Goal: Contribute content: Contribute content

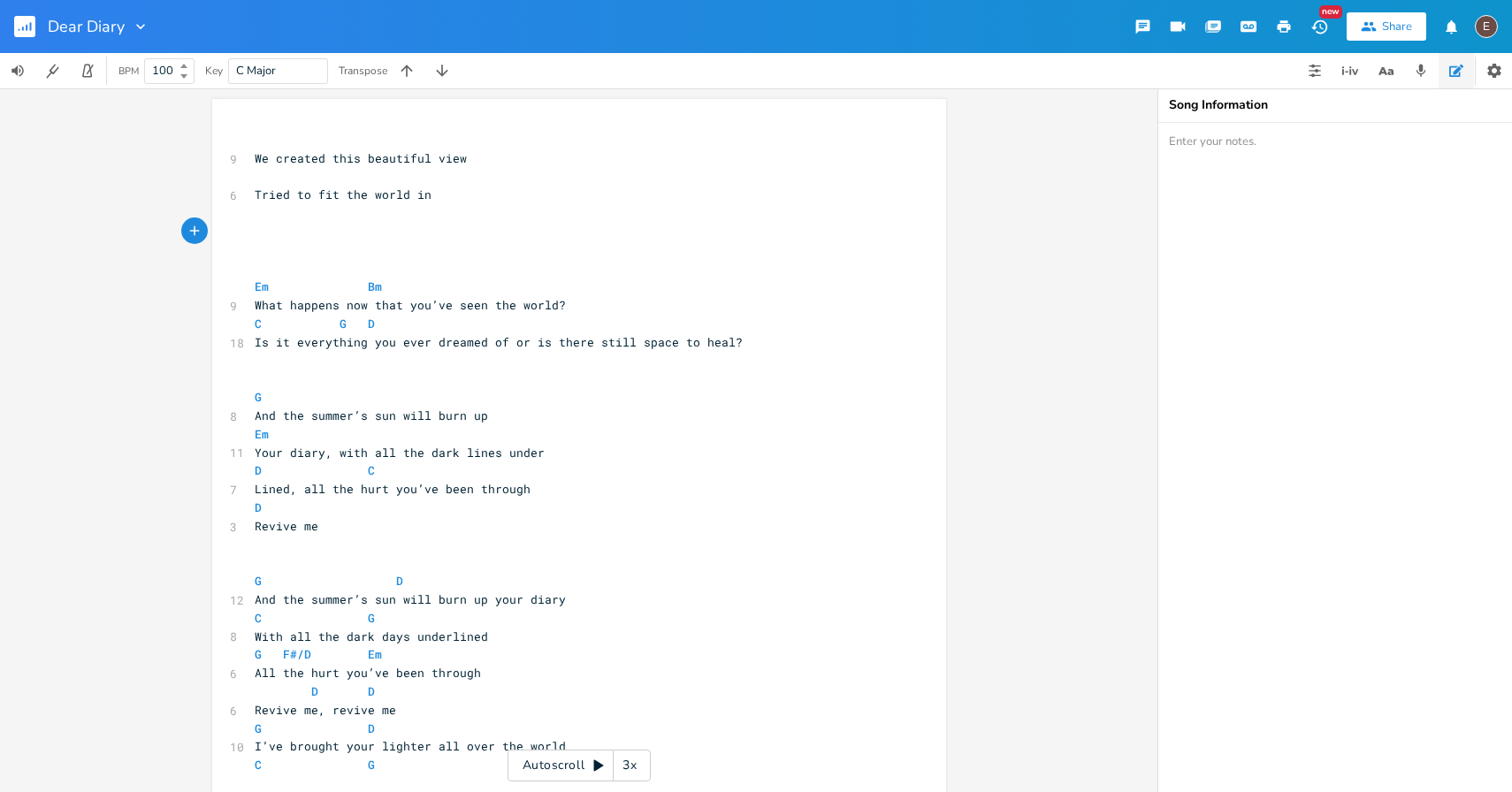
click at [32, 18] on rect "button" at bounding box center [25, 27] width 22 height 22
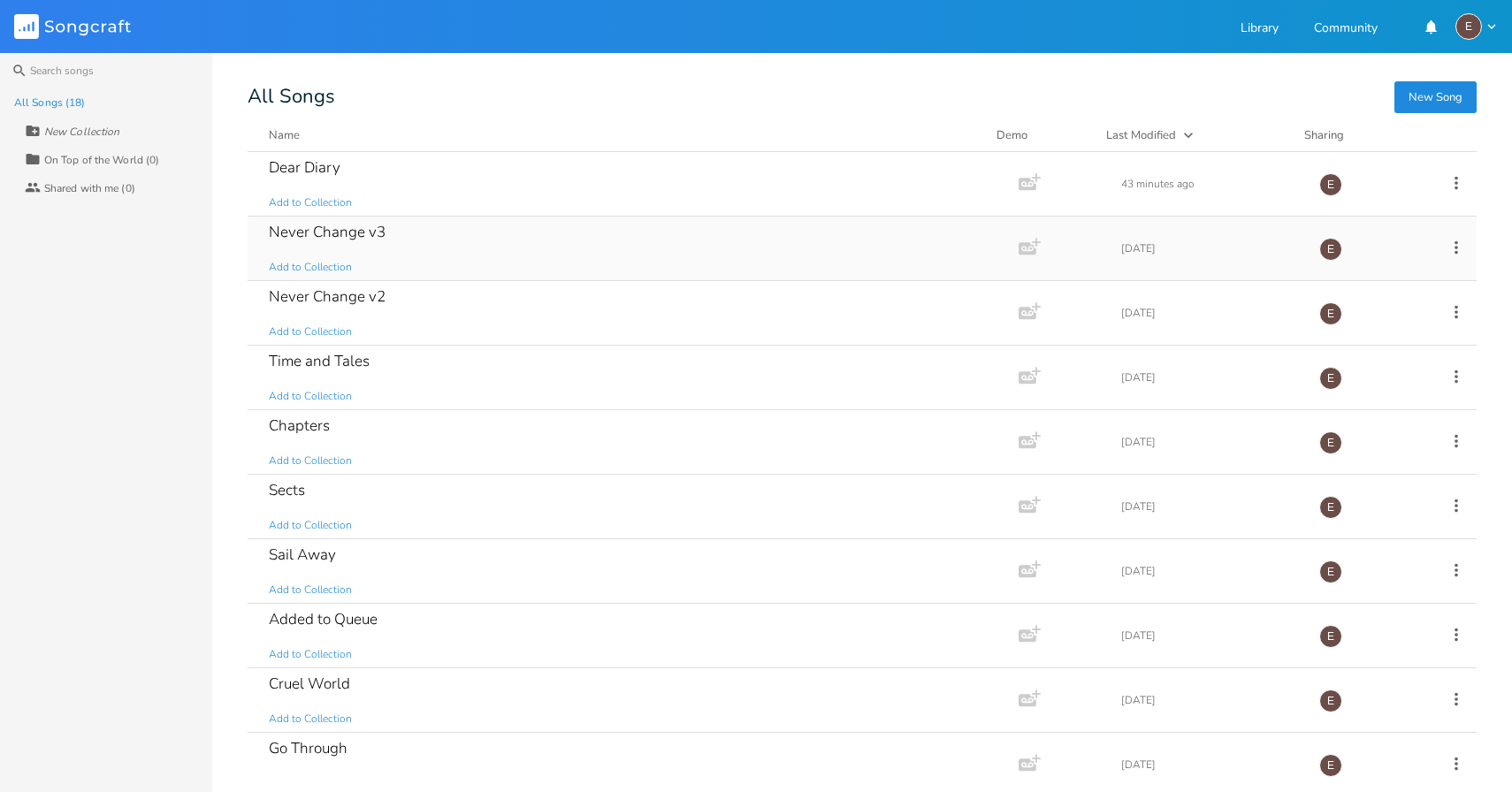
click at [586, 262] on div "Never Change v3 Add to Collection" at bounding box center [630, 248] width 722 height 64
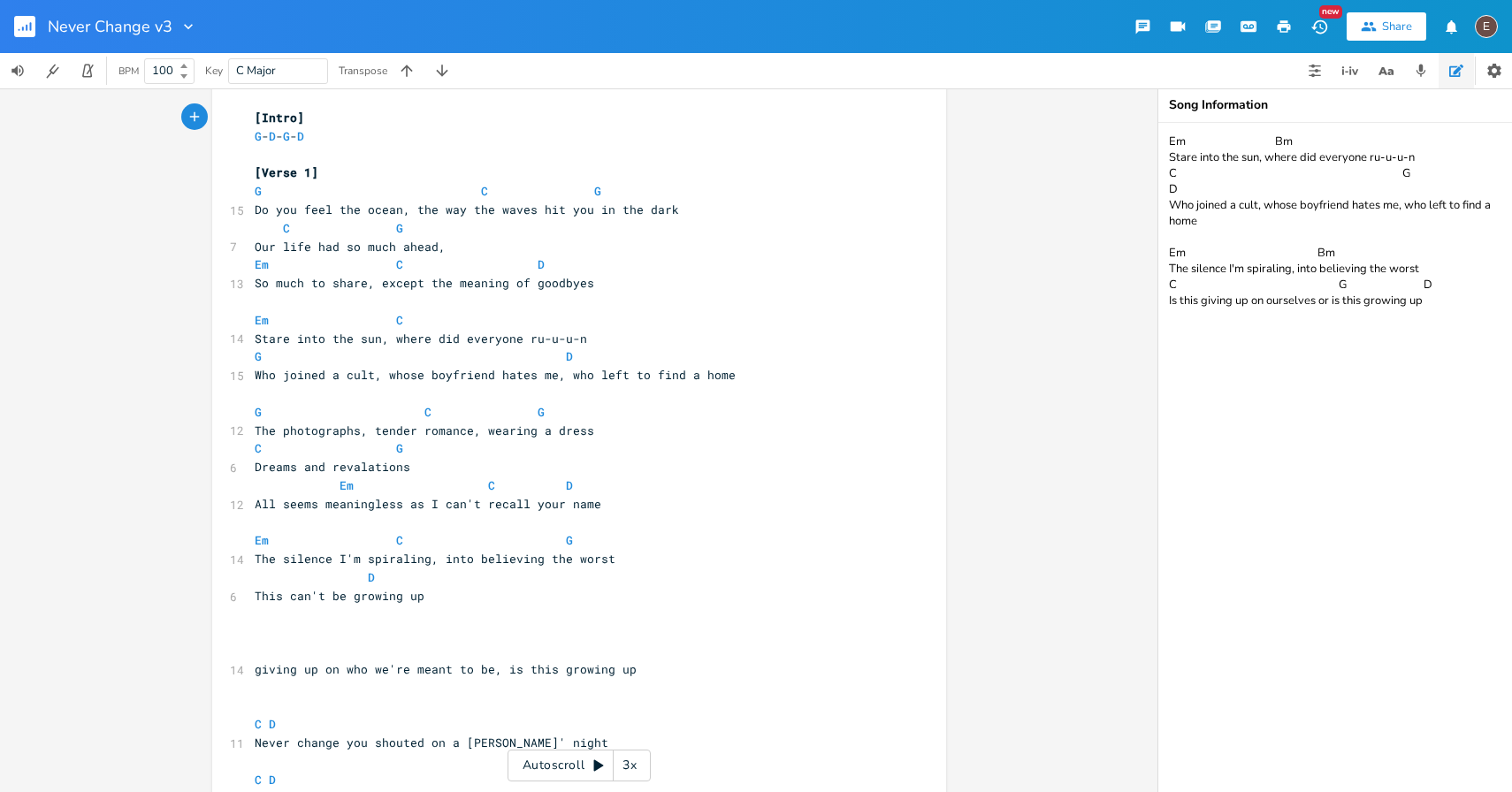
scroll to position [24, 0]
type textarea "G C G The photographs, tender romance, wearing a dress C G Dreams and revalatio…"
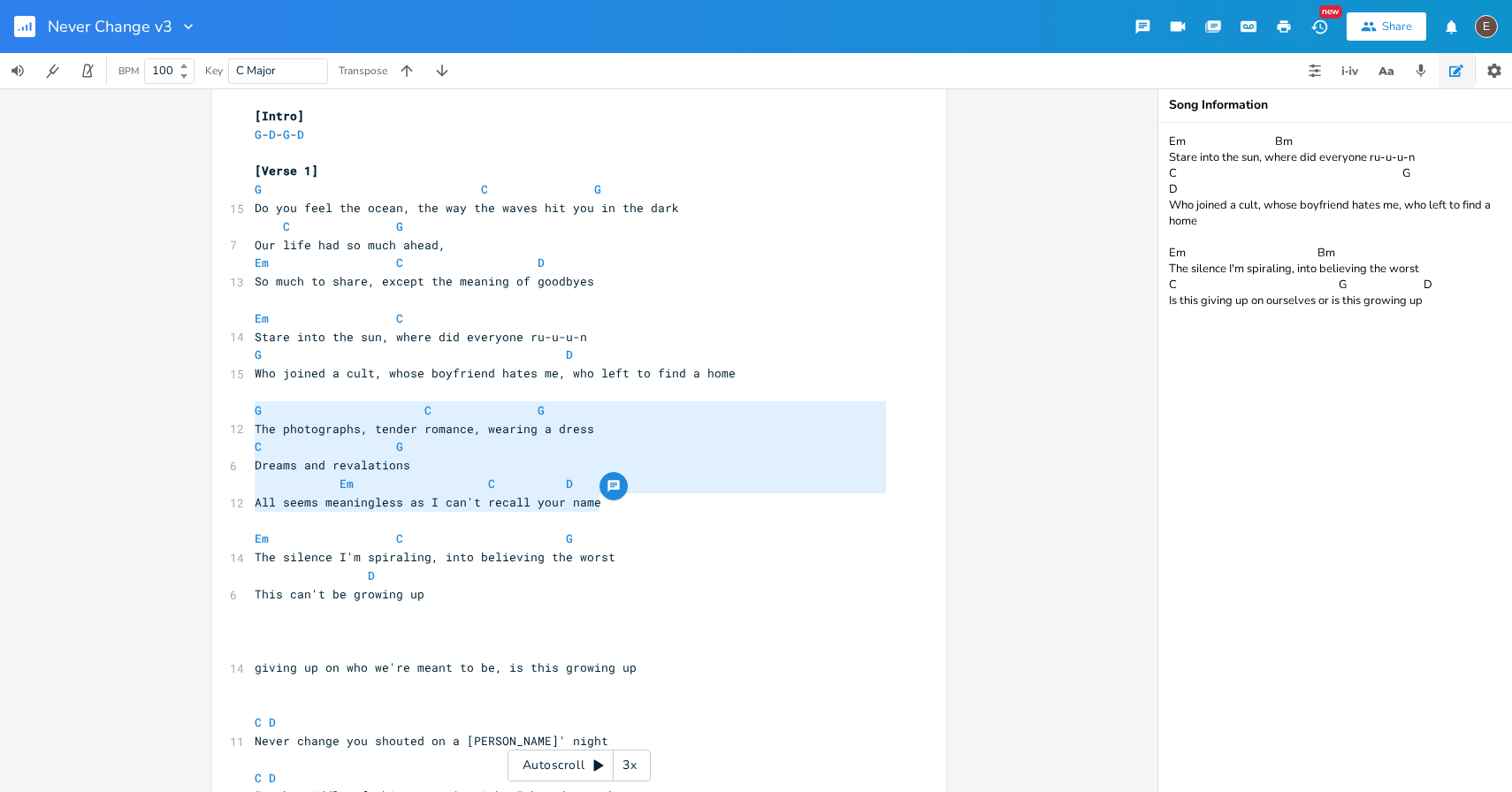
drag, startPoint x: 614, startPoint y: 503, endPoint x: 111, endPoint y: 406, distance: 512.3
click at [111, 406] on div "G C G The photographs, tender romance, wearing a dress C G Dreams and revalatio…" at bounding box center [579, 440] width 1157 height 703
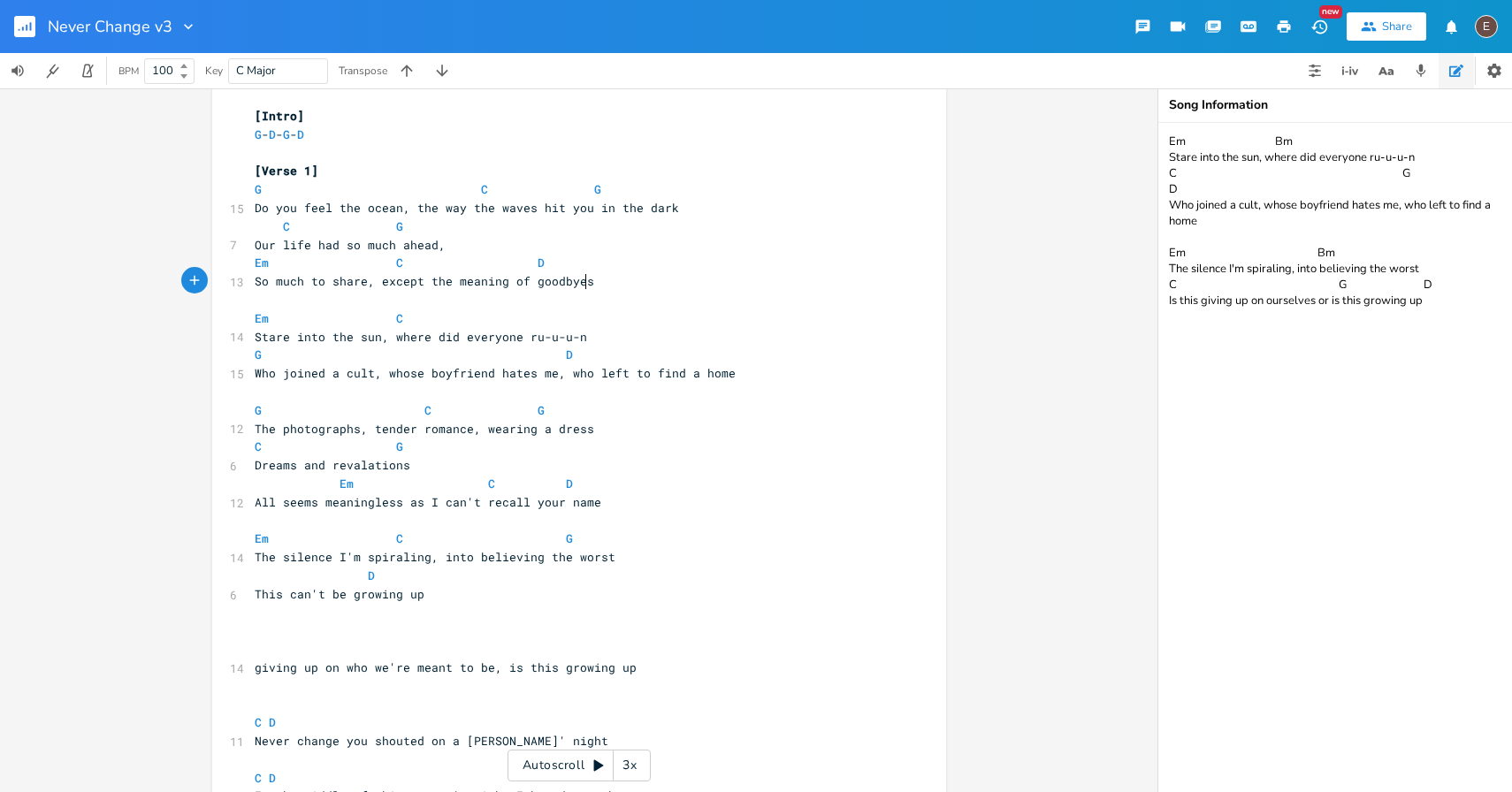
click at [606, 282] on pre "So much to share, except the meaning of goodbyes" at bounding box center [571, 281] width 639 height 19
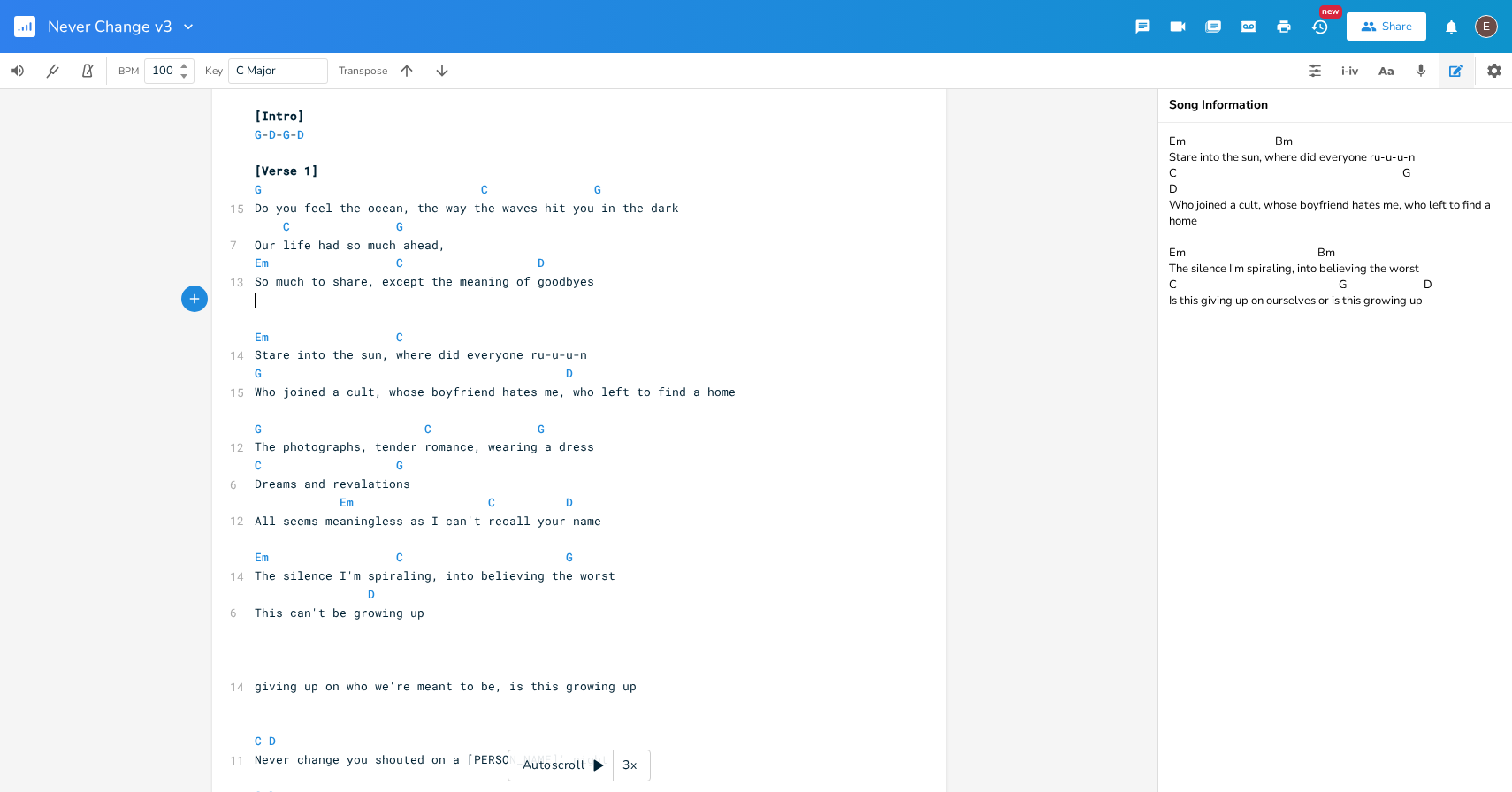
paste textarea
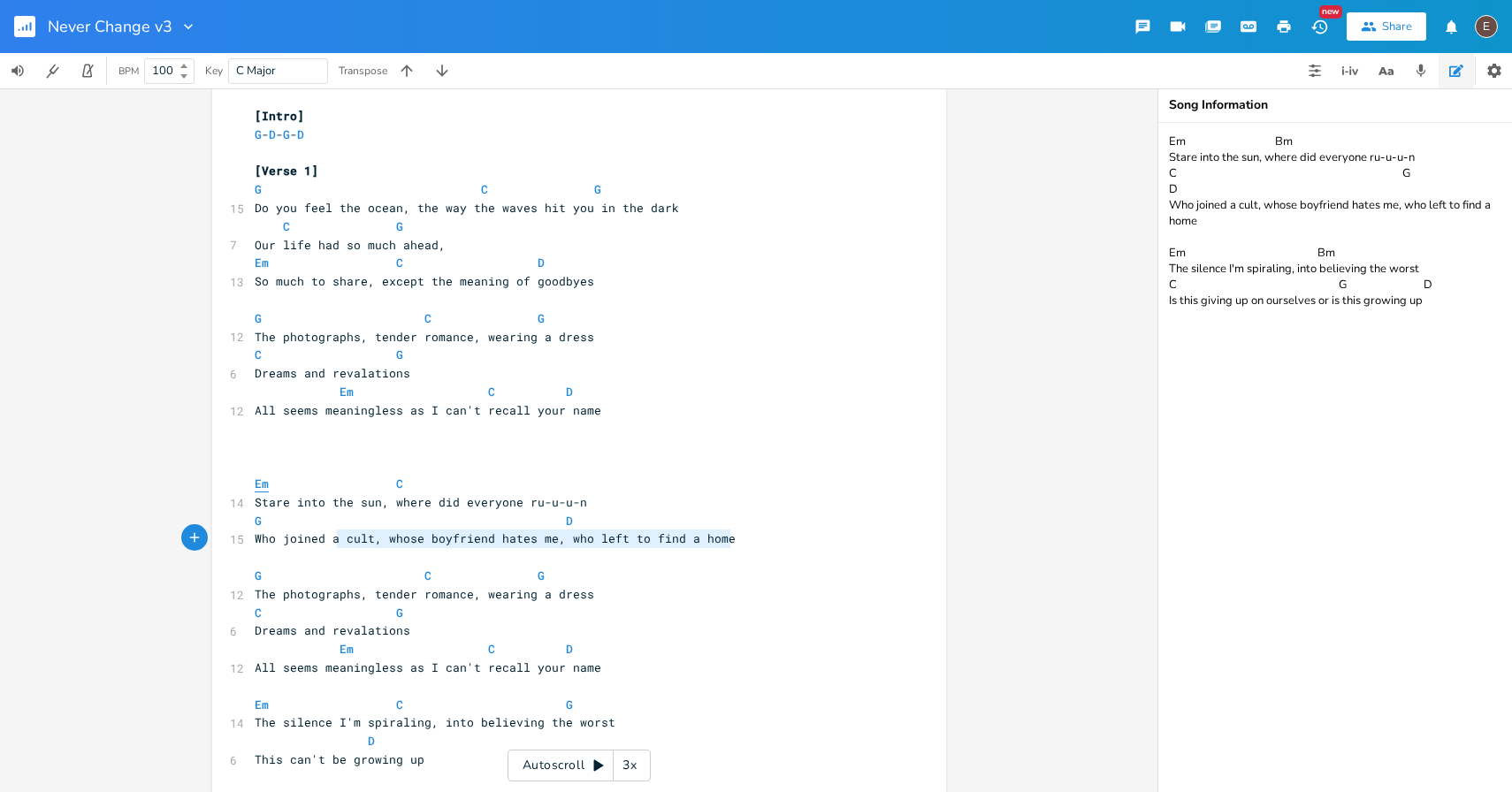
type textarea "Em C Stare into the sun, where did everyone ru-u-u-n G D Who joined a cult, who…"
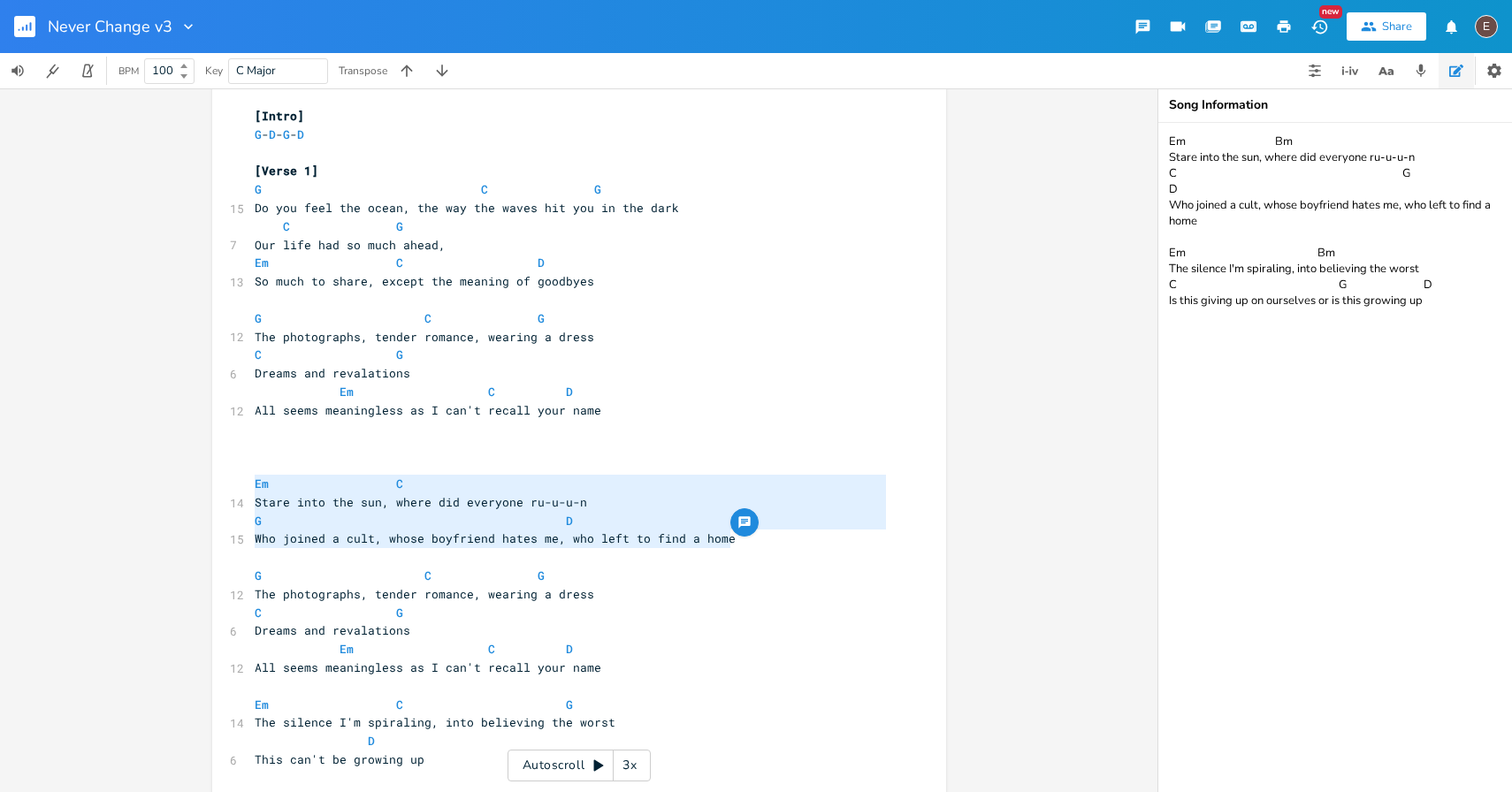
drag, startPoint x: 736, startPoint y: 538, endPoint x: 245, endPoint y: 485, distance: 493.9
click at [287, 433] on pre "​" at bounding box center [571, 429] width 639 height 19
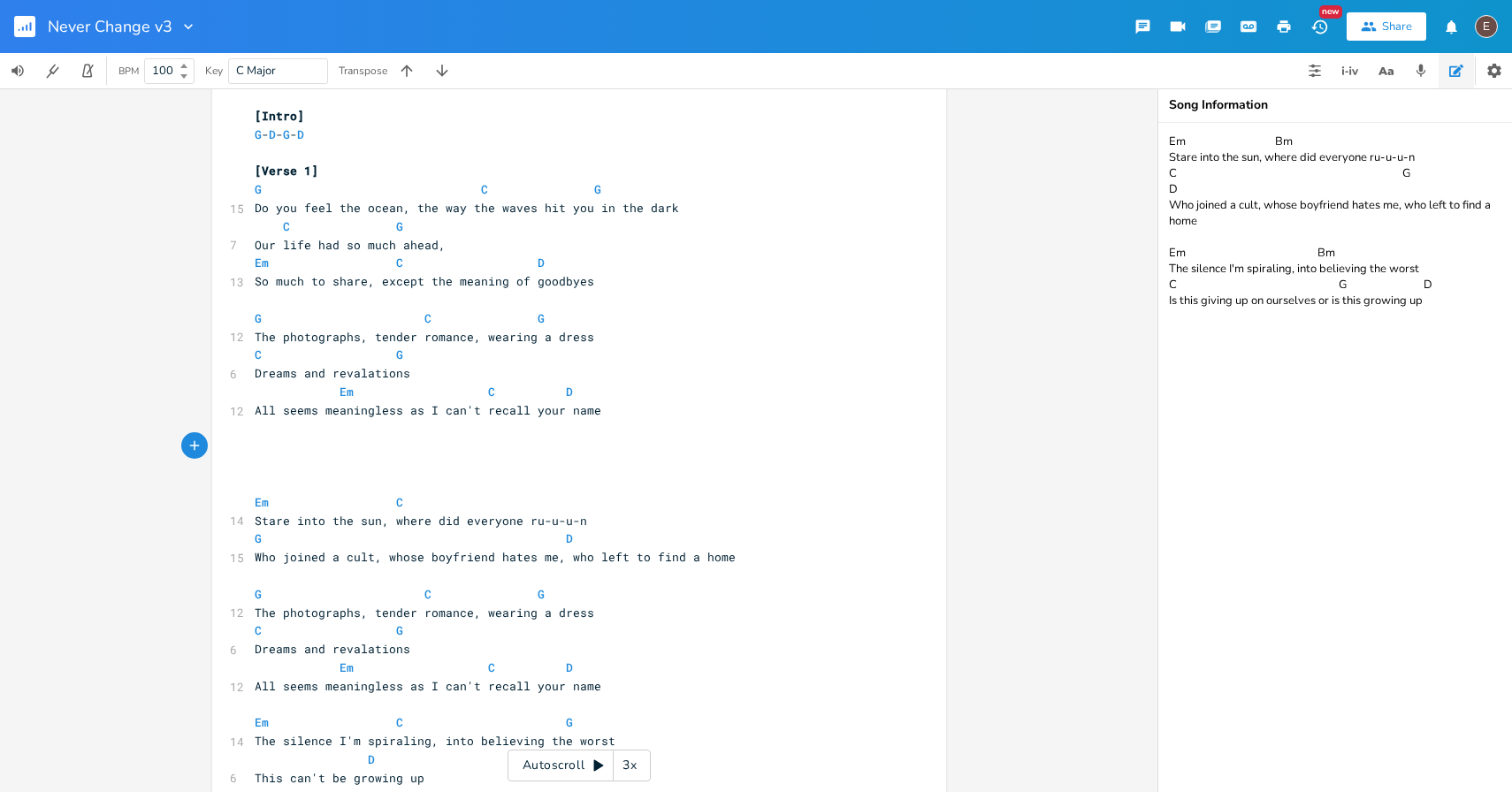
paste textarea "m"
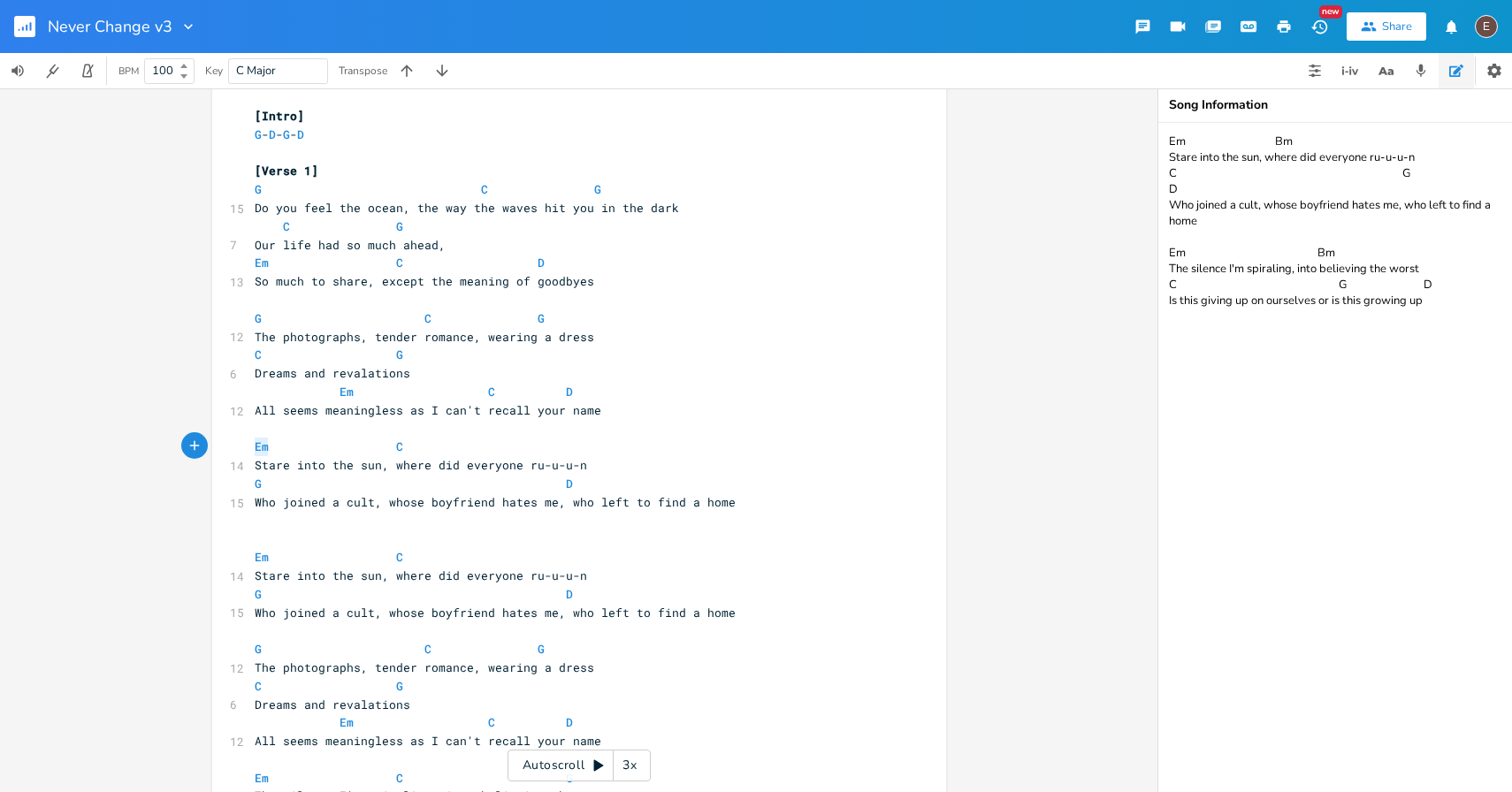
drag, startPoint x: 261, startPoint y: 450, endPoint x: 244, endPoint y: 450, distance: 17.0
click at [251, 450] on pre "Em C" at bounding box center [571, 446] width 639 height 19
type textarea "G"
click at [411, 455] on pre "G C" at bounding box center [571, 446] width 639 height 19
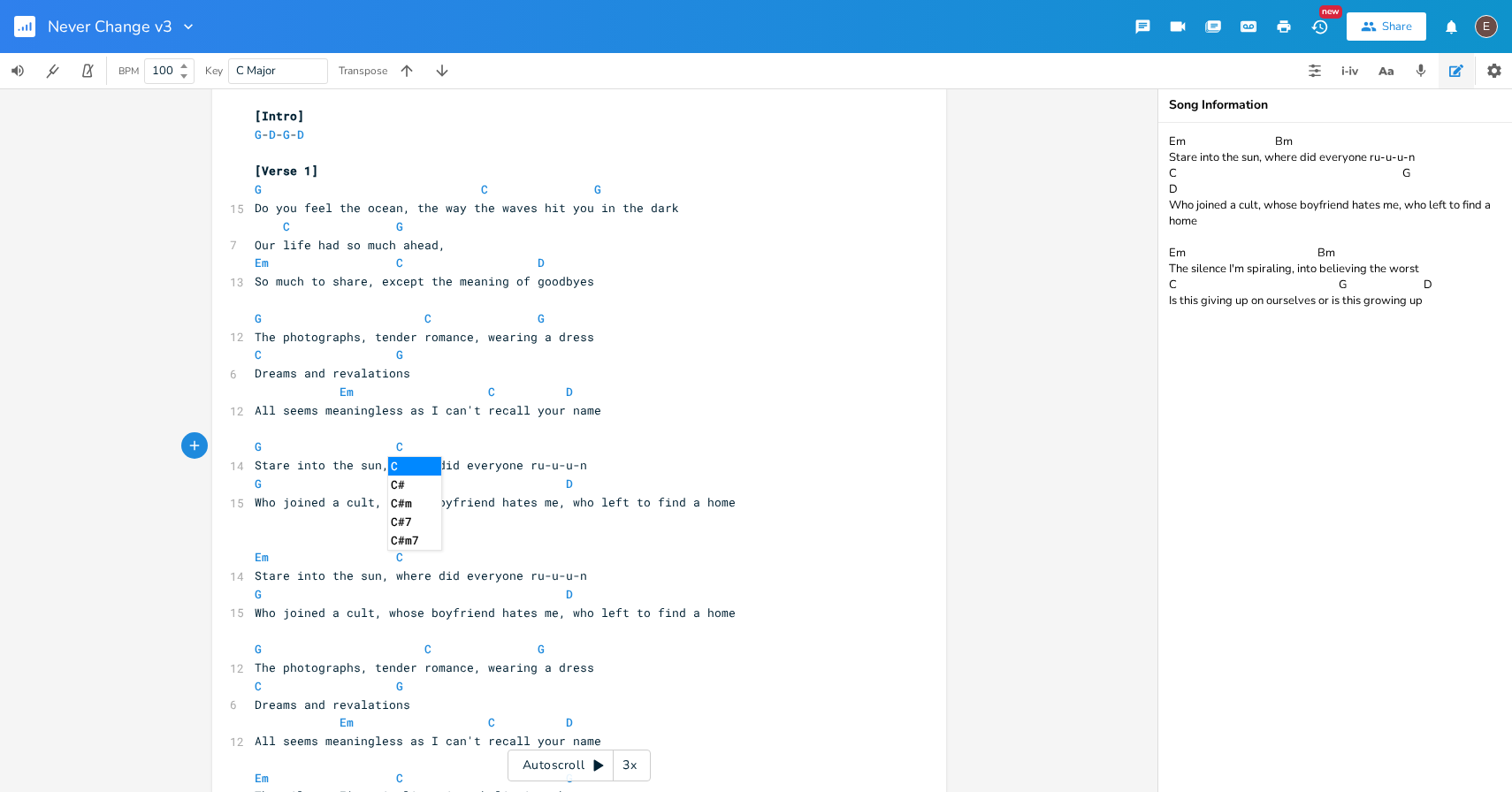
type textarea "C"
type textarea "F"
type textarea "G"
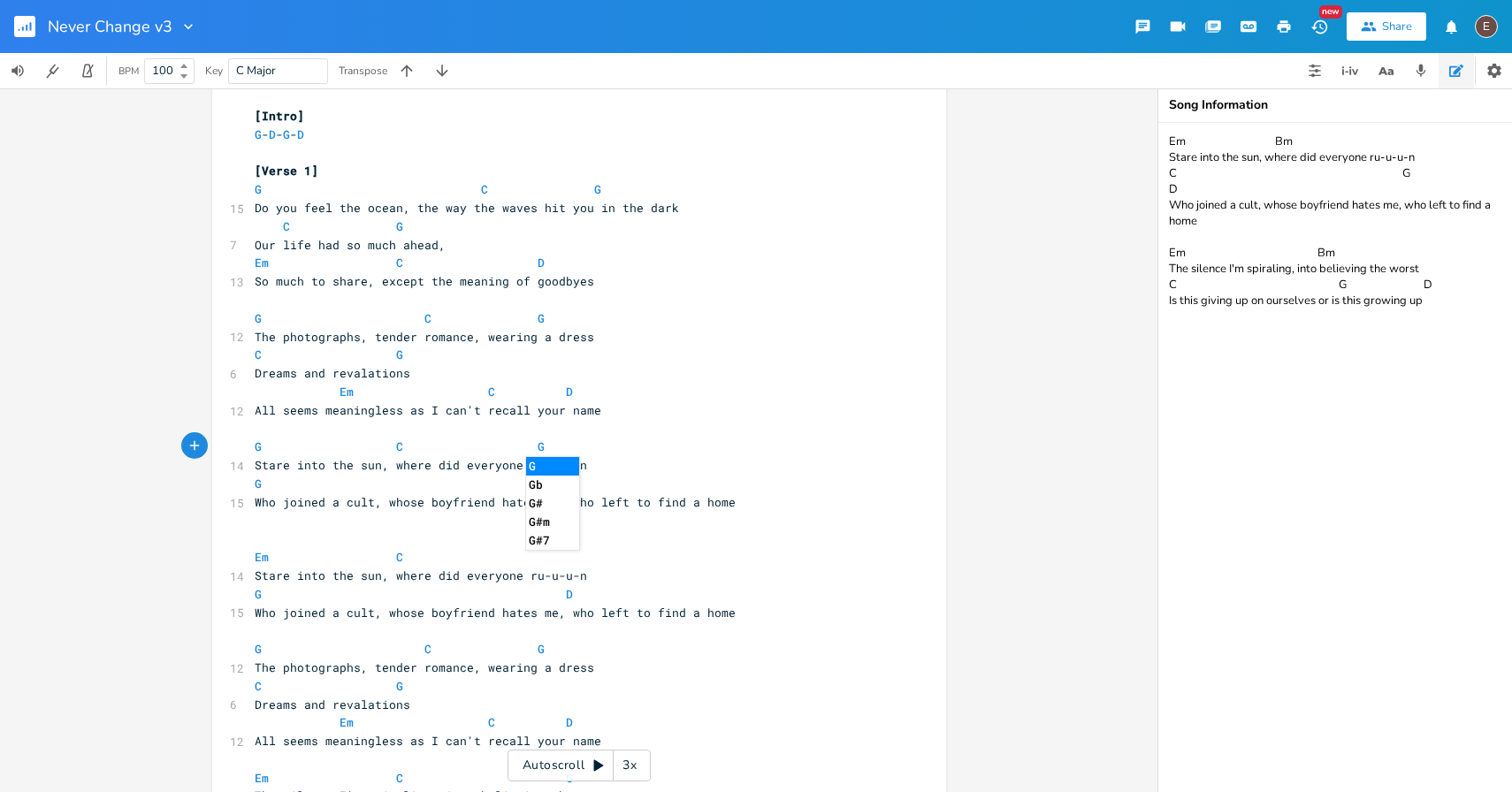
click at [605, 467] on pre "Stare into the sun, where did everyone ru-u-u-n" at bounding box center [571, 465] width 639 height 19
drag, startPoint x: 604, startPoint y: 467, endPoint x: 519, endPoint y: 471, distance: 85.1
click at [519, 471] on pre "Stare into the sun, where did everyone ru-u-u-n" at bounding box center [571, 465] width 639 height 19
type textarea "dissapear to"
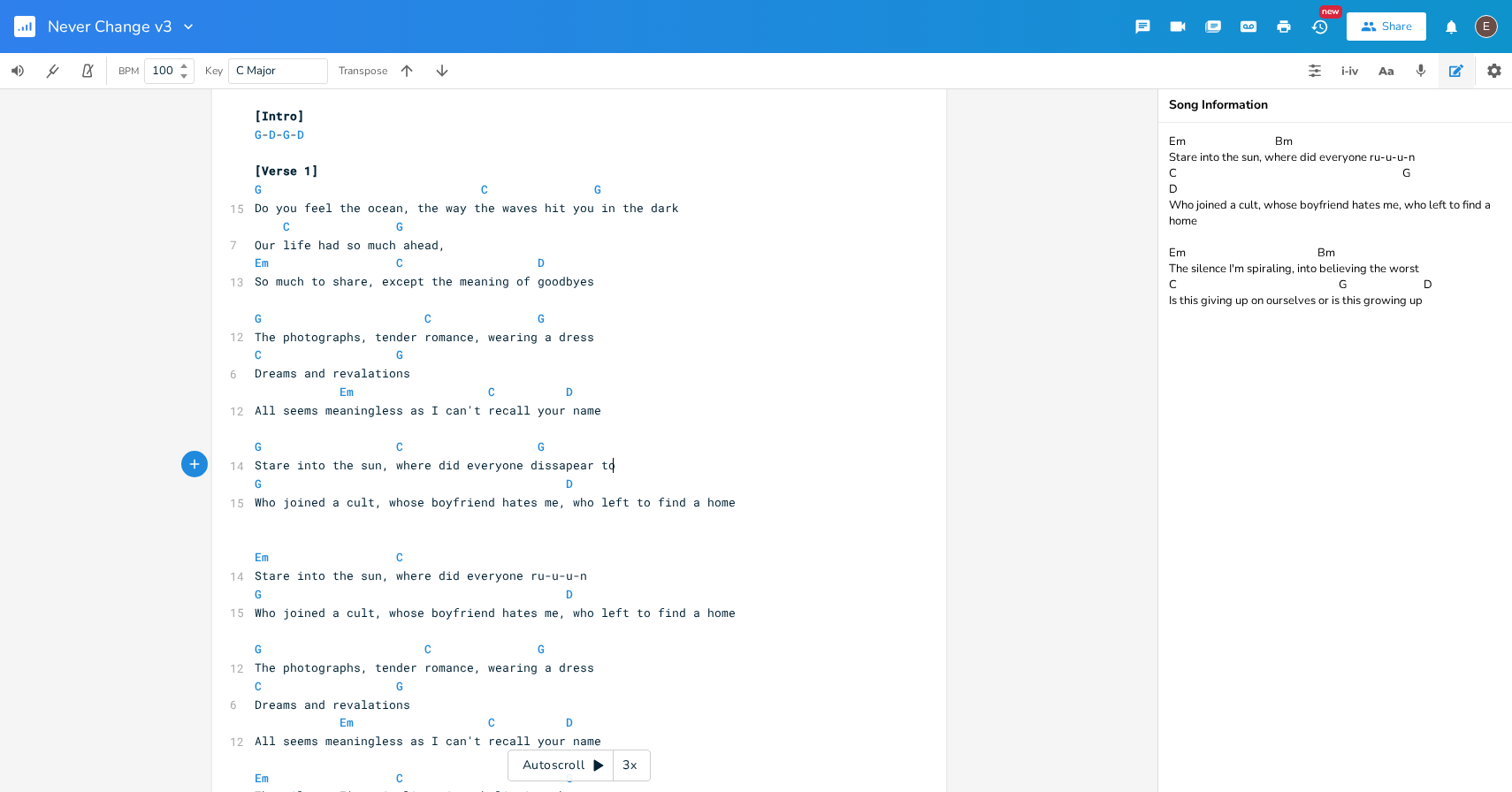
click at [512, 505] on span "Who joined a cult, whose boyfriend hates me, who left to find a home" at bounding box center [495, 501] width 481 height 16
click at [297, 485] on span at bounding box center [297, 484] width 29 height 19
type textarea "C"
click at [251, 500] on pre "Who joined a cult, whose boyfriend hates me, who left to find a home" at bounding box center [571, 502] width 639 height 19
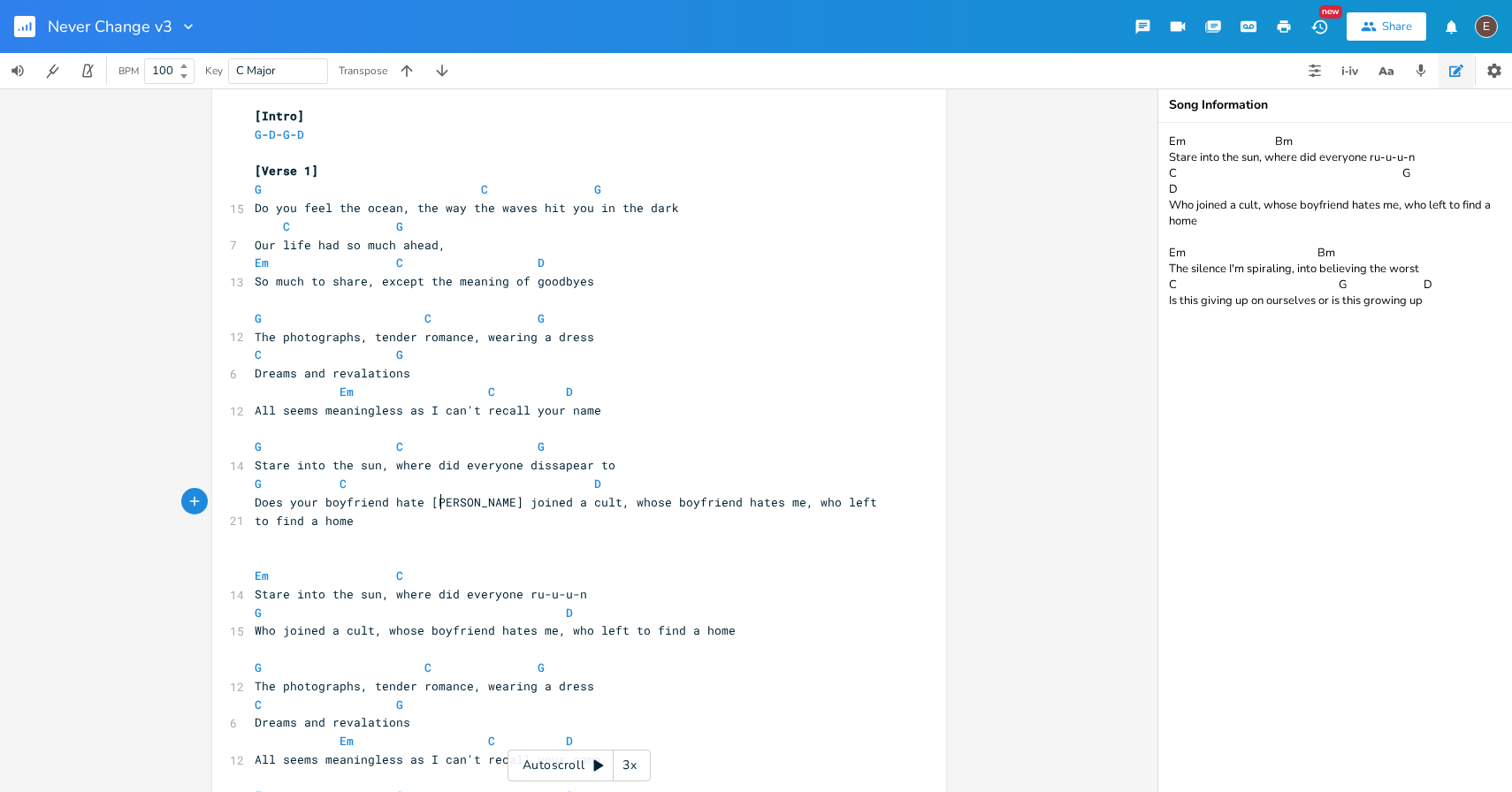
scroll to position [0, 158]
type textarea "Does your boyfriend hate me,"
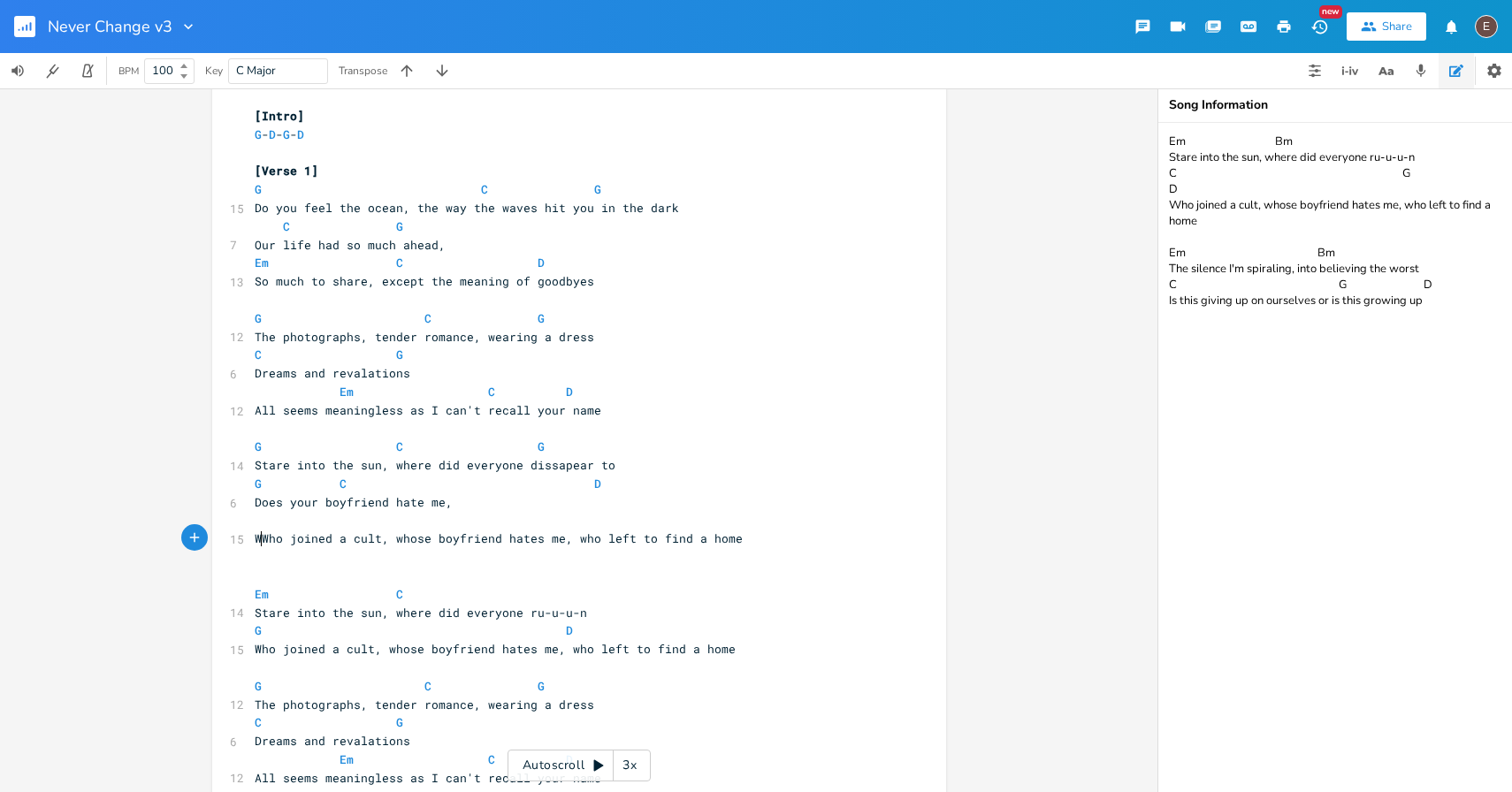
scroll to position [0, 19]
type textarea "Wh"
click at [598, 481] on pre "G C D" at bounding box center [571, 484] width 639 height 19
click at [537, 500] on pre "Does your boyfriend hate me," at bounding box center [571, 502] width 639 height 19
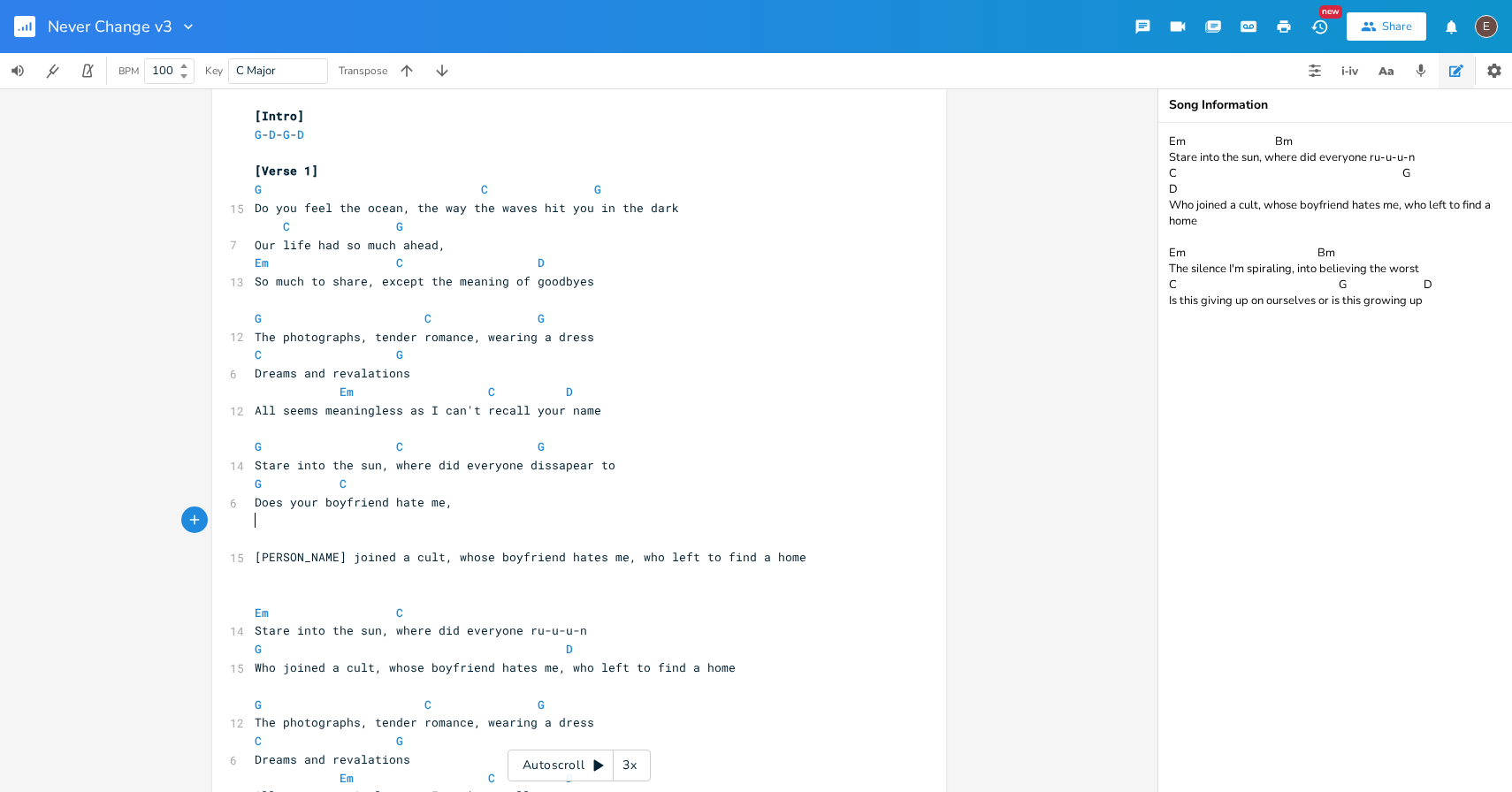
type textarea "W"
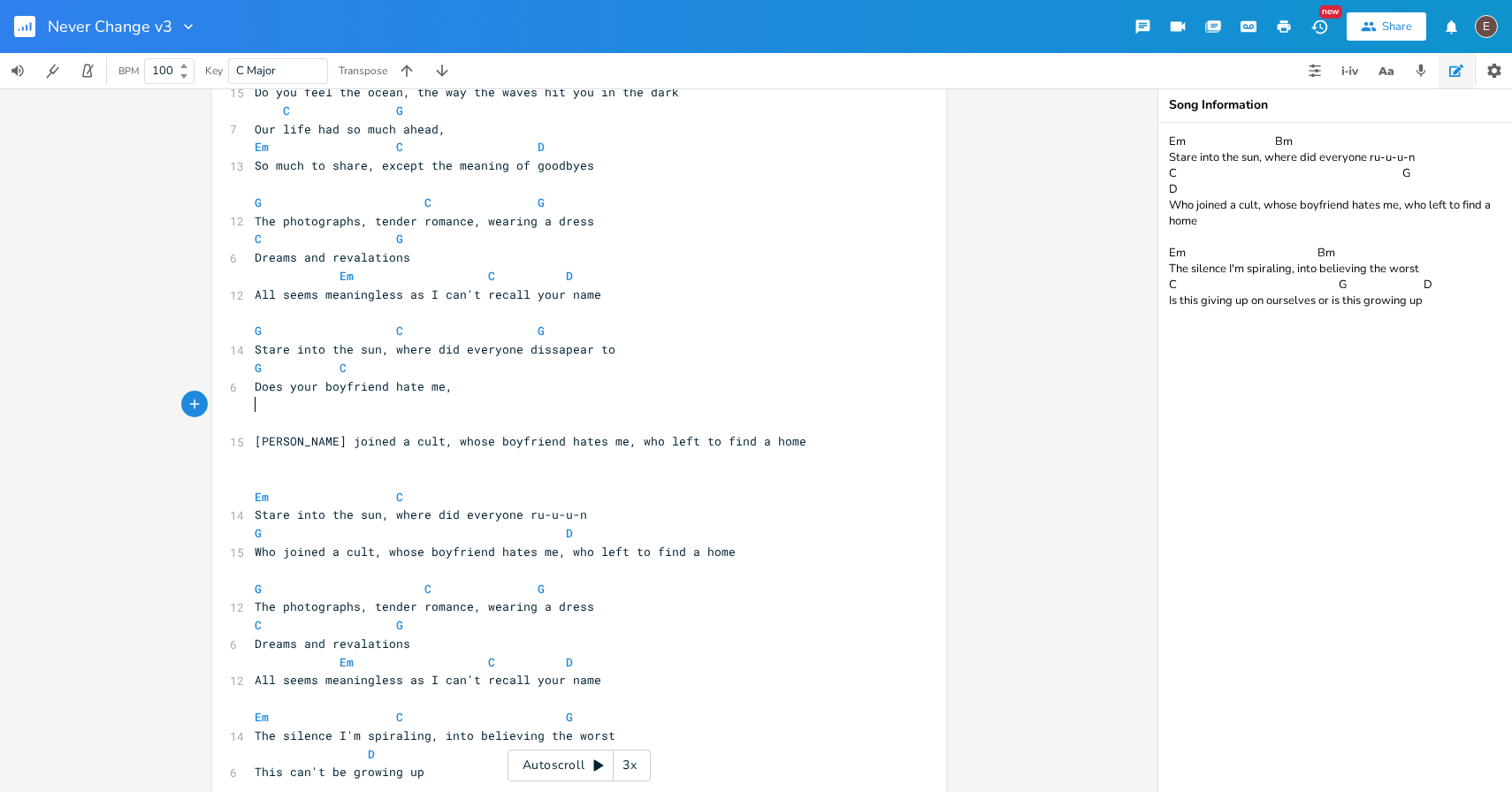
scroll to position [124, 0]
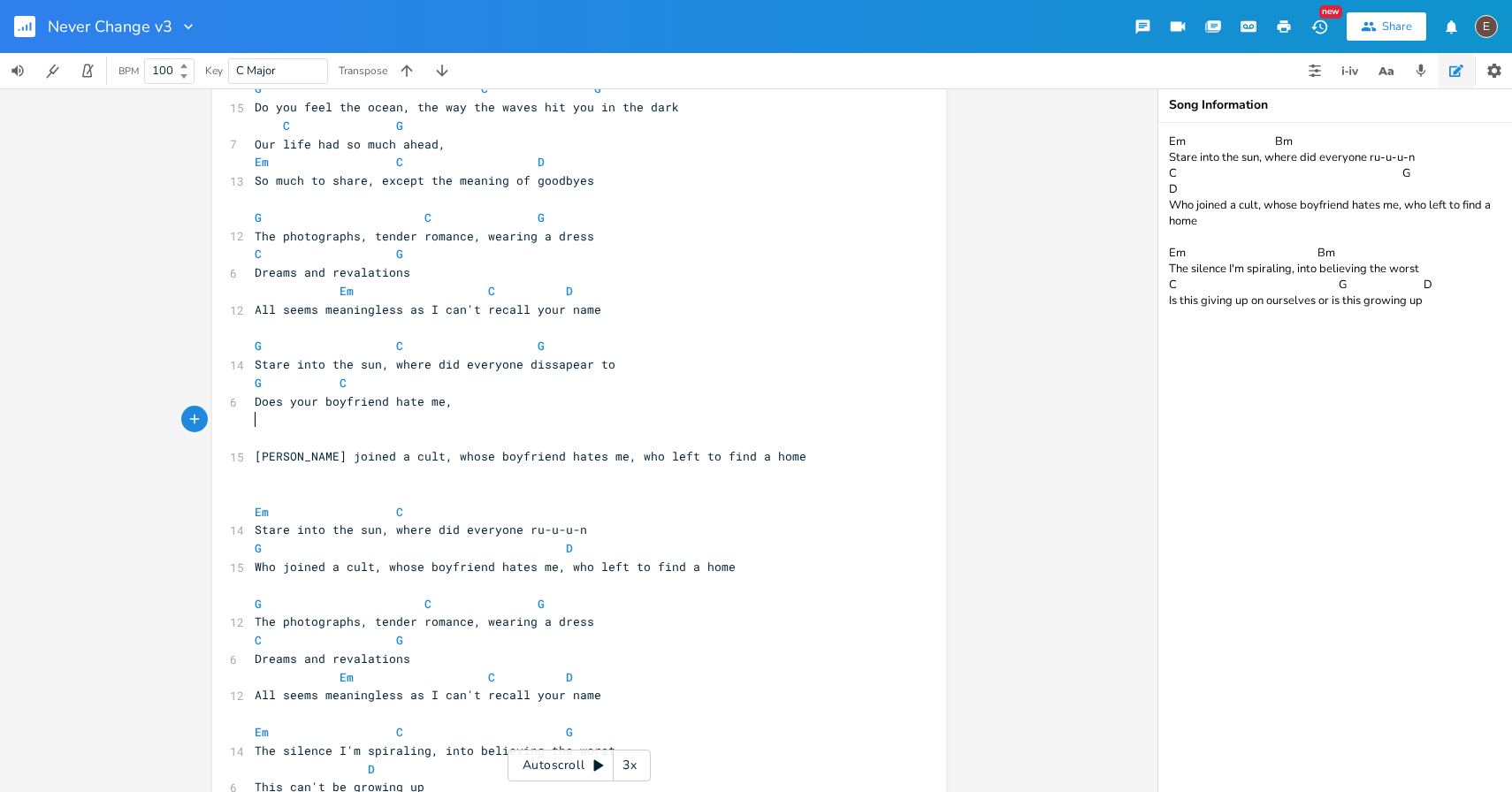
click at [551, 364] on span "Stare into the sun, where did everyone dissapear to" at bounding box center [435, 364] width 361 height 16
type textarea "dissapear"
click at [1388, 72] on icon "button" at bounding box center [1390, 71] width 6 height 6
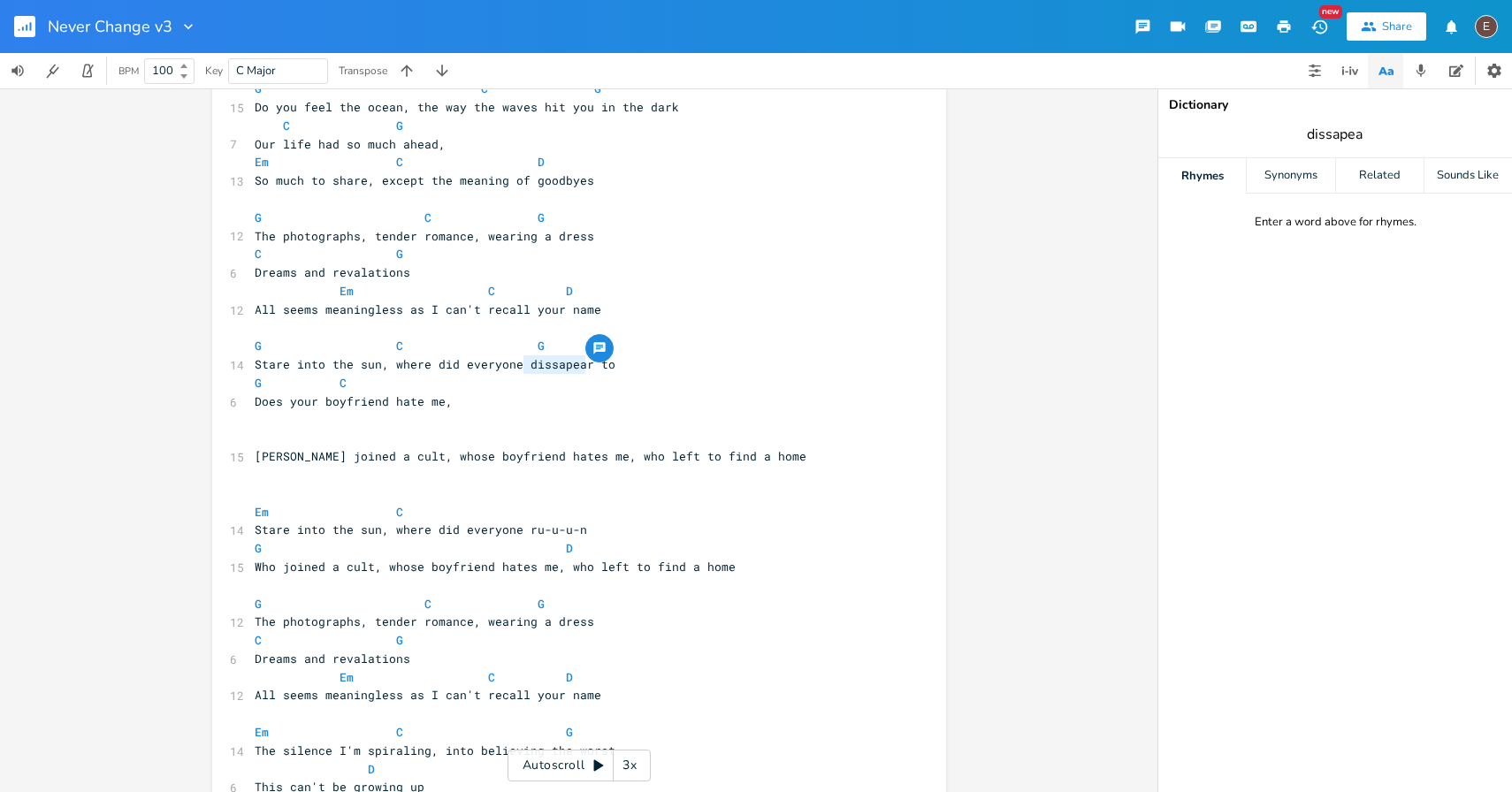
type input "dissapear"
click at [1317, 160] on div "Synonyms" at bounding box center [1290, 176] width 88 height 35
click at [1349, 171] on div "Related" at bounding box center [1379, 176] width 88 height 35
click at [1365, 135] on span "dissapear" at bounding box center [1335, 134] width 354 height 32
type input "run"
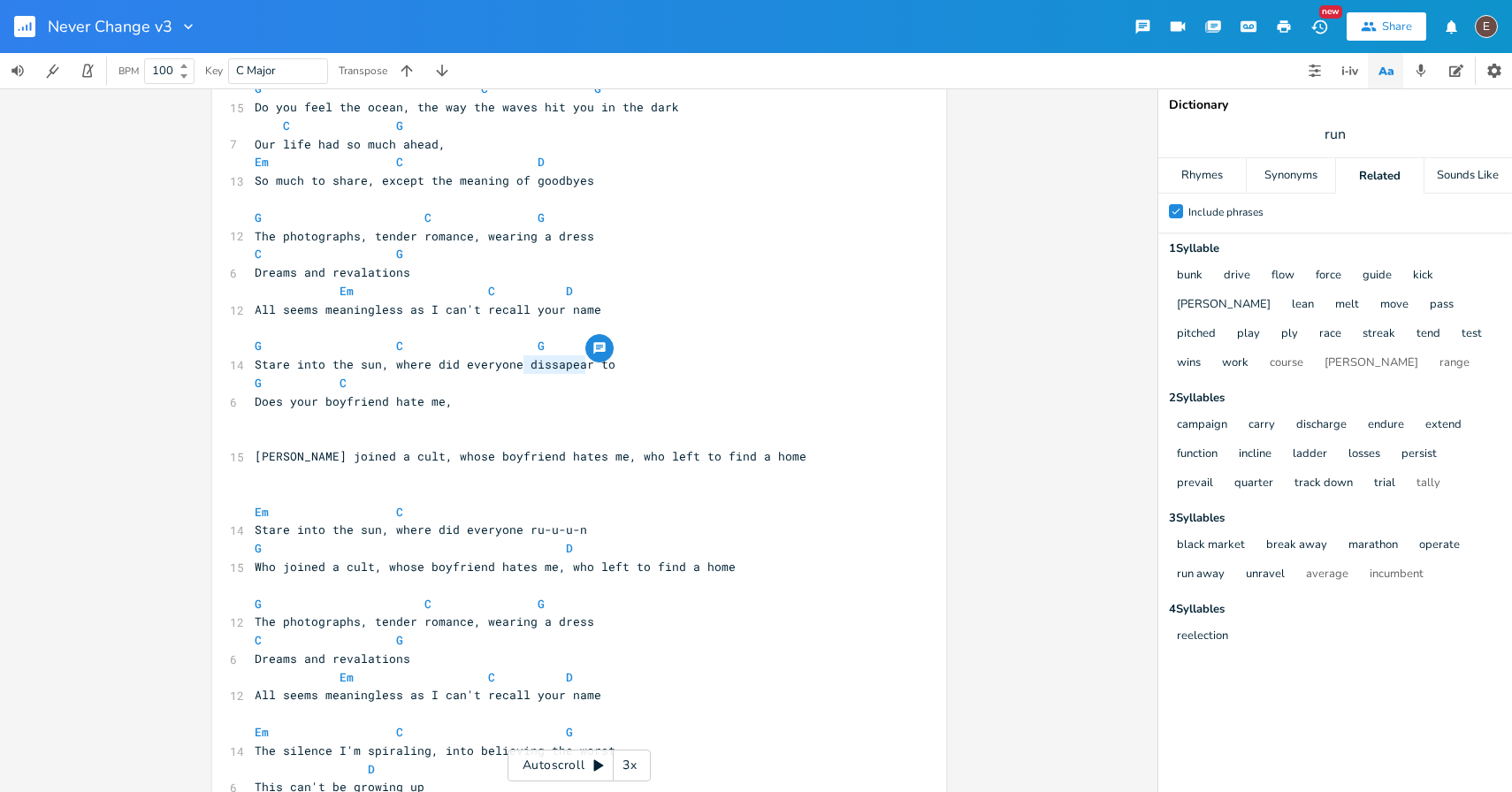
click at [1365, 134] on span "run" at bounding box center [1335, 134] width 354 height 32
type input "run off"
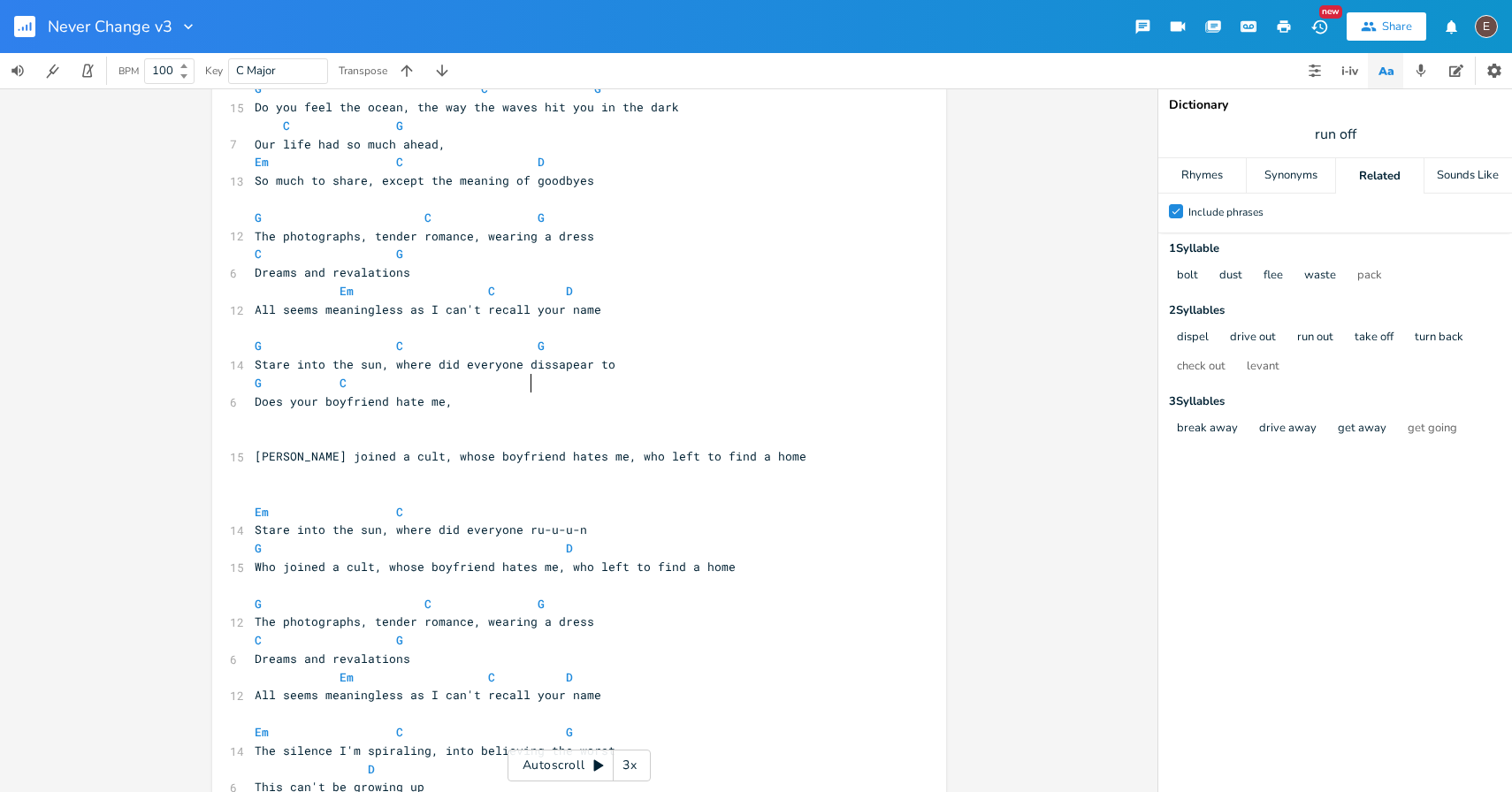
click at [522, 382] on span at bounding box center [523, 382] width 29 height 19
click at [548, 374] on span at bounding box center [551, 382] width 29 height 19
click at [553, 364] on span "Stare into the sun, where did everyone dissapear to" at bounding box center [435, 364] width 361 height 16
type textarea "dissapear"
click at [553, 364] on span "Stare into the sun, where did everyone dissapear to" at bounding box center [435, 364] width 361 height 16
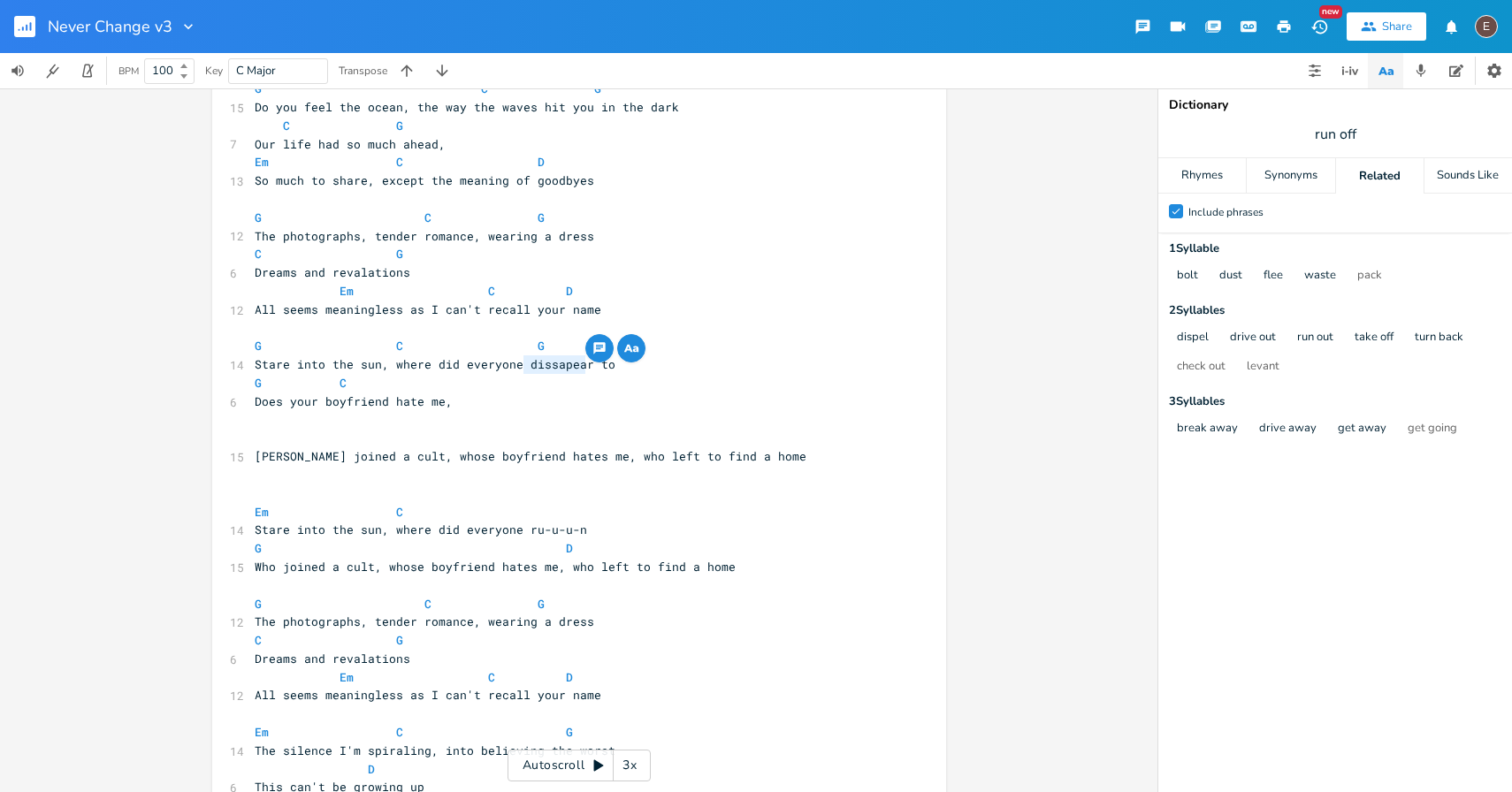
click at [410, 366] on span "Stare into the sun, where did everyone dissapear to" at bounding box center [435, 364] width 361 height 16
type textarea "where"
click at [410, 366] on span "Stare into the sun, where did everyone dissapear to" at bounding box center [435, 364] width 361 height 16
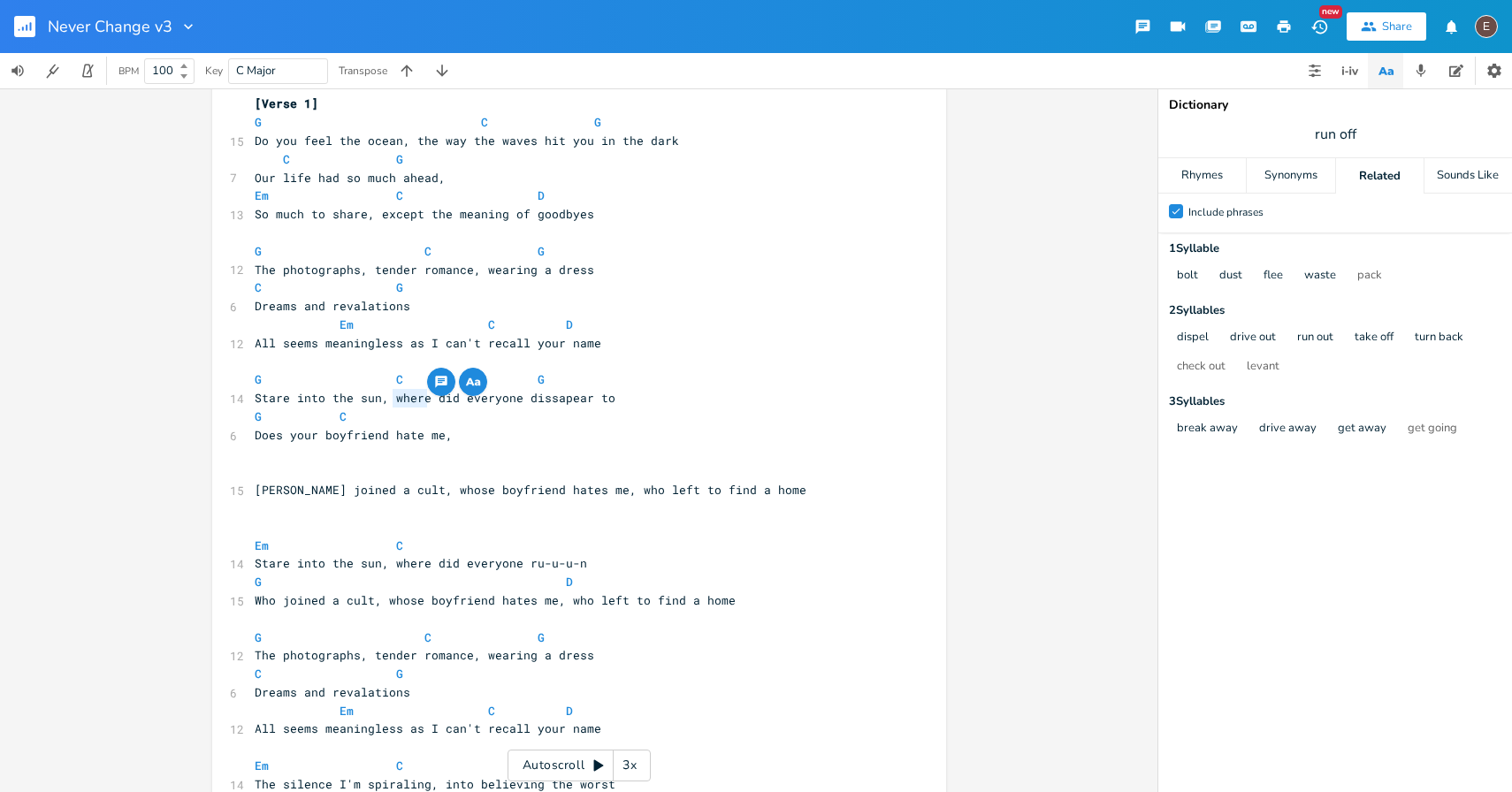
click at [463, 403] on span "Stare into the sun, where did everyone dissapear to" at bounding box center [435, 398] width 361 height 16
click at [410, 396] on span "Stare into the sun, where did everyone dissapear to" at bounding box center [435, 398] width 361 height 16
type textarea "where"
click at [410, 396] on span "Stare into the sun, where did everyone dissapear to" at bounding box center [435, 398] width 361 height 16
click at [254, 397] on span "Stare into the sun, where did everyone dissapear to" at bounding box center [435, 398] width 361 height 16
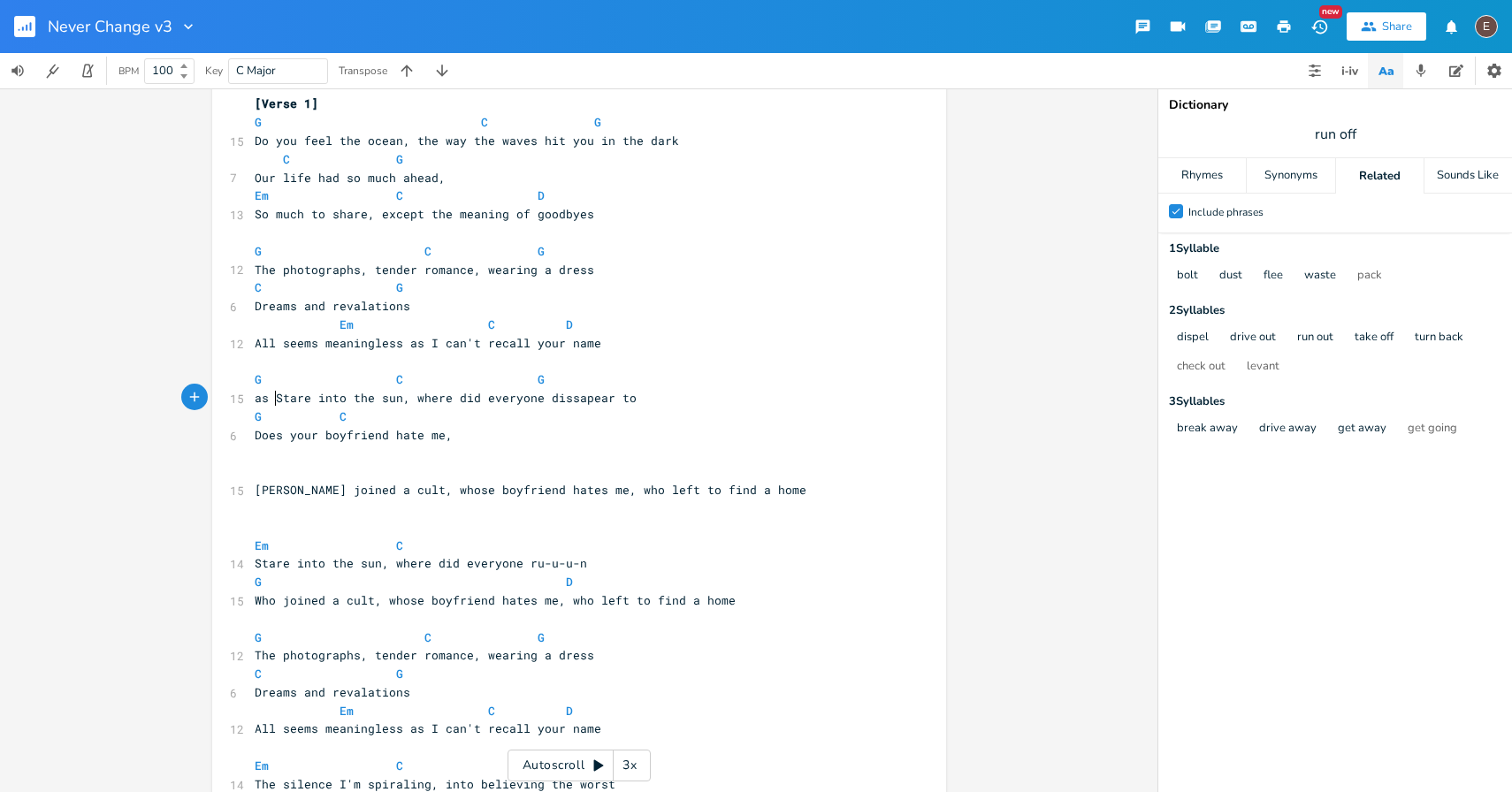
type textarea "as I"
type textarea "As I"
click at [423, 399] on span "As I Stare into the sun, where did everyone dissapear to" at bounding box center [452, 398] width 396 height 16
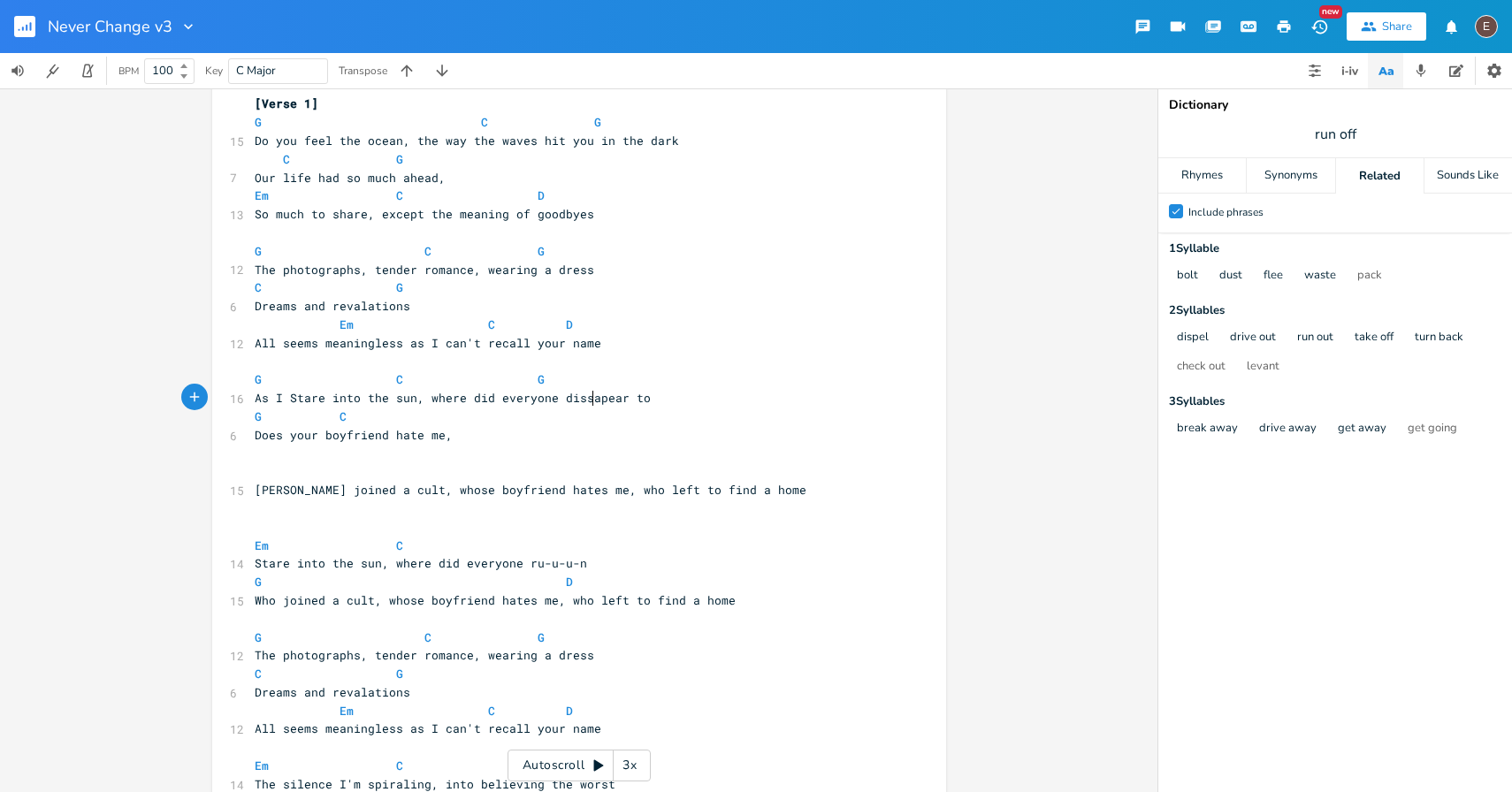
click at [589, 397] on span "As I Stare into the sun, where did everyone dissapear to" at bounding box center [452, 398] width 396 height 16
type textarea "run off"
click at [564, 435] on pre "Does your boyfriend hate me," at bounding box center [571, 434] width 639 height 19
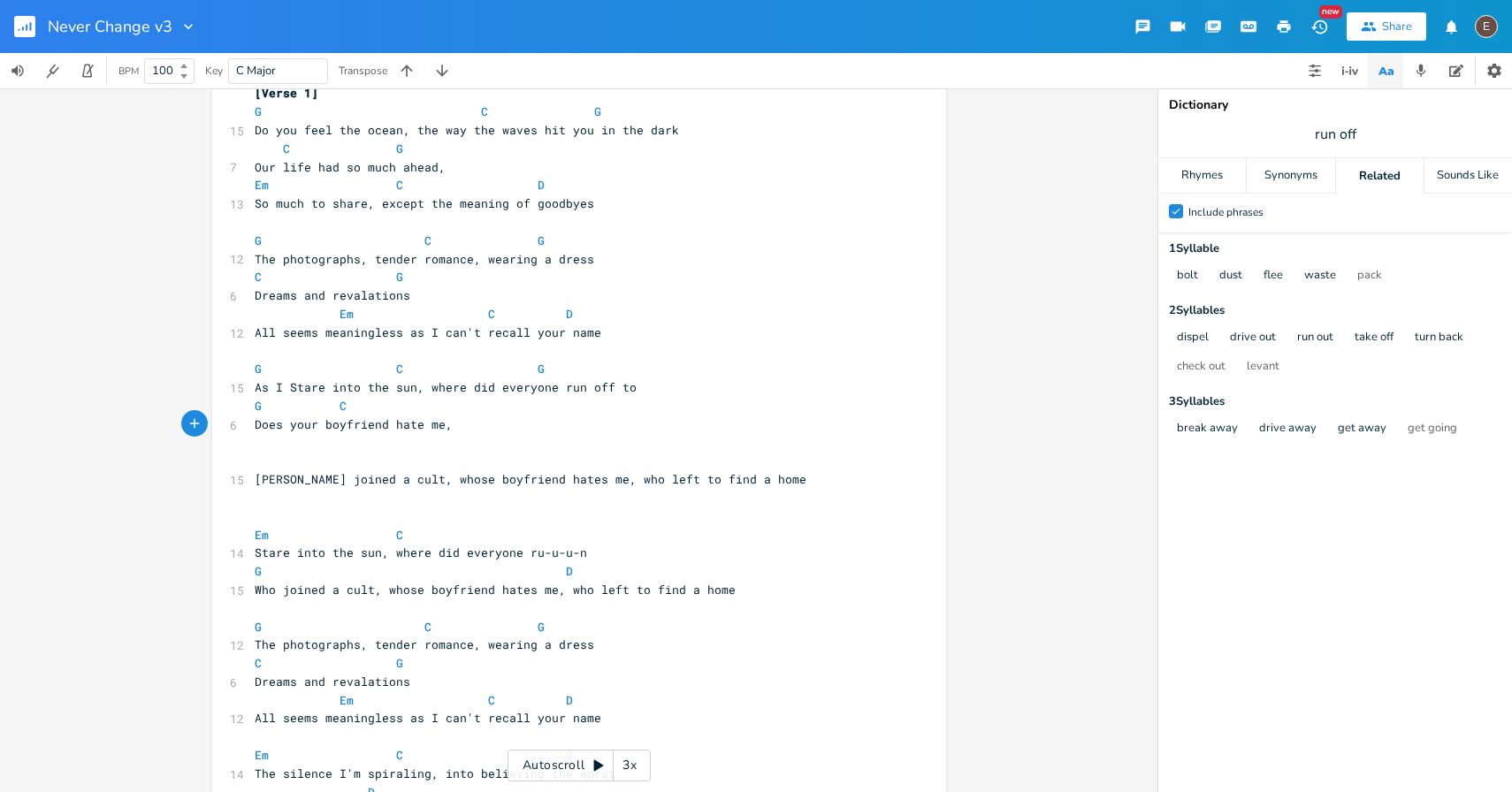
scroll to position [105, 0]
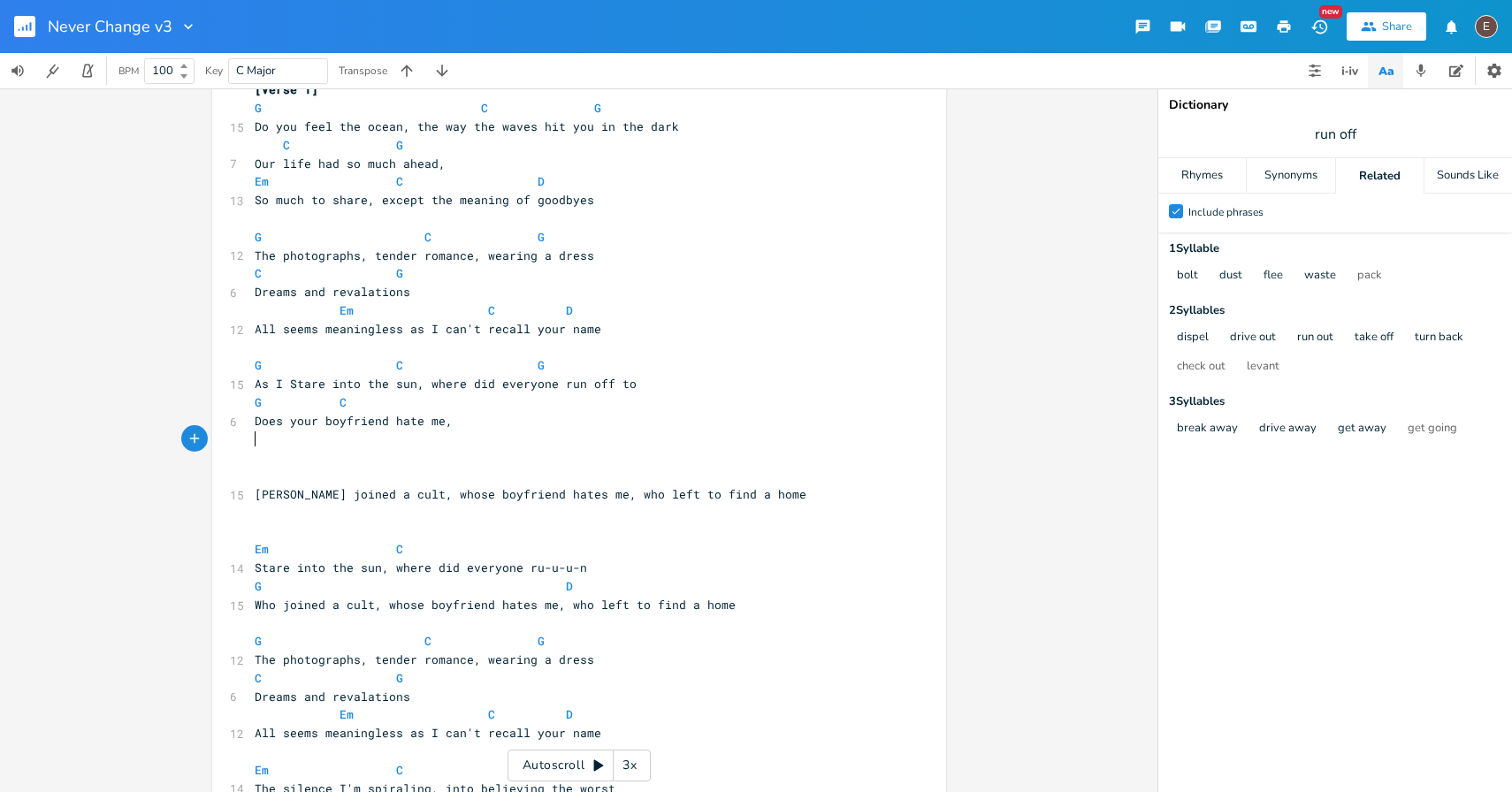
click at [266, 417] on span "Does your boyfriend hate me," at bounding box center [353, 421] width 198 height 16
type textarea "Your boyfriend hates me,"
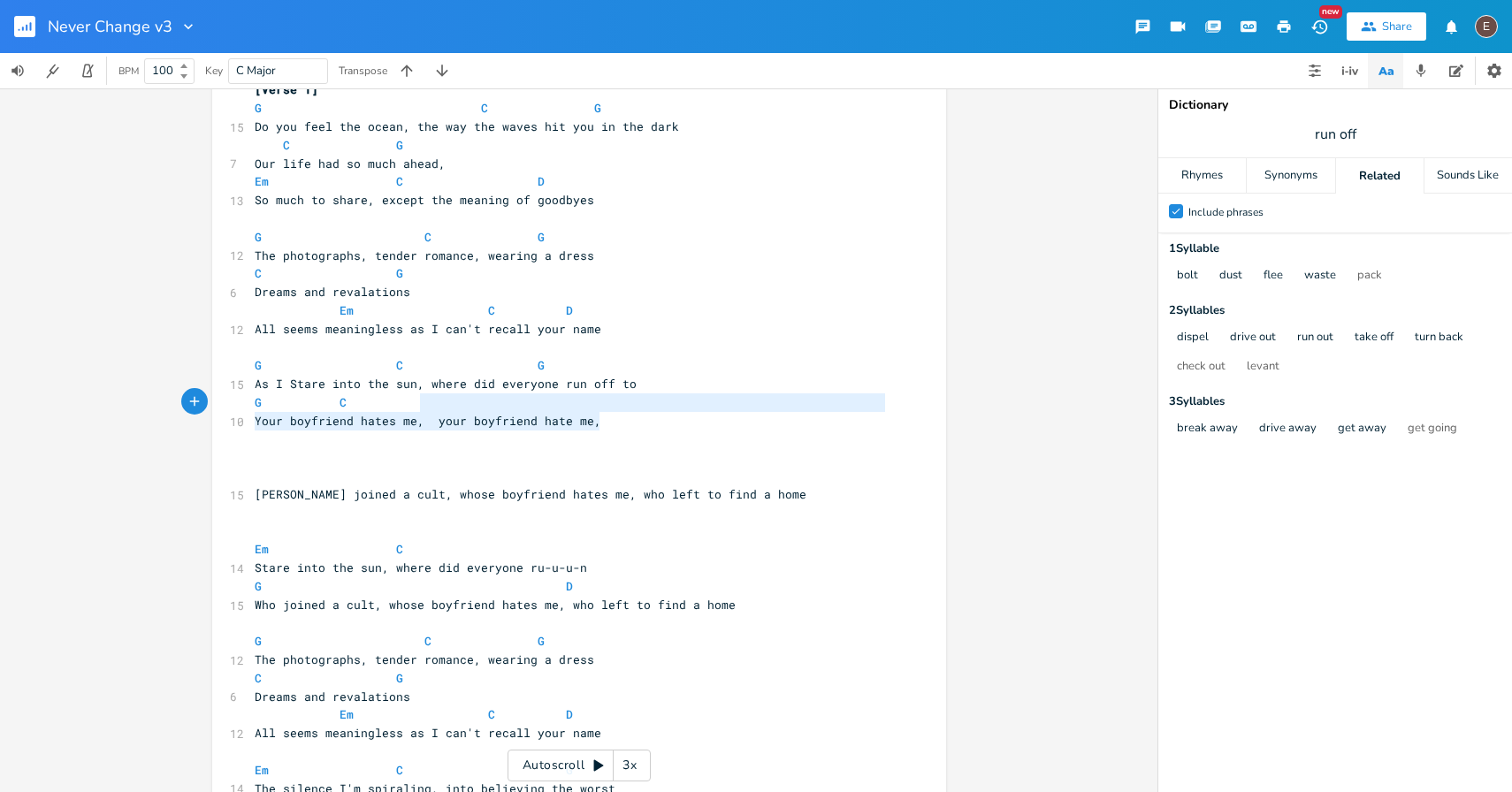
type textarea "your boyfriend hate me,"
drag, startPoint x: 603, startPoint y: 417, endPoint x: 423, endPoint y: 418, distance: 180.0
click at [424, 418] on pre "Your boyfriend hates me, your boyfriend hate me," at bounding box center [571, 421] width 639 height 19
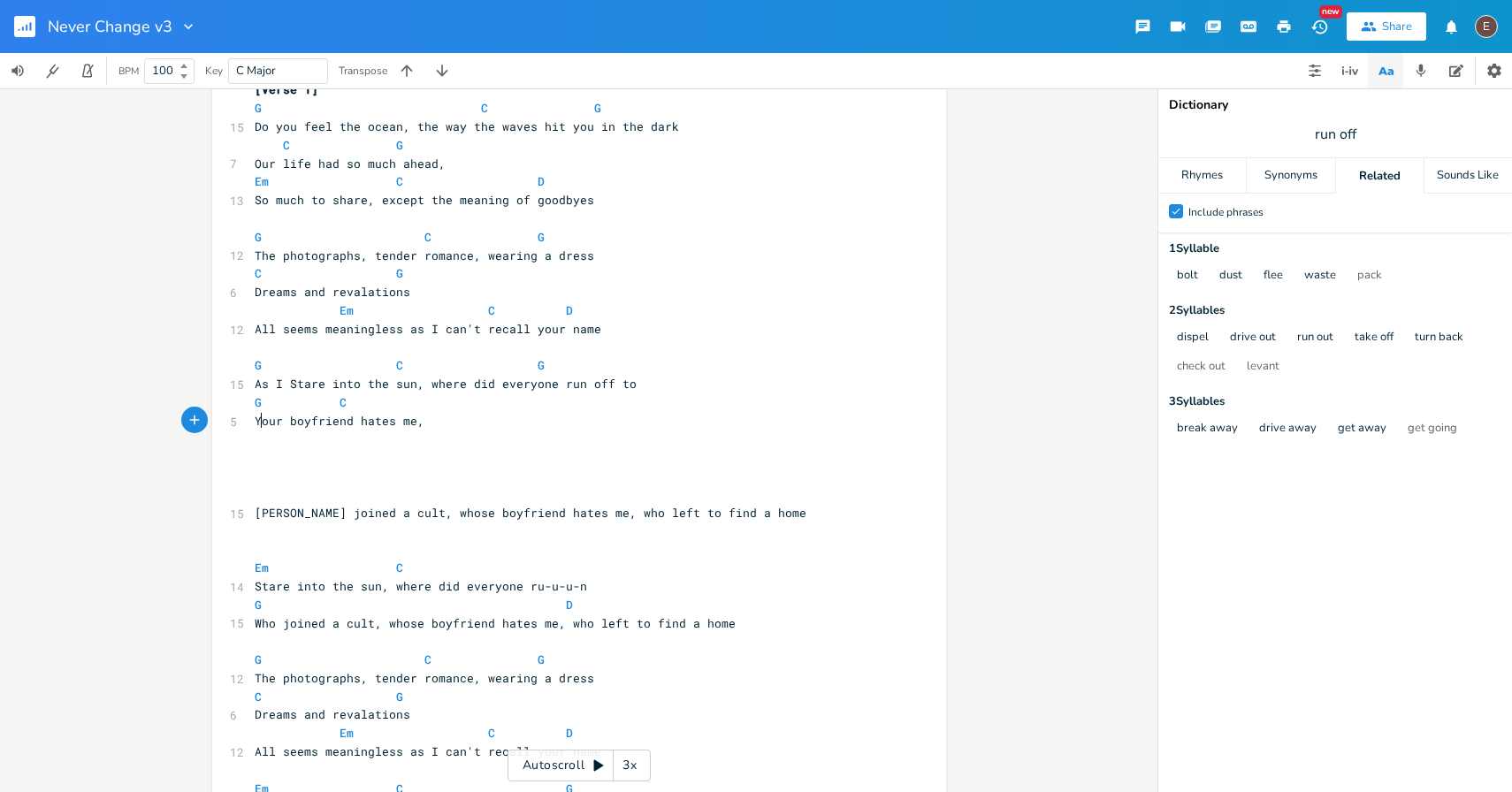
click at [256, 423] on span "Your boyfriend hates me," at bounding box center [339, 421] width 170 height 16
type textarea "Does your"
click at [421, 421] on span "Does your boyfriend hates me," at bounding box center [357, 421] width 205 height 16
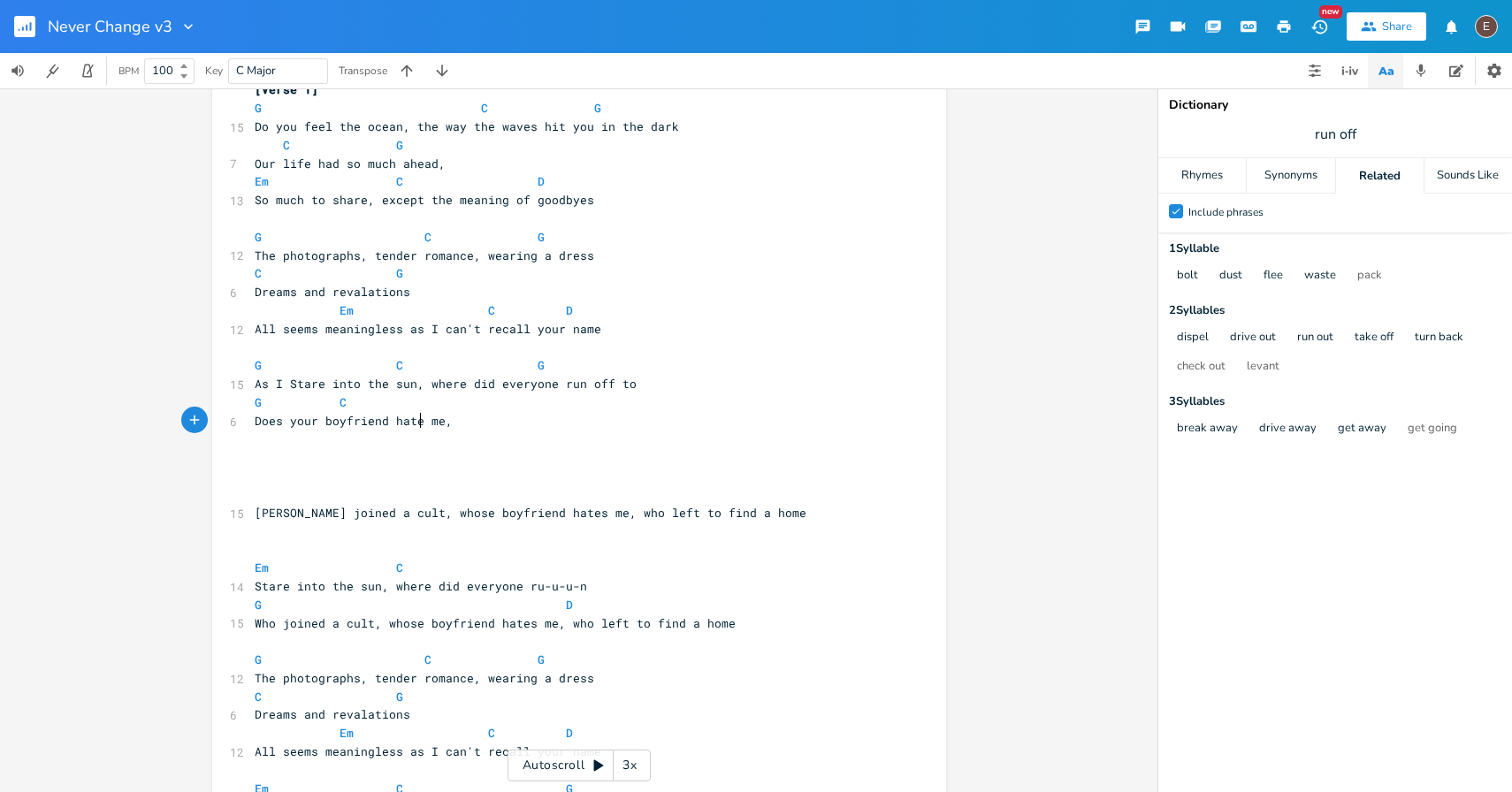
click at [463, 425] on pre "Does your boyfriend hate me," at bounding box center [571, 421] width 639 height 19
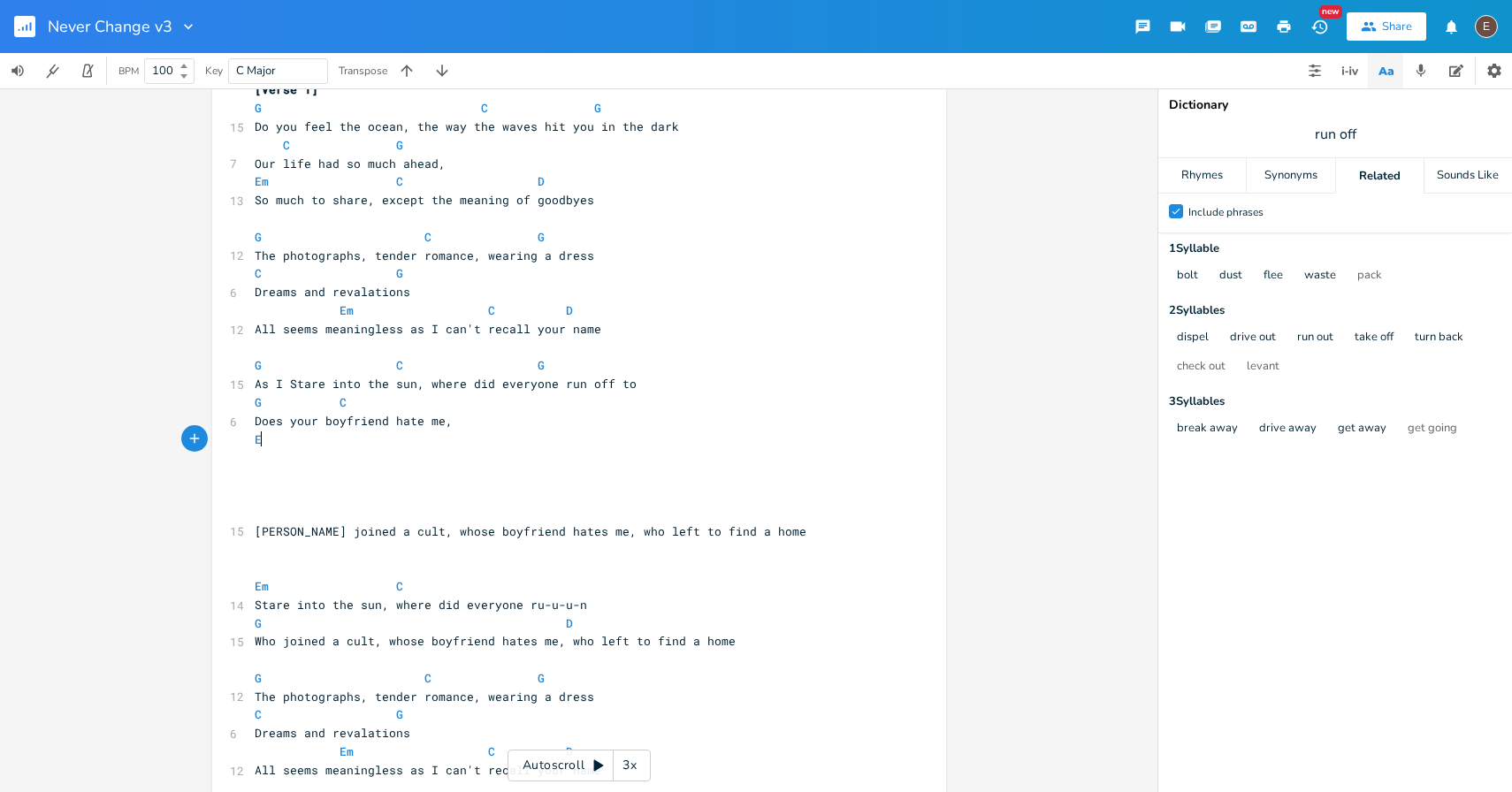
type textarea "Em"
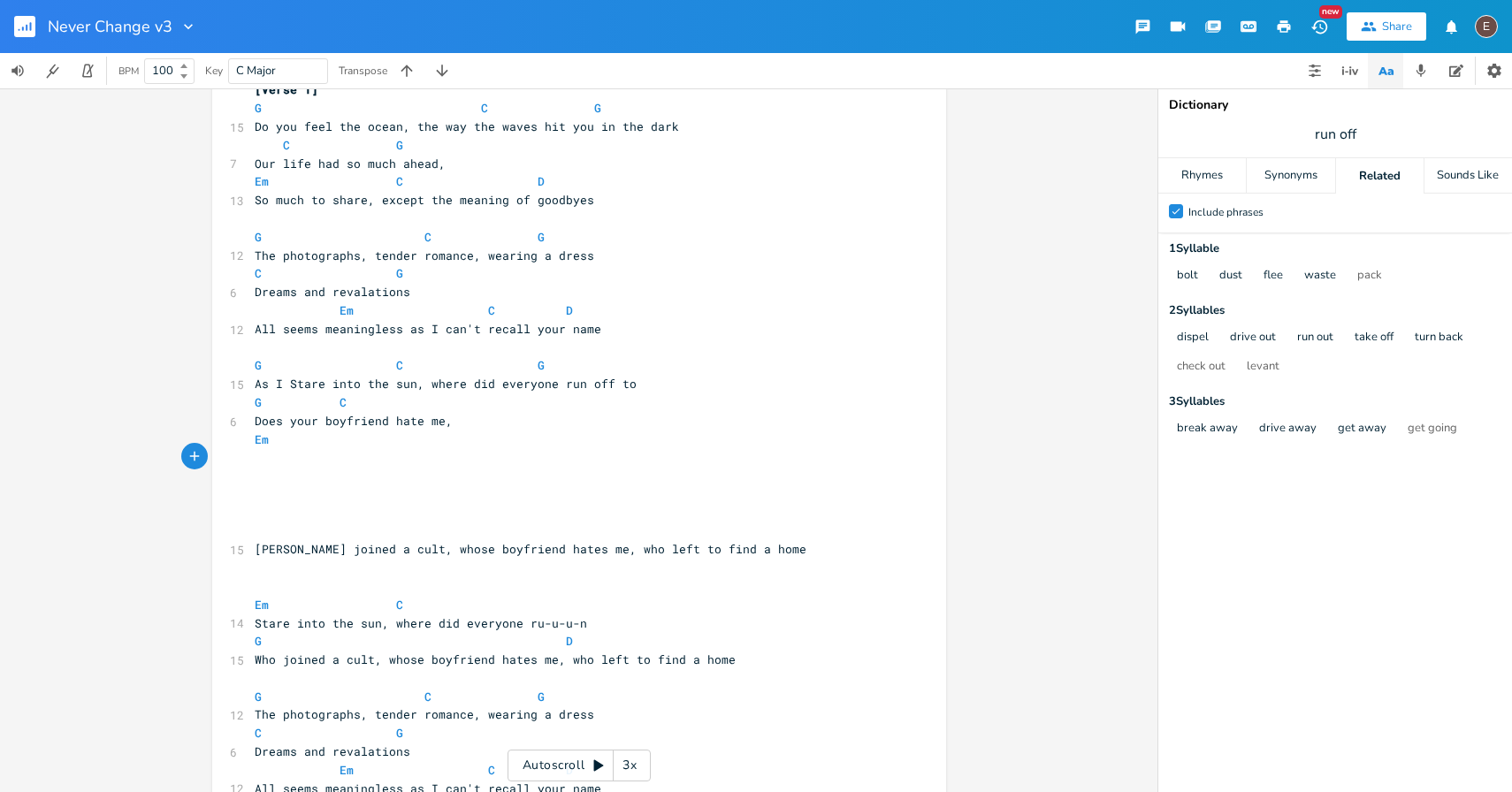
type textarea "D"
drag, startPoint x: 313, startPoint y: 426, endPoint x: 248, endPoint y: 429, distance: 65.1
click at [251, 429] on pre "Does your boyfriend hate me," at bounding box center [571, 421] width 639 height 19
type textarea "Whose"
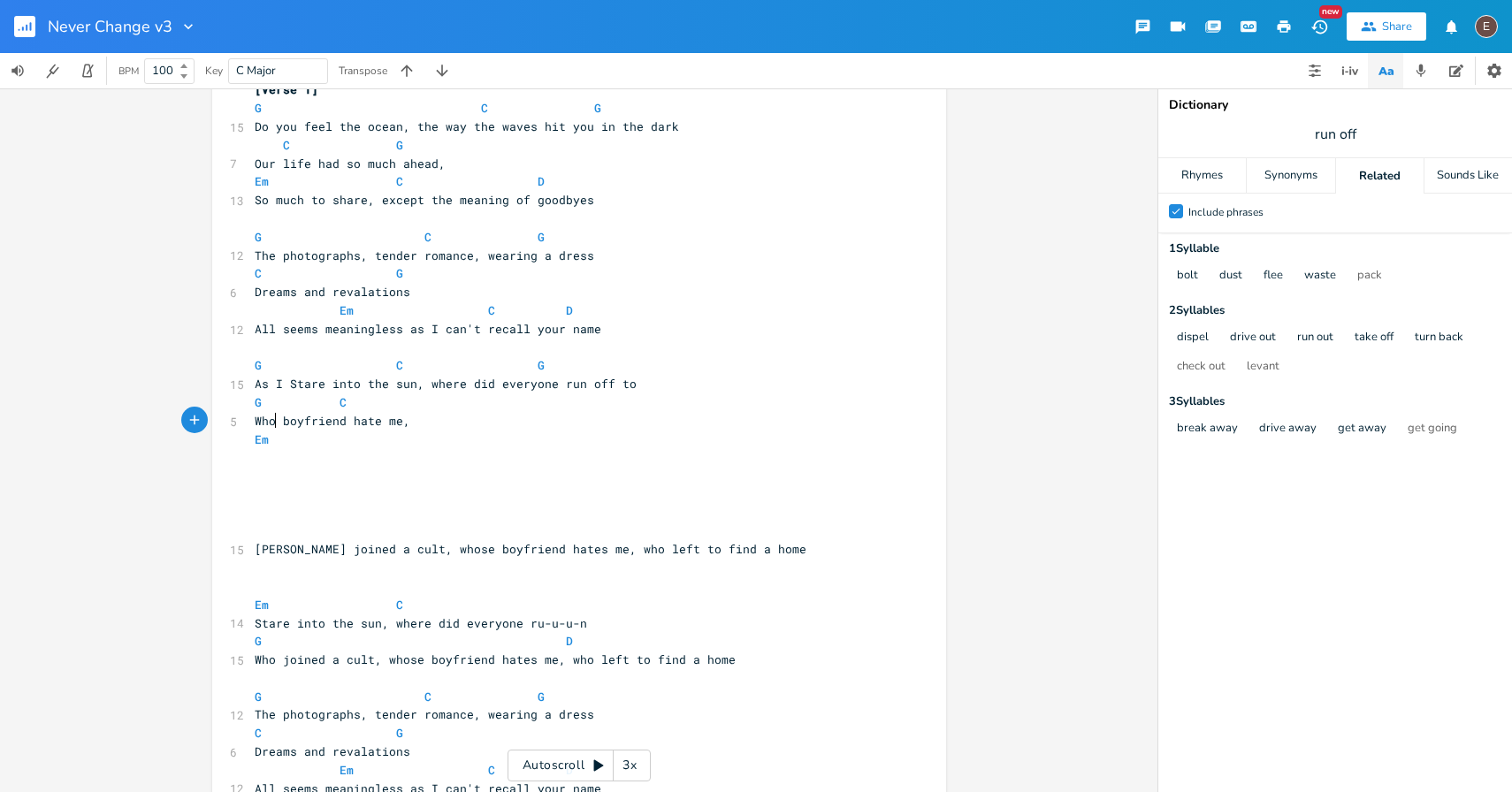
scroll to position [0, 37]
click at [387, 421] on span "Whose boyfriend hate me," at bounding box center [339, 421] width 170 height 16
type textarea "s"
click at [341, 459] on pre "​" at bounding box center [571, 457] width 639 height 19
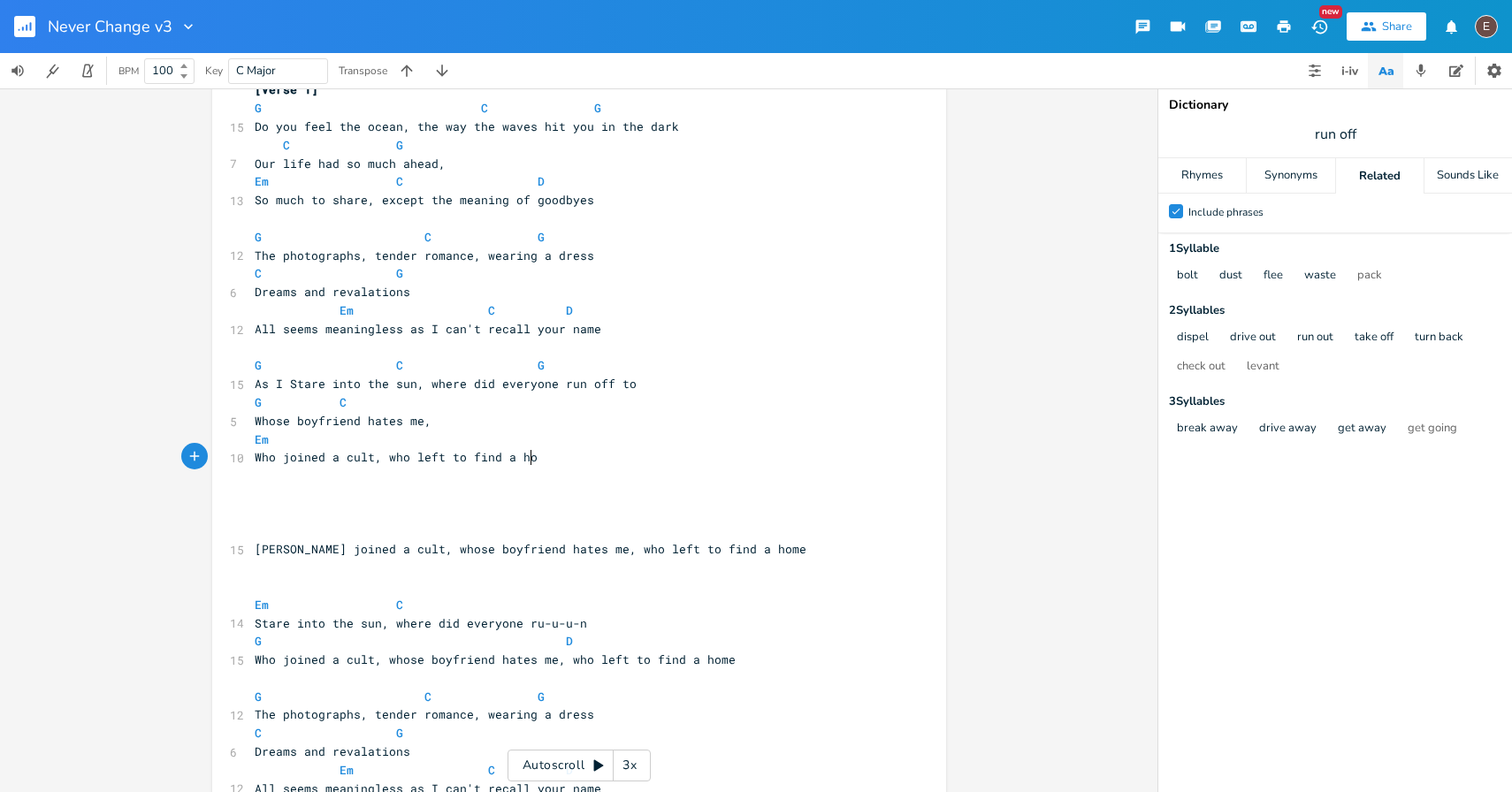
type textarea "Who joined a cult, who left to find a home"
click at [326, 442] on pre "Em" at bounding box center [571, 439] width 639 height 19
type textarea "C"
type textarea "D"
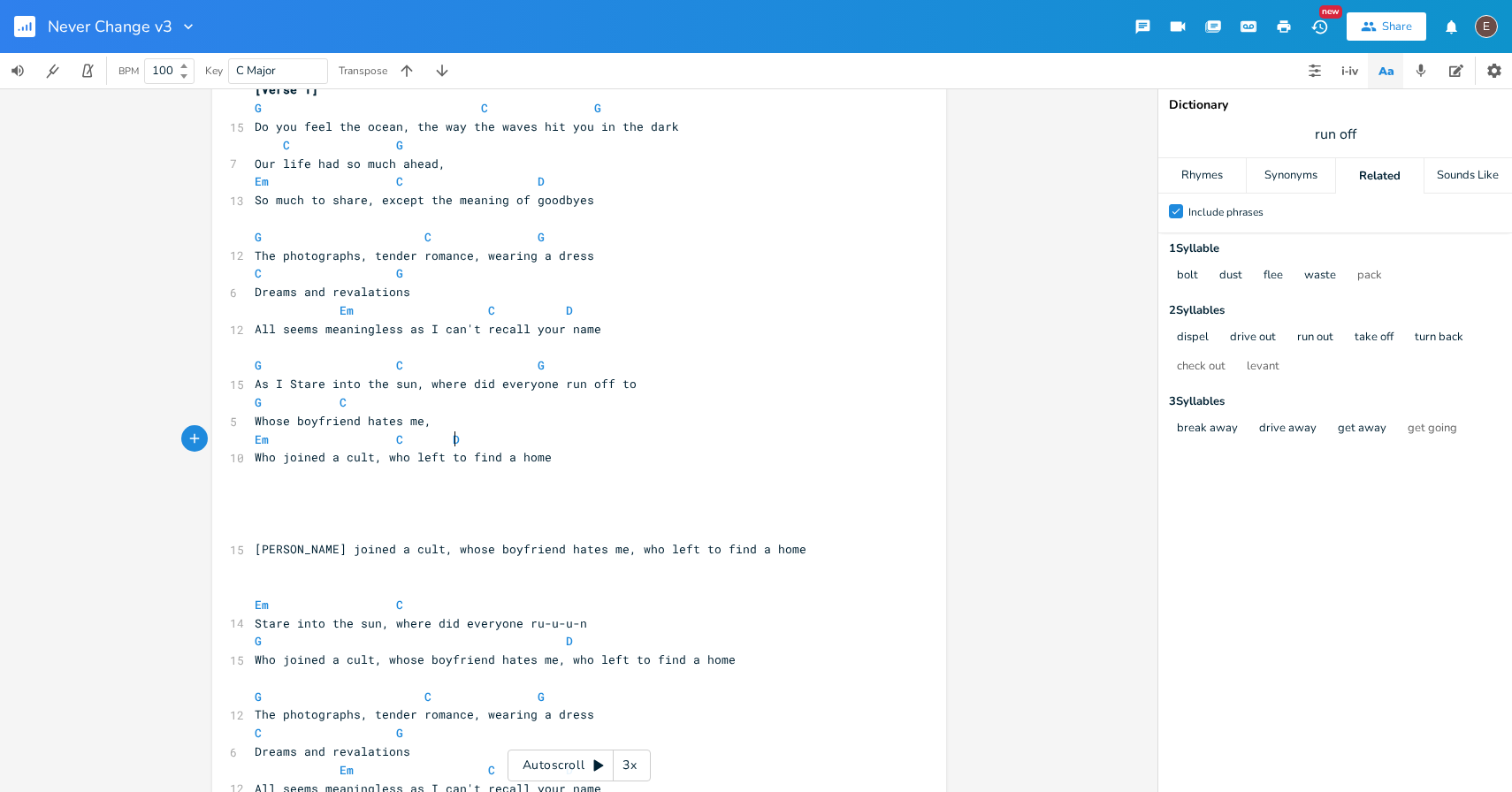
scroll to position [0, 9]
click at [282, 386] on span "As I Stare into the sun, where did everyone run off to" at bounding box center [446, 383] width 382 height 16
type textarea "s"
click at [441, 410] on span at bounding box center [439, 402] width 29 height 19
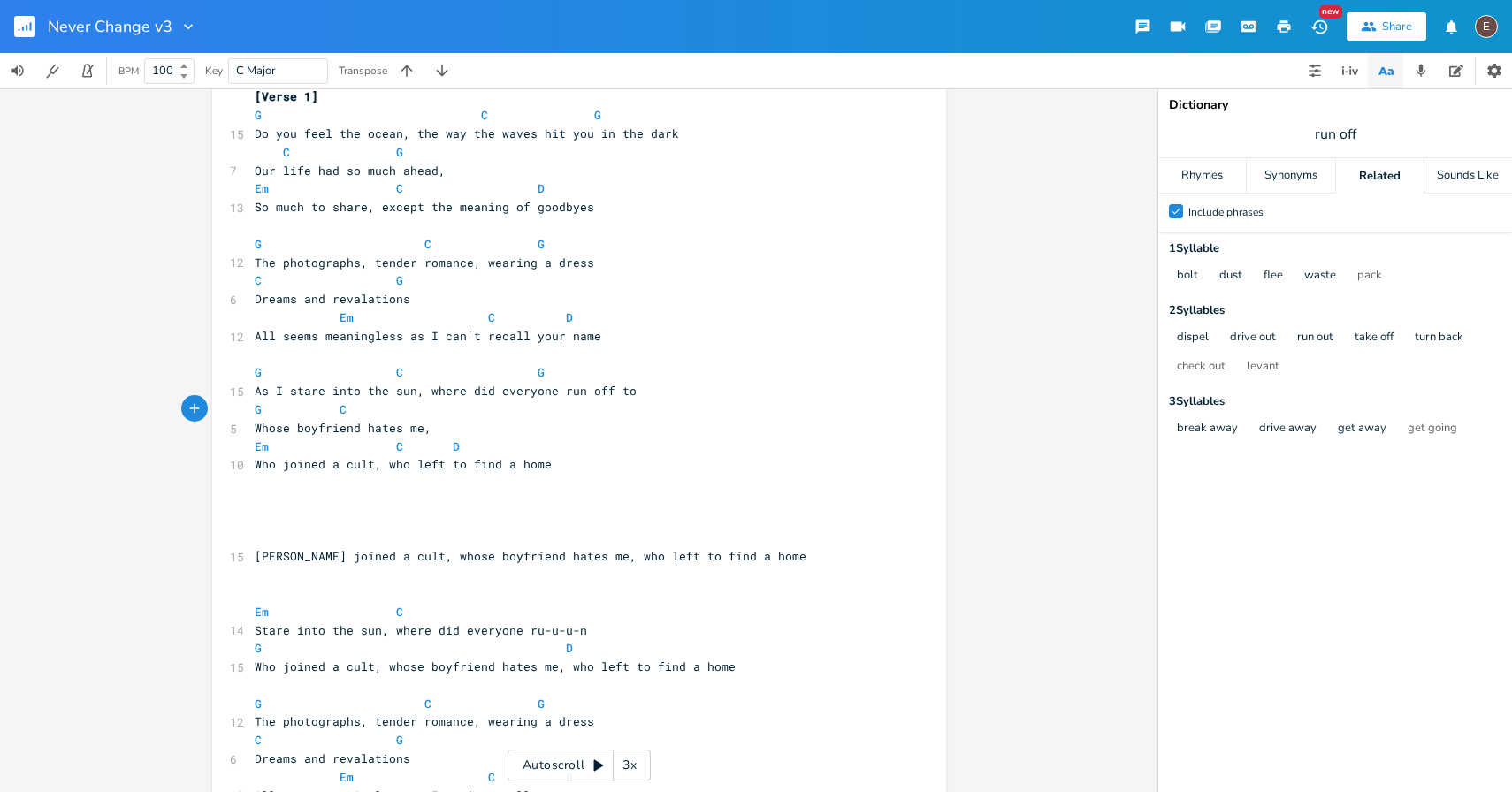
scroll to position [101, 0]
click at [382, 442] on span at bounding box center [381, 442] width 29 height 19
click at [623, 484] on pre "​" at bounding box center [571, 479] width 639 height 19
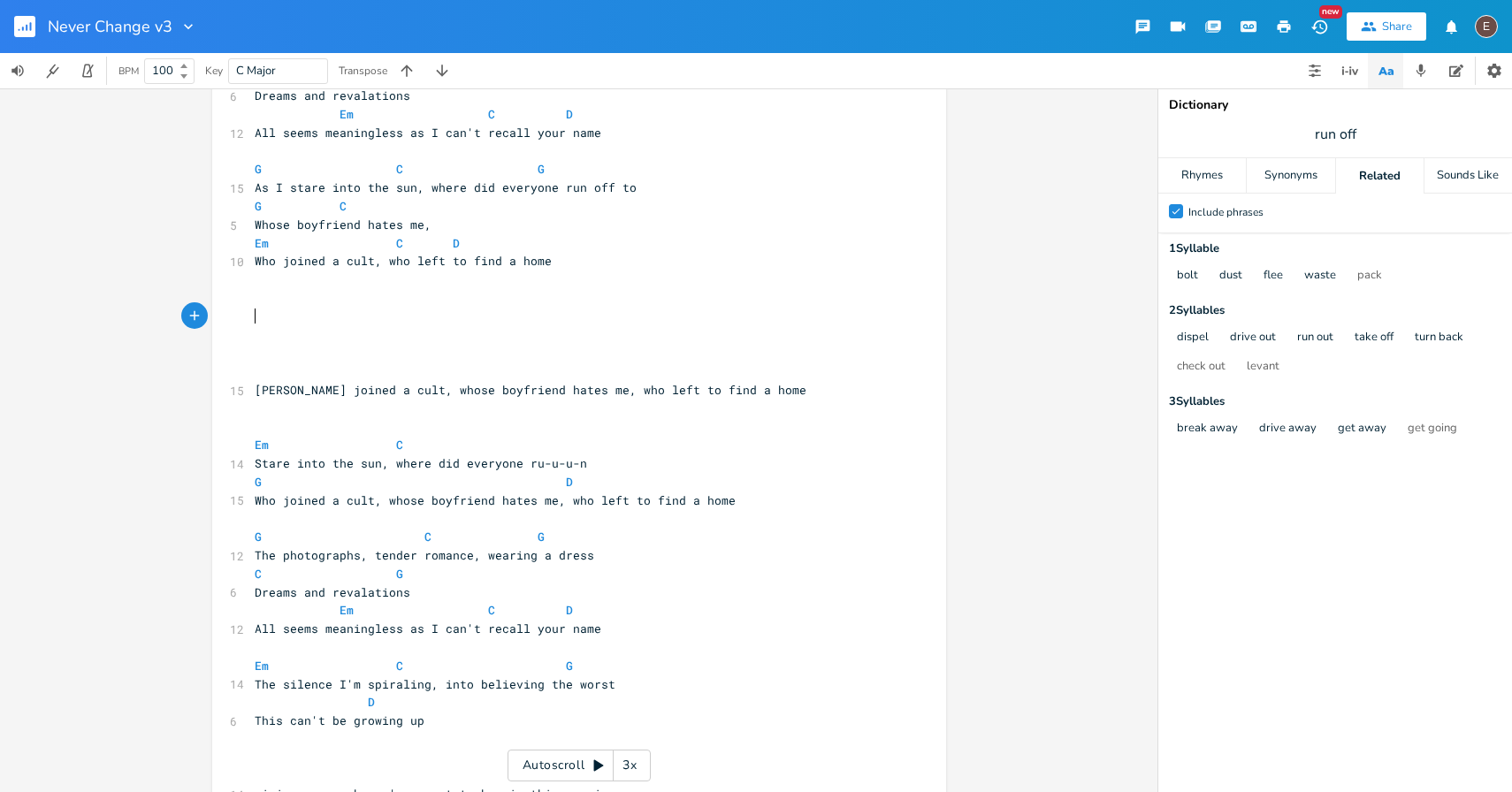
scroll to position [297, 0]
type textarea "C"
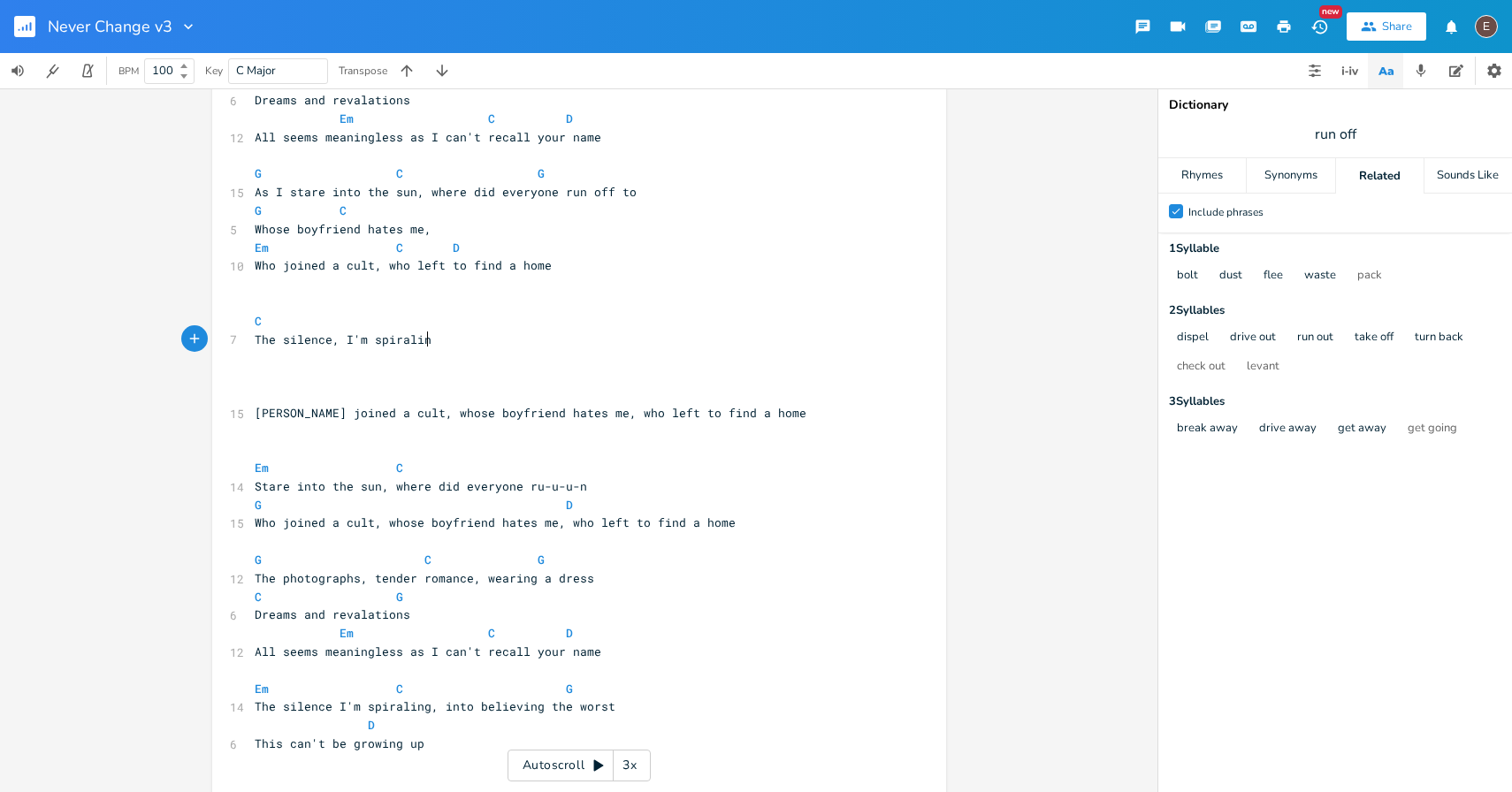
scroll to position [0, 128]
type textarea "The silence, I'm spiraling, ino"
type textarea "to believing the worst"
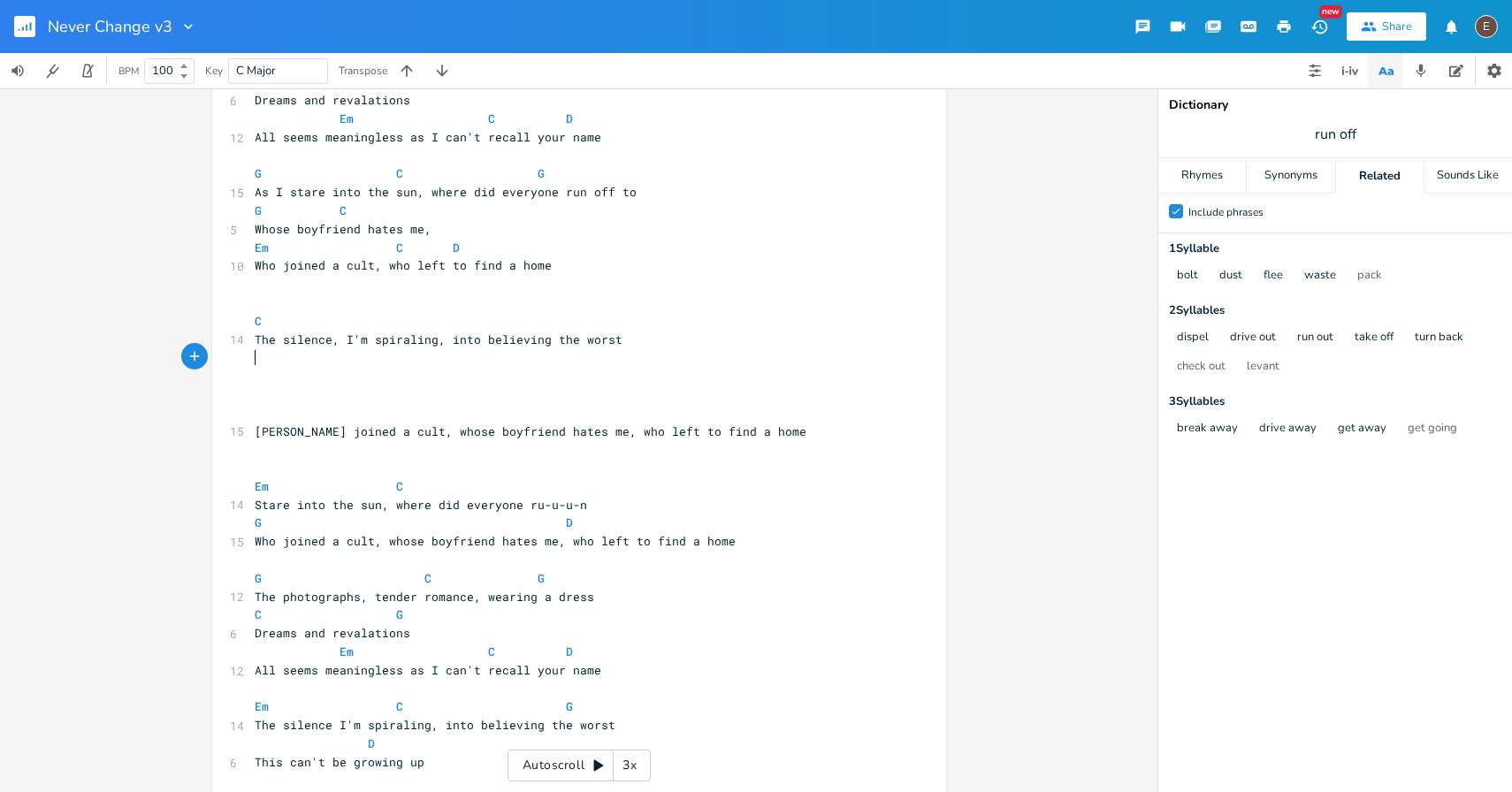
type textarea "D"
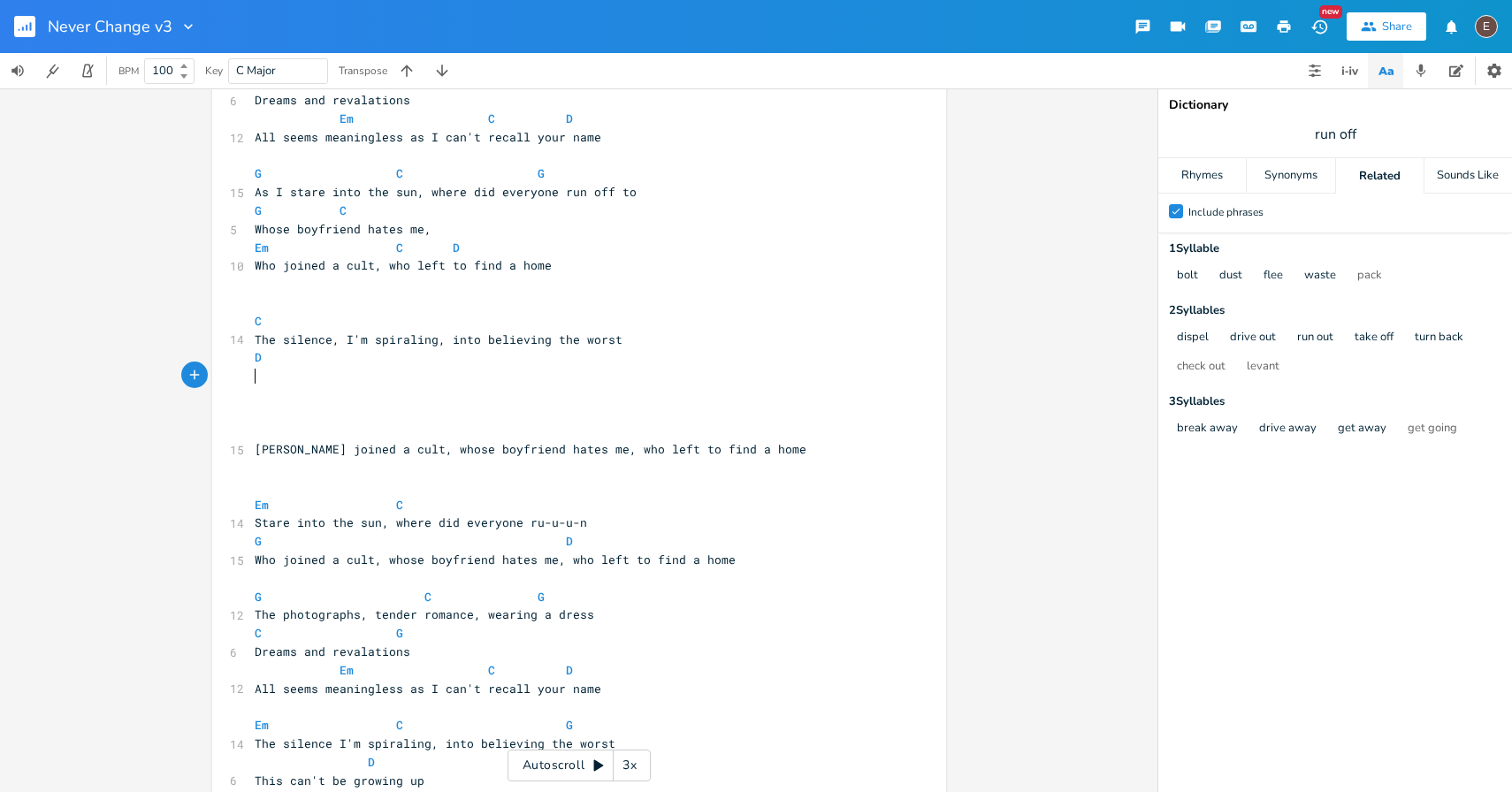
click at [488, 315] on pre "C" at bounding box center [571, 321] width 639 height 19
type textarea "D"
click at [479, 371] on pre "​" at bounding box center [571, 375] width 639 height 19
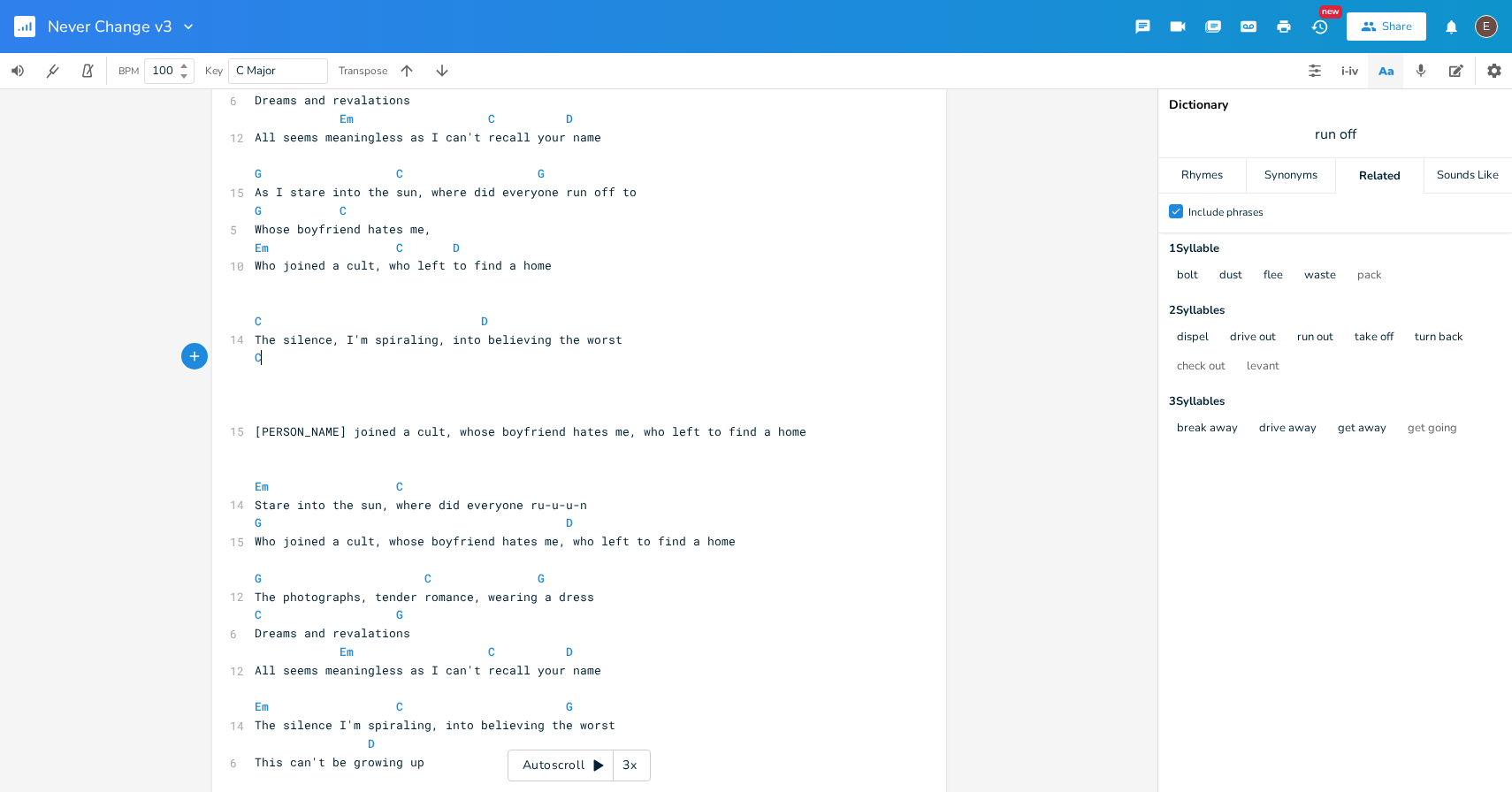
type textarea "C"
type textarea "D"
click at [331, 382] on pre "​" at bounding box center [571, 375] width 639 height 19
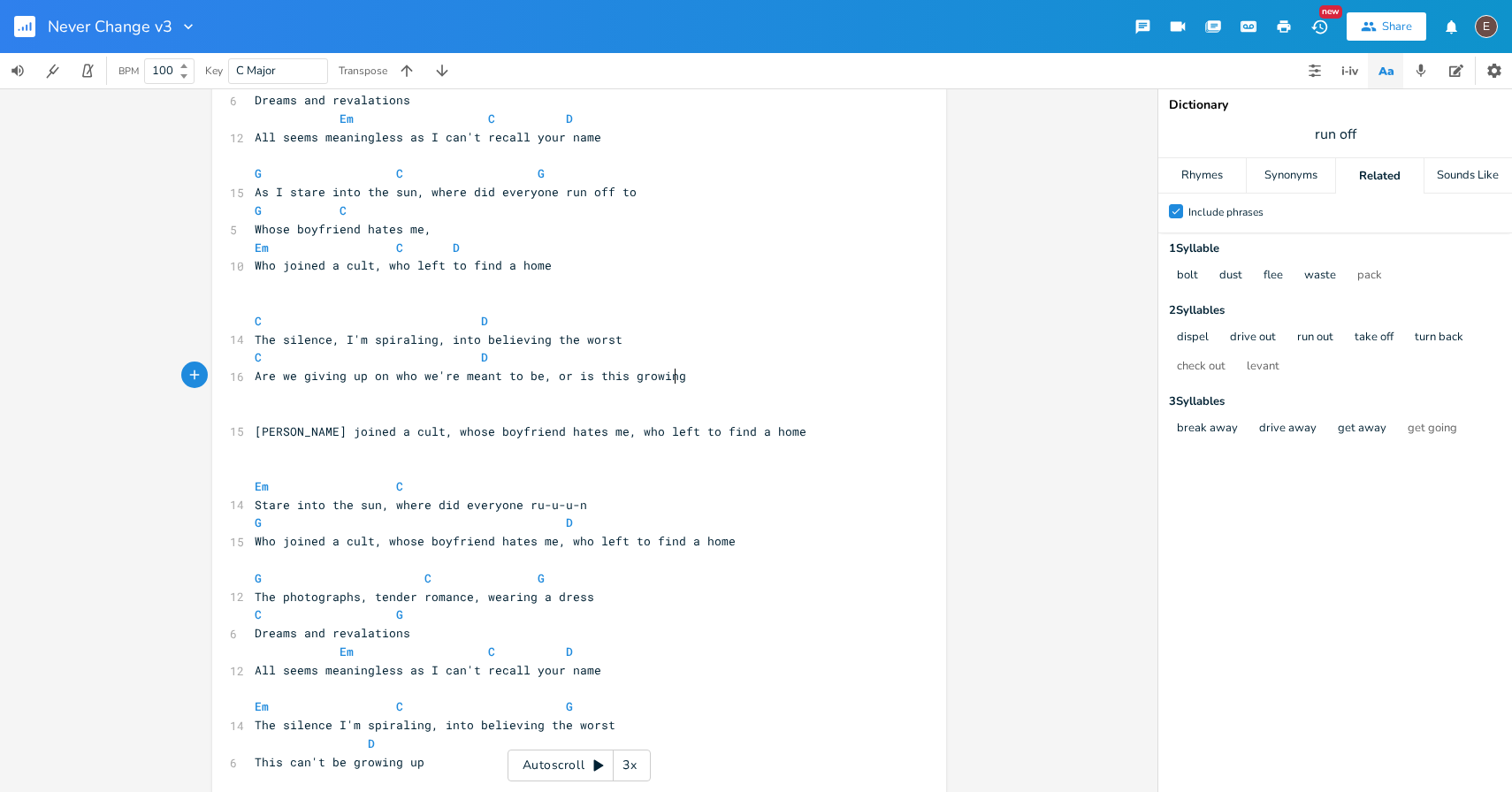
type textarea "Are we giving up on who we're meant to be, or is this growing up"
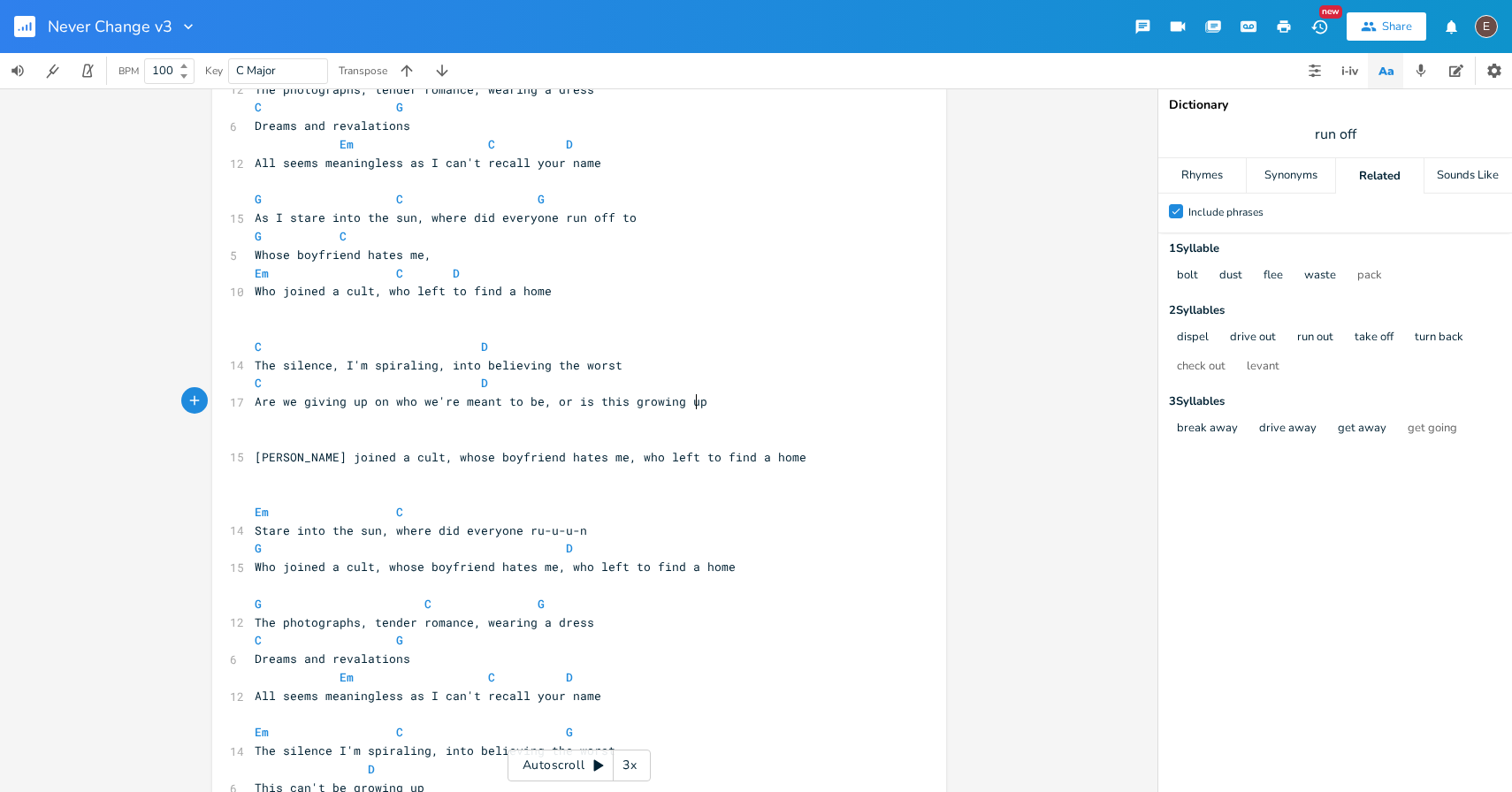
scroll to position [270, 0]
click at [471, 398] on span "Are we giving up on who we're meant to be, or is this growing up" at bounding box center [480, 403] width 452 height 16
click at [469, 394] on pre "Are we giving up on who we're meant to be, or is this growing up" at bounding box center [571, 403] width 639 height 19
type textarea "n who we're meant to be"
drag, startPoint x: 530, startPoint y: 407, endPoint x: 373, endPoint y: 403, distance: 157.1
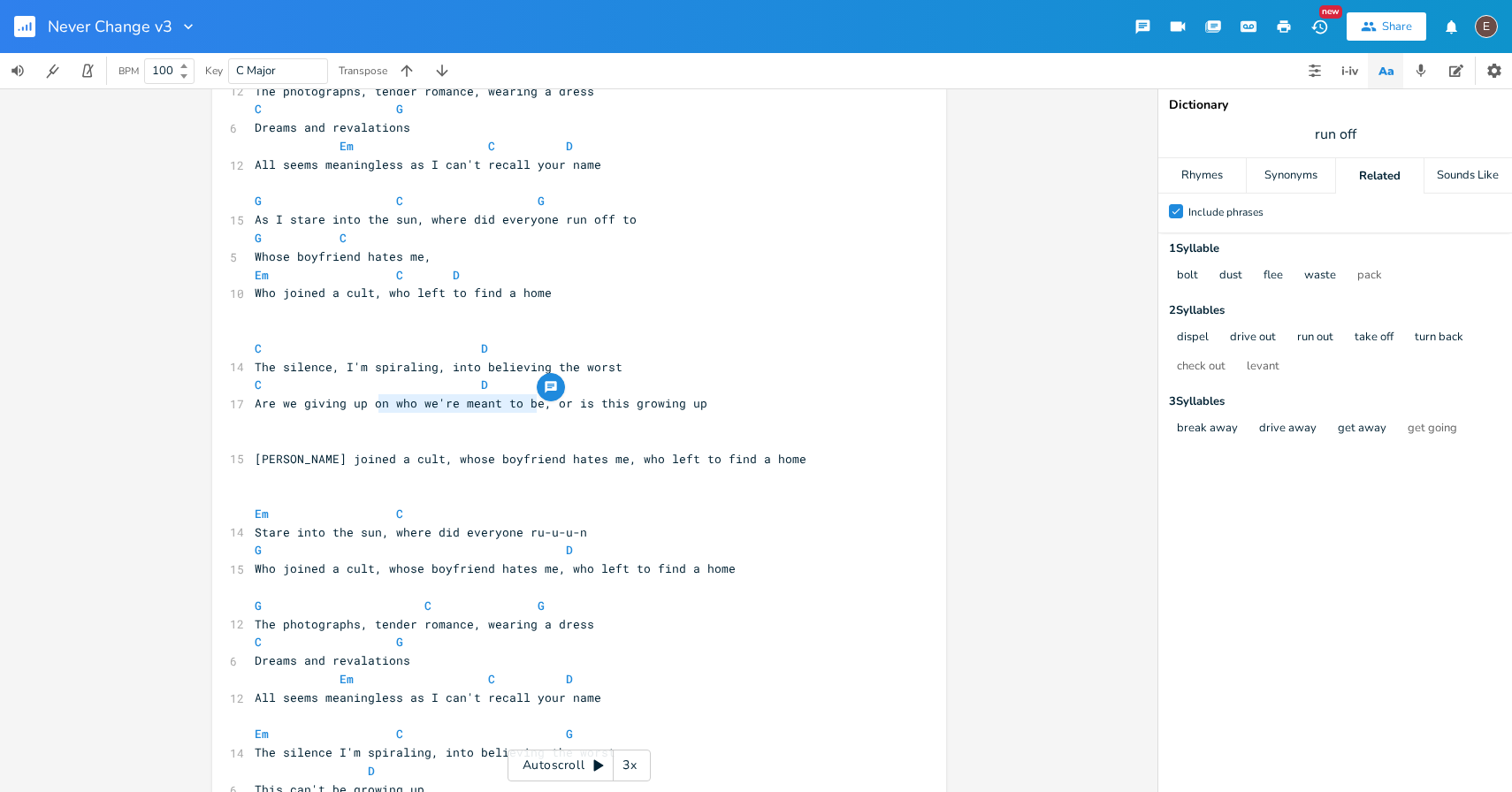
click at [373, 403] on span "Are we giving up on who we're meant to be, or is this growing up" at bounding box center [480, 403] width 452 height 16
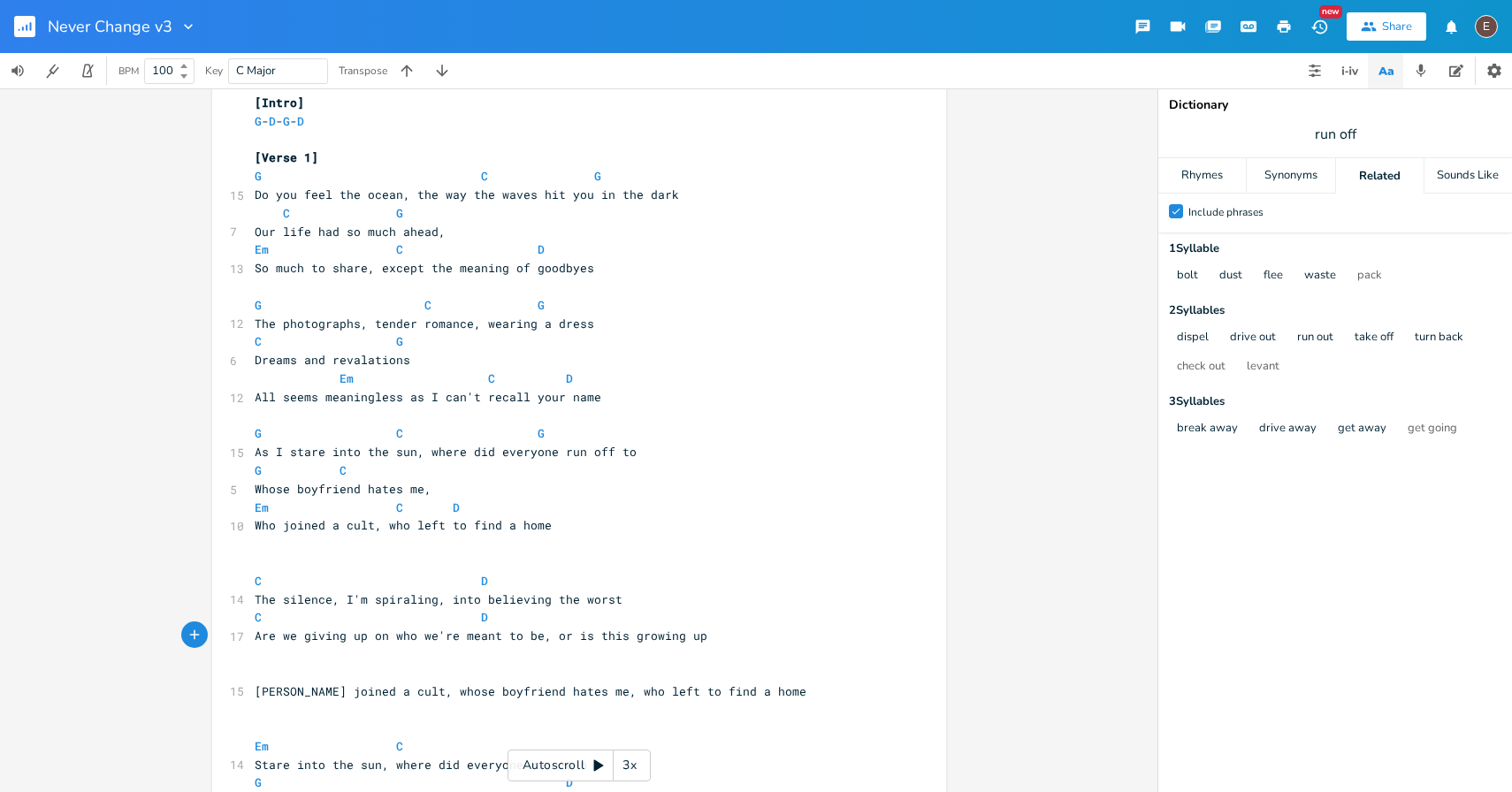
scroll to position [42, 0]
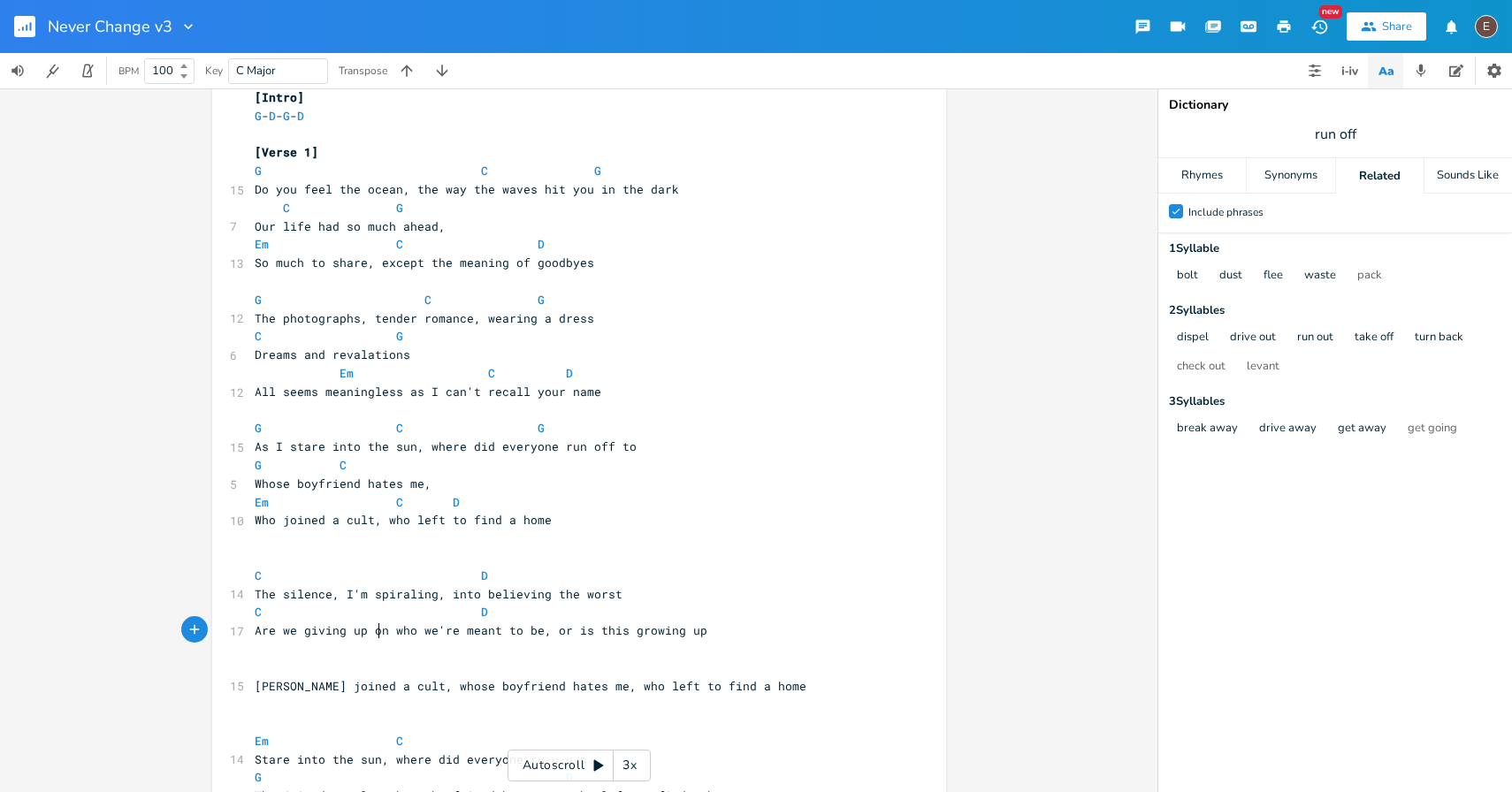
click at [507, 509] on pre "Em C D" at bounding box center [571, 502] width 639 height 19
click at [507, 514] on span "Who joined a cult, who left to find a home" at bounding box center [402, 519] width 297 height 16
type textarea "better"
click at [254, 461] on span "G" at bounding box center [257, 465] width 7 height 17
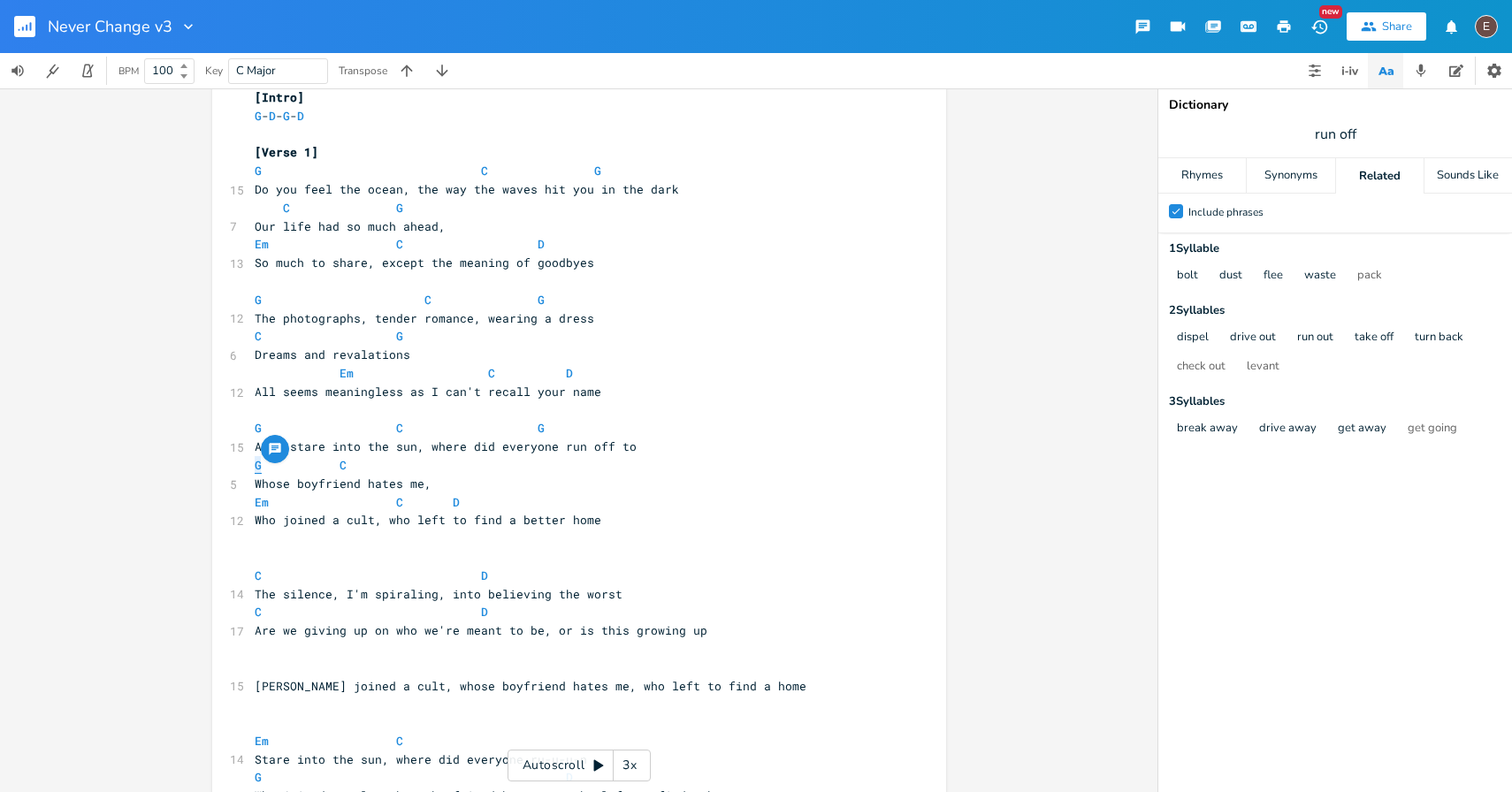
type textarea "C"
drag, startPoint x: 353, startPoint y: 468, endPoint x: 332, endPoint y: 468, distance: 21.0
click at [332, 468] on span "C C" at bounding box center [410, 465] width 311 height 16
type textarea "G"
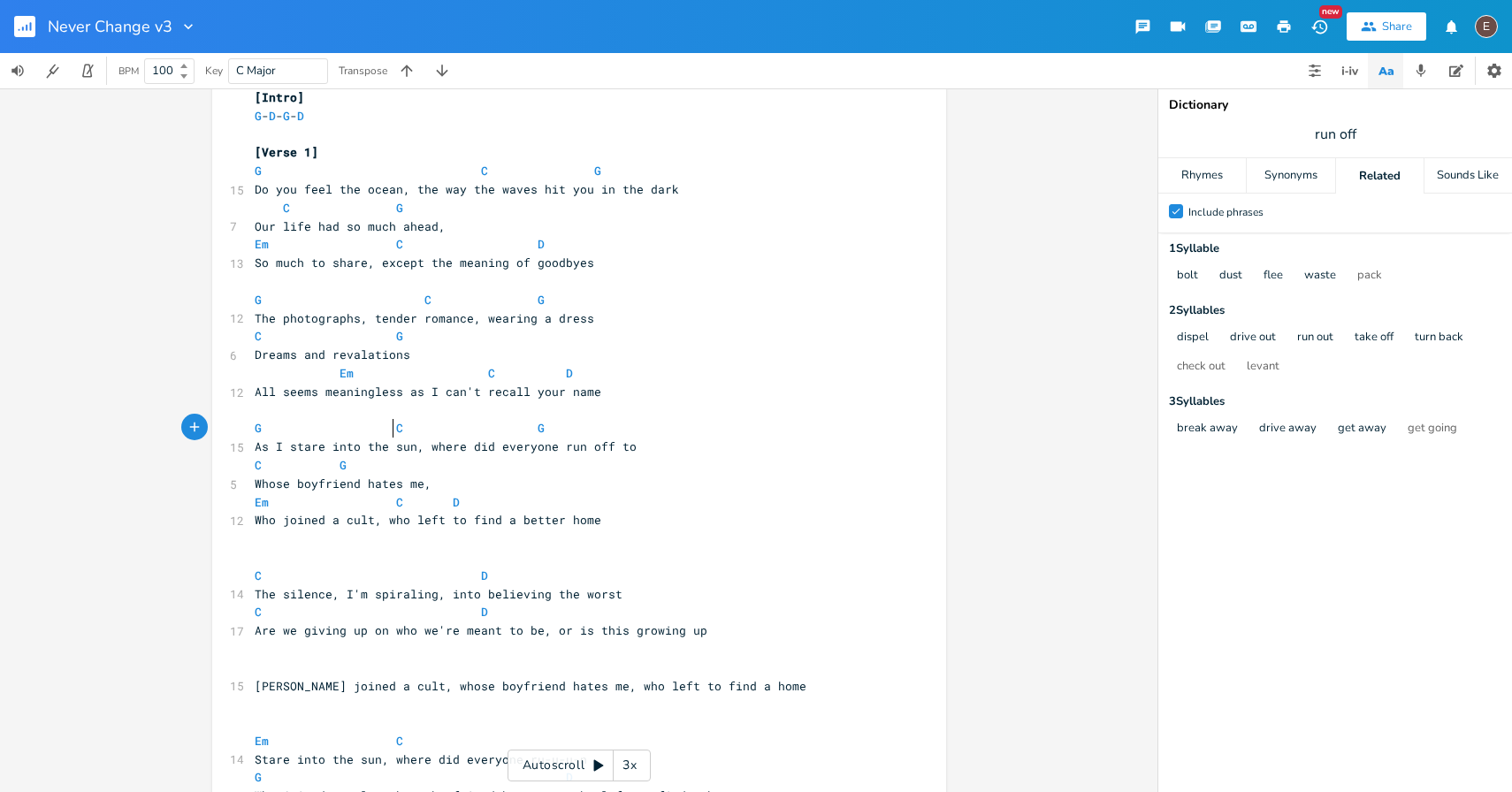
click at [385, 429] on span at bounding box center [381, 428] width 29 height 19
click at [572, 426] on span at bounding box center [580, 428] width 29 height 19
click at [251, 468] on pre "C G" at bounding box center [571, 465] width 639 height 19
click at [390, 483] on span "Whose boyfriend hates me," at bounding box center [342, 484] width 176 height 16
type textarea "s"
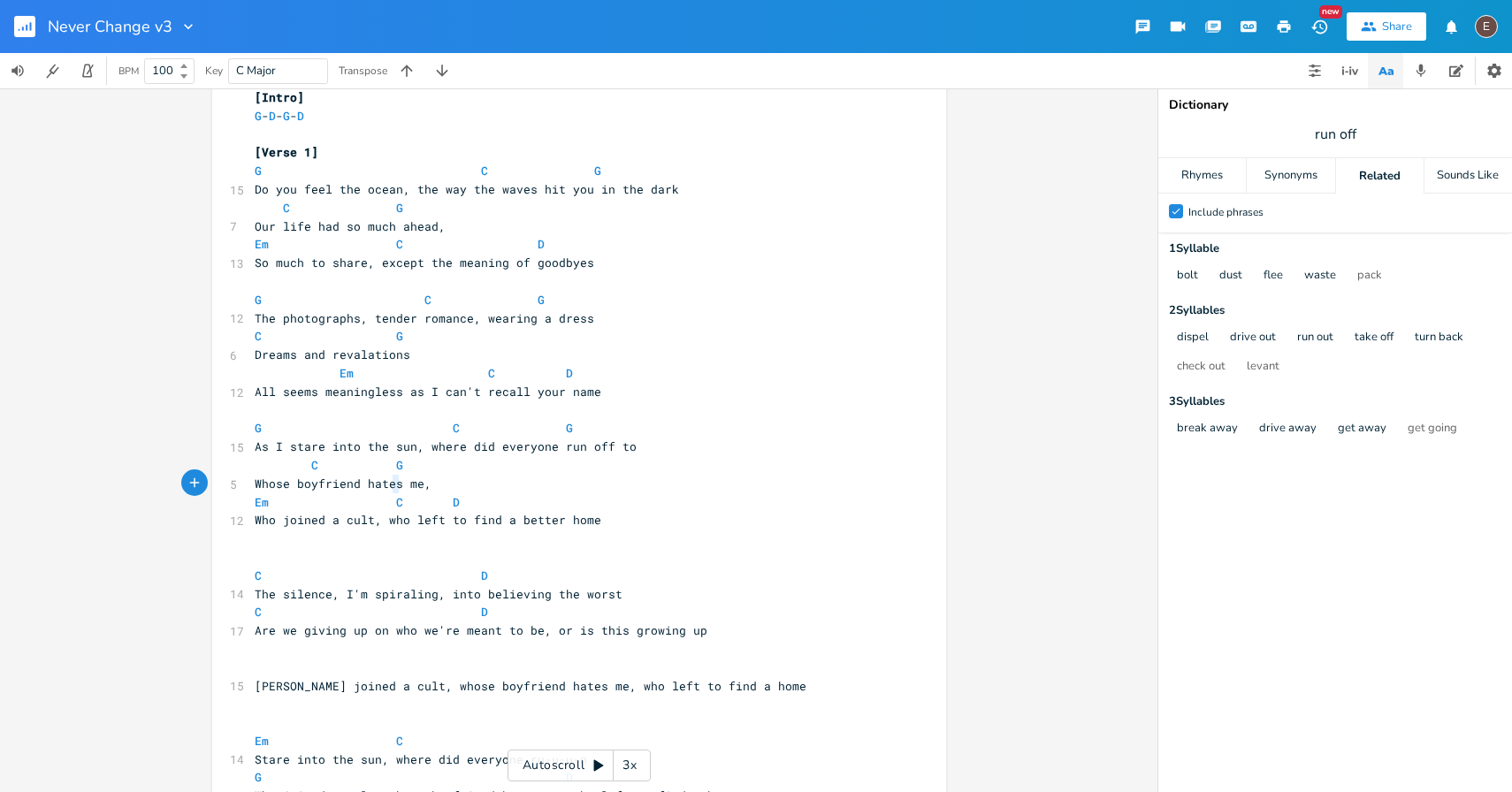
click at [390, 483] on span "Whose boyfriend hates me," at bounding box center [342, 484] width 176 height 16
click at [379, 481] on span "Whose boyfriend hates me," at bounding box center [342, 484] width 176 height 16
type textarea "despises"
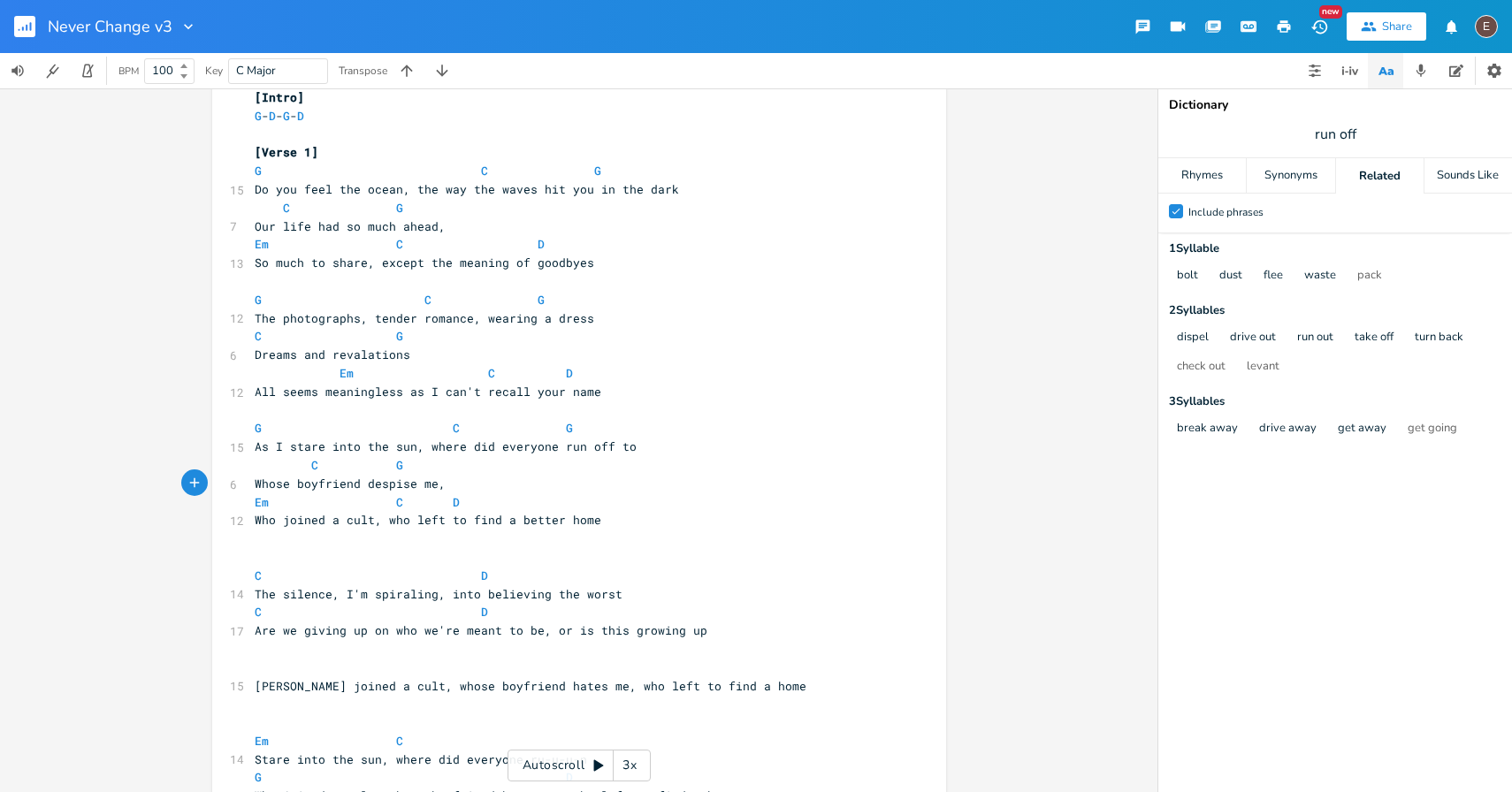
click at [1341, 152] on div "Dictionary run off Rhymes Synonyms Related Sounds Like Check Include phrases 1 …" at bounding box center [1335, 440] width 354 height 703
click at [1348, 141] on input "run off" at bounding box center [1335, 134] width 42 height 20
type input "despise"
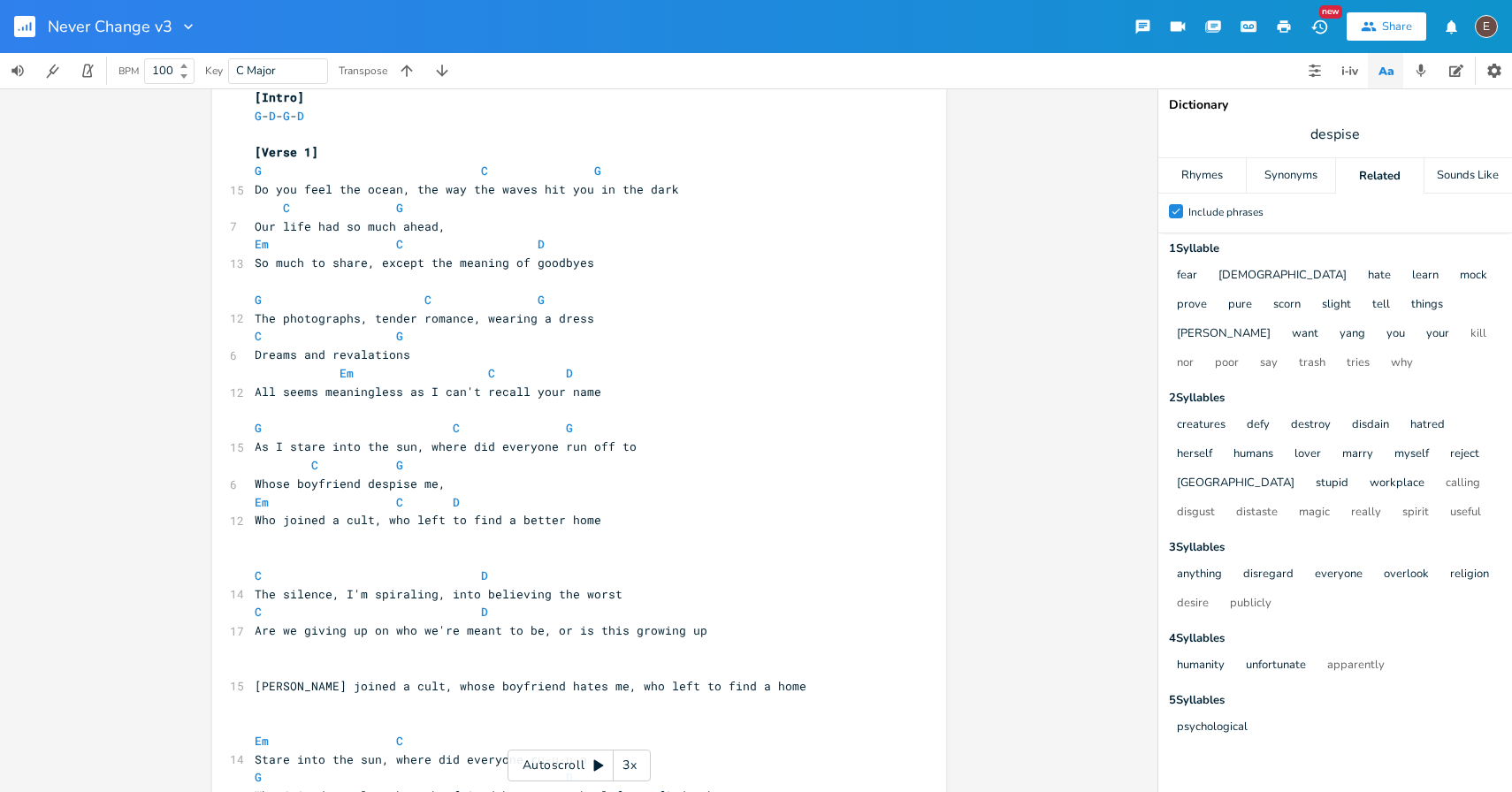
click at [497, 477] on pre "Whose boyfriend despise me," at bounding box center [571, 484] width 639 height 19
click at [254, 486] on span "Whose boyfriend despise me," at bounding box center [350, 484] width 191 height 16
click at [432, 483] on span "Whose boyfriend despise me," at bounding box center [350, 484] width 191 height 16
type textarea "for who I am"
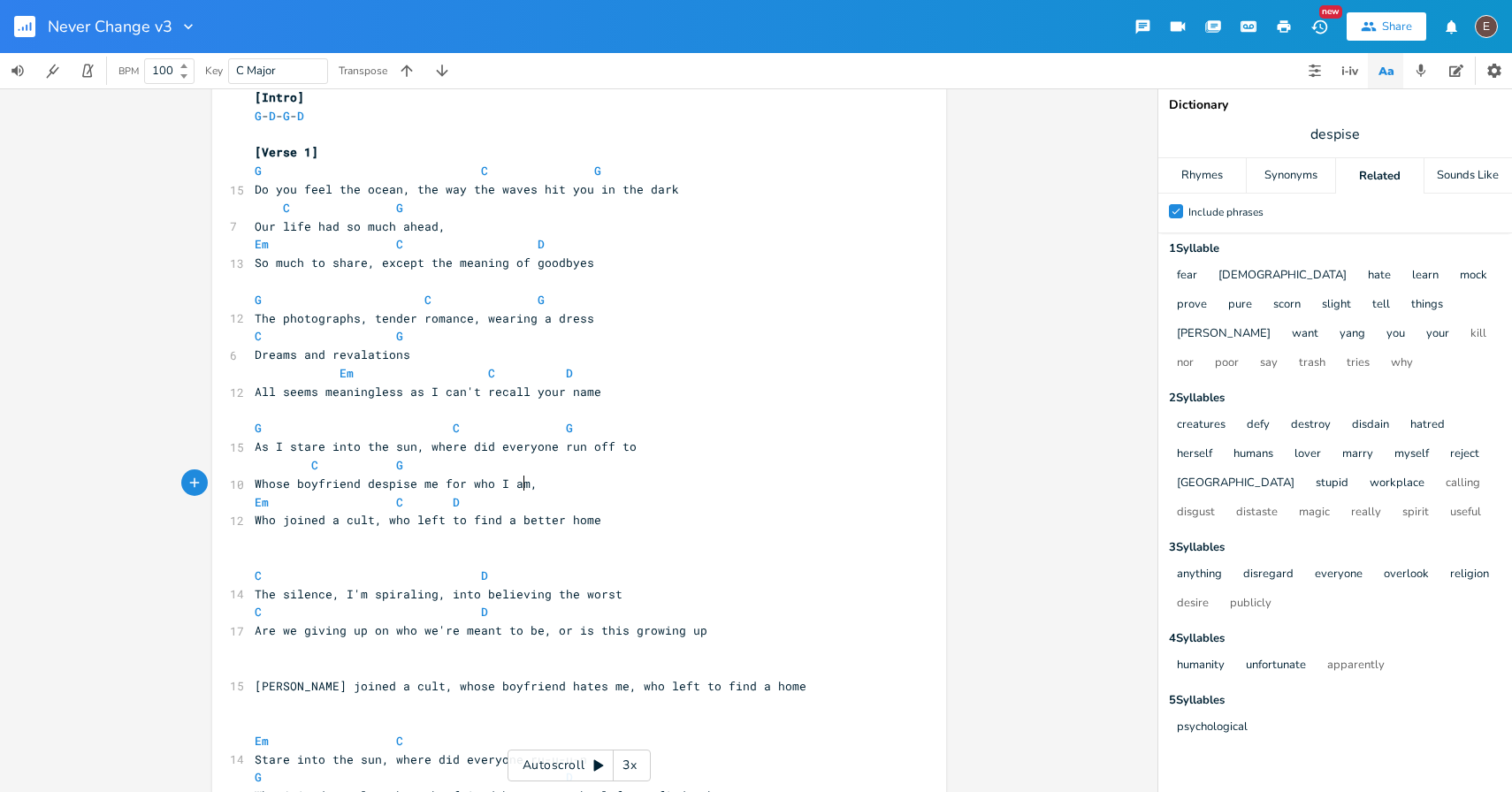
scroll to position [0, 68]
click at [556, 485] on pre "Whose boyfriend despise me for who I am," at bounding box center [571, 484] width 639 height 19
click at [377, 482] on span "Whose boyfriend despise me for who I am," at bounding box center [395, 484] width 283 height 16
type textarea "hates"
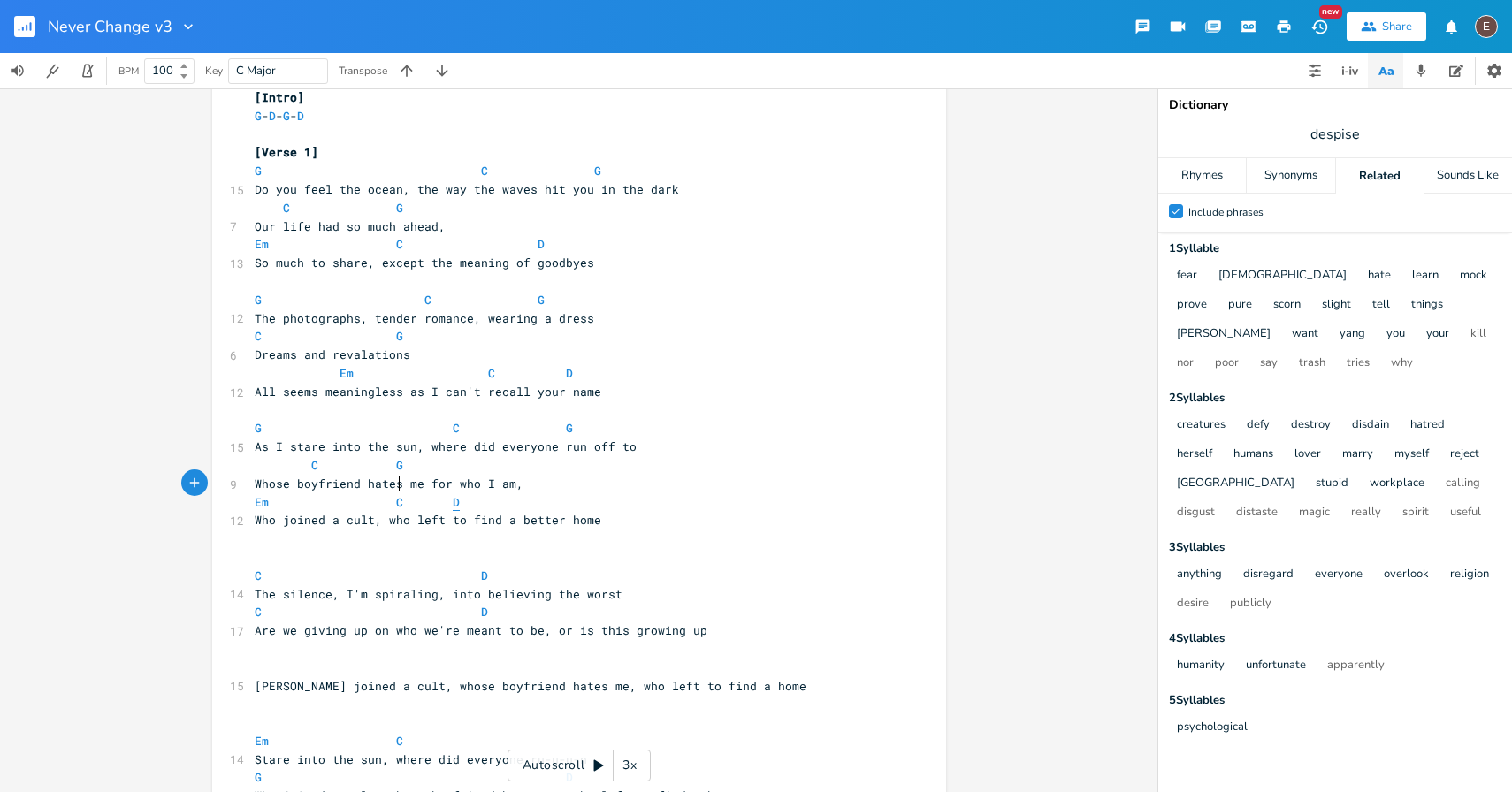
scroll to position [0, 28]
click at [581, 477] on pre "Whose boyfriend hates me for who I am," at bounding box center [571, 484] width 639 height 19
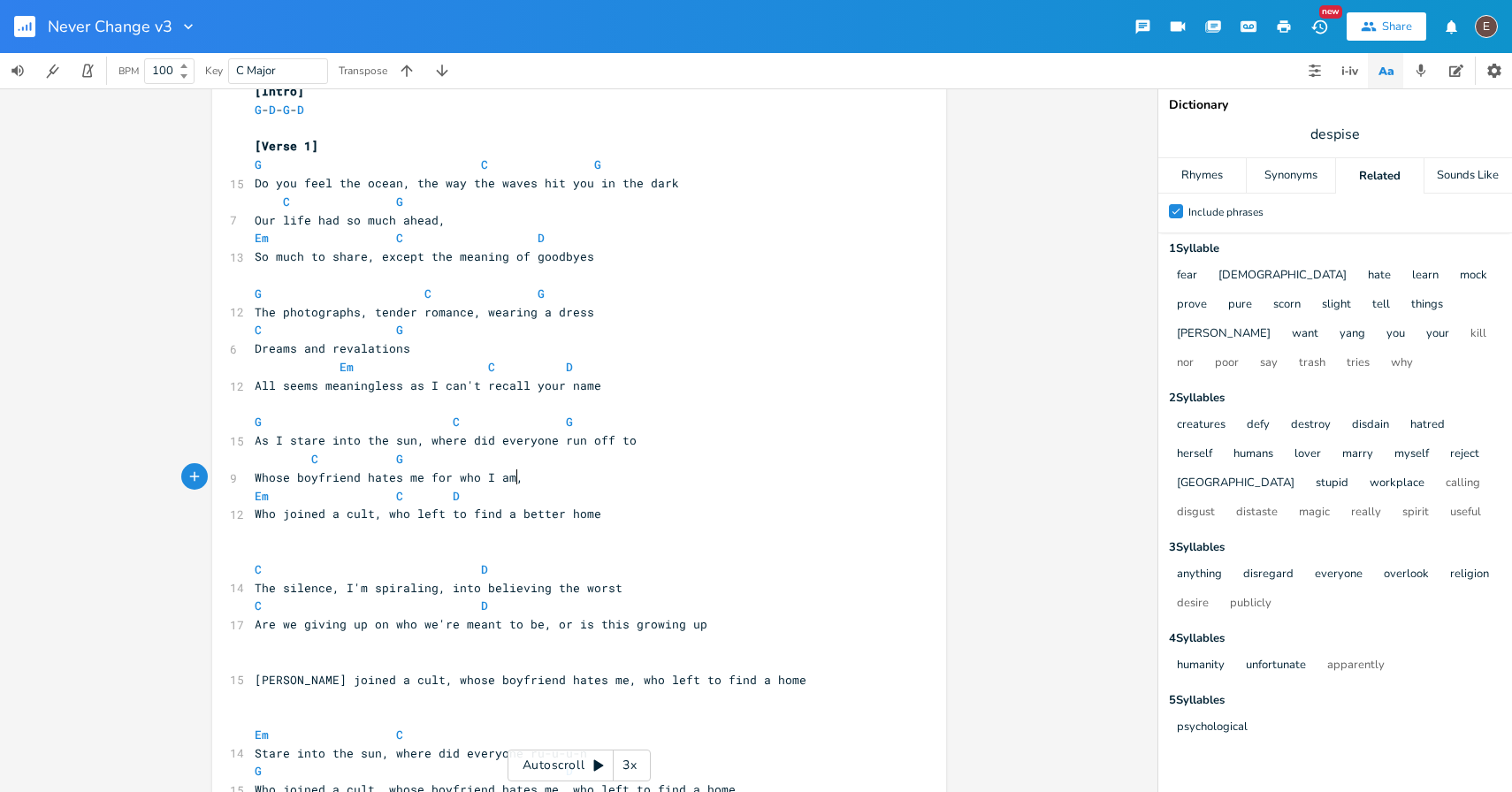
scroll to position [51, 0]
click at [374, 496] on span at bounding box center [381, 494] width 29 height 19
click at [623, 525] on pre "​" at bounding box center [571, 529] width 639 height 19
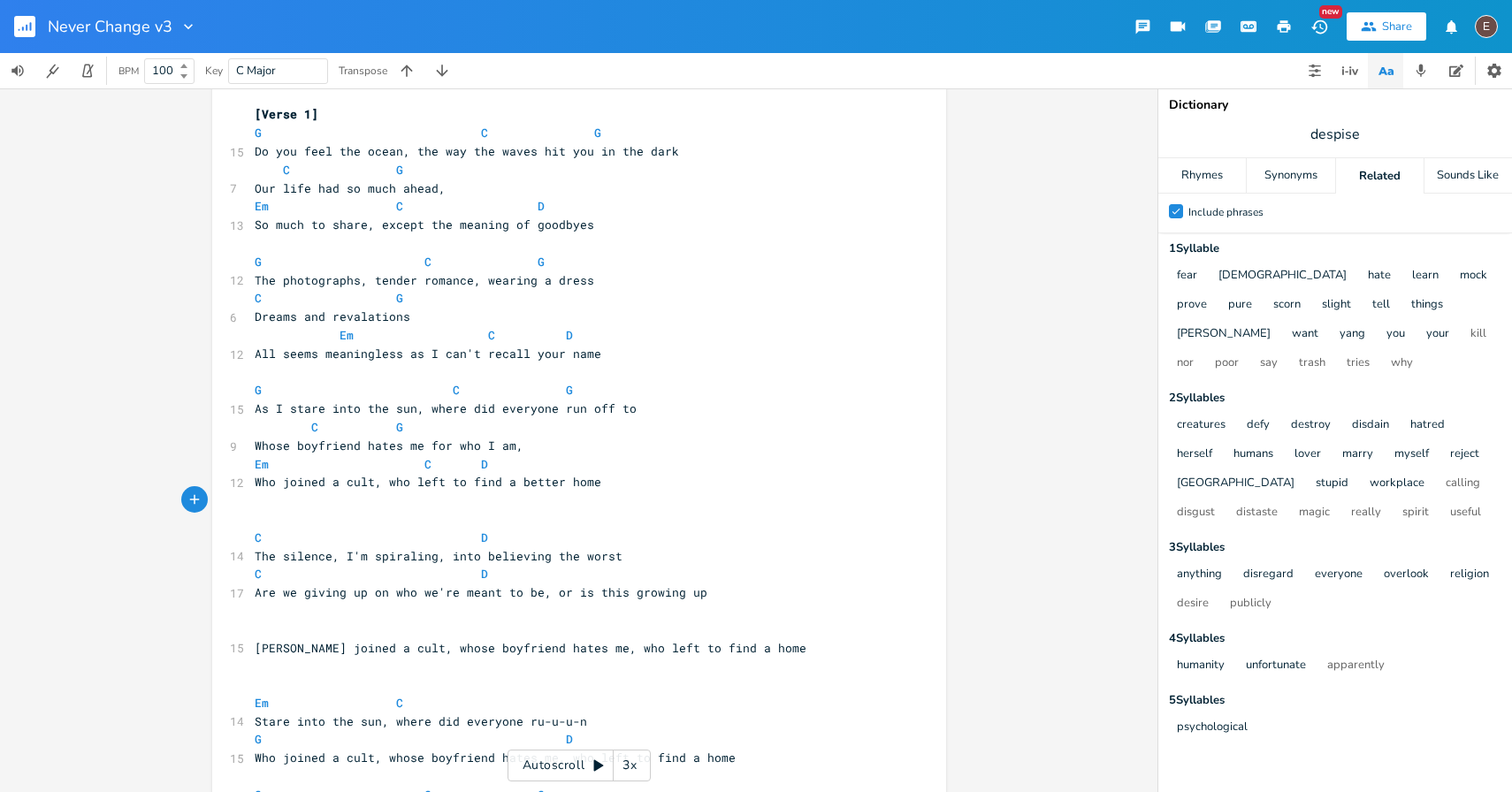
scroll to position [87, 0]
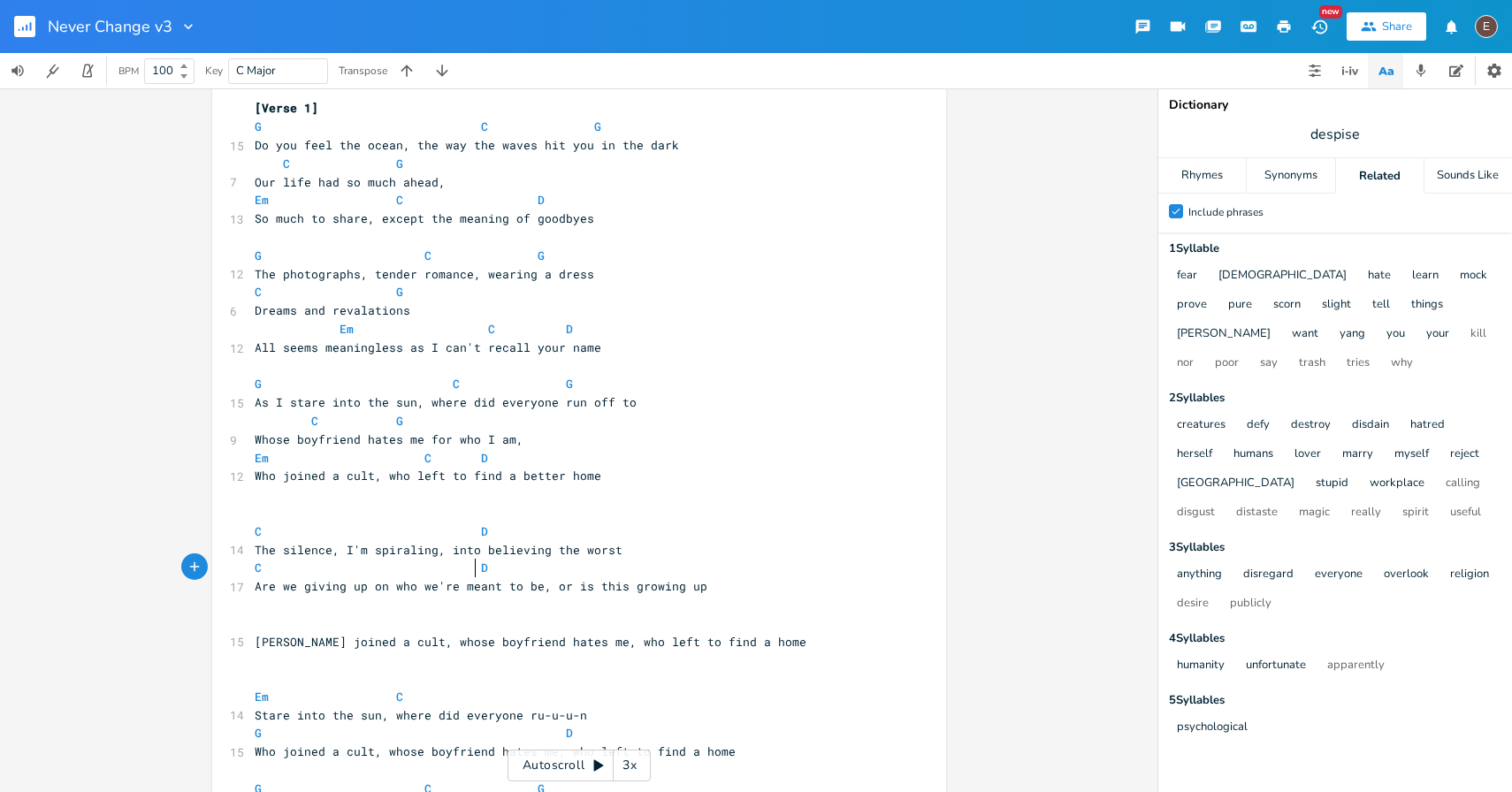
click at [460, 573] on span at bounding box center [466, 567] width 29 height 19
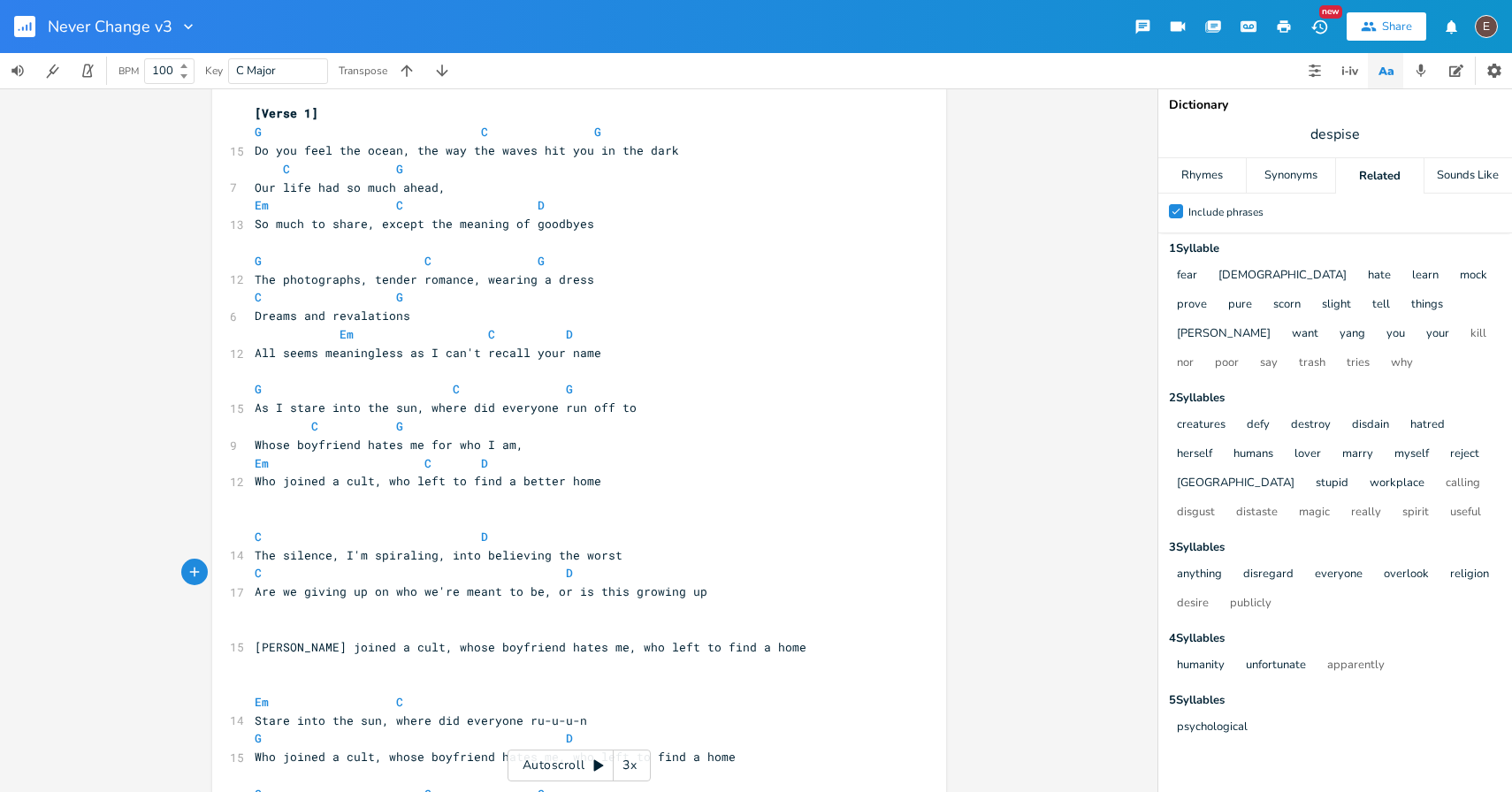
scroll to position [61, 0]
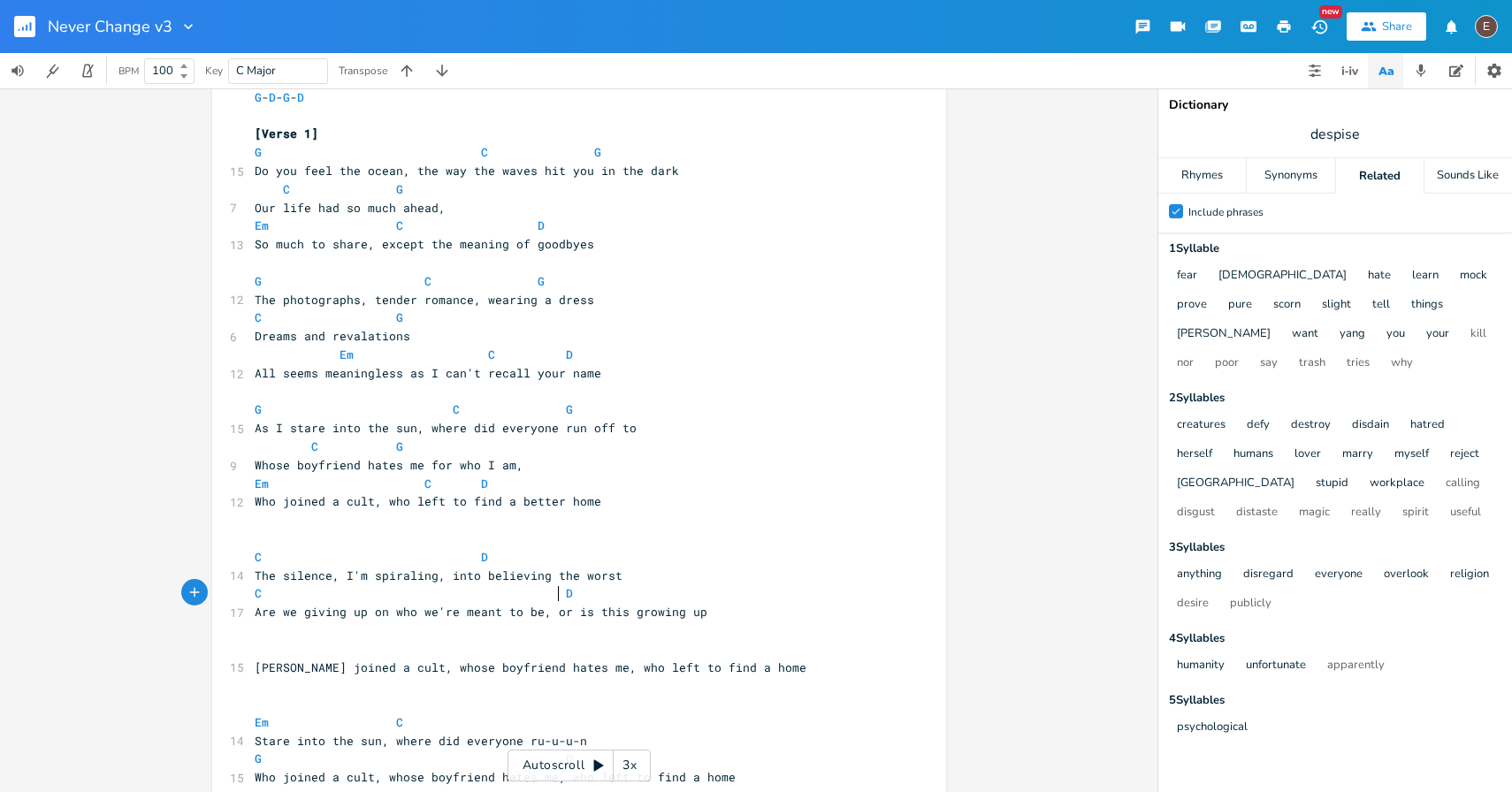
click at [460, 323] on pre "C G" at bounding box center [571, 317] width 639 height 19
click at [459, 348] on span at bounding box center [466, 355] width 29 height 19
click at [399, 336] on span "Dreams and revalations" at bounding box center [332, 336] width 156 height 16
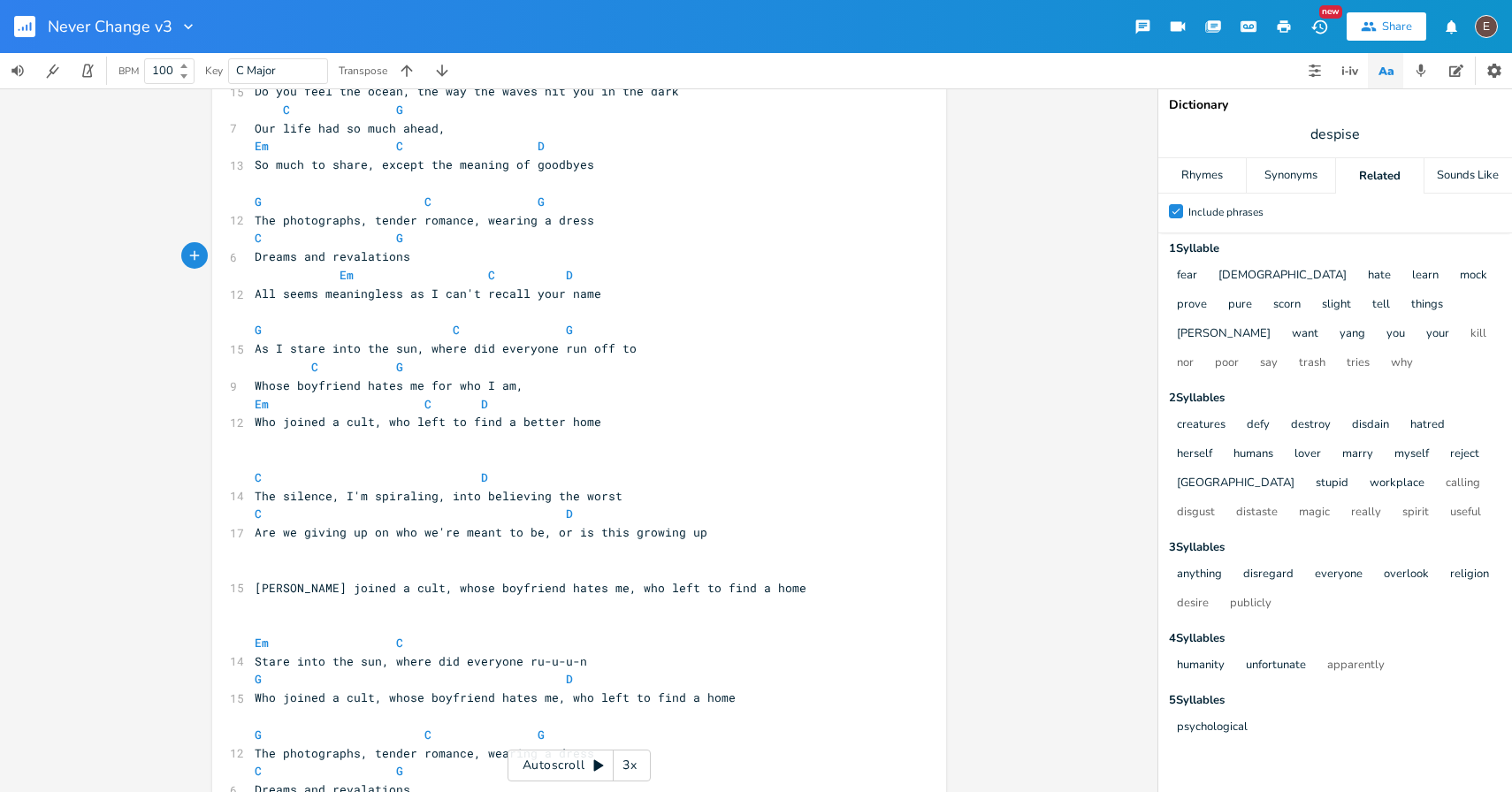
scroll to position [197, 0]
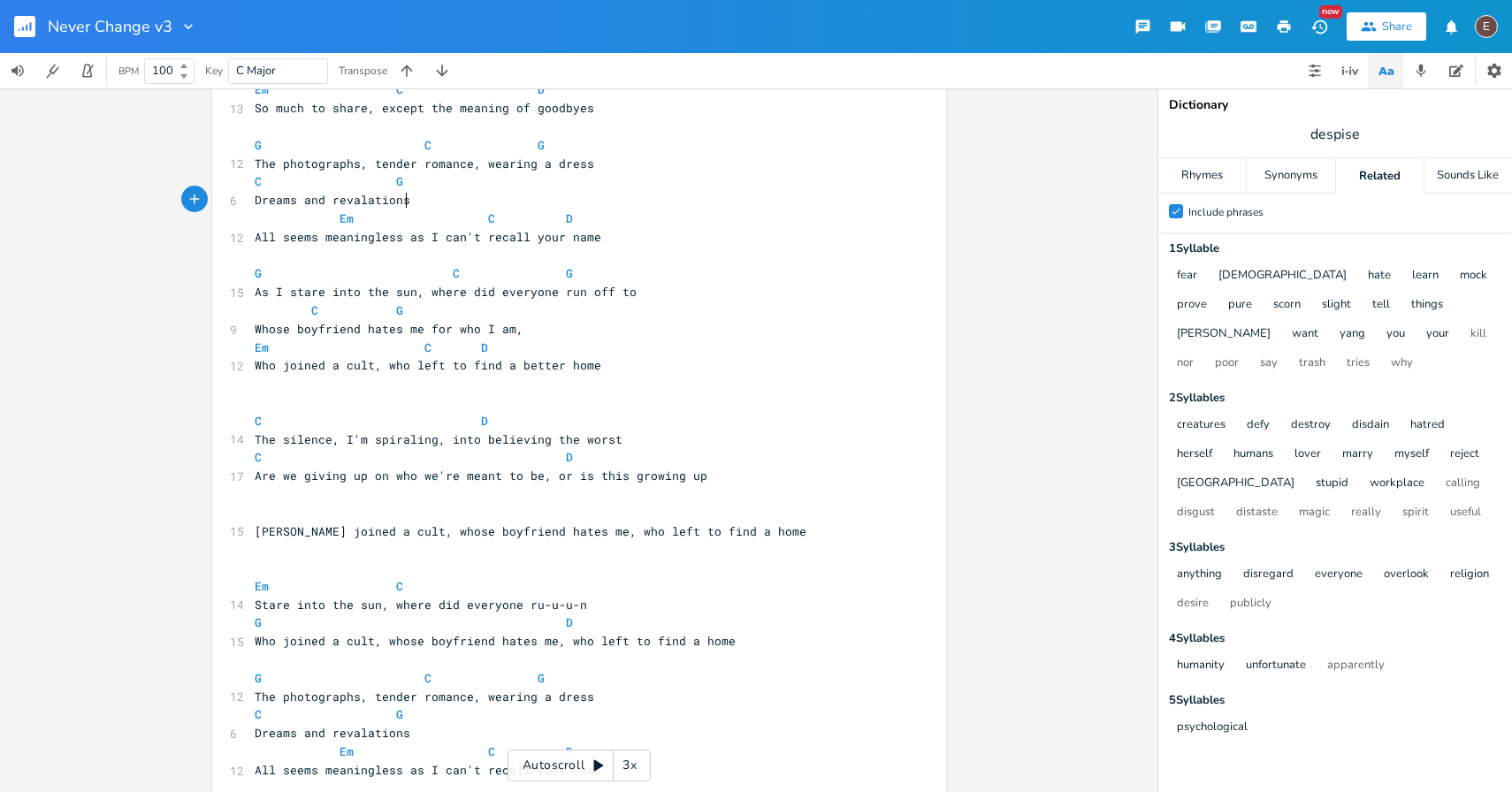
click at [558, 477] on span "Are we giving up on who we're meant to be, or is this growing up" at bounding box center [480, 476] width 452 height 16
type textarea "or"
click at [558, 477] on span "Are we giving up on who we're meant to be, or is this growing up" at bounding box center [480, 476] width 452 height 16
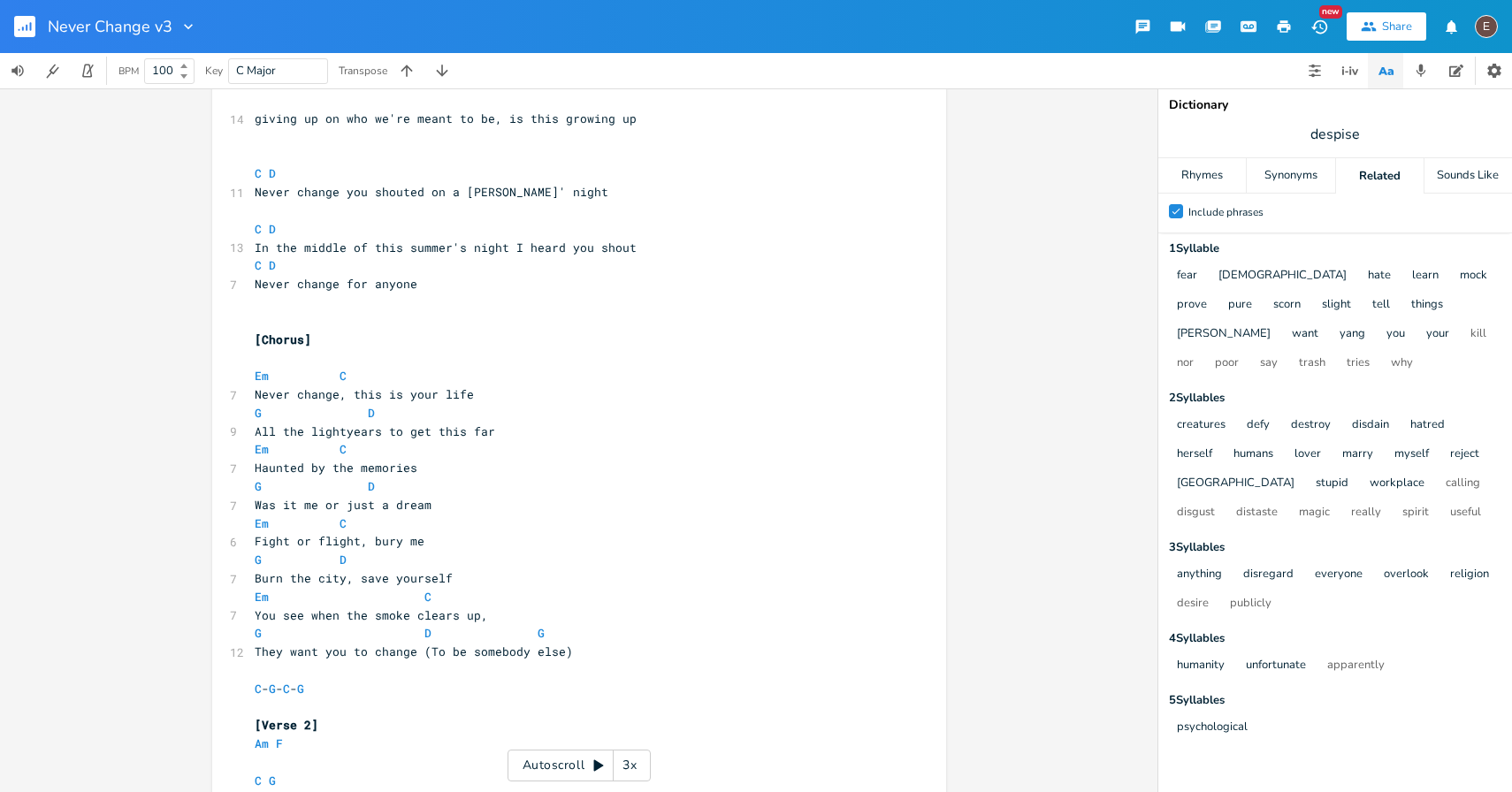
scroll to position [1012, 0]
type textarea "this is your life"
drag, startPoint x: 468, startPoint y: 394, endPoint x: 347, endPoint y: 391, distance: 121.0
click at [347, 391] on span "Never change, this is your life" at bounding box center [364, 396] width 219 height 16
click at [254, 433] on span "All the lightyears to get this far" at bounding box center [375, 432] width 241 height 16
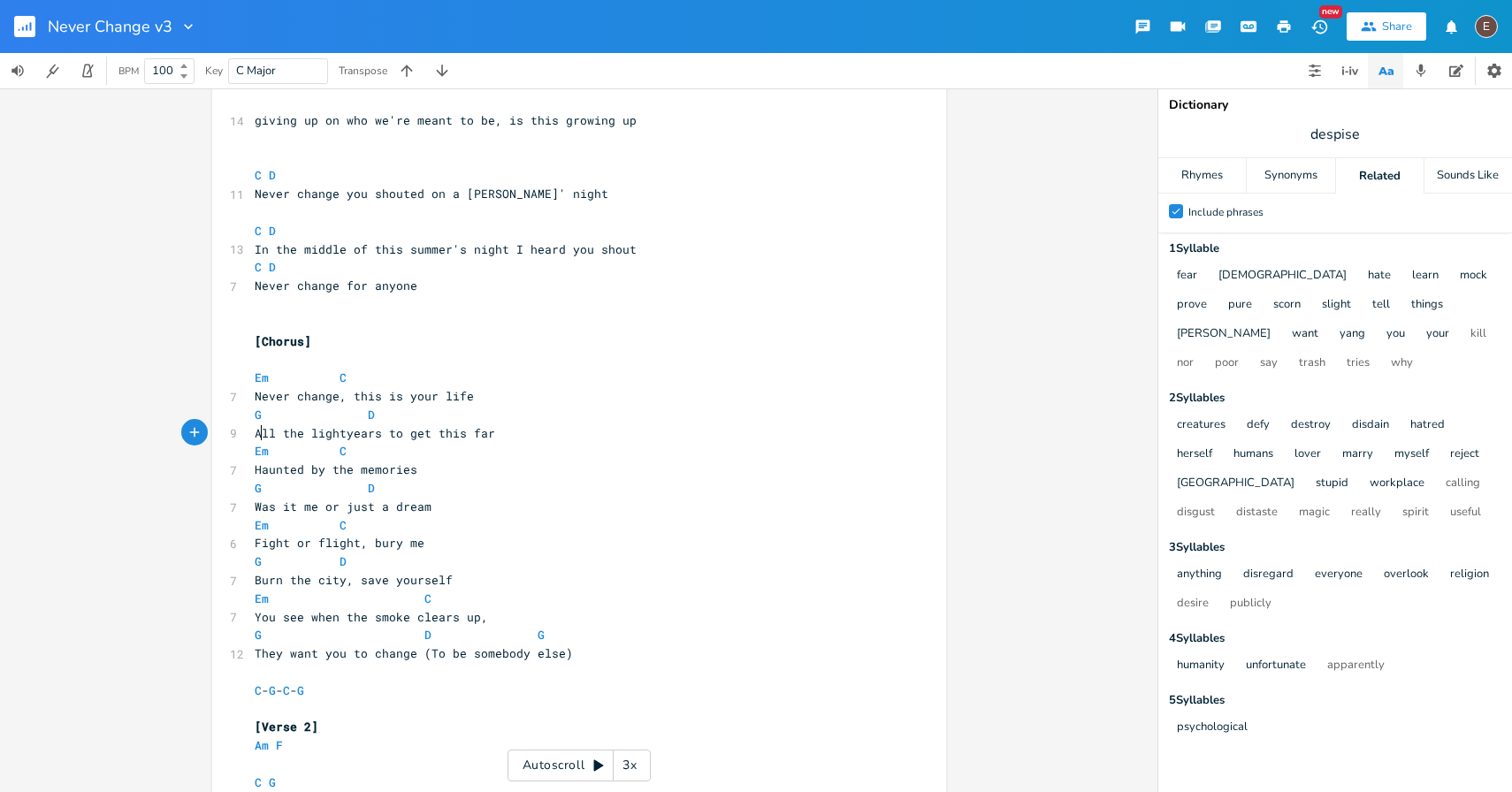
click at [473, 439] on span "All the lightyears to get this far" at bounding box center [375, 432] width 241 height 16
type textarea "All the lightyears to get this far"
click at [473, 439] on span "All the lightyears to get this far" at bounding box center [375, 432] width 241 height 16
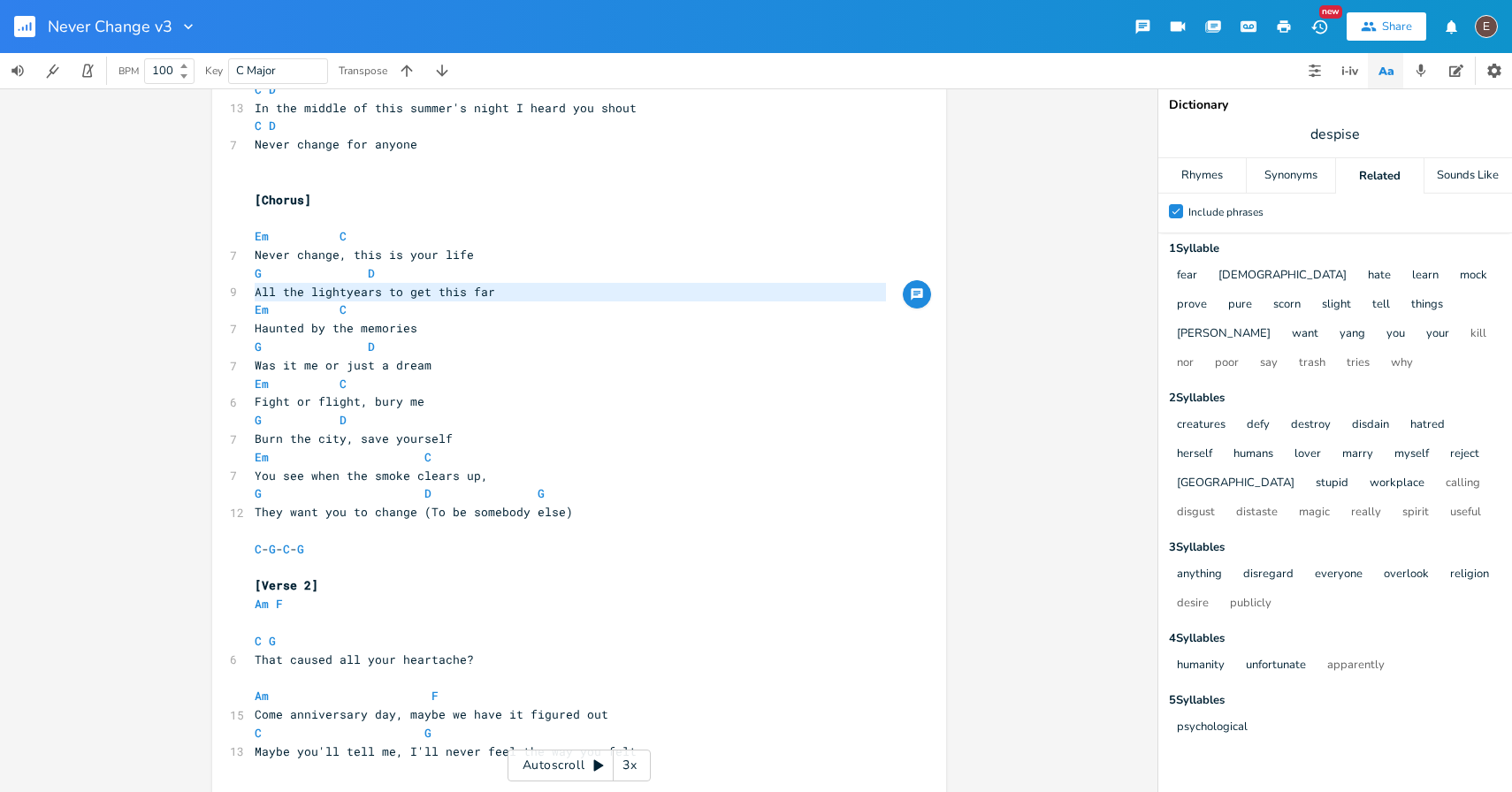
scroll to position [1156, 0]
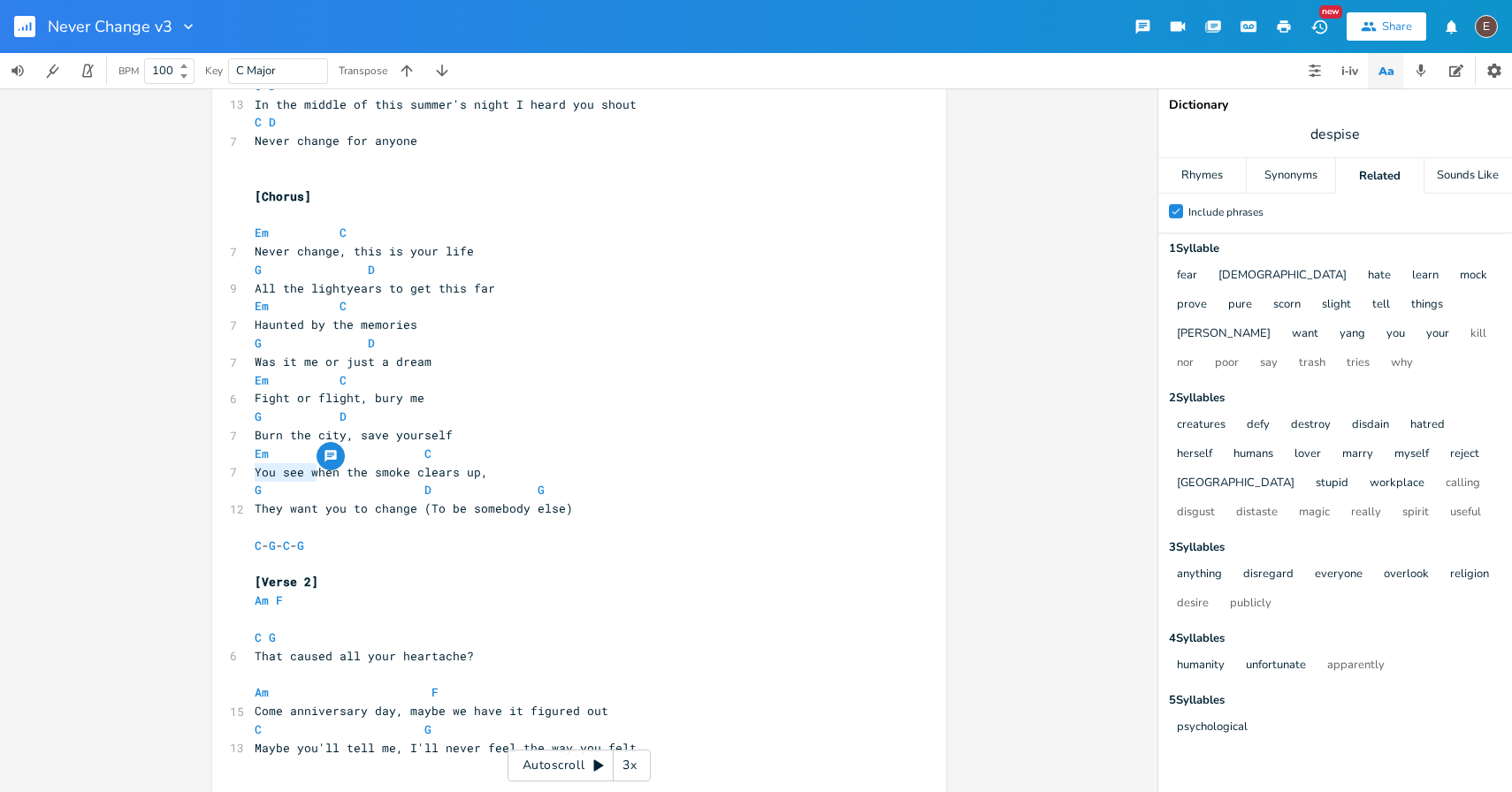
drag, startPoint x: 313, startPoint y: 467, endPoint x: 249, endPoint y: 468, distance: 64.0
click at [254, 468] on span "You see when the smoke clears up," at bounding box center [371, 472] width 234 height 16
type textarea "W"
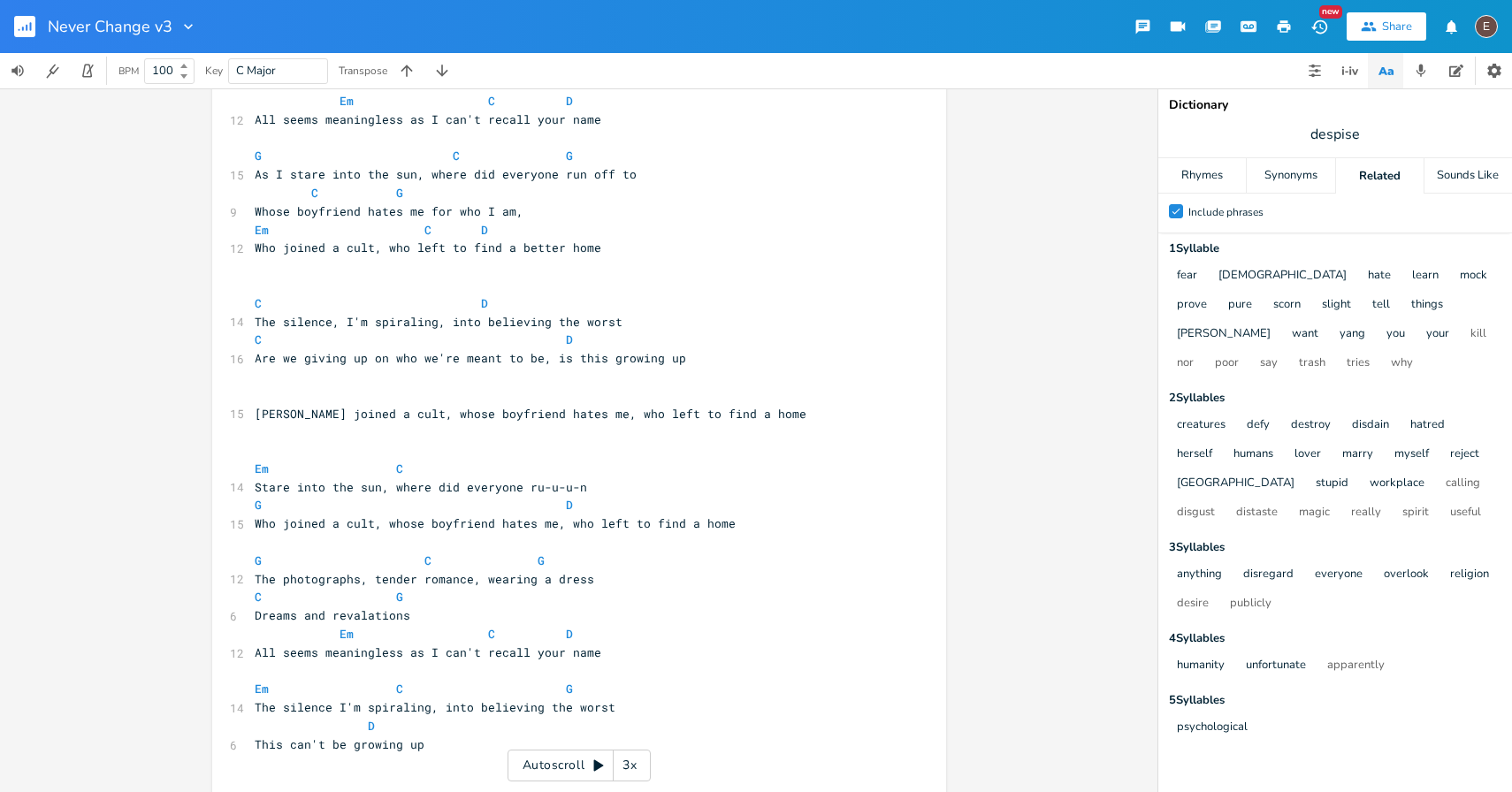
scroll to position [356, 0]
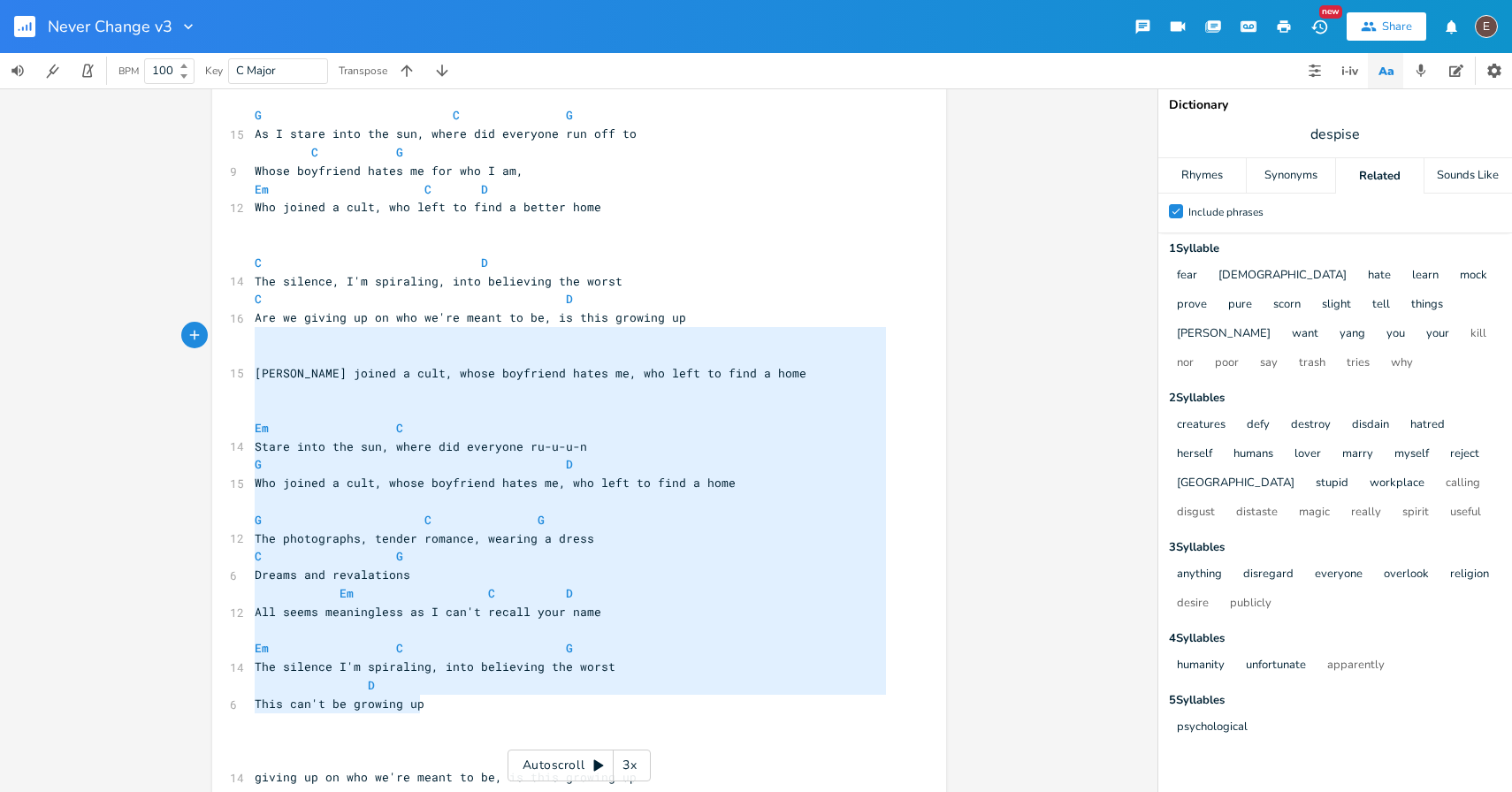
type textarea "[PERSON_NAME] joined a cult, whose boyfriend hates me, who left to find a home …"
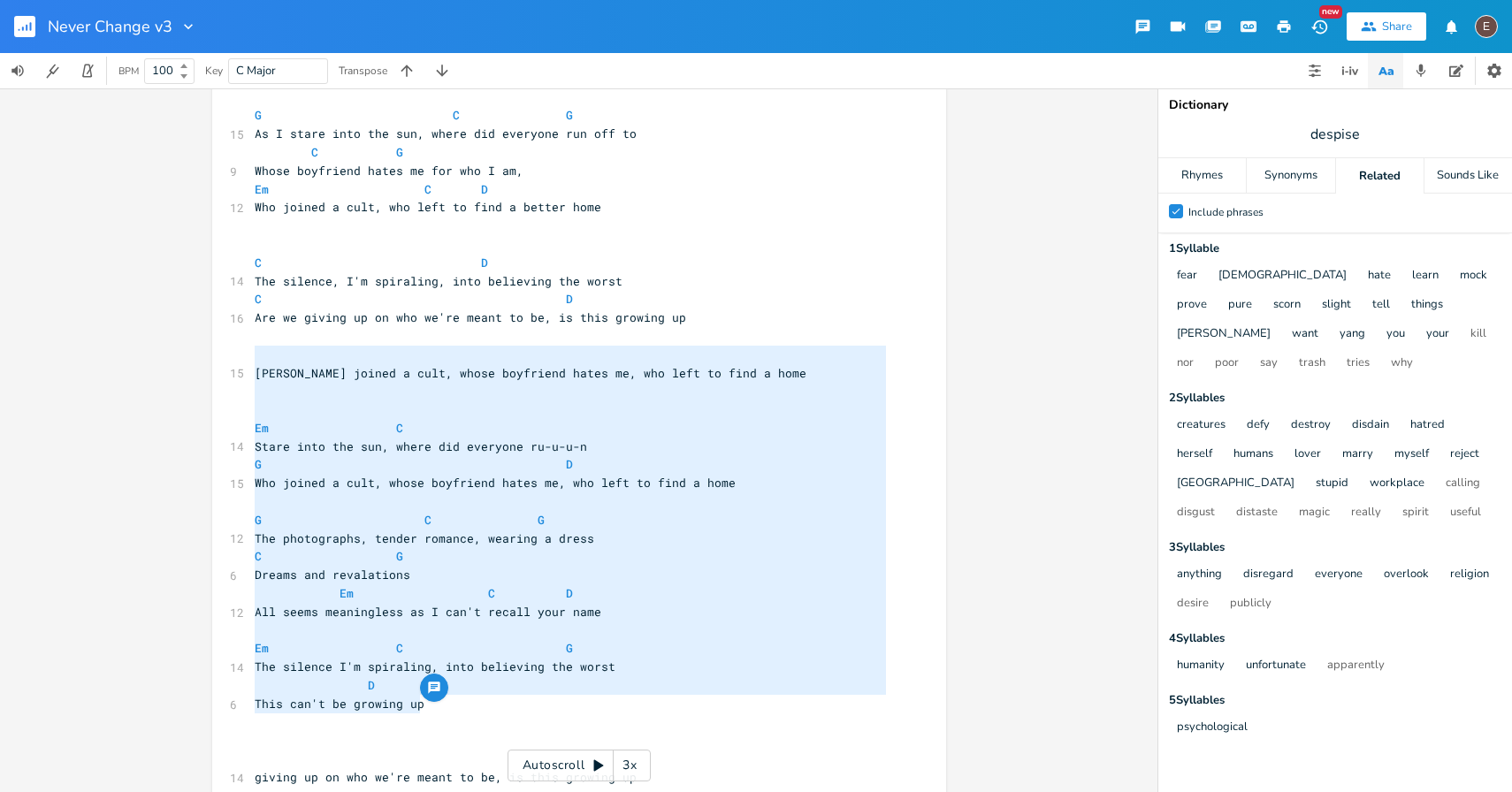
drag, startPoint x: 472, startPoint y: 705, endPoint x: 209, endPoint y: 358, distance: 435.4
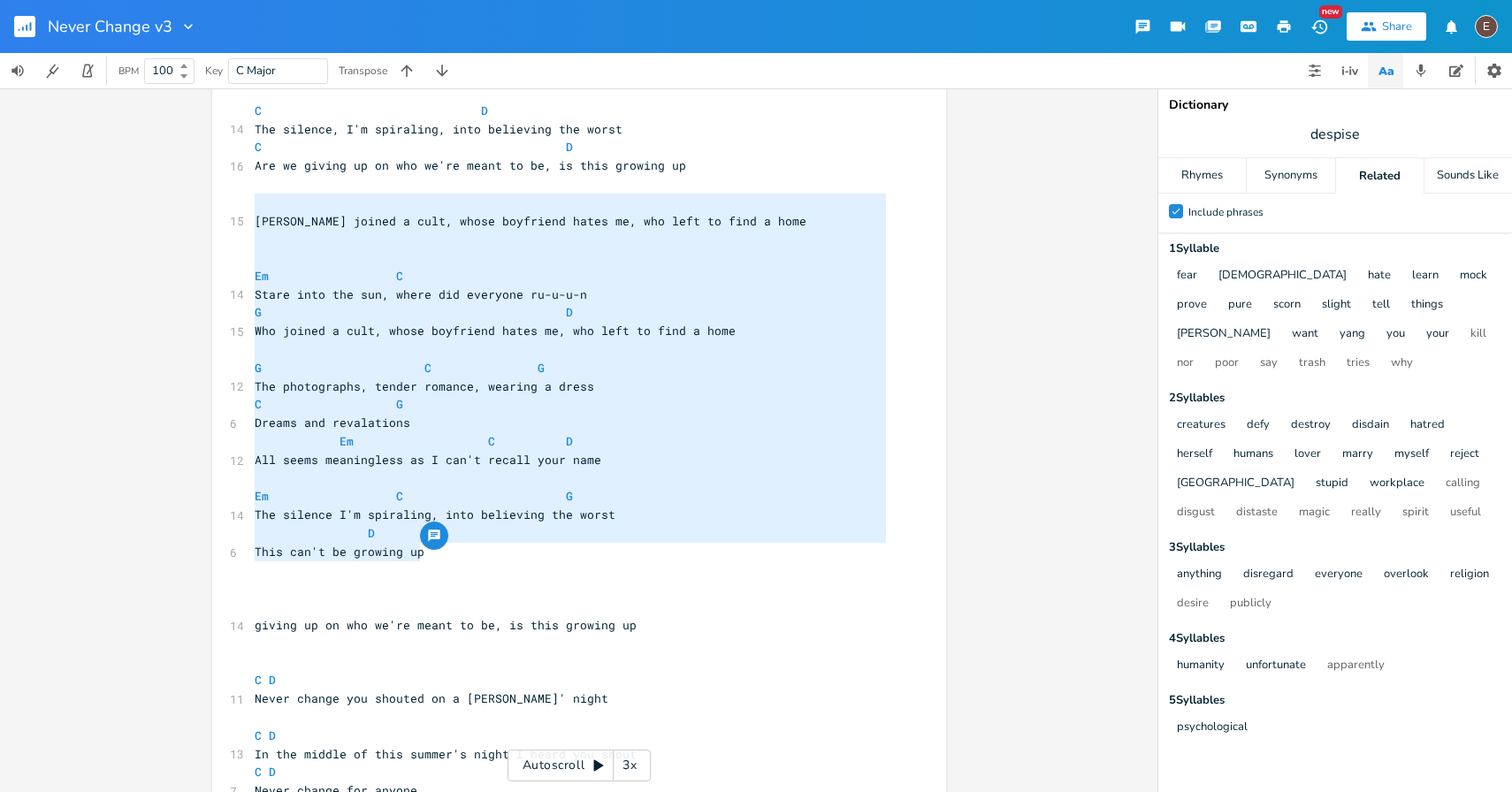
scroll to position [511, 0]
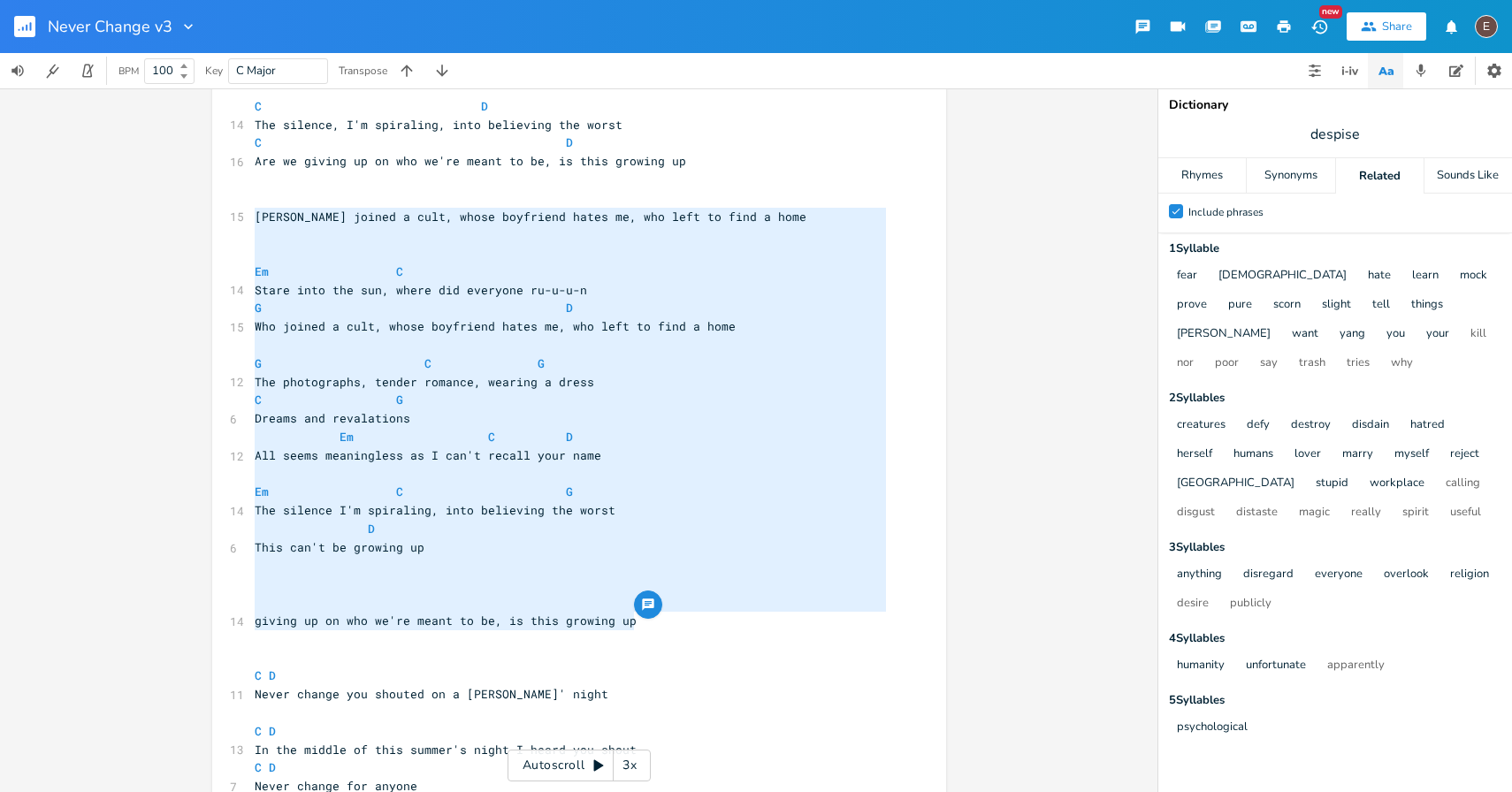
drag, startPoint x: 657, startPoint y: 624, endPoint x: 228, endPoint y: 215, distance: 592.7
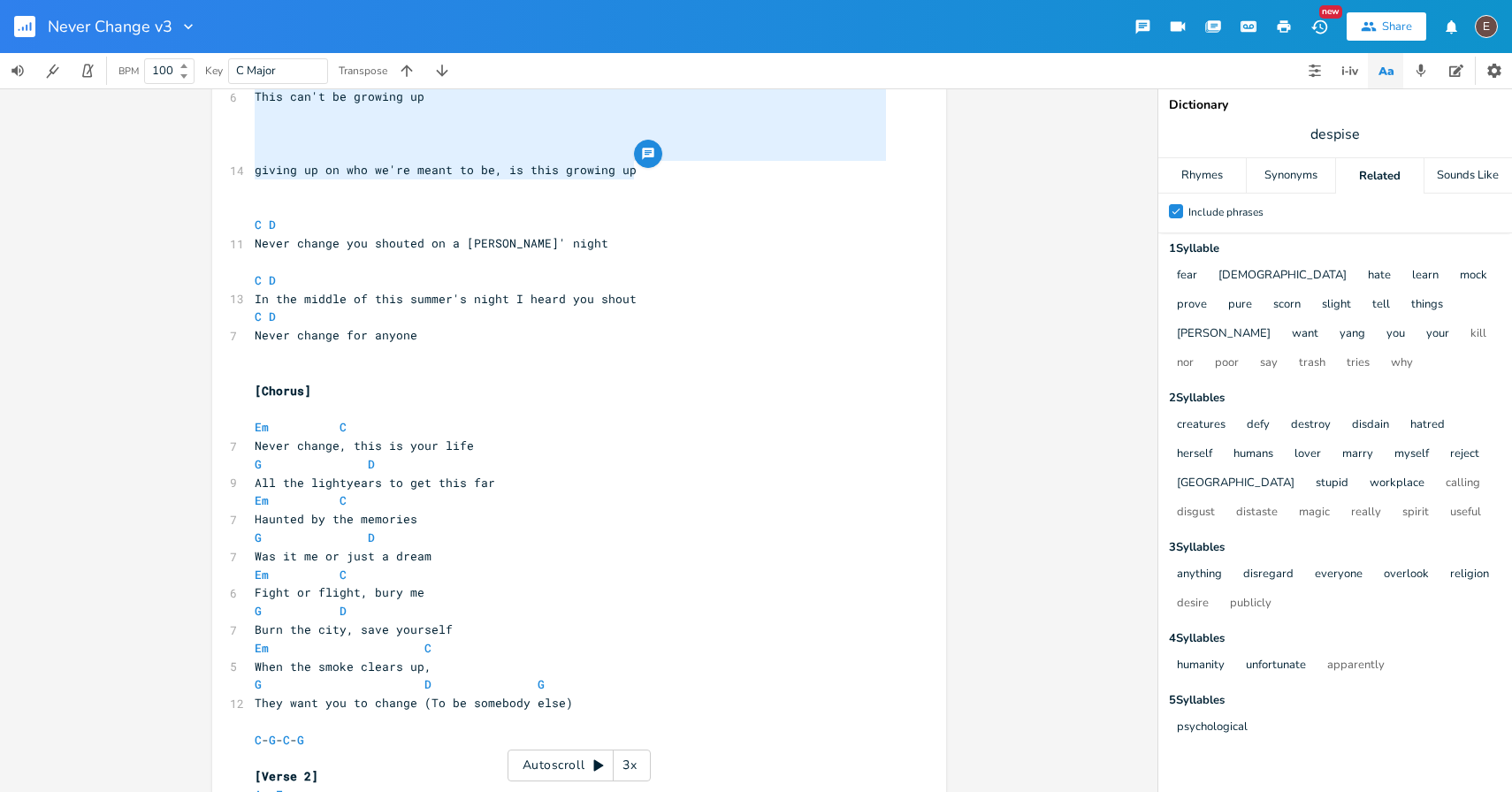
scroll to position [984, 0]
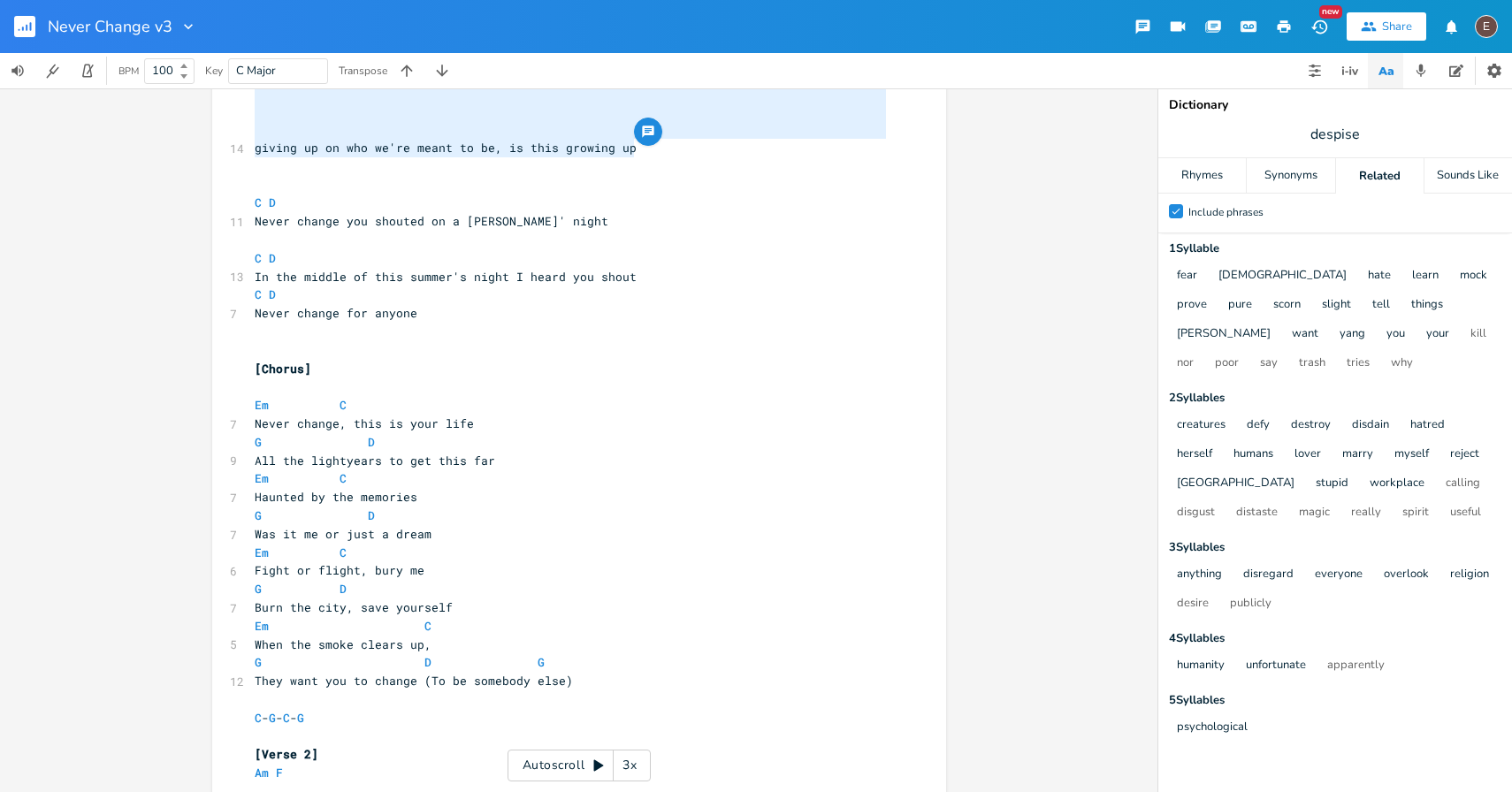
type textarea "[PERSON_NAME] joined a cult, whose boyfriend hates me, who left to find a home …"
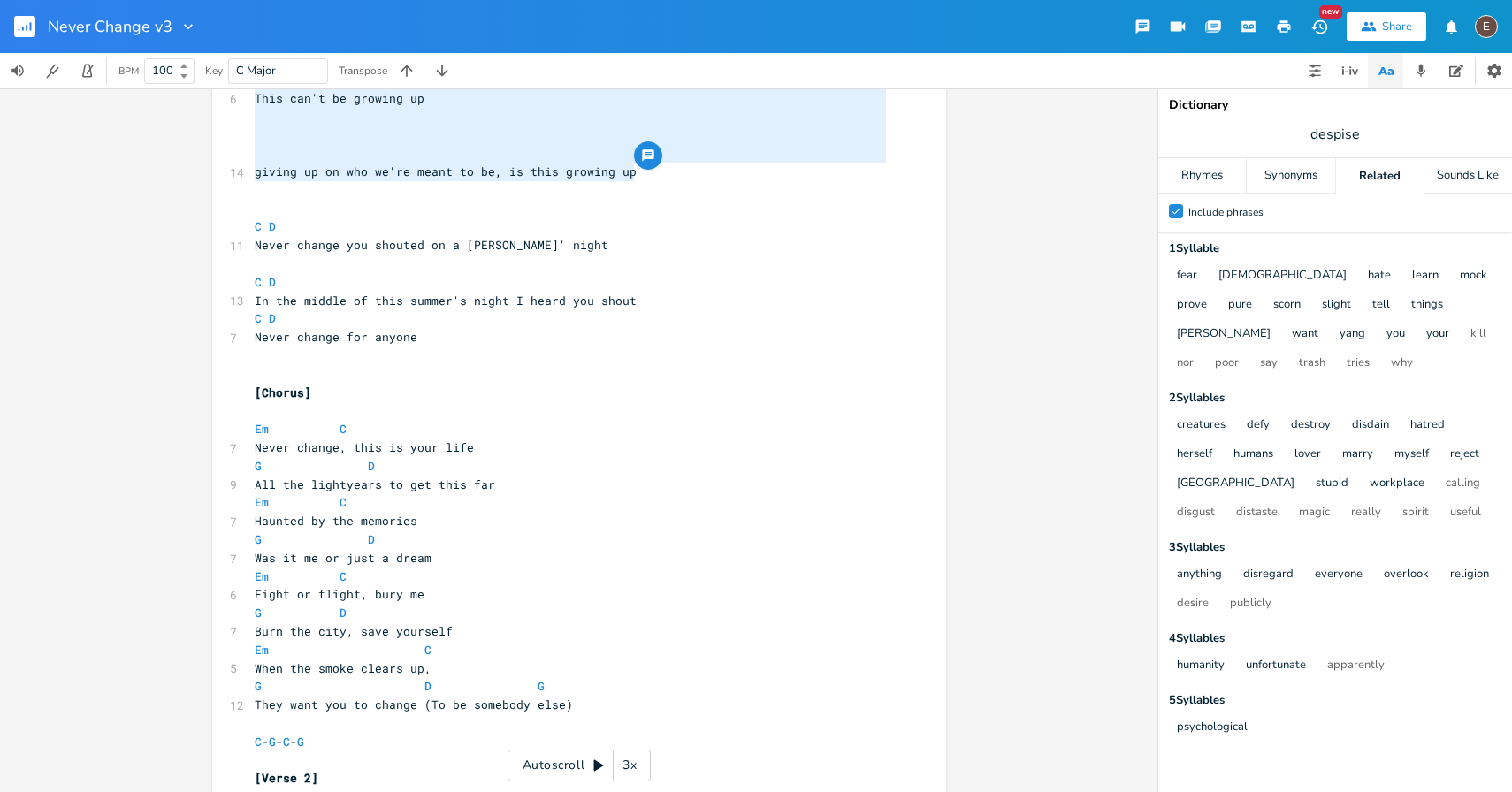
scroll to position [967, 0]
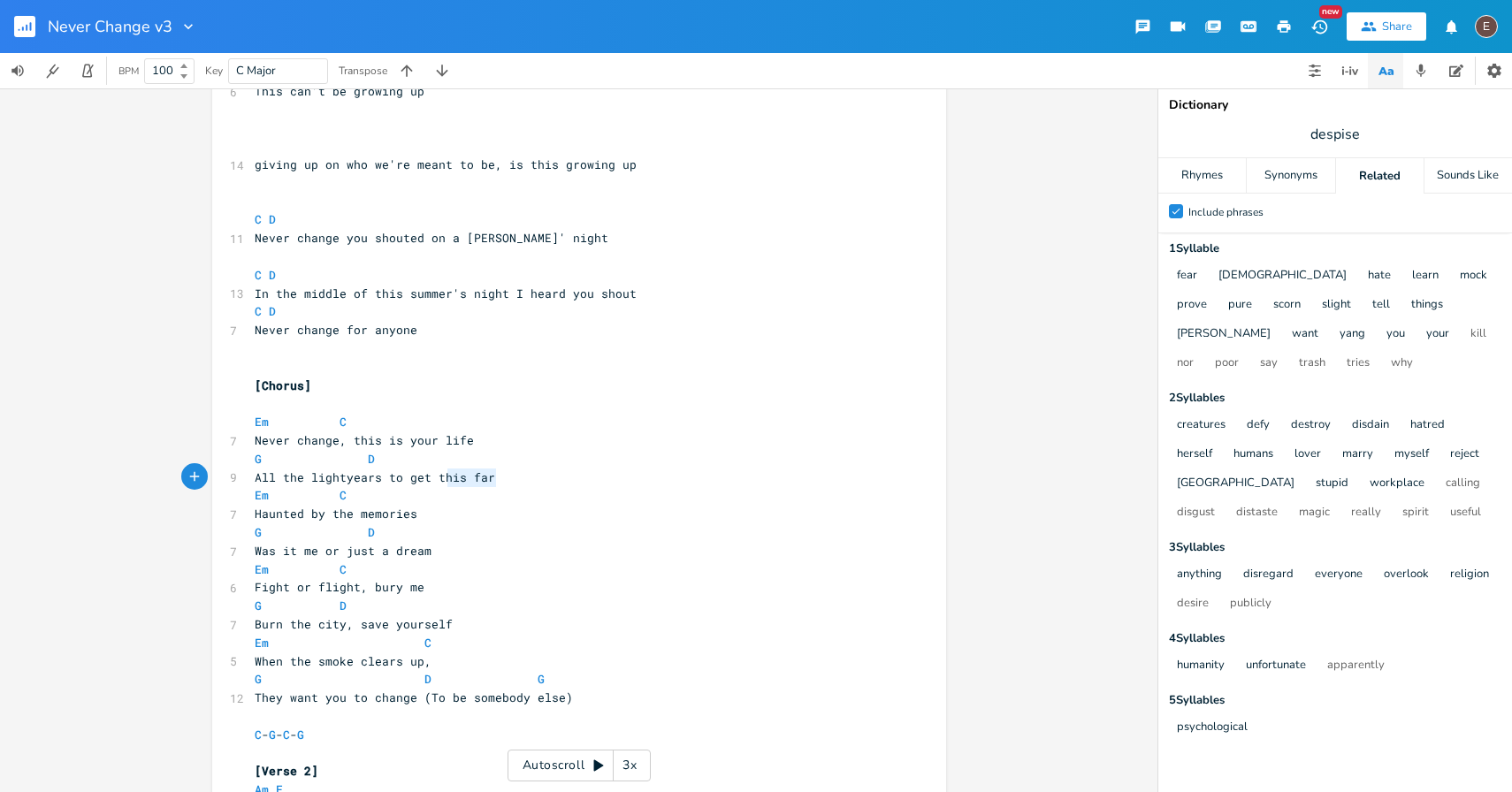
type textarea "All the lightyears to get this far"
drag, startPoint x: 490, startPoint y: 474, endPoint x: 250, endPoint y: 474, distance: 240.0
click at [254, 474] on span "All the lightyears to get this far" at bounding box center [375, 477] width 241 height 16
drag, startPoint x: 263, startPoint y: 425, endPoint x: 247, endPoint y: 425, distance: 16.0
click at [251, 425] on pre "Em C" at bounding box center [571, 422] width 639 height 19
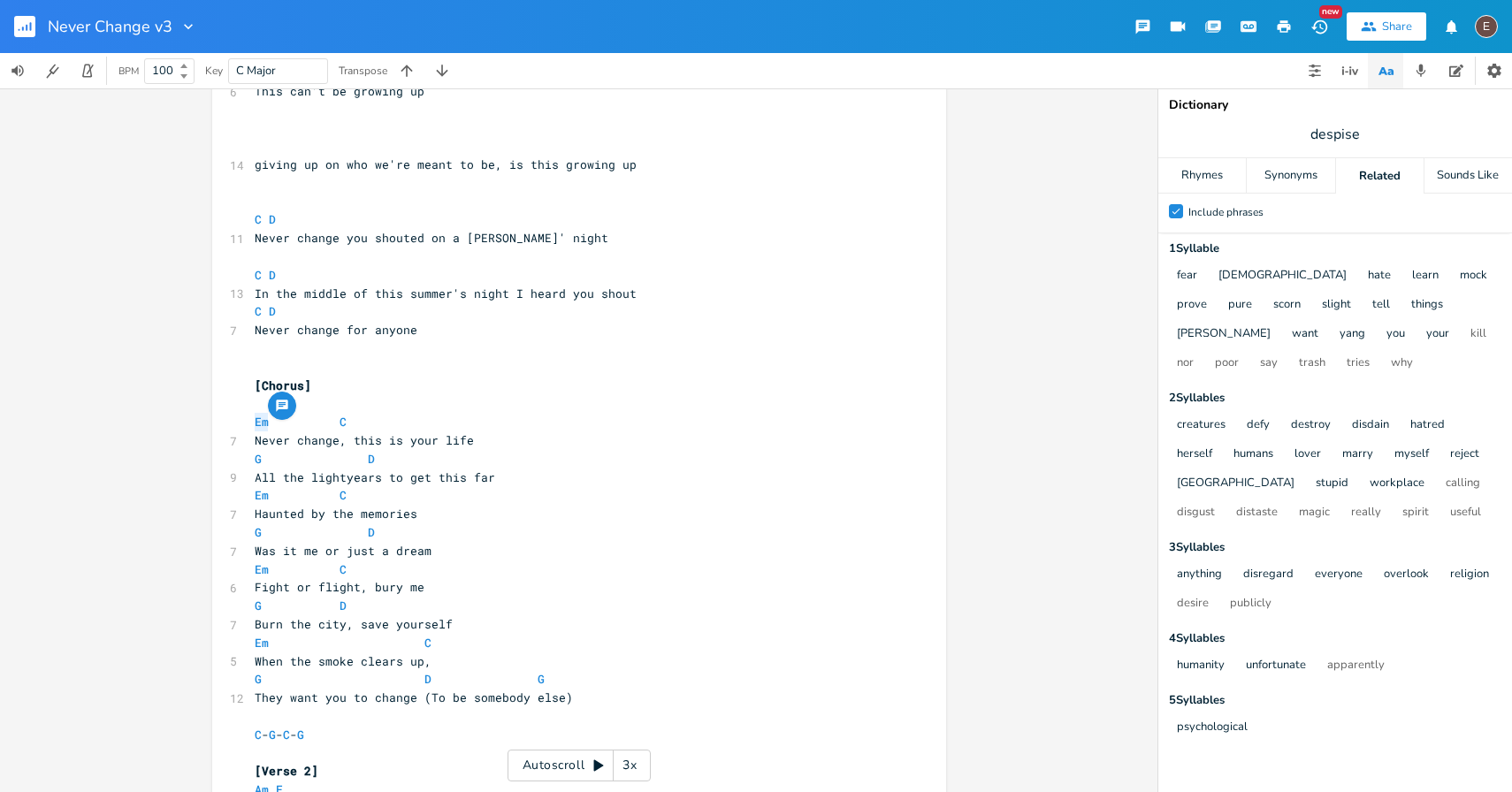
type textarea "G"
drag, startPoint x: 349, startPoint y: 423, endPoint x: 329, endPoint y: 425, distance: 20.1
click at [328, 425] on pre "G C" at bounding box center [571, 422] width 639 height 19
type textarea "D"
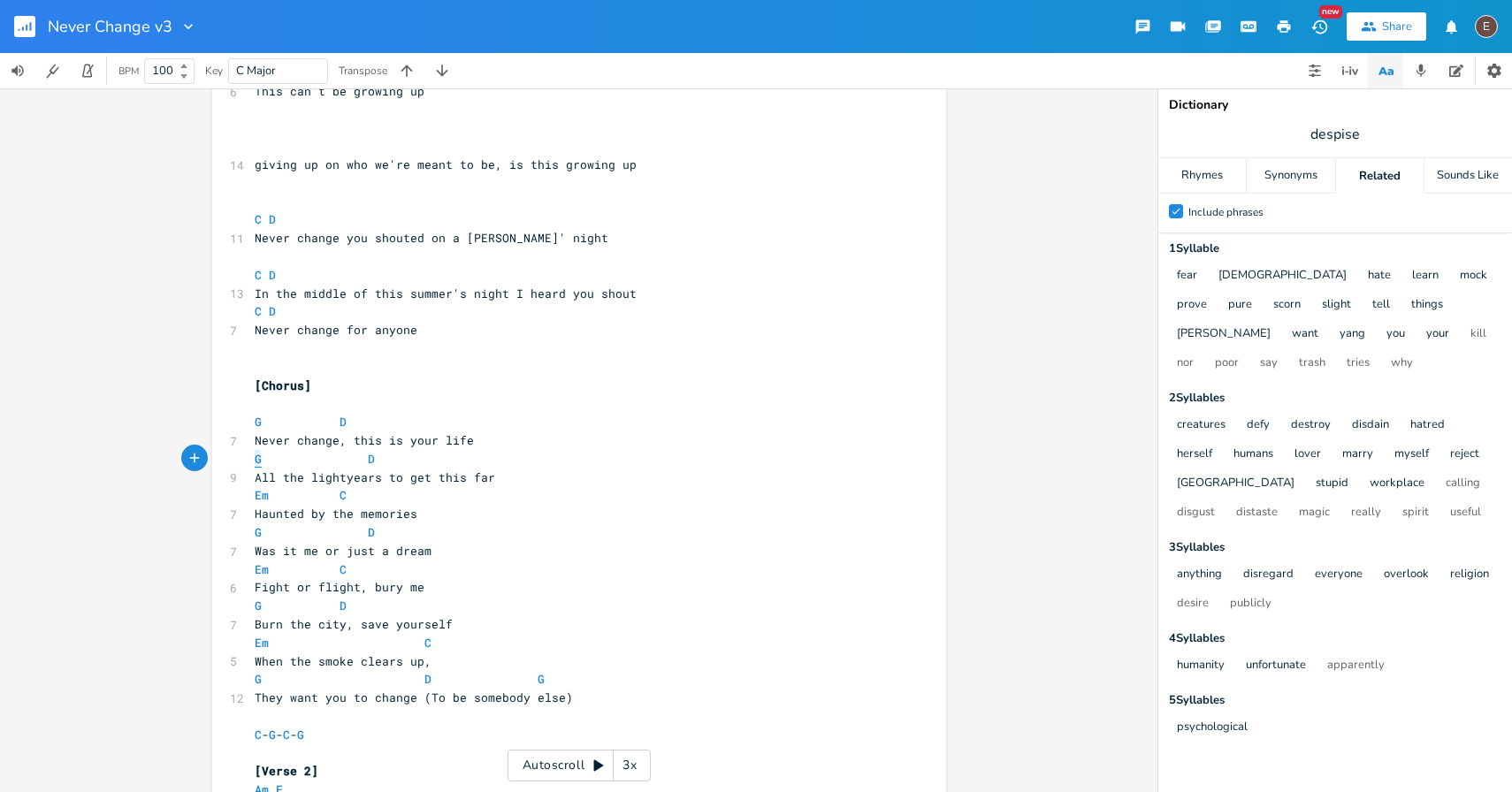
click at [254, 461] on span "G D" at bounding box center [325, 459] width 142 height 16
type textarea "Em"
drag, startPoint x: 365, startPoint y: 457, endPoint x: 355, endPoint y: 457, distance: 10.0
click at [355, 457] on span "Em D" at bounding box center [325, 459] width 142 height 16
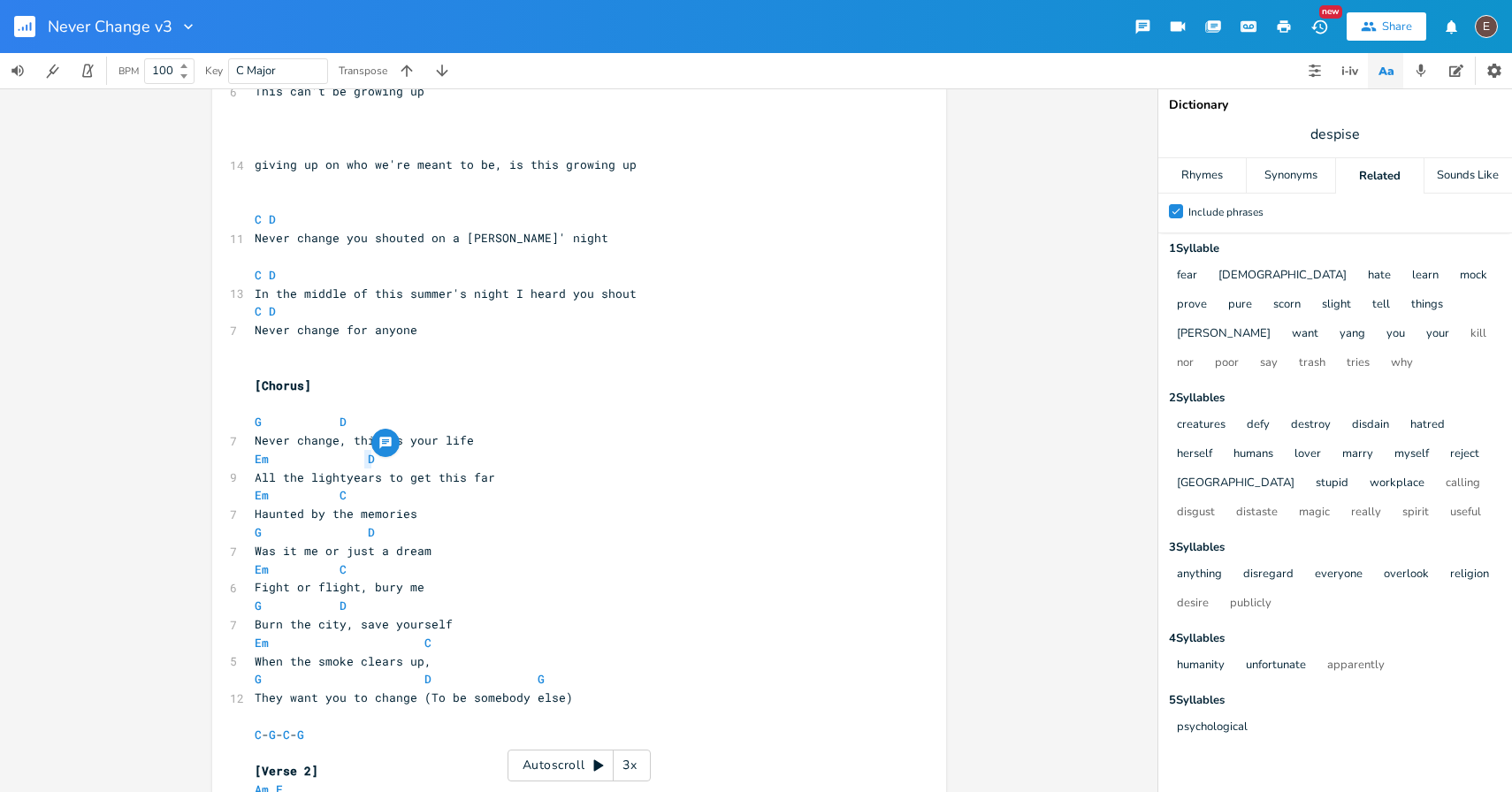
type textarea "C"
click at [254, 482] on span "All the lightyears to get this far" at bounding box center [375, 477] width 241 height 16
type textarea "Fuled by"
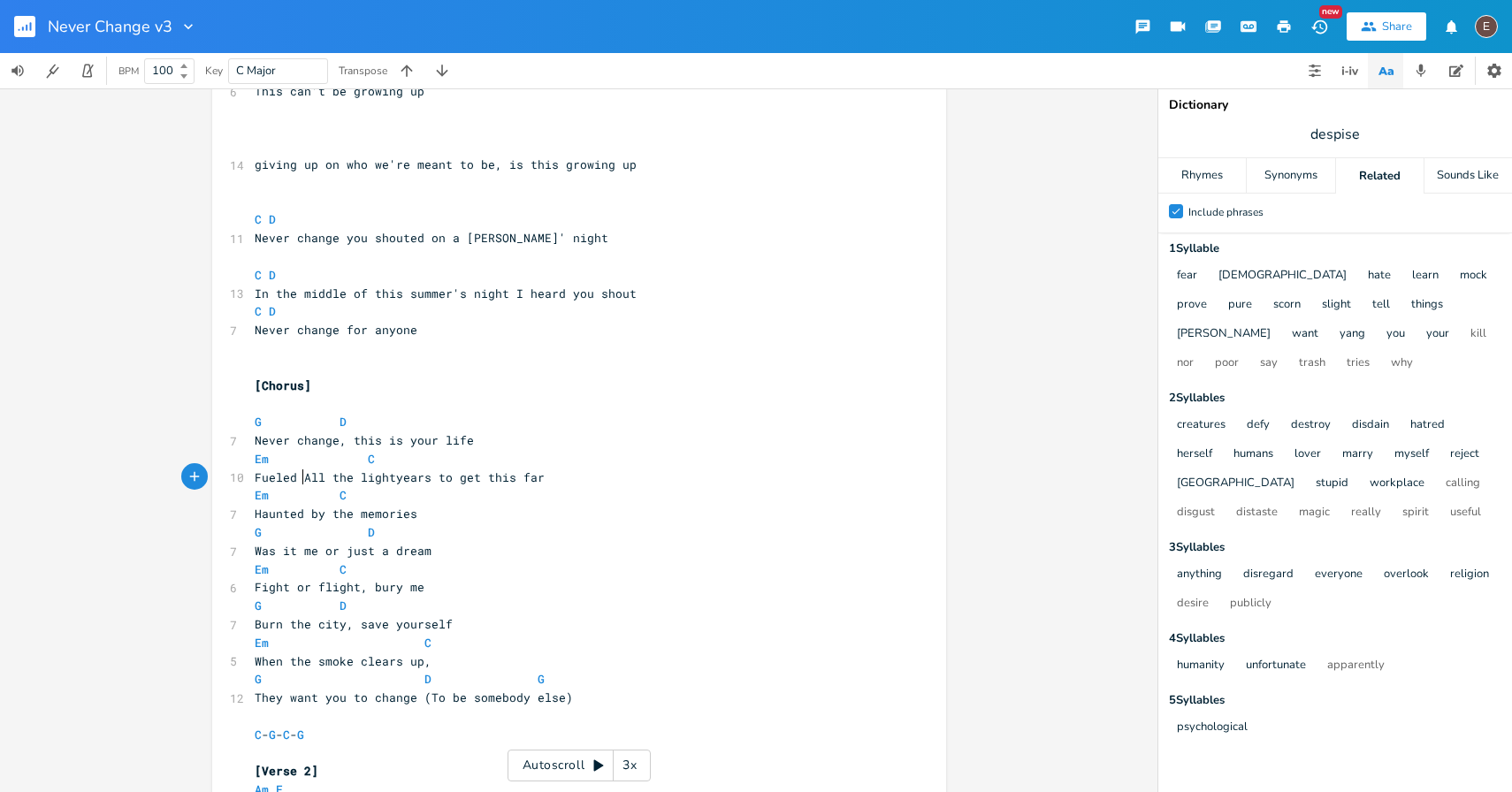
type textarea "eled by"
click at [254, 476] on span "Fueled by All the lightyears to get this far" at bounding box center [410, 477] width 311 height 16
type textarea "Shou"
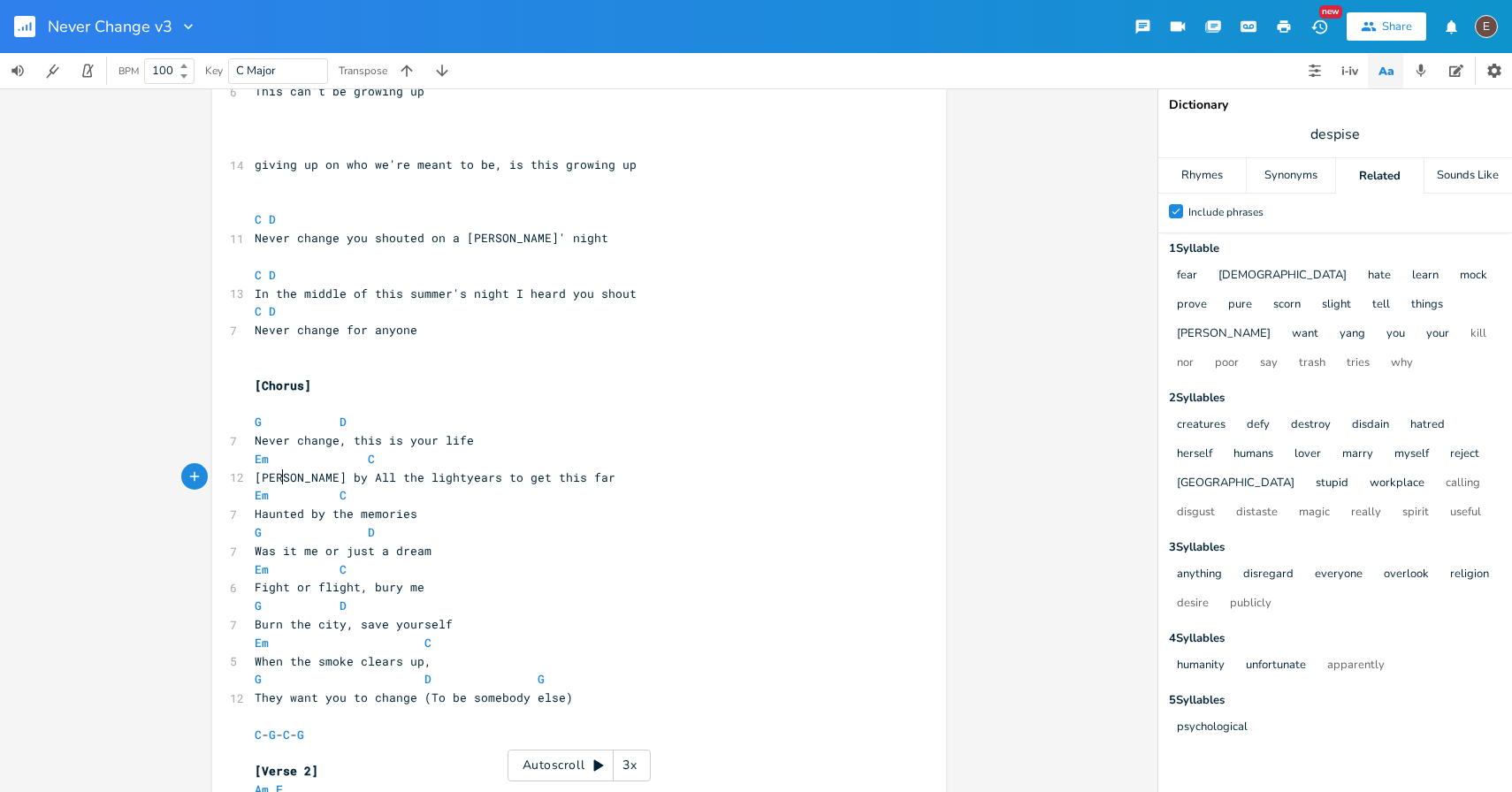
type textarea "ouu"
type textarea "[PERSON_NAME] by a str"
type textarea "o a stranger shouts, fueled by rainbow shots"
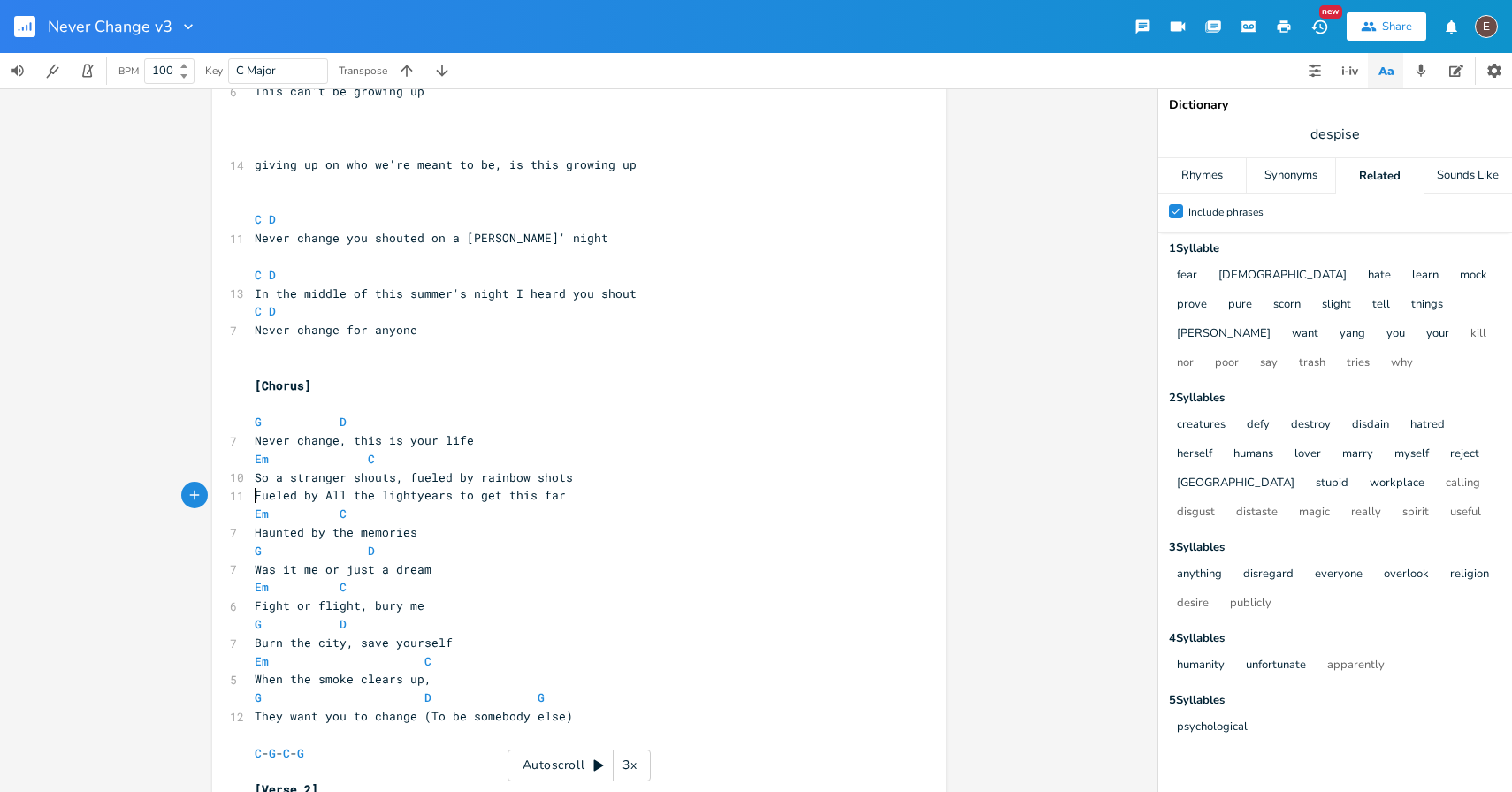
click at [363, 502] on pre "Fueled by All the lightyears to get this far" at bounding box center [571, 495] width 639 height 19
type textarea "Fueled by All the lightyears to get this far"
click at [363, 502] on pre "Fueled by All the lightyears to get this far" at bounding box center [571, 495] width 639 height 19
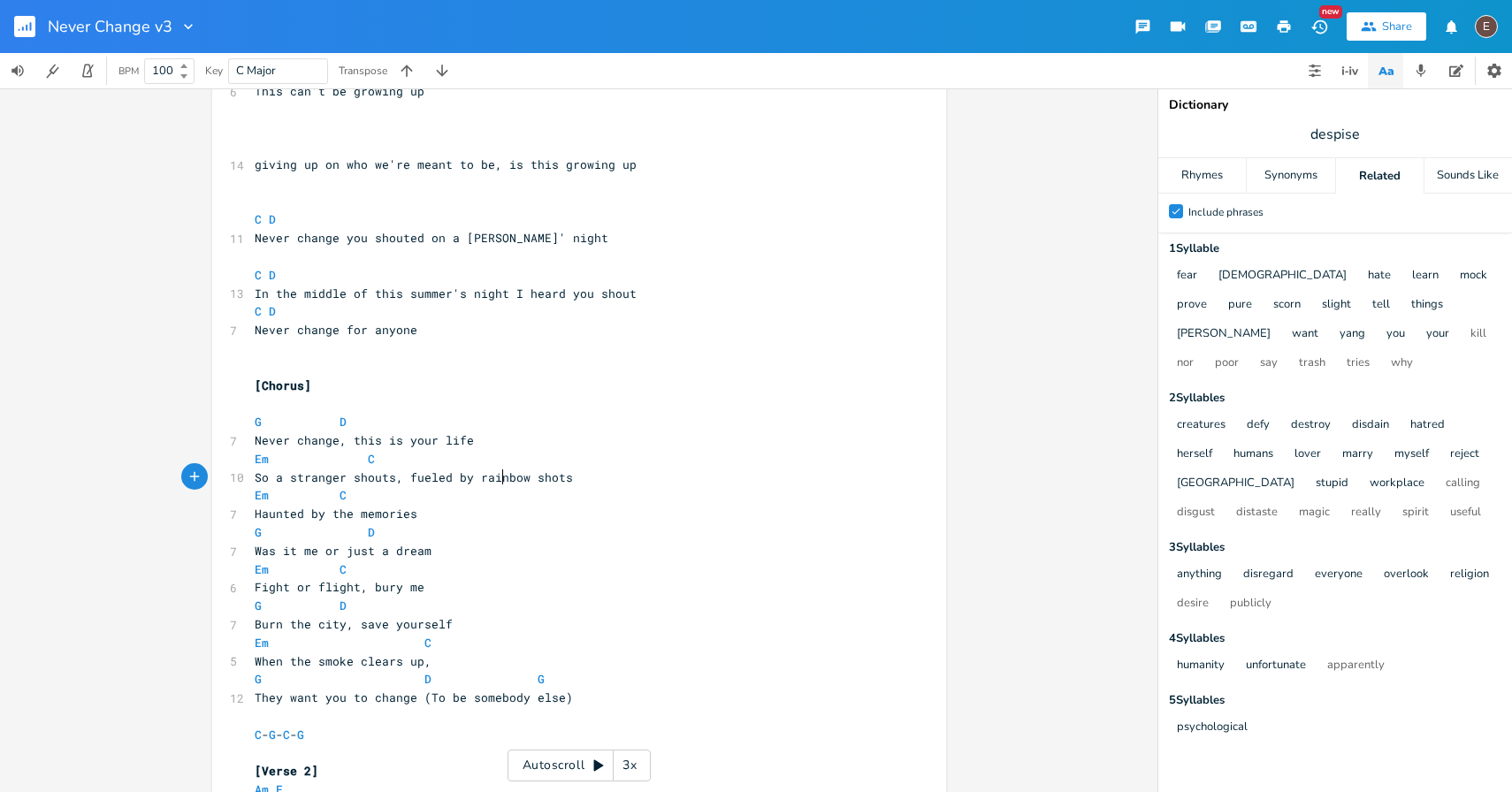
click at [494, 476] on span "So a stranger shouts, fueled by rainbow shots" at bounding box center [413, 477] width 318 height 16
type textarea "rainbow"
click at [494, 476] on span "So a stranger shouts, fueled by rainbow shots" at bounding box center [413, 477] width 318 height 16
click at [692, 474] on pre "So a stranger shouts, fueled by rainbow shots" at bounding box center [571, 477] width 639 height 19
click at [509, 480] on span "So a stranger shouts, fueled by rainbow shots" at bounding box center [413, 477] width 318 height 16
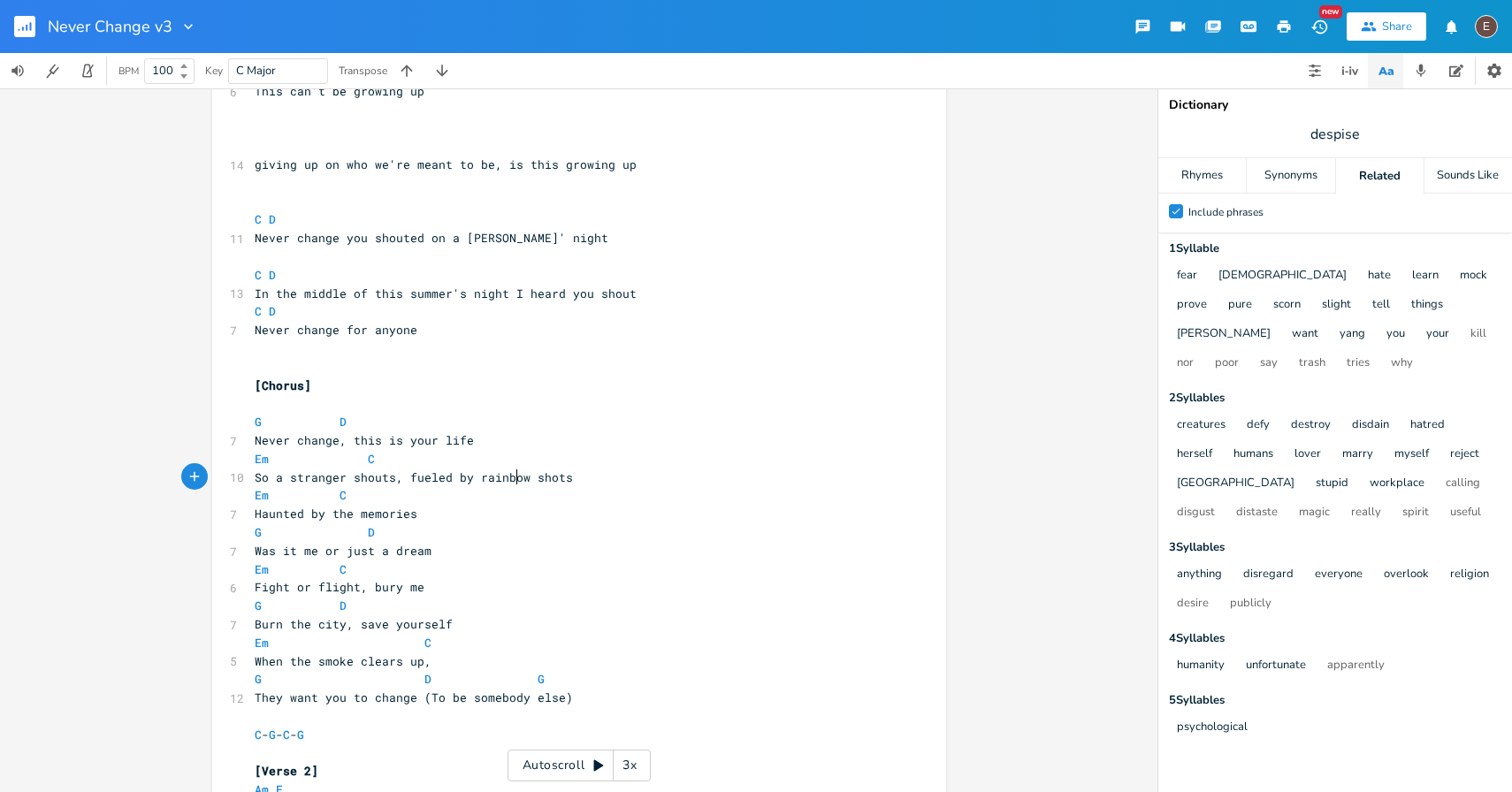
type textarea "rainbow"
click at [509, 480] on span "So a stranger shouts, fueled by rainbow shots" at bounding box center [413, 477] width 318 height 16
click at [606, 481] on pre "So a stranger shouts, fueled by rainbow shots" at bounding box center [571, 477] width 639 height 19
click at [269, 496] on span at bounding box center [276, 495] width 14 height 19
type textarea "G"
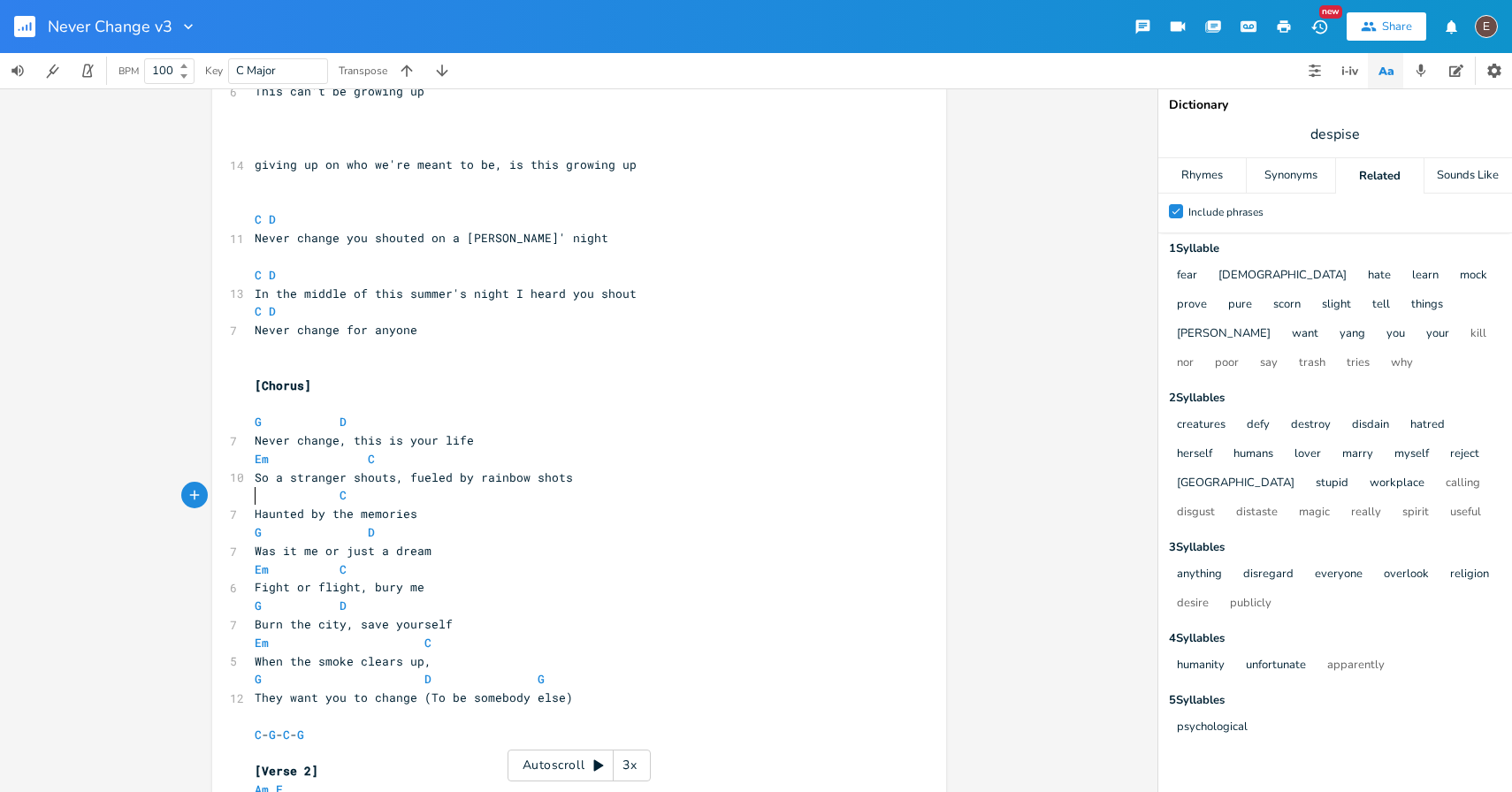
scroll to position [0, 8]
click at [349, 487] on pre "G C" at bounding box center [571, 495] width 639 height 19
type textarea "D"
click at [251, 508] on pre "Haunted by the memories" at bounding box center [571, 513] width 639 height 19
type textarea "I am"
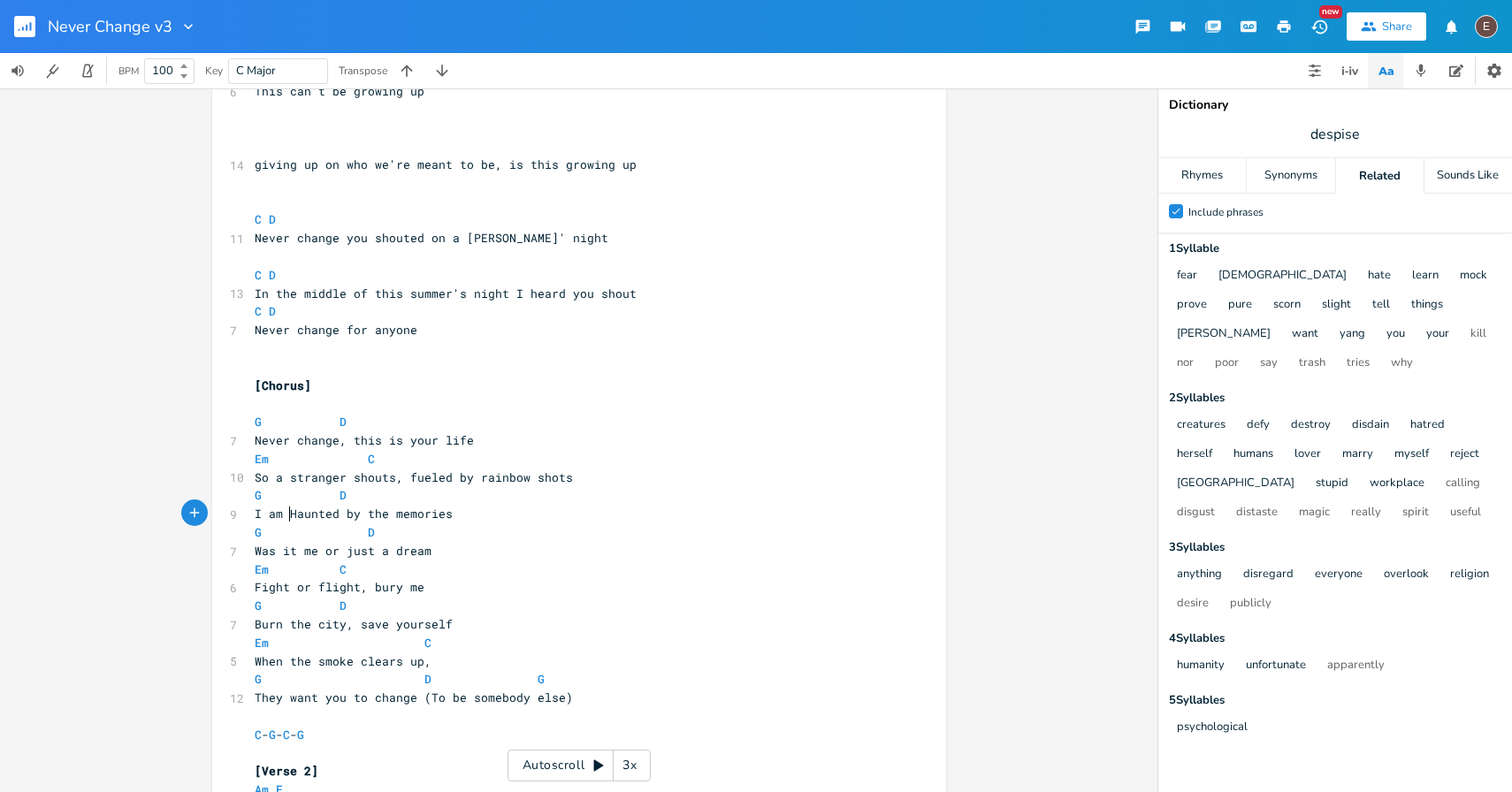
scroll to position [0, 24]
type textarea "h"
click at [254, 528] on span "G" at bounding box center [257, 532] width 7 height 17
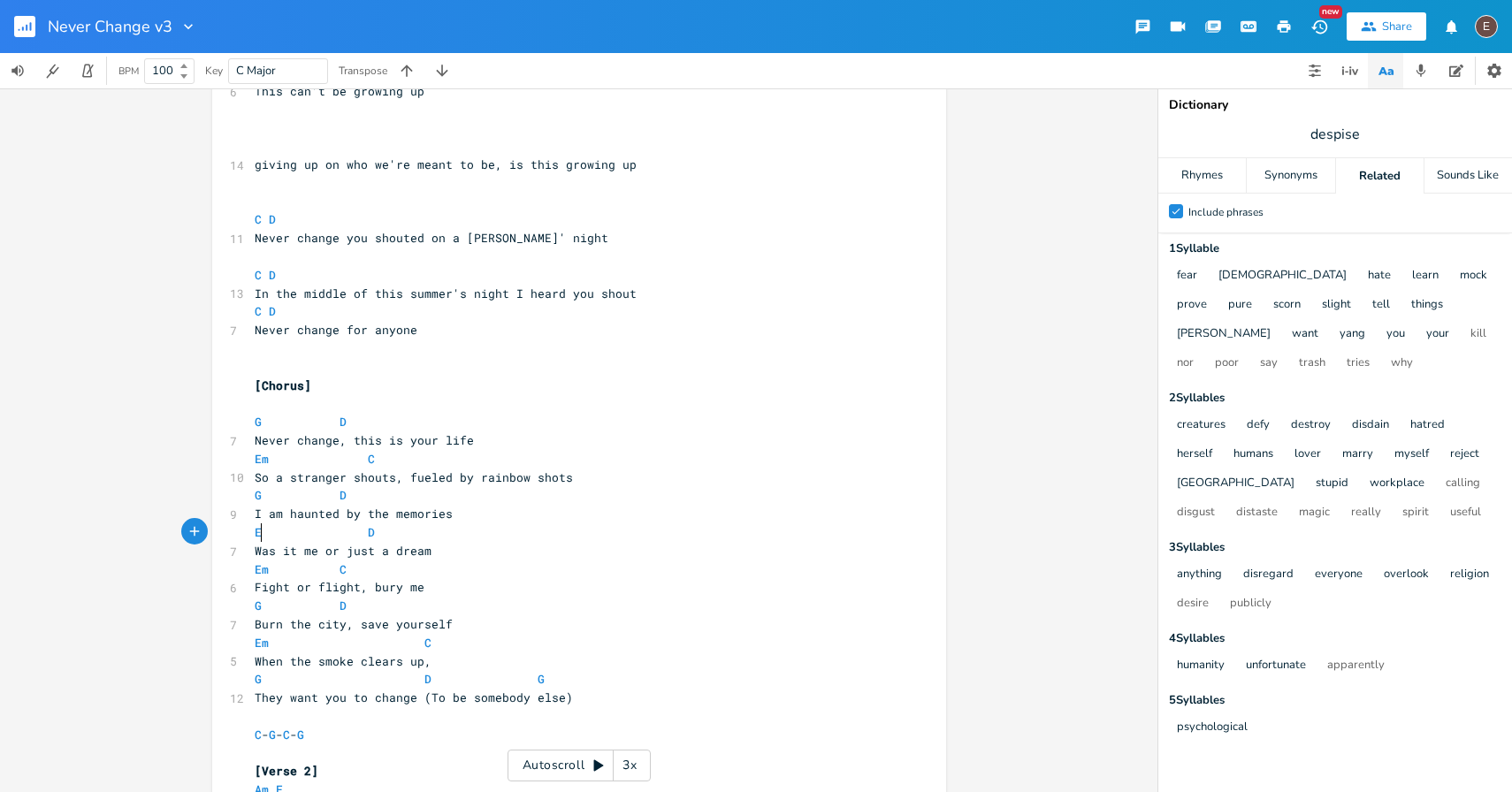
type textarea "Em"
click at [377, 522] on pre "I am haunted by the memories" at bounding box center [571, 513] width 639 height 19
click at [340, 504] on pre "I am haunted by the memories" at bounding box center [571, 513] width 639 height 19
type textarea "C"
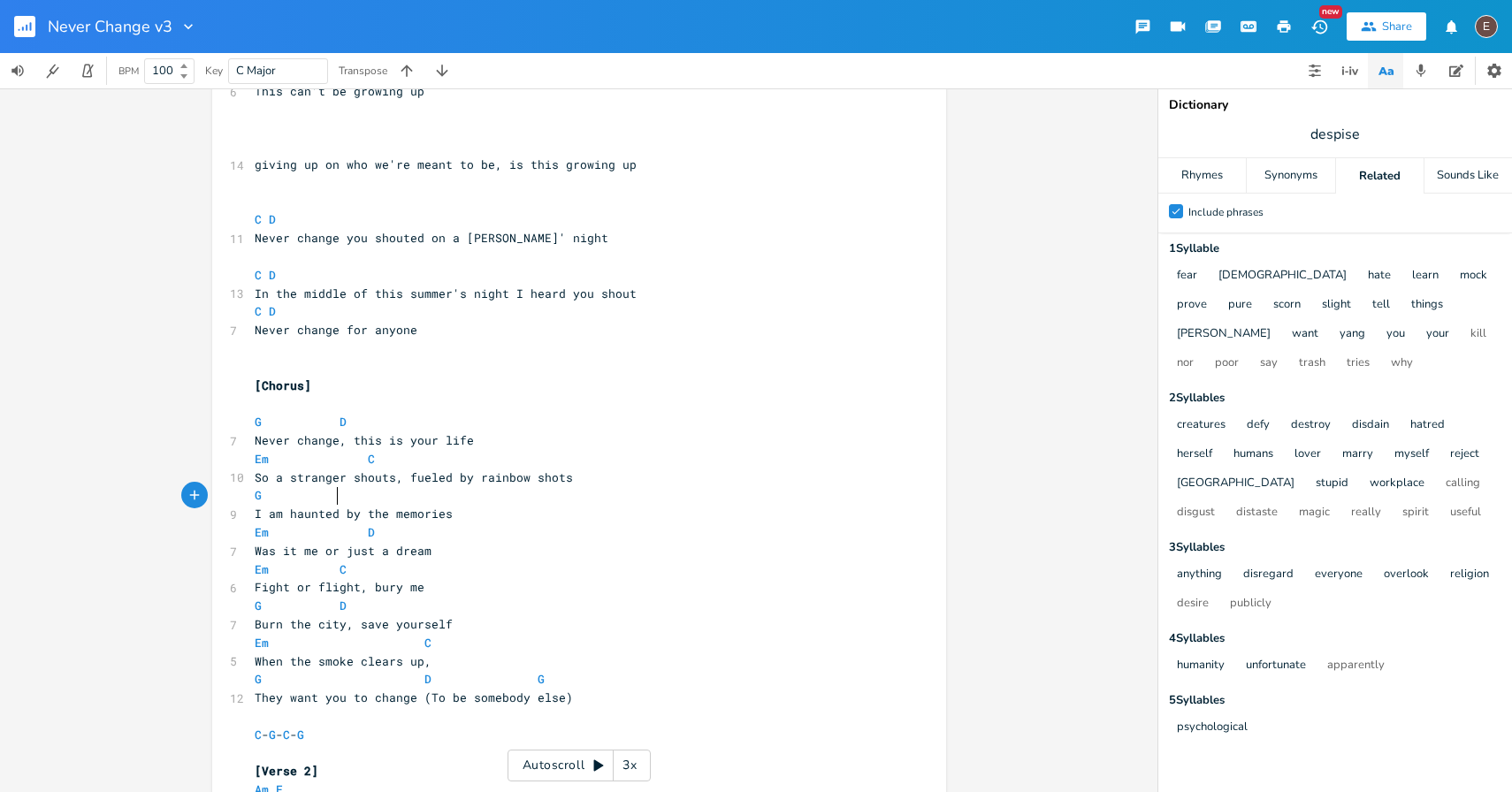
scroll to position [0, 8]
click at [423, 535] on pre "Em D" at bounding box center [571, 532] width 639 height 19
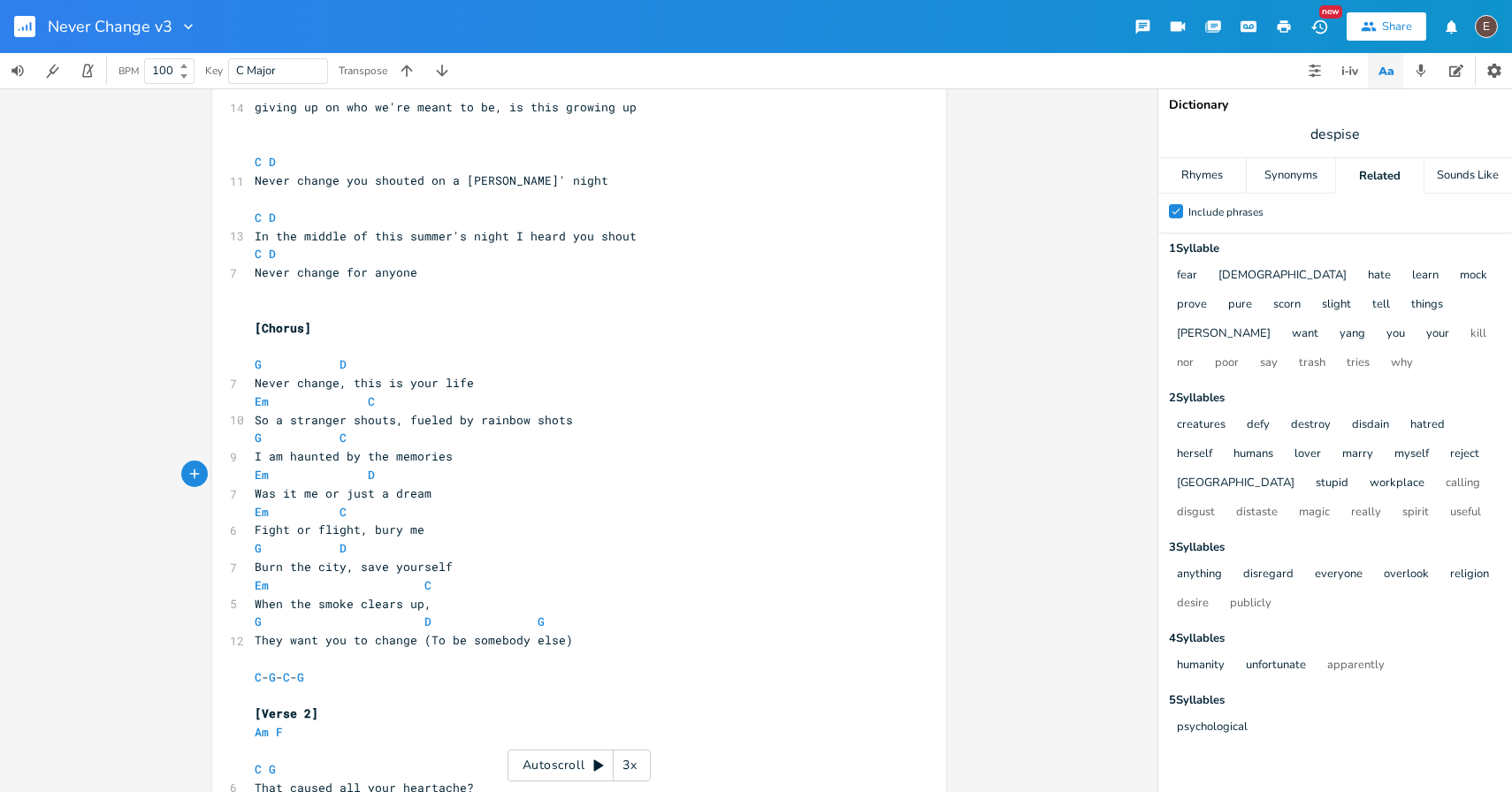
scroll to position [1067, 0]
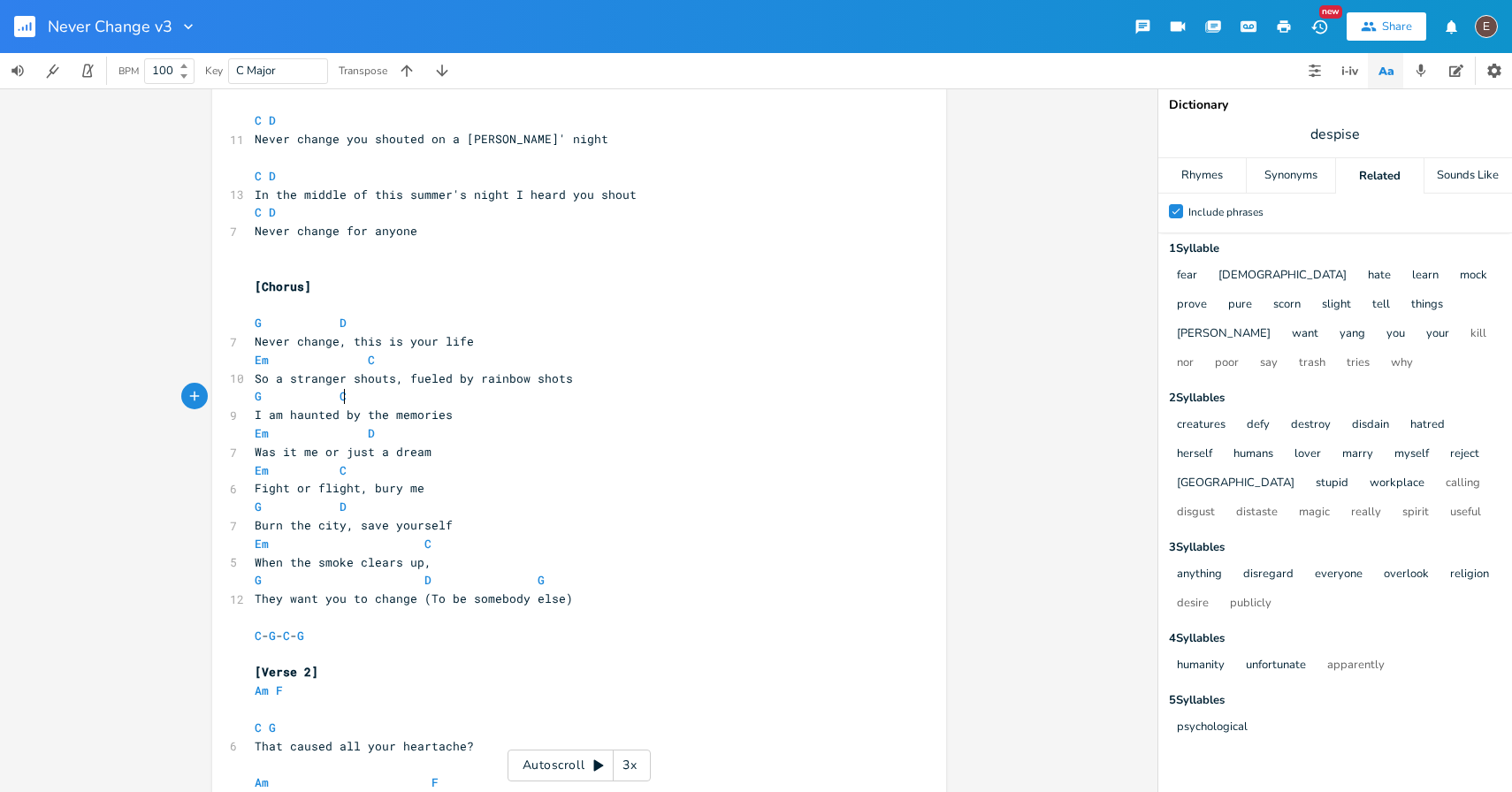
click at [356, 397] on pre "G C" at bounding box center [571, 396] width 639 height 19
type textarea "D"
click at [386, 432] on ul "D Db D# D#m D#7" at bounding box center [359, 453] width 55 height 95
click at [398, 436] on pre "Em D" at bounding box center [571, 433] width 639 height 19
type textarea "C"
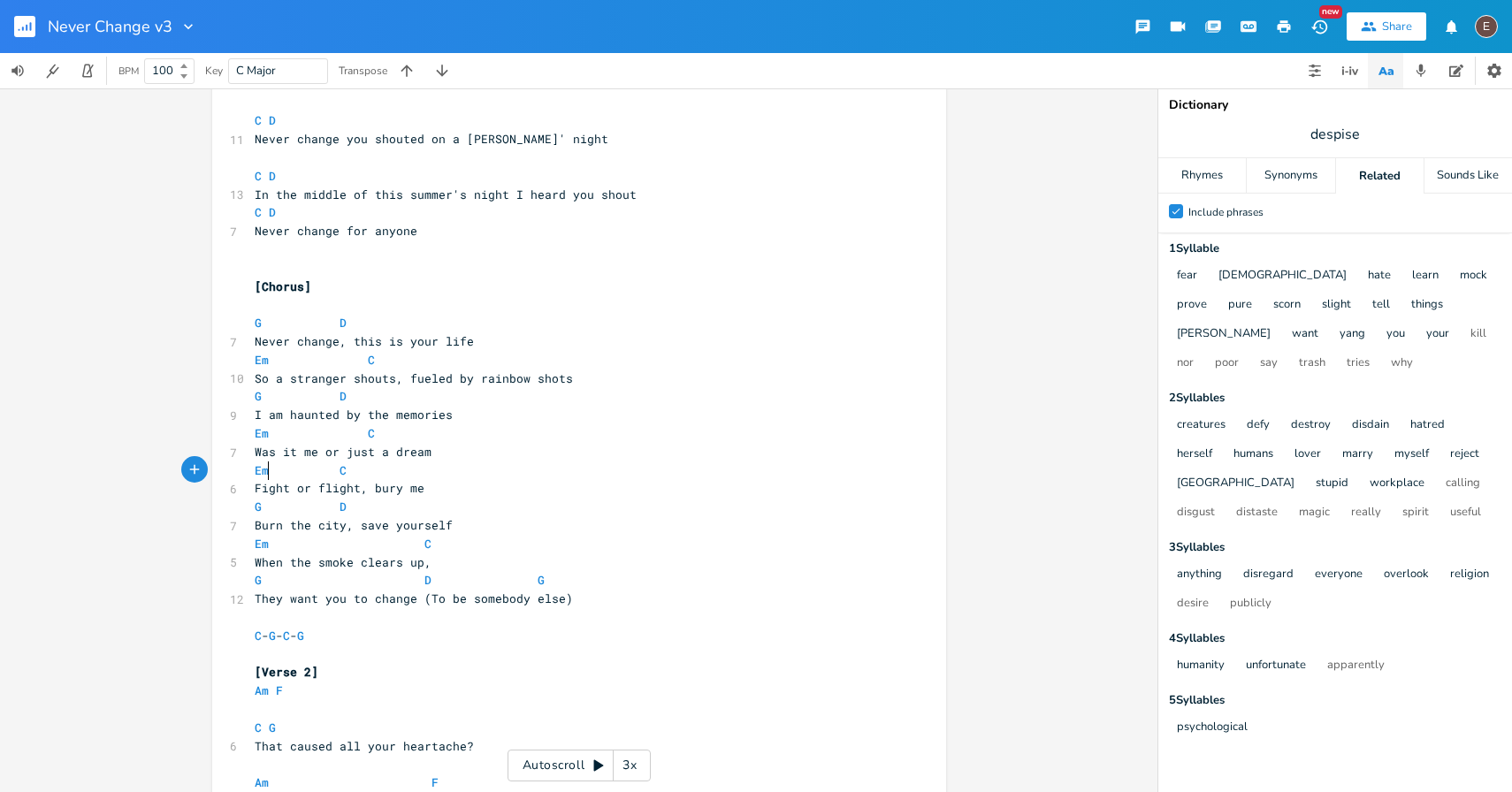
click at [269, 476] on span at bounding box center [276, 470] width 14 height 19
type textarea "G"
click at [357, 471] on pre "G C" at bounding box center [571, 470] width 639 height 19
type textarea "D"
click at [260, 510] on span "G D" at bounding box center [300, 506] width 92 height 16
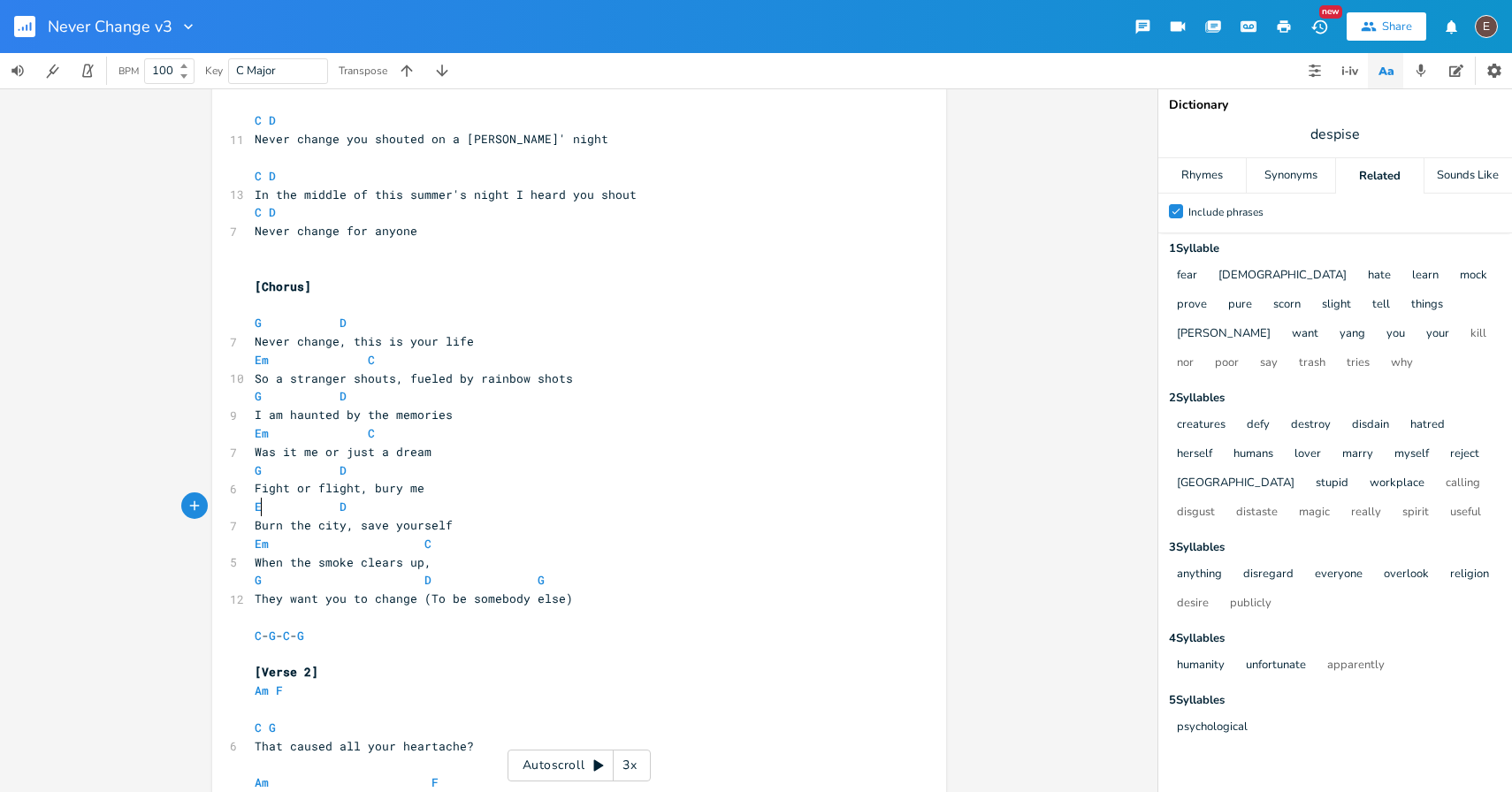
scroll to position [0, 16]
type textarea "Em"
click at [354, 511] on pre "Em D" at bounding box center [571, 506] width 639 height 19
type textarea "C"
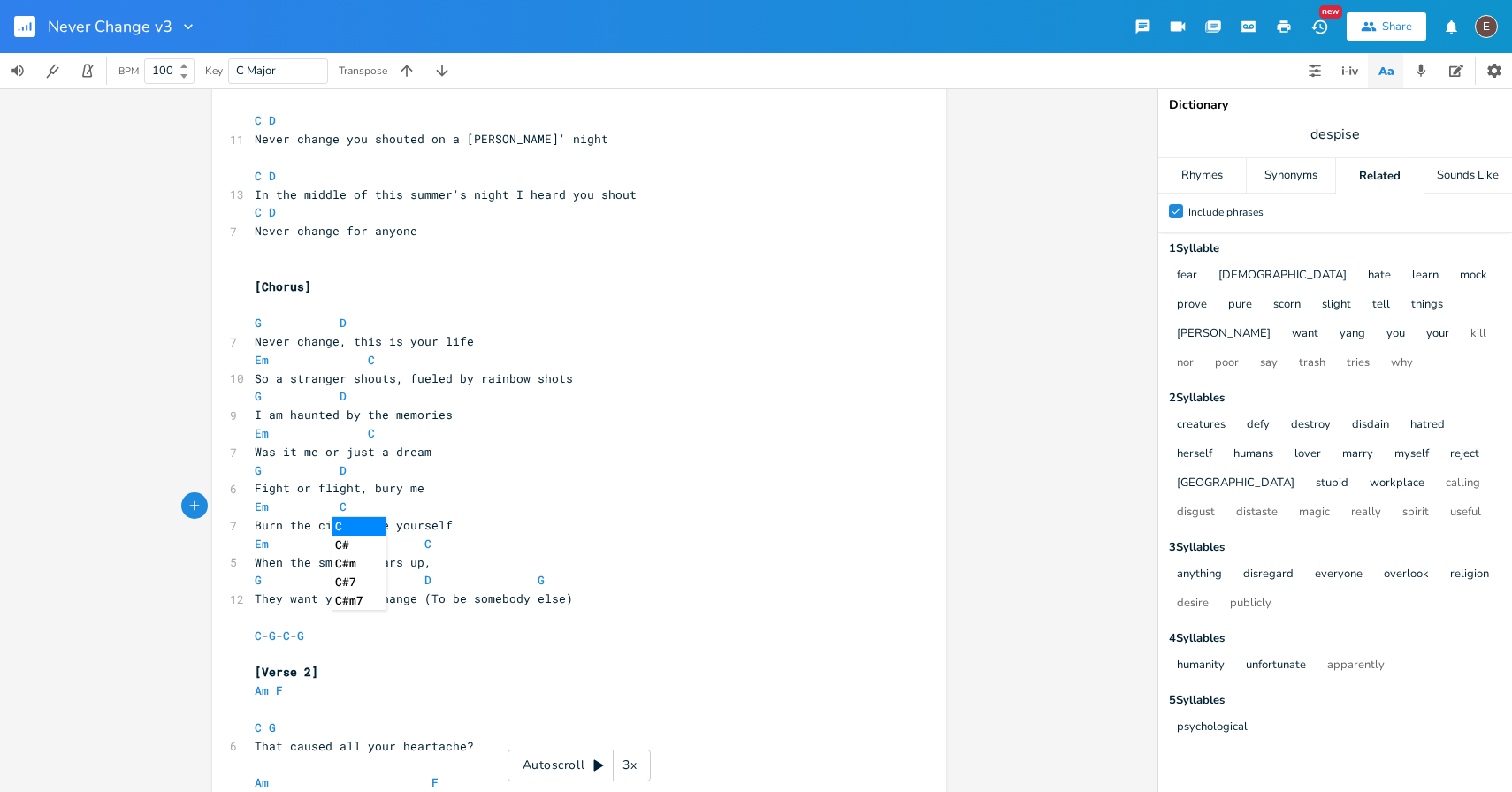
click at [288, 545] on span at bounding box center [297, 544] width 29 height 19
click at [269, 545] on span at bounding box center [276, 544] width 14 height 19
type textarea "G"
click at [432, 544] on pre "G C" at bounding box center [571, 544] width 639 height 19
type textarea "D"
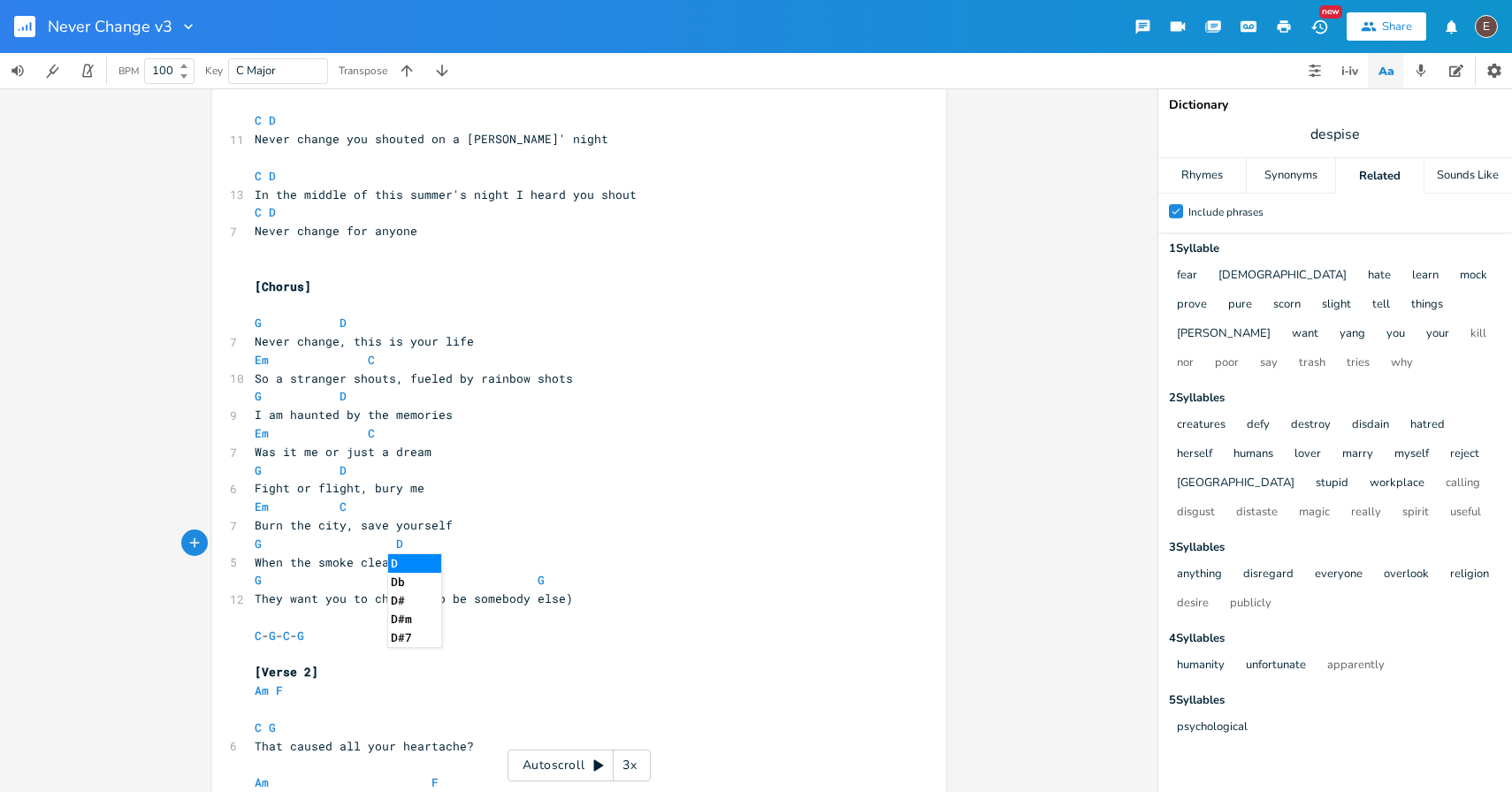
click at [263, 585] on span at bounding box center [273, 580] width 22 height 19
type textarea "Em"
click at [432, 578] on span at bounding box center [443, 580] width 22 height 19
type textarea "C"
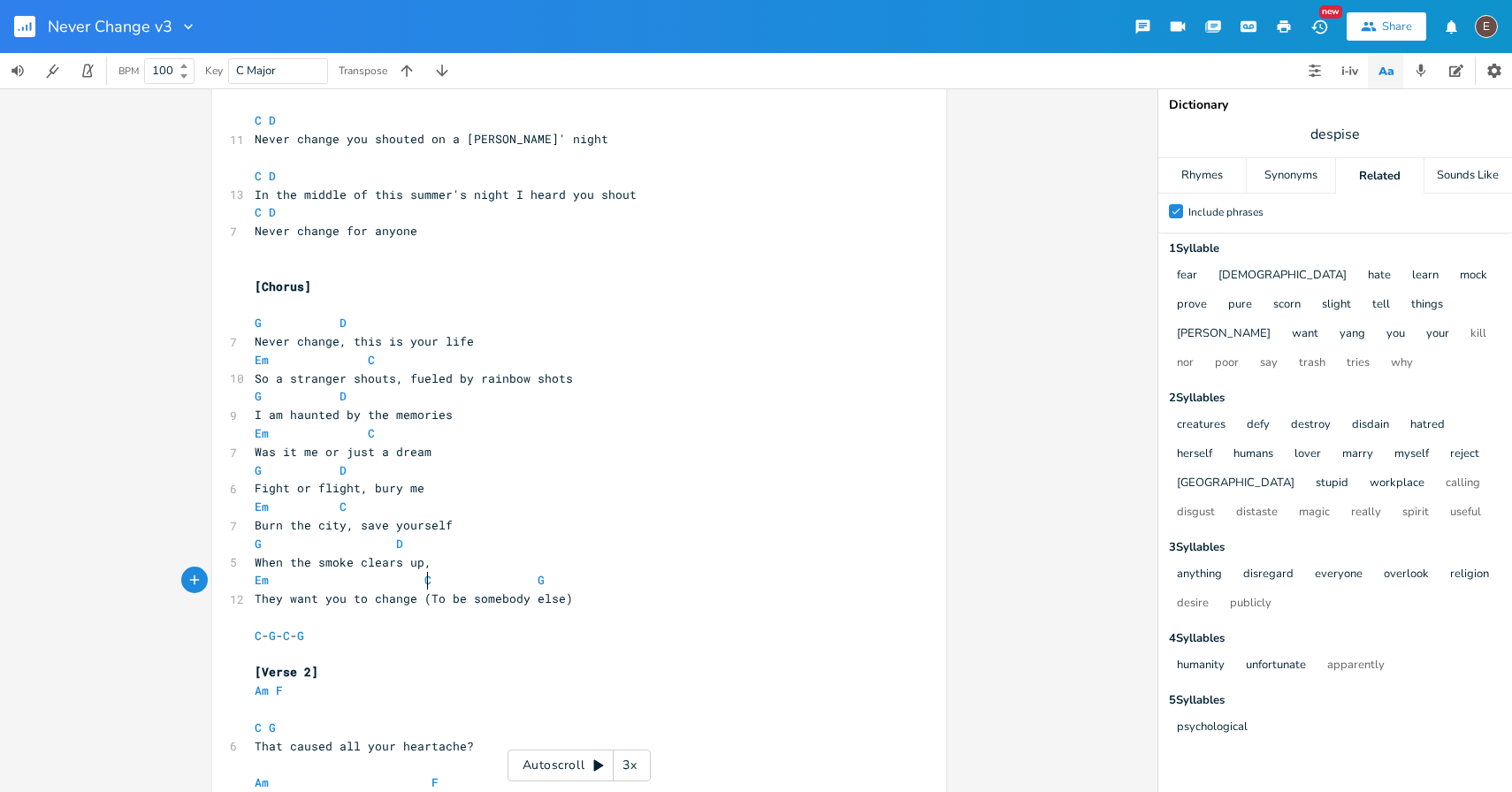
scroll to position [0, 8]
click at [561, 583] on pre "Em C G" at bounding box center [571, 580] width 639 height 19
type textarea "D"
type textarea "G"
click at [574, 547] on pre "G D" at bounding box center [571, 544] width 639 height 19
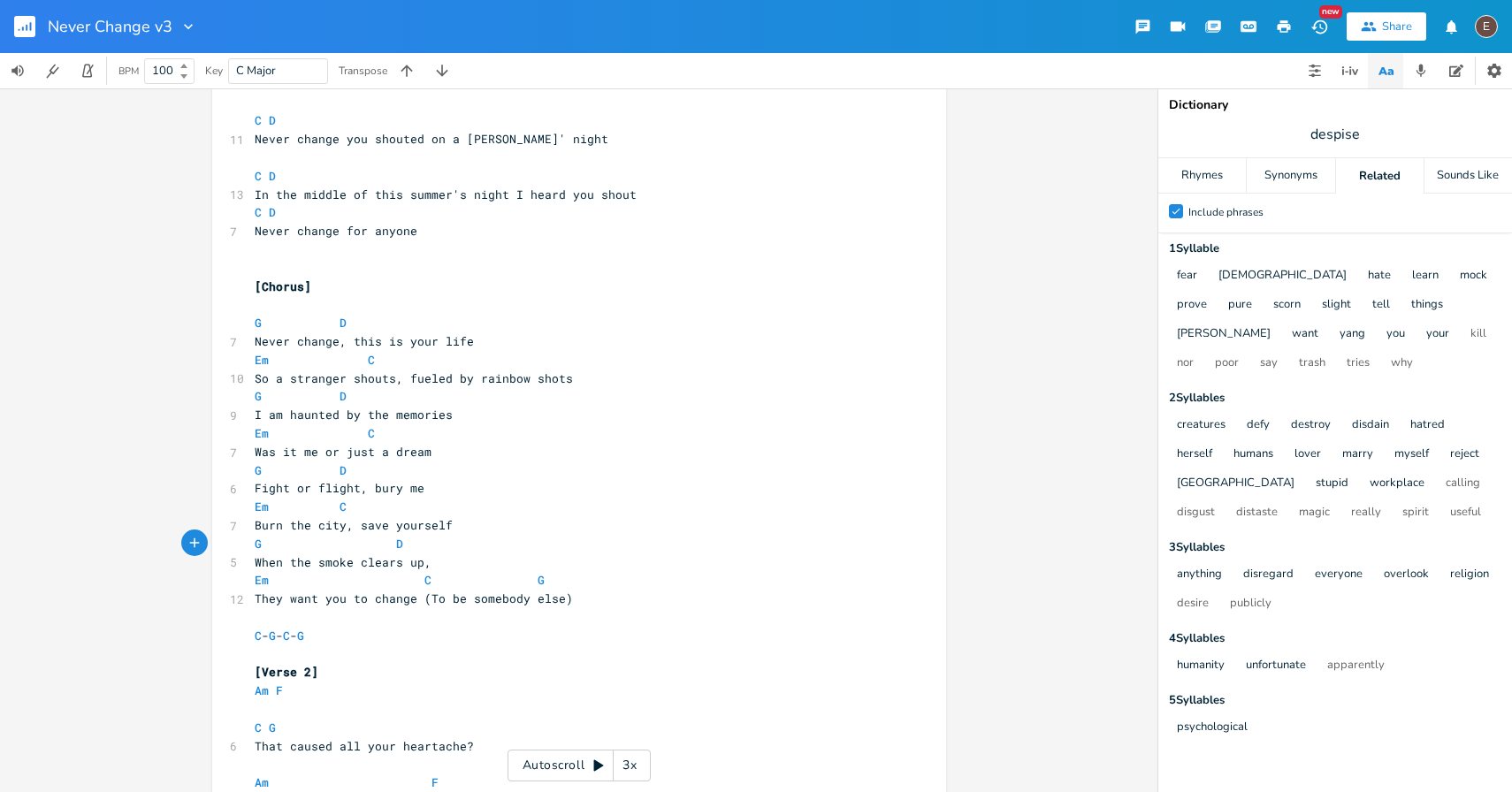
click at [308, 383] on span "So a stranger shouts, fueled by rainbow shots" at bounding box center [413, 378] width 318 height 16
type textarea "stranger"
click at [308, 383] on span "So a stranger shouts, fueled by rainbow shots" at bounding box center [413, 378] width 318 height 16
click at [343, 383] on span "So a stranger shouts, fueled by rainbow shots" at bounding box center [413, 378] width 318 height 16
type textarea "stranger"
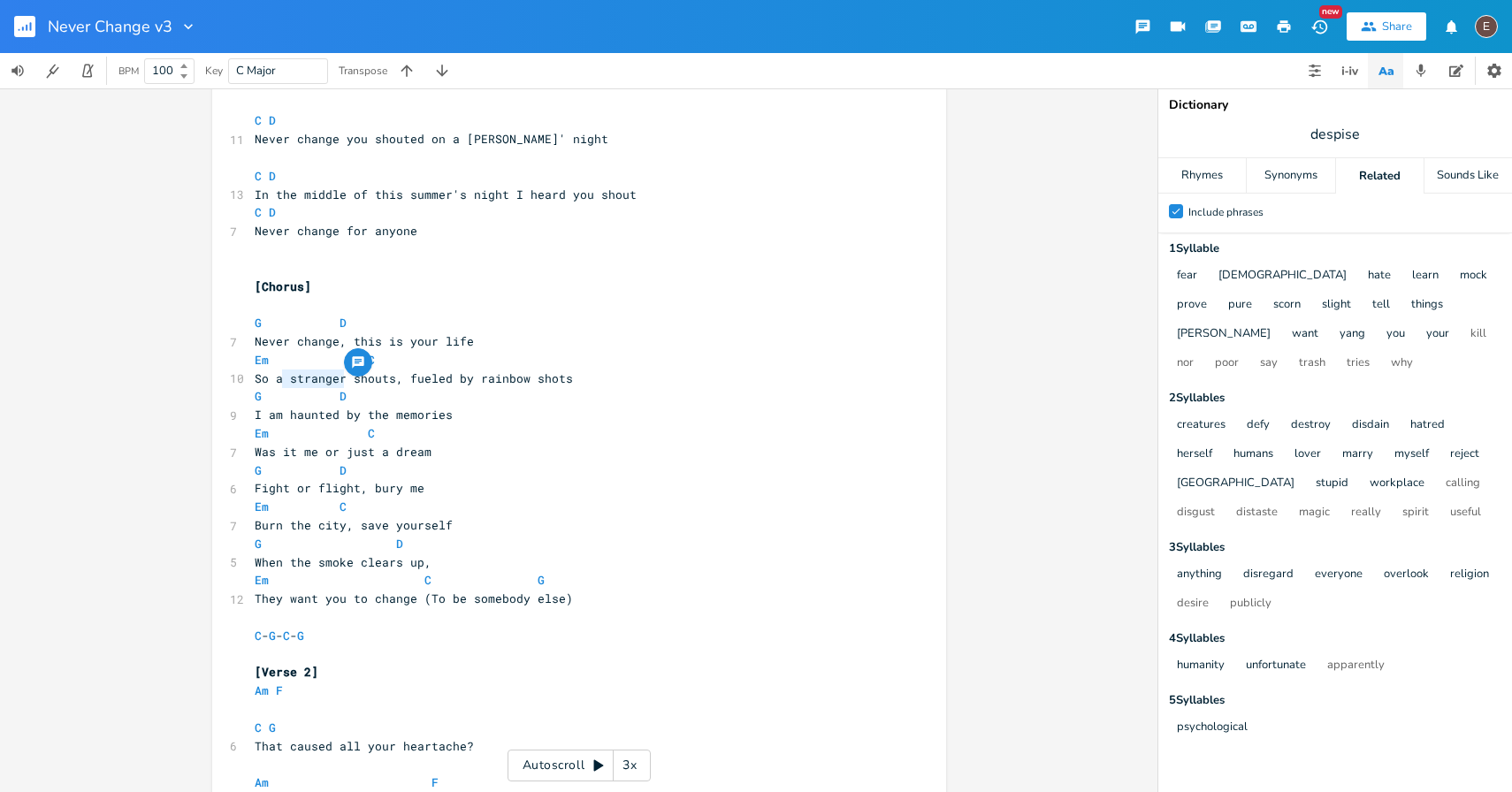
drag, startPoint x: 339, startPoint y: 379, endPoint x: 273, endPoint y: 382, distance: 66.1
click at [273, 382] on span "So a stranger shouts, fueled by rainbow shots" at bounding box center [413, 378] width 318 height 16
drag, startPoint x: 271, startPoint y: 379, endPoint x: 337, endPoint y: 380, distance: 66.0
click at [337, 380] on span "So a stranger shouts, fueled by rainbow shots" at bounding box center [413, 378] width 318 height 16
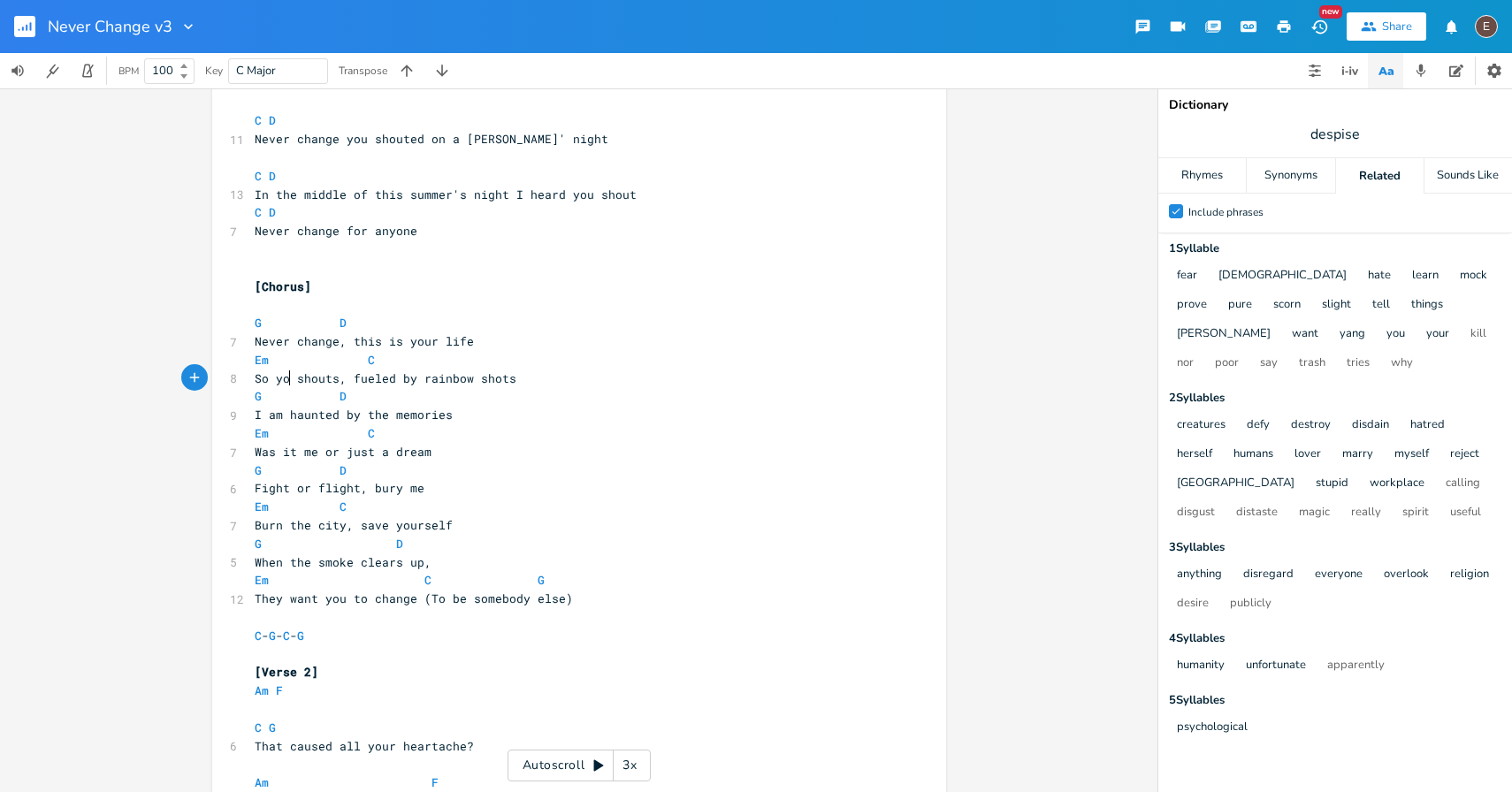
type textarea "you"
click at [338, 384] on span "So you shouts, fueled by rainbow shots" at bounding box center [388, 378] width 269 height 16
click at [445, 383] on span "So you shout, fueled by rainbow shots" at bounding box center [385, 378] width 262 height 16
click at [358, 366] on span at bounding box center [353, 360] width 29 height 19
click at [454, 378] on span "So you shout, fueled by rainbow shots" at bounding box center [385, 378] width 262 height 16
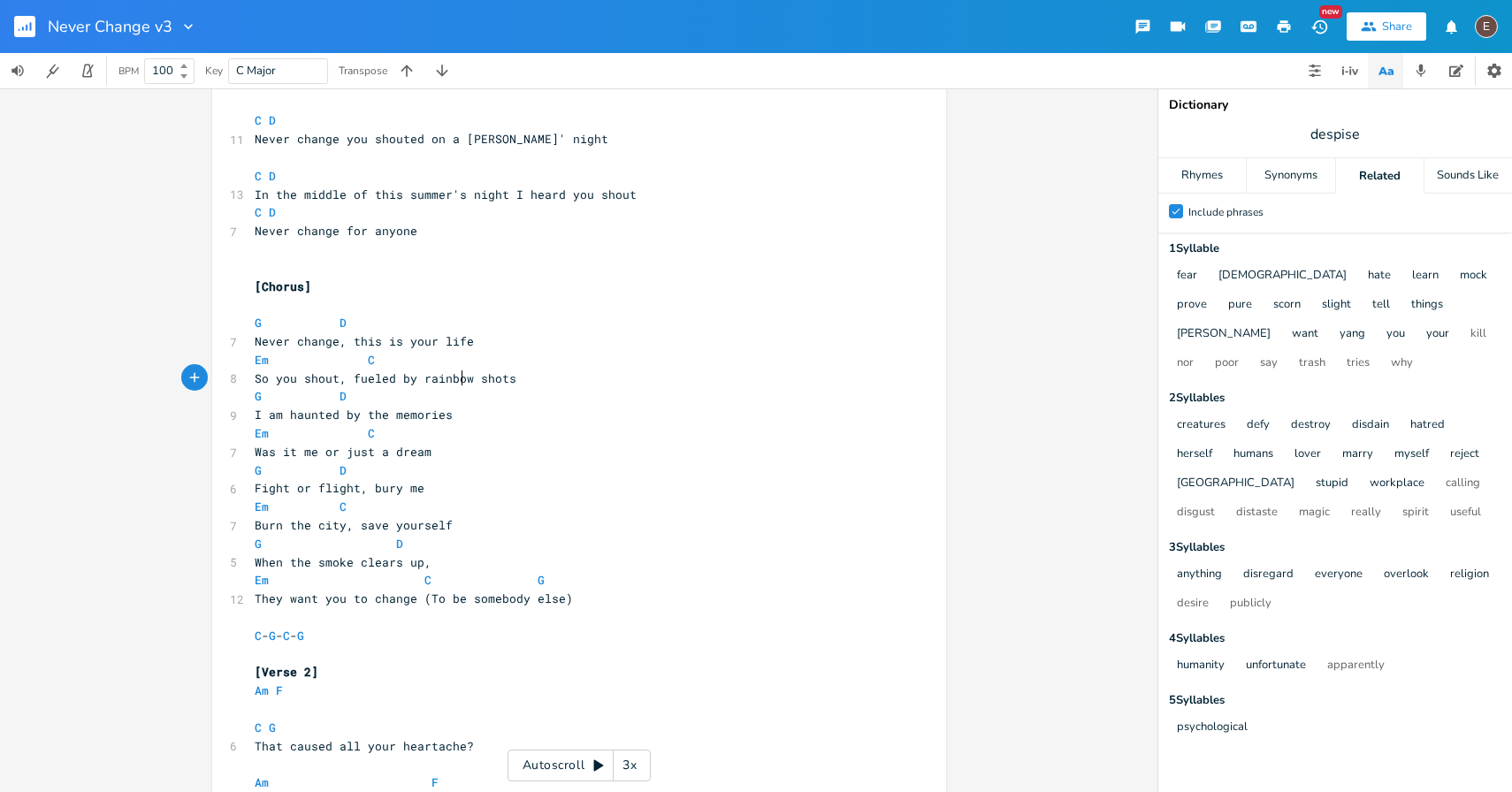
click at [454, 378] on span "So you shout, fueled by rainbow shots" at bounding box center [385, 378] width 262 height 16
type textarea "whisky"
click at [530, 455] on pre "Was it me or just a dream" at bounding box center [571, 451] width 639 height 19
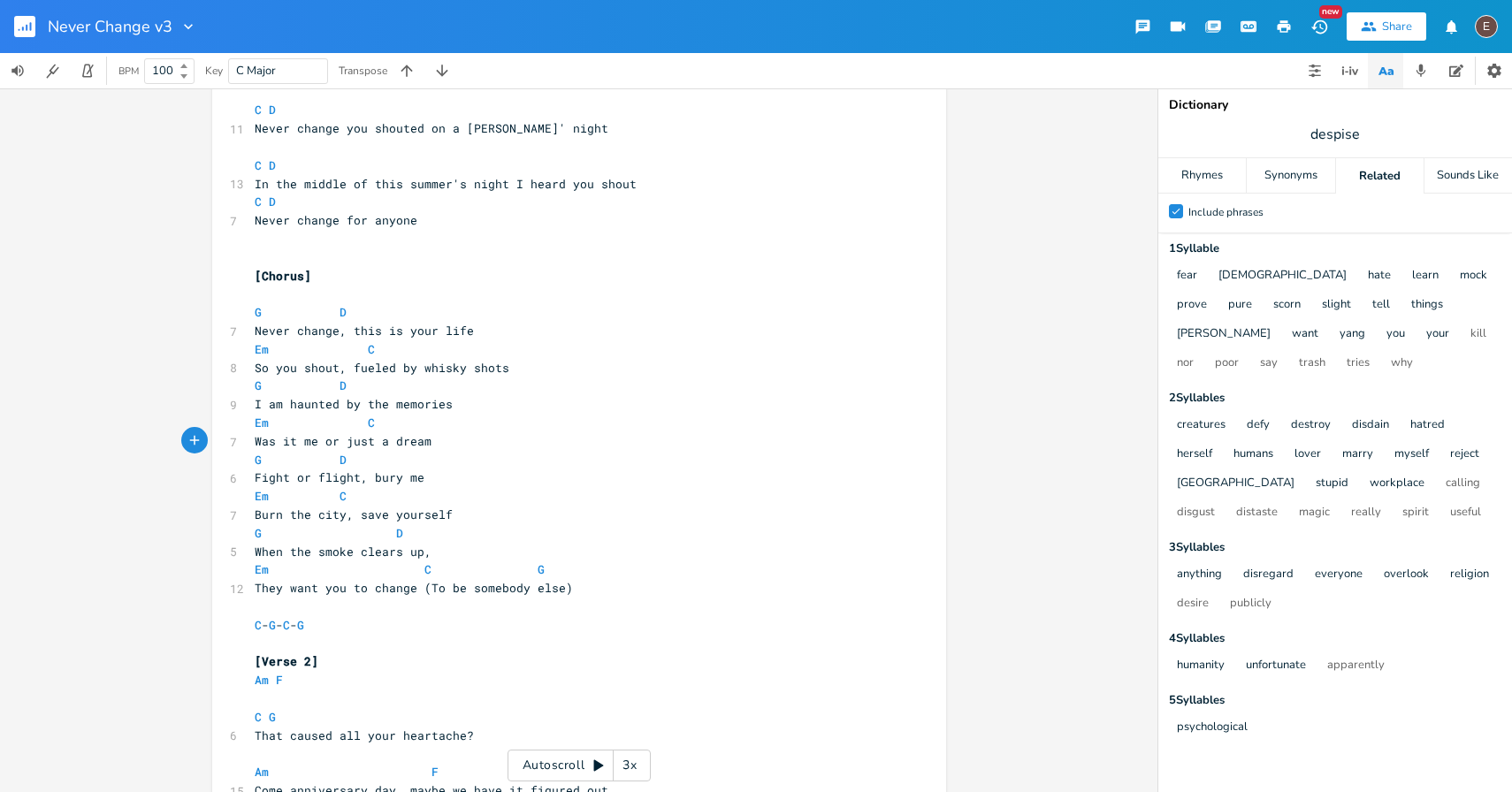
scroll to position [1079, 0]
click at [447, 364] on span "So you shout, fueled by whisky shots" at bounding box center [381, 365] width 254 height 16
type textarea "vodka"
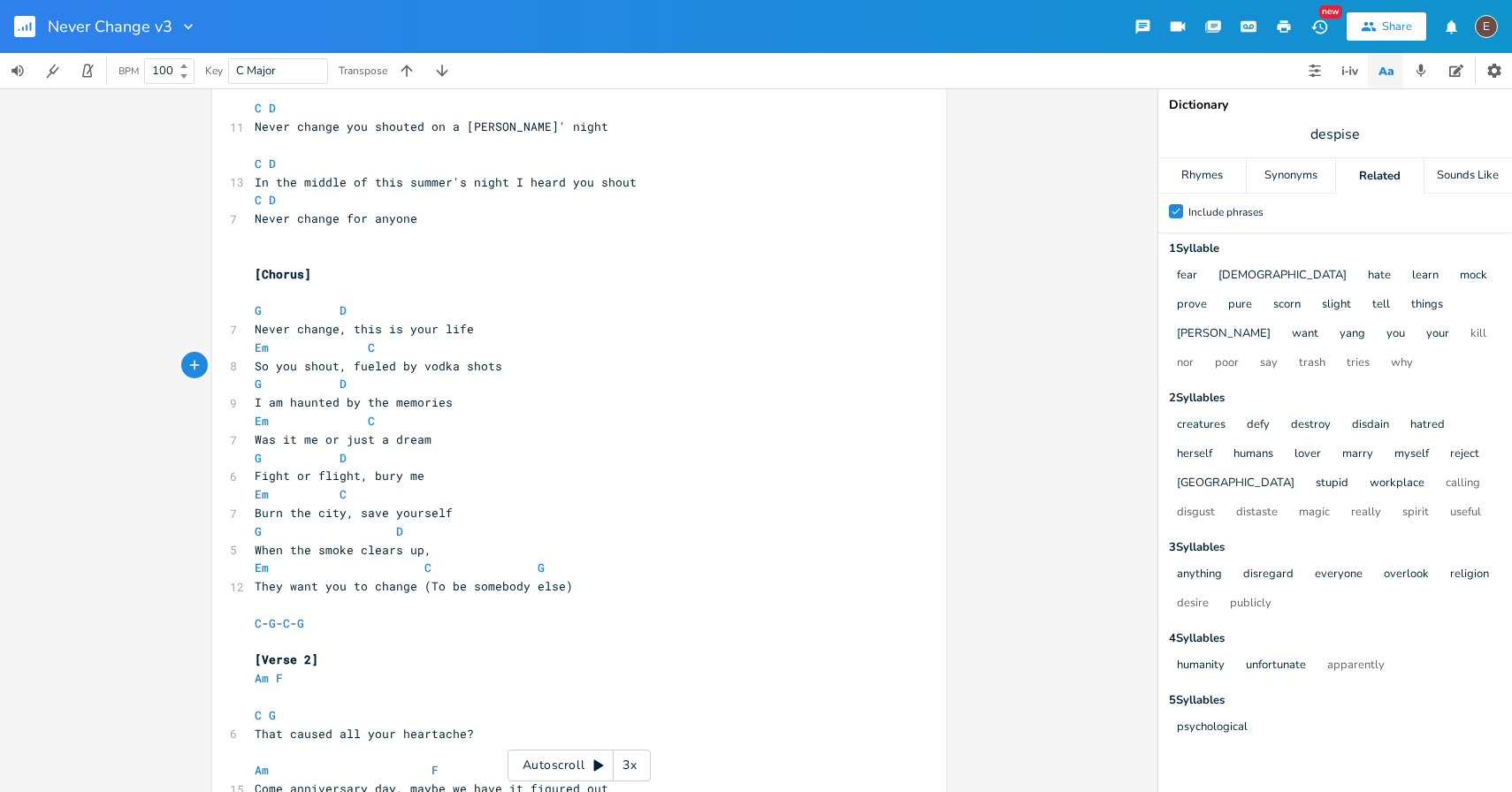
click at [442, 368] on span "So you shout, fueled by vodka shots" at bounding box center [378, 365] width 247 height 16
type textarea "vodka"
click at [442, 368] on span "So you shout, fueled by vodka shots" at bounding box center [378, 365] width 247 height 16
click at [482, 417] on pre "Em C" at bounding box center [571, 421] width 639 height 19
drag, startPoint x: 287, startPoint y: 403, endPoint x: 246, endPoint y: 401, distance: 41.0
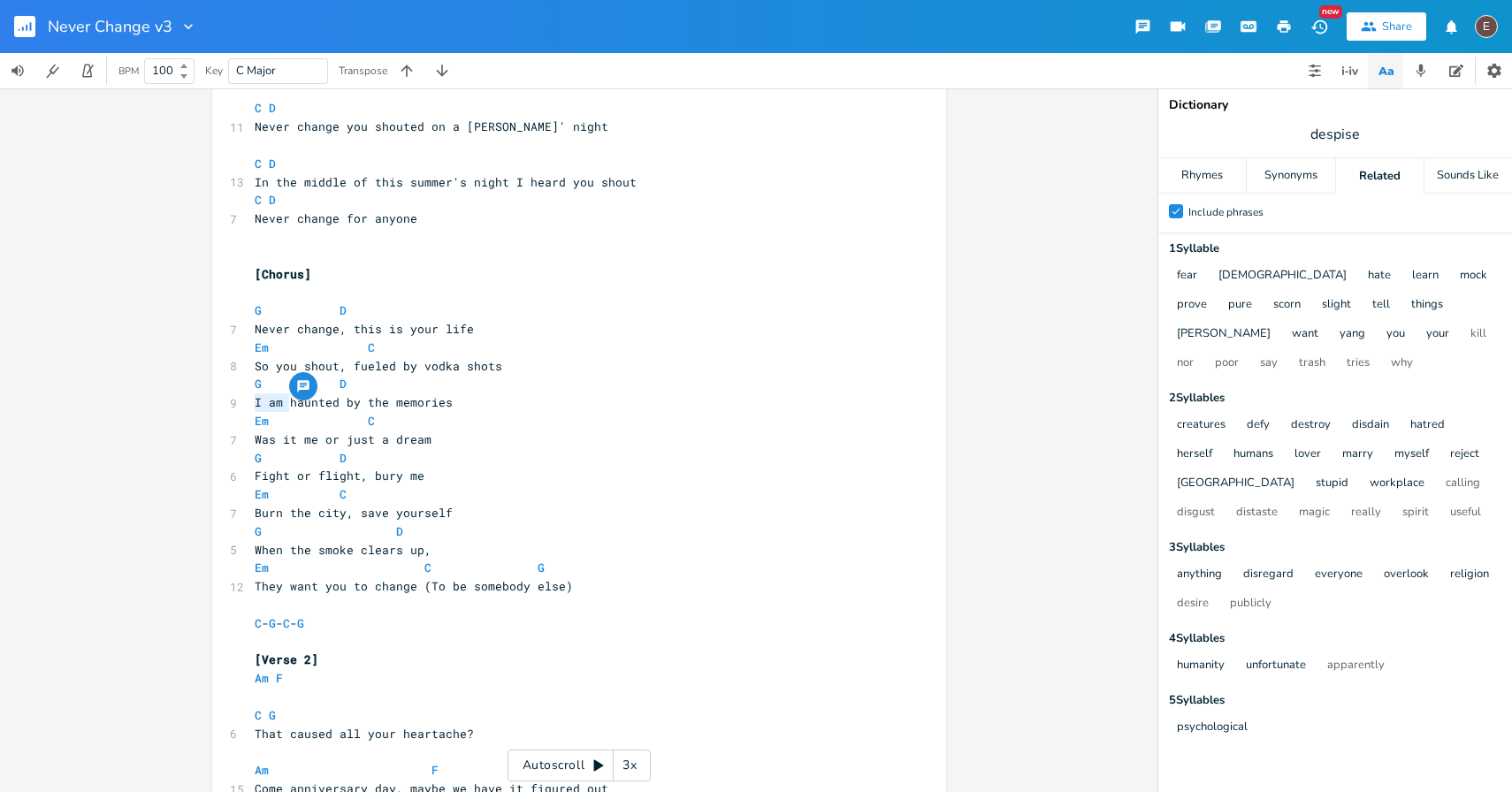
click at [251, 401] on pre "I am haunted by the memories" at bounding box center [571, 402] width 639 height 19
type textarea "H"
click at [554, 457] on pre "G D" at bounding box center [571, 458] width 639 height 19
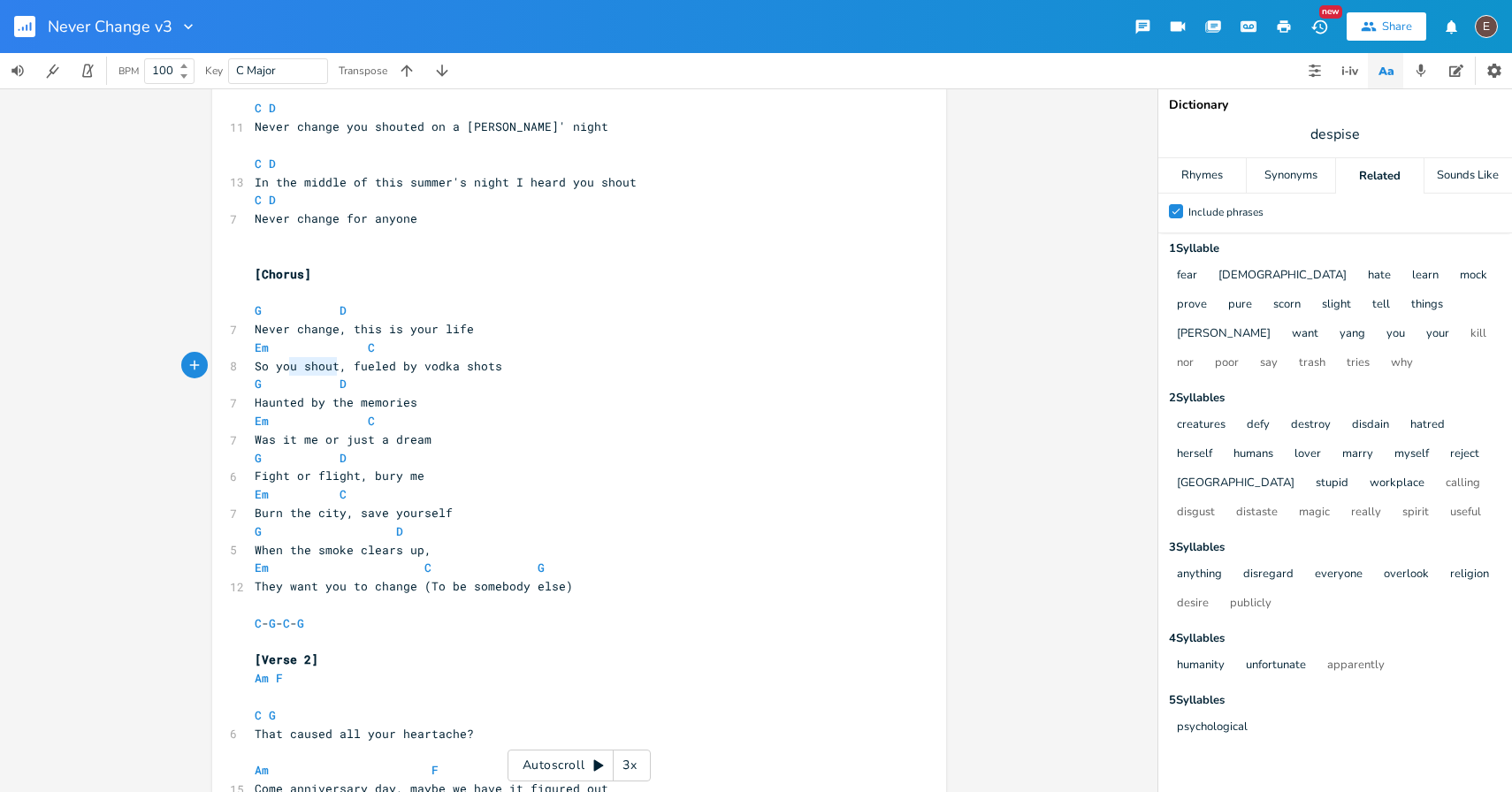
type textarea "you shout"
drag, startPoint x: 331, startPoint y: 365, endPoint x: 270, endPoint y: 365, distance: 61.0
click at [270, 365] on span "So you shout, fueled by vodka shots" at bounding box center [378, 365] width 247 height 16
click at [366, 399] on span "Haunted by the memories" at bounding box center [335, 402] width 163 height 16
drag, startPoint x: 332, startPoint y: 364, endPoint x: 250, endPoint y: 364, distance: 82.0
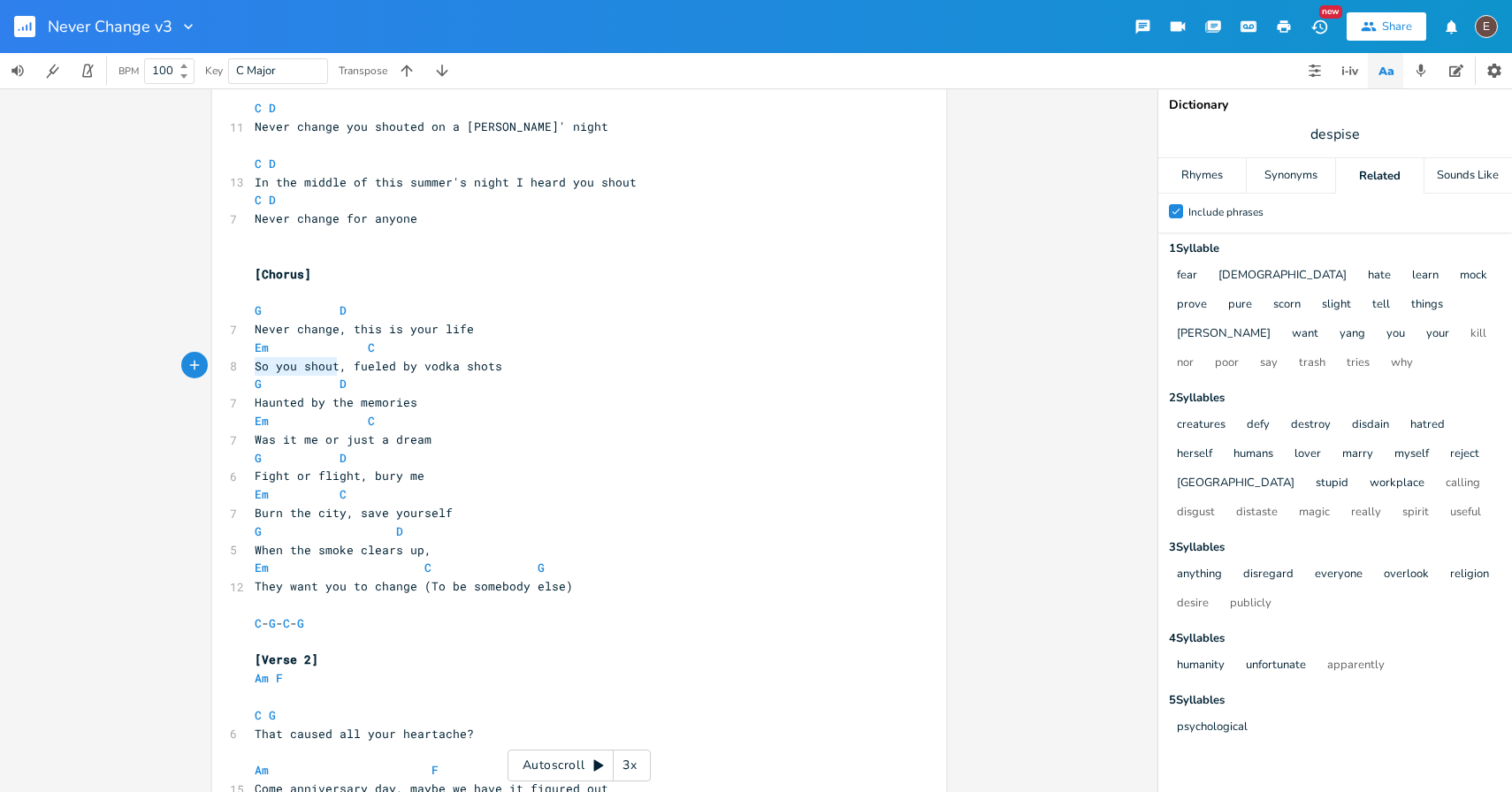
click at [254, 364] on span "So you shout, fueled by vodka shots" at bounding box center [378, 365] width 247 height 16
type textarea "Screamed in stereo"
click at [484, 364] on span "Screamed in stereo, fueled by vodka shots" at bounding box center [399, 365] width 290 height 16
type textarea "vodka"
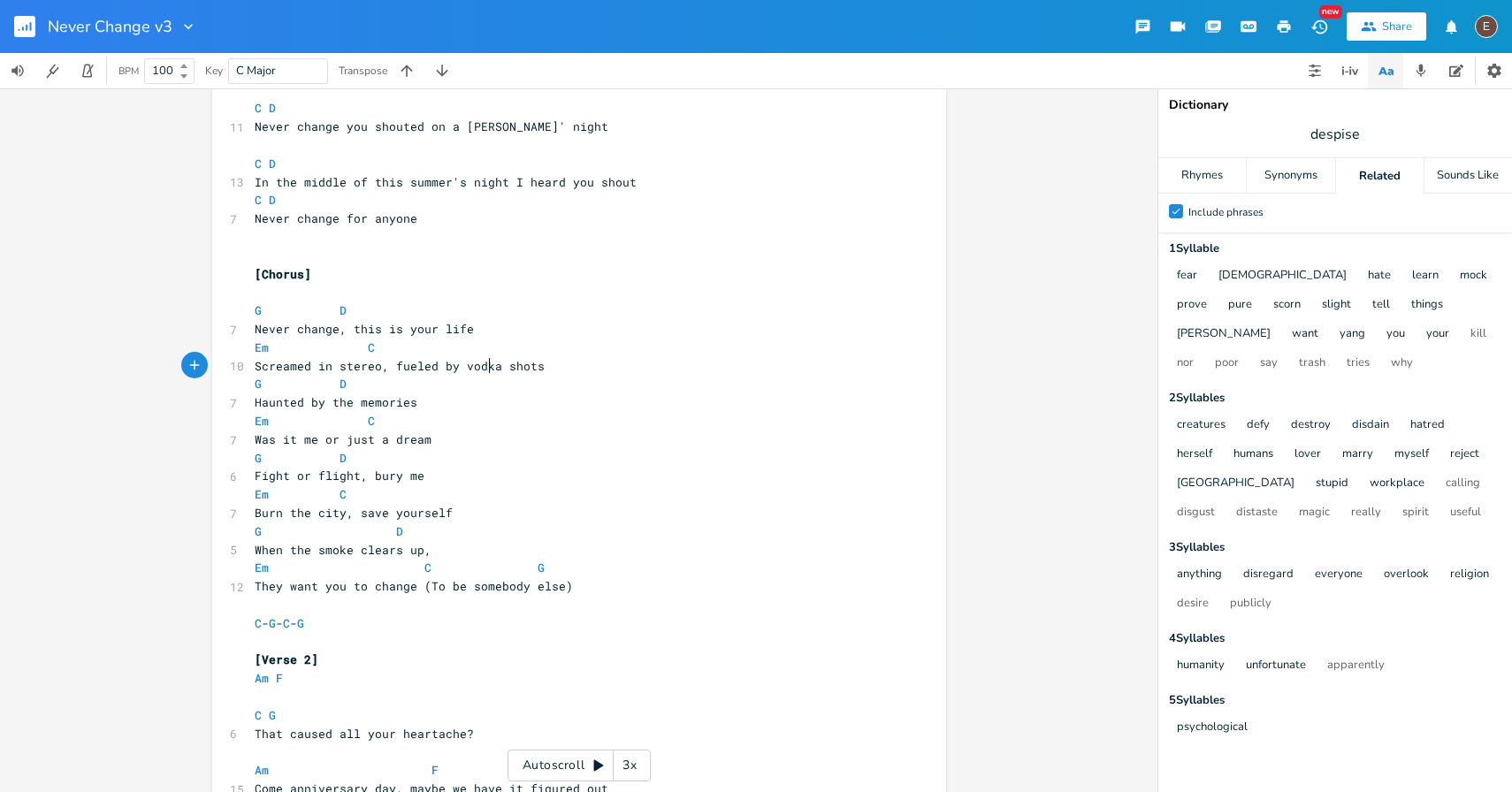
click at [484, 364] on span "Screamed in stereo, fueled by vodka shots" at bounding box center [399, 365] width 290 height 16
click at [482, 363] on span "Screamed in stereo, fueled by shots" at bounding box center [378, 365] width 247 height 16
type textarea "shots"
click at [482, 363] on span "Screamed in stereo, fueled by shots" at bounding box center [378, 365] width 247 height 16
click at [512, 376] on pre "G D" at bounding box center [571, 383] width 639 height 19
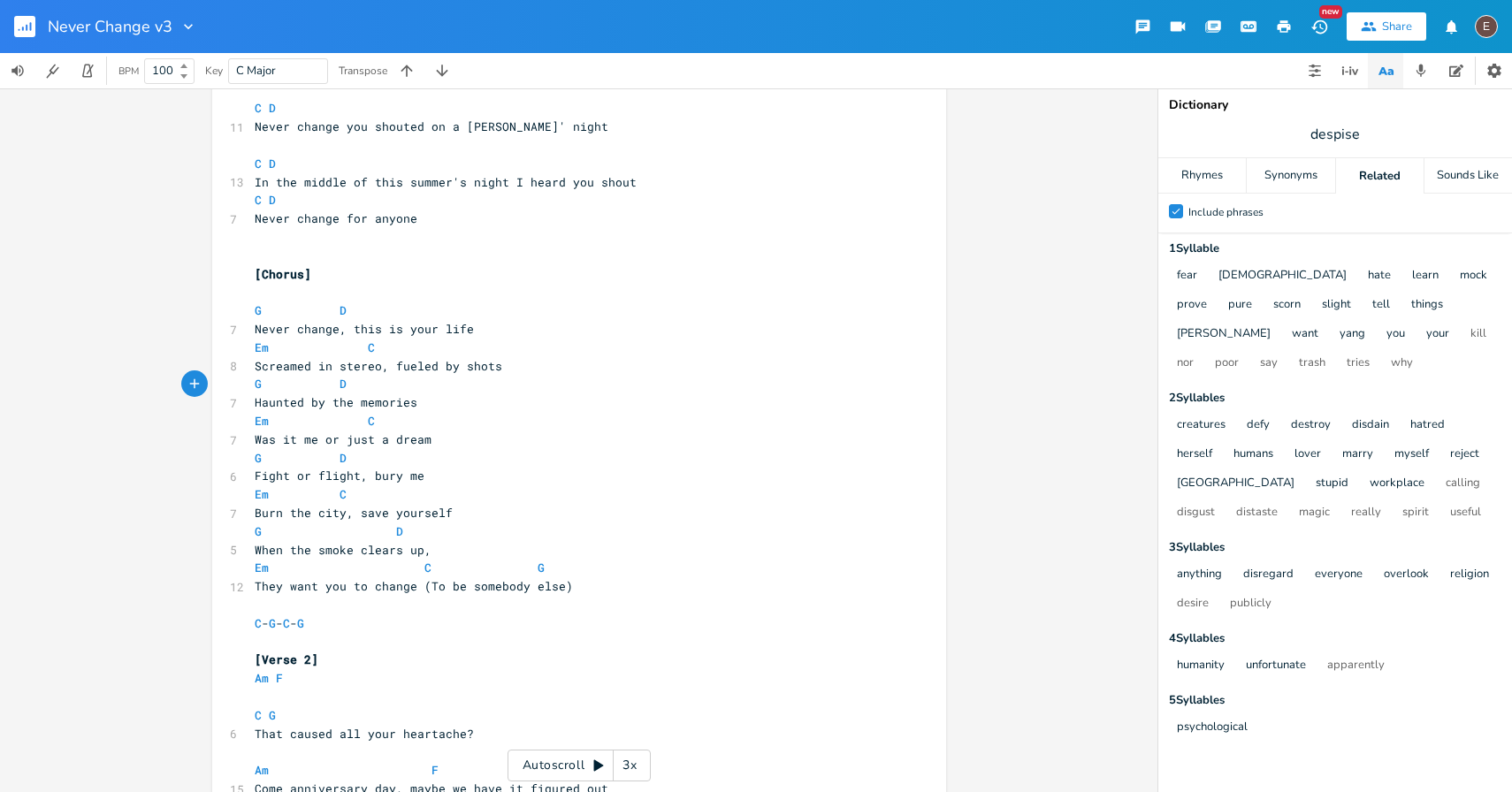
click at [488, 361] on span "Screamed in stereo, fueled by shots" at bounding box center [378, 365] width 247 height 16
type textarea "shots"
click at [488, 361] on span "Screamed in stereo, fueled by shots" at bounding box center [378, 365] width 247 height 16
click at [510, 383] on pre "G D" at bounding box center [571, 383] width 639 height 19
click at [448, 376] on pre "G D" at bounding box center [571, 383] width 639 height 19
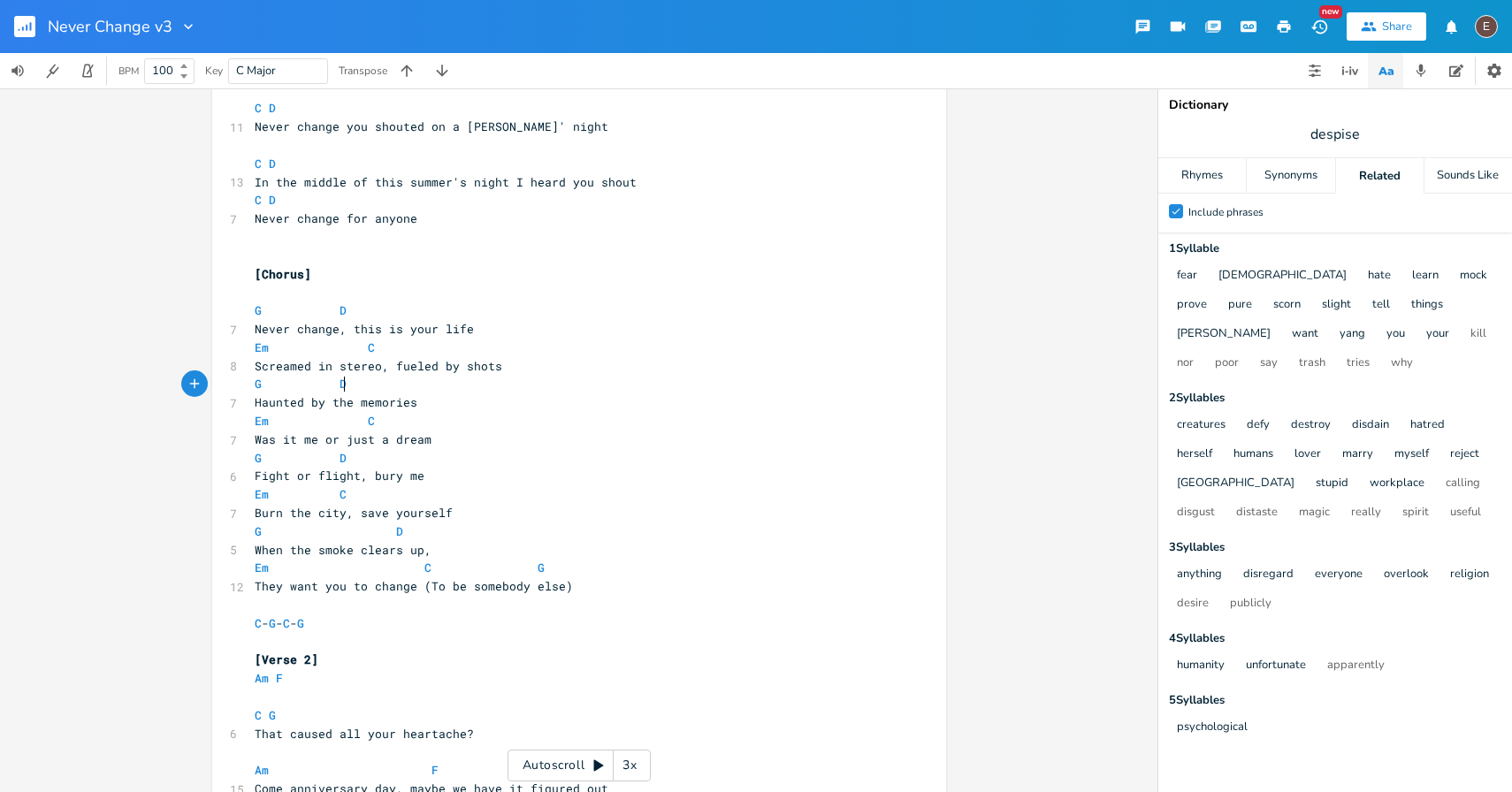
scroll to position [1089, 0]
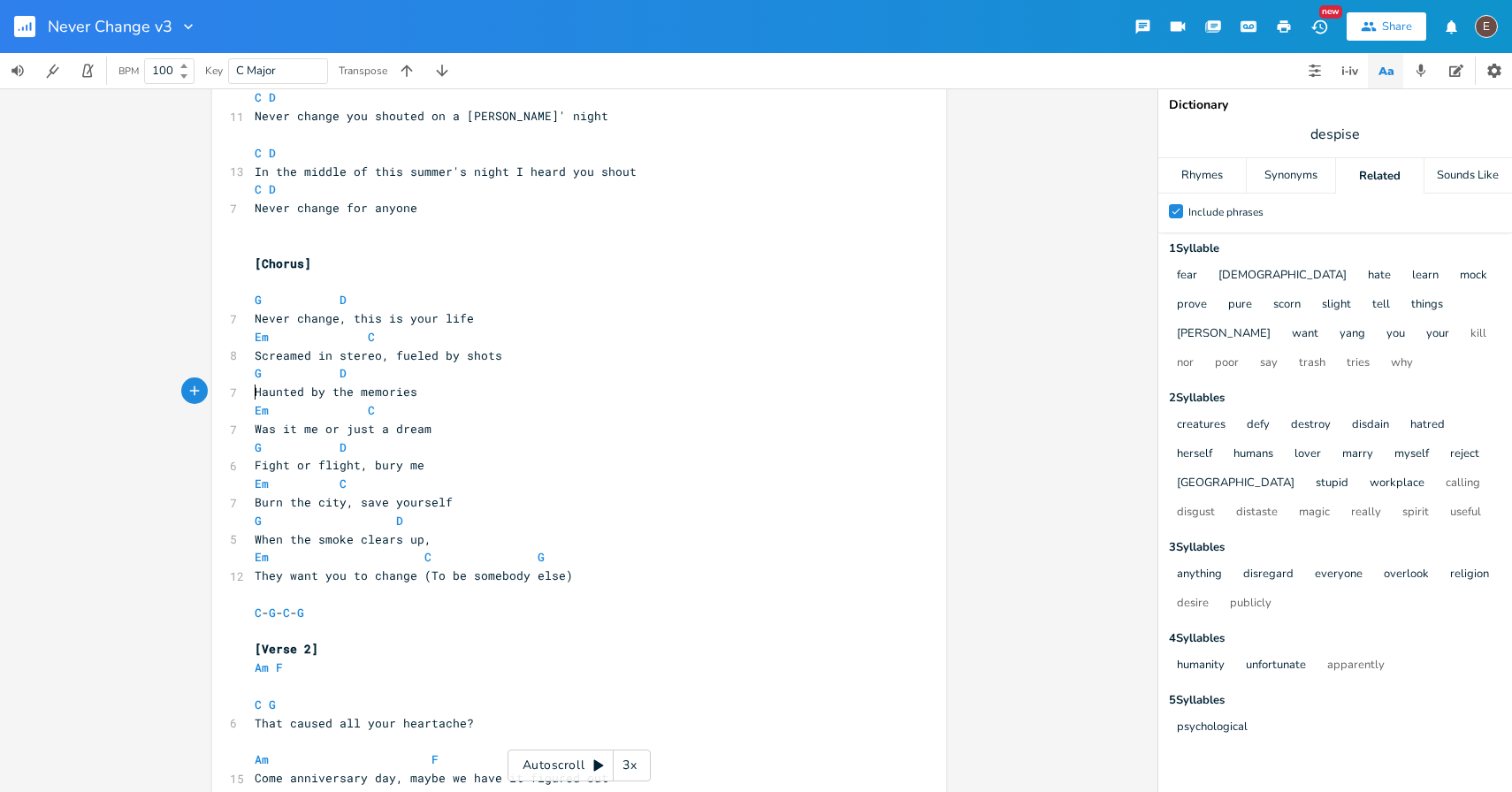
click at [254, 391] on span "Haunted by the memories" at bounding box center [335, 391] width 163 height 16
type textarea "I'm"
click at [286, 395] on span "I'm Haunted by the memories" at bounding box center [350, 391] width 191 height 16
type textarea "h"
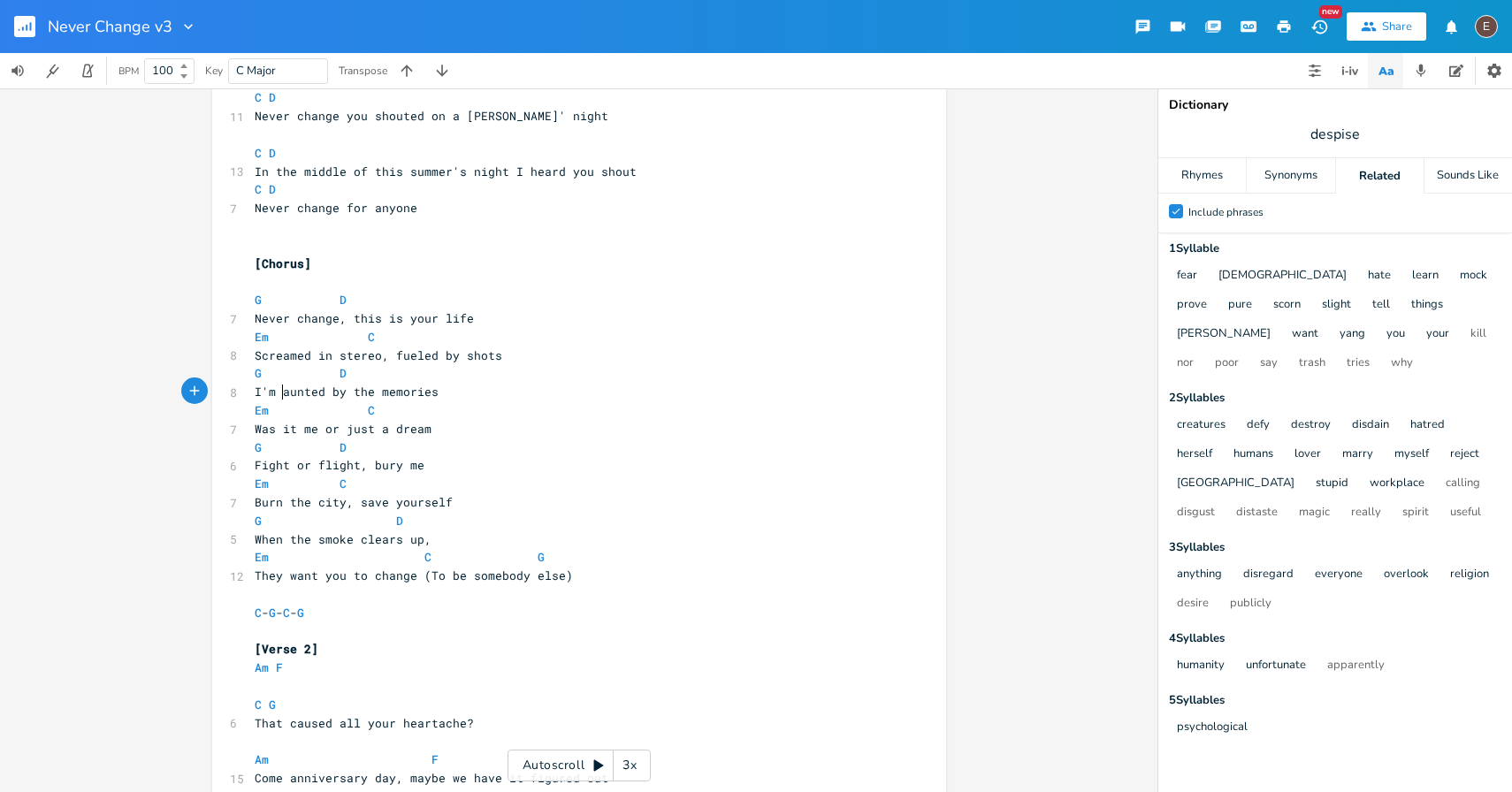
scroll to position [0, 7]
click at [451, 387] on pre "I'm haunted by the memories" at bounding box center [571, 391] width 639 height 19
click at [254, 371] on span "G" at bounding box center [257, 372] width 7 height 17
click at [383, 377] on span at bounding box center [381, 373] width 29 height 19
click at [479, 395] on pre "I'm haunted by the memories" at bounding box center [571, 391] width 639 height 19
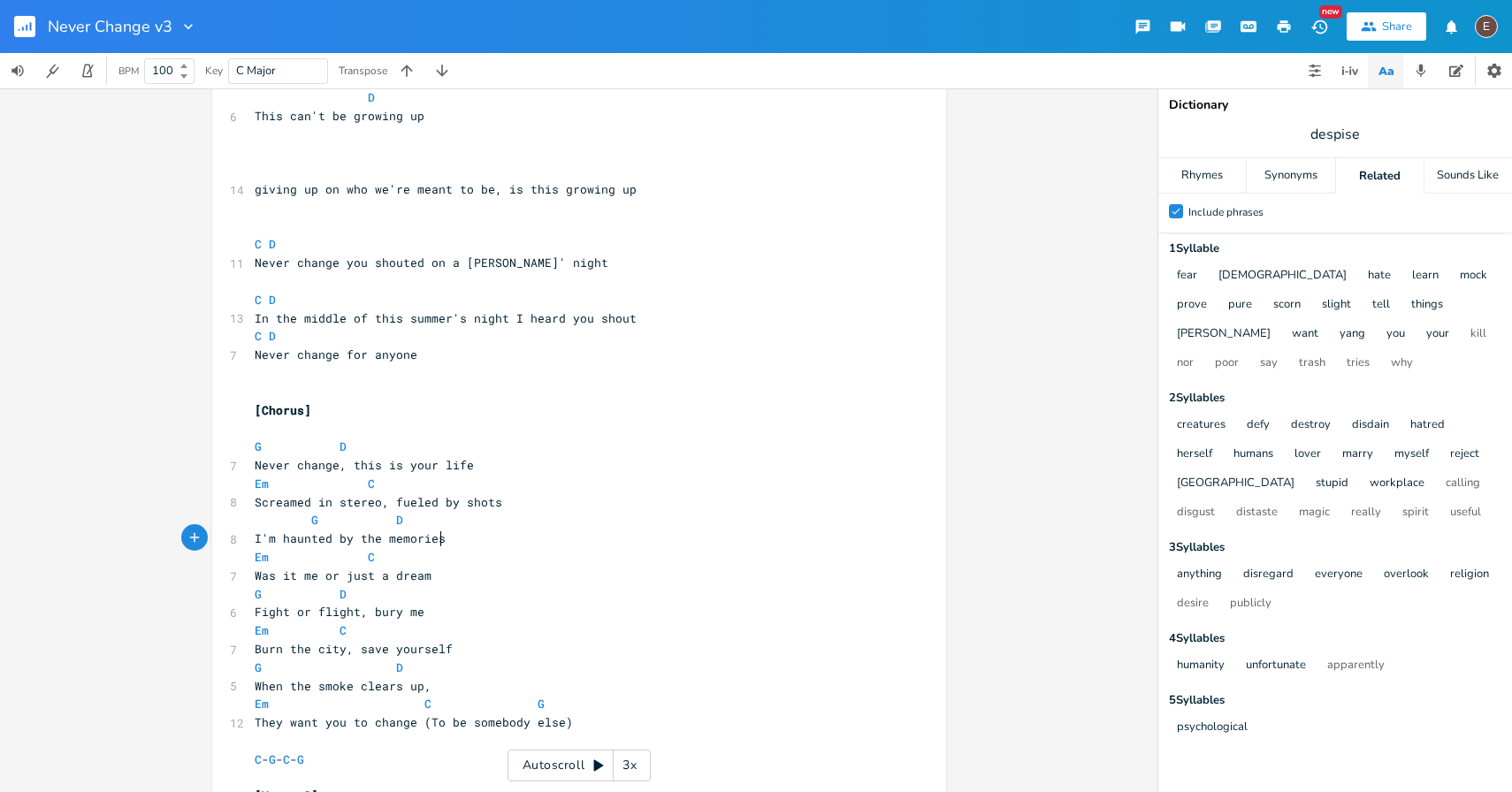
scroll to position [1046, 0]
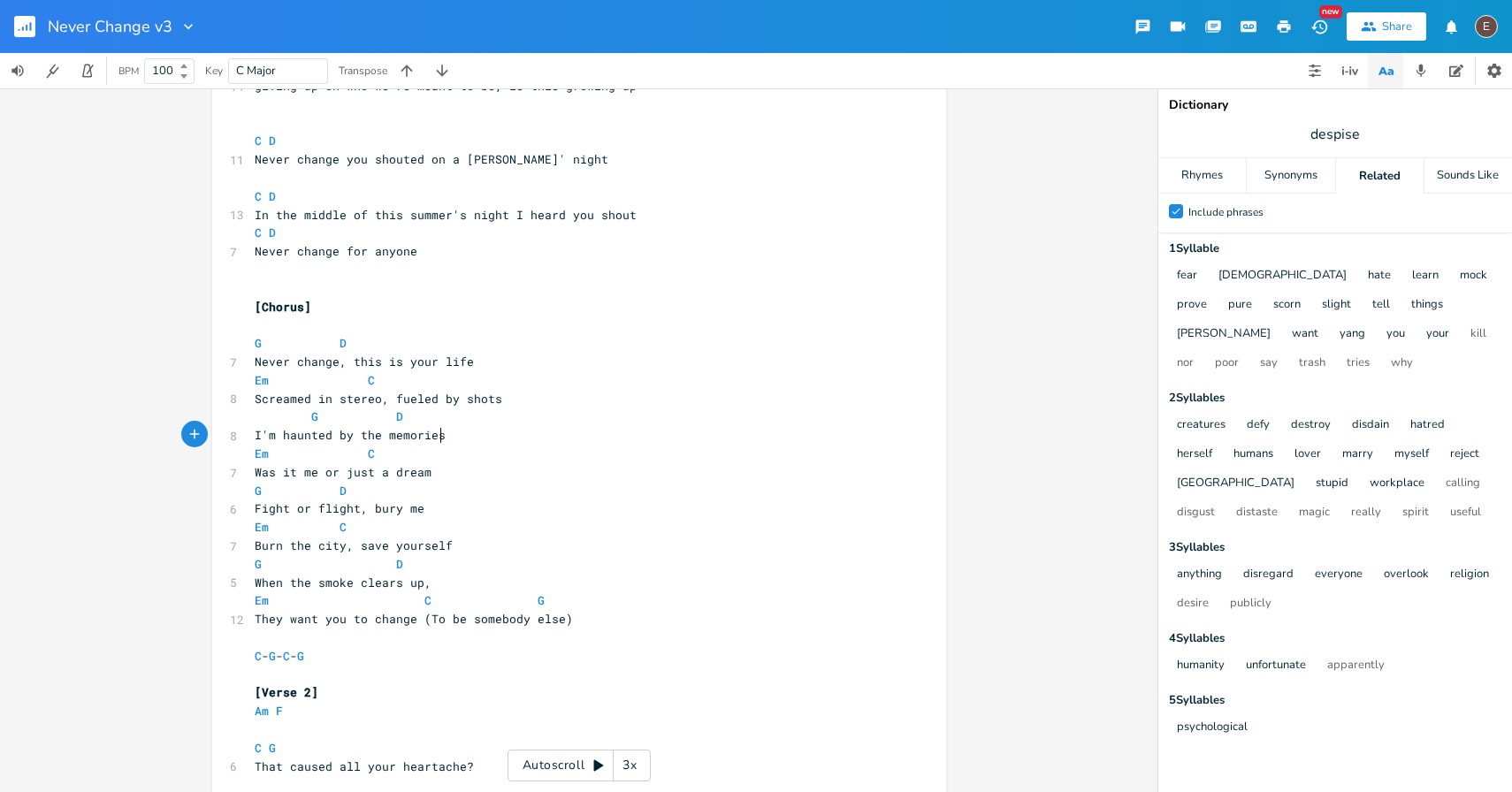
click at [474, 396] on span "Screamed in stereo, fueled by shots" at bounding box center [378, 399] width 247 height 16
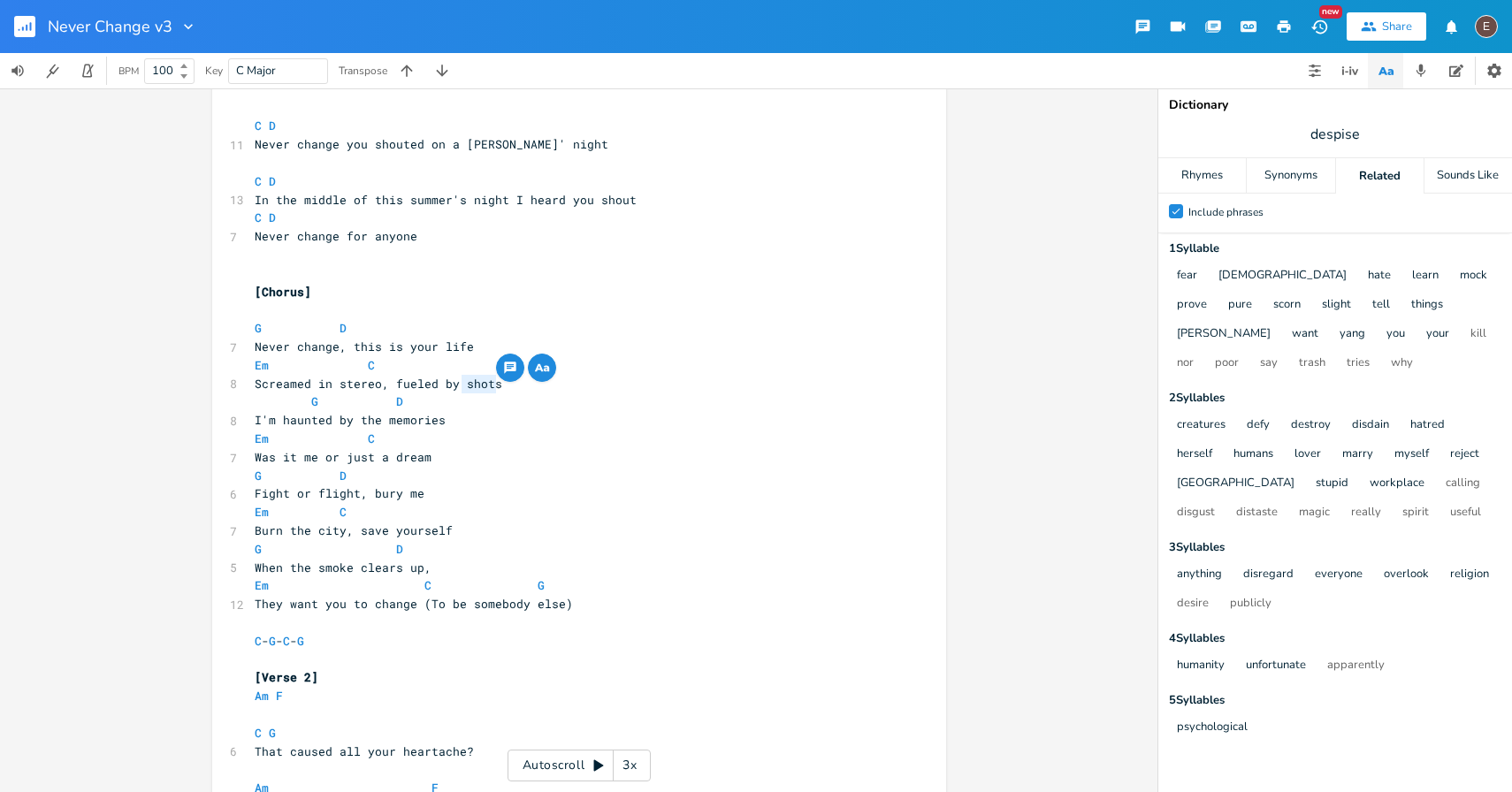
scroll to position [1071, 0]
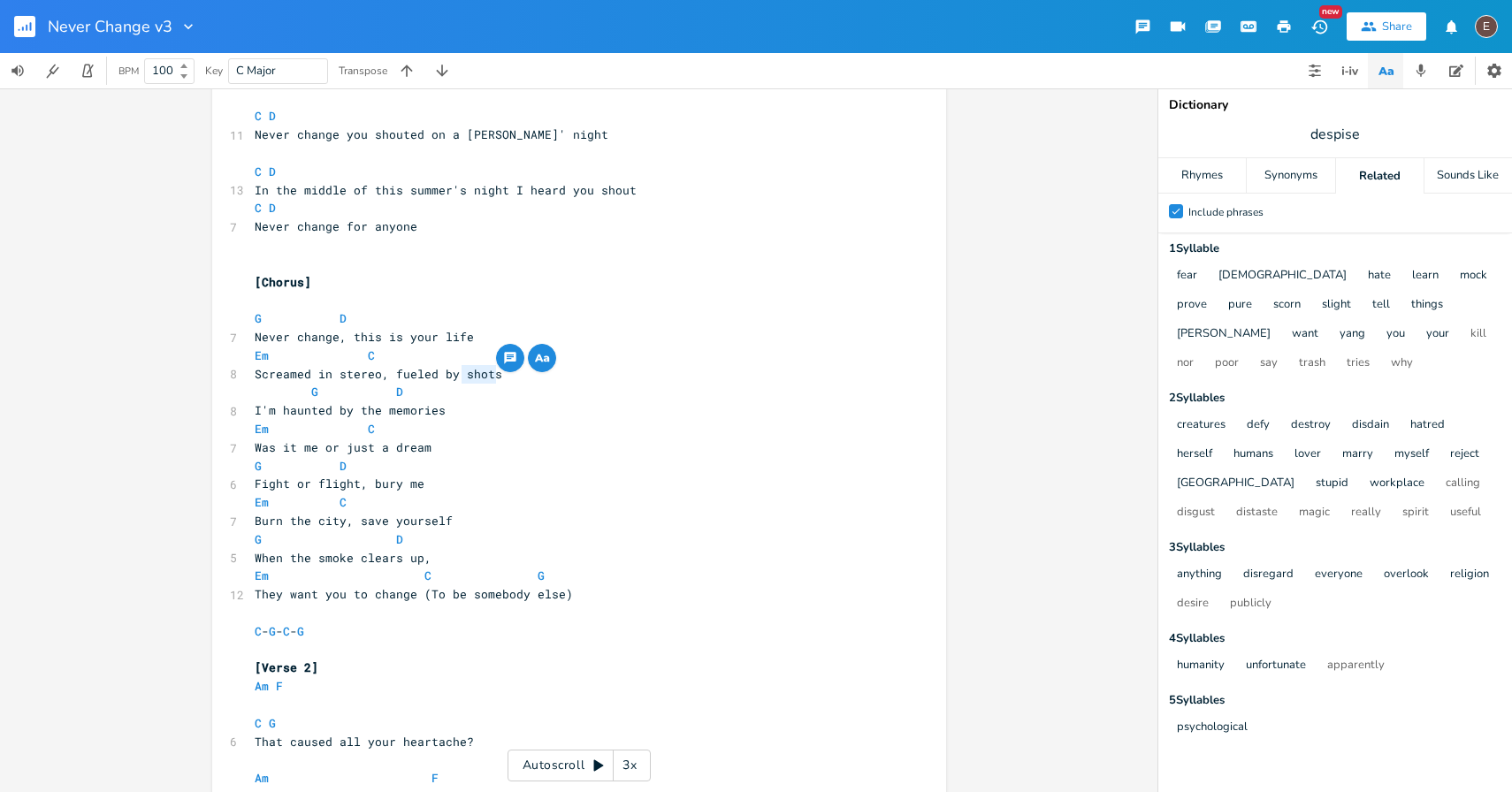
type textarea "shots"
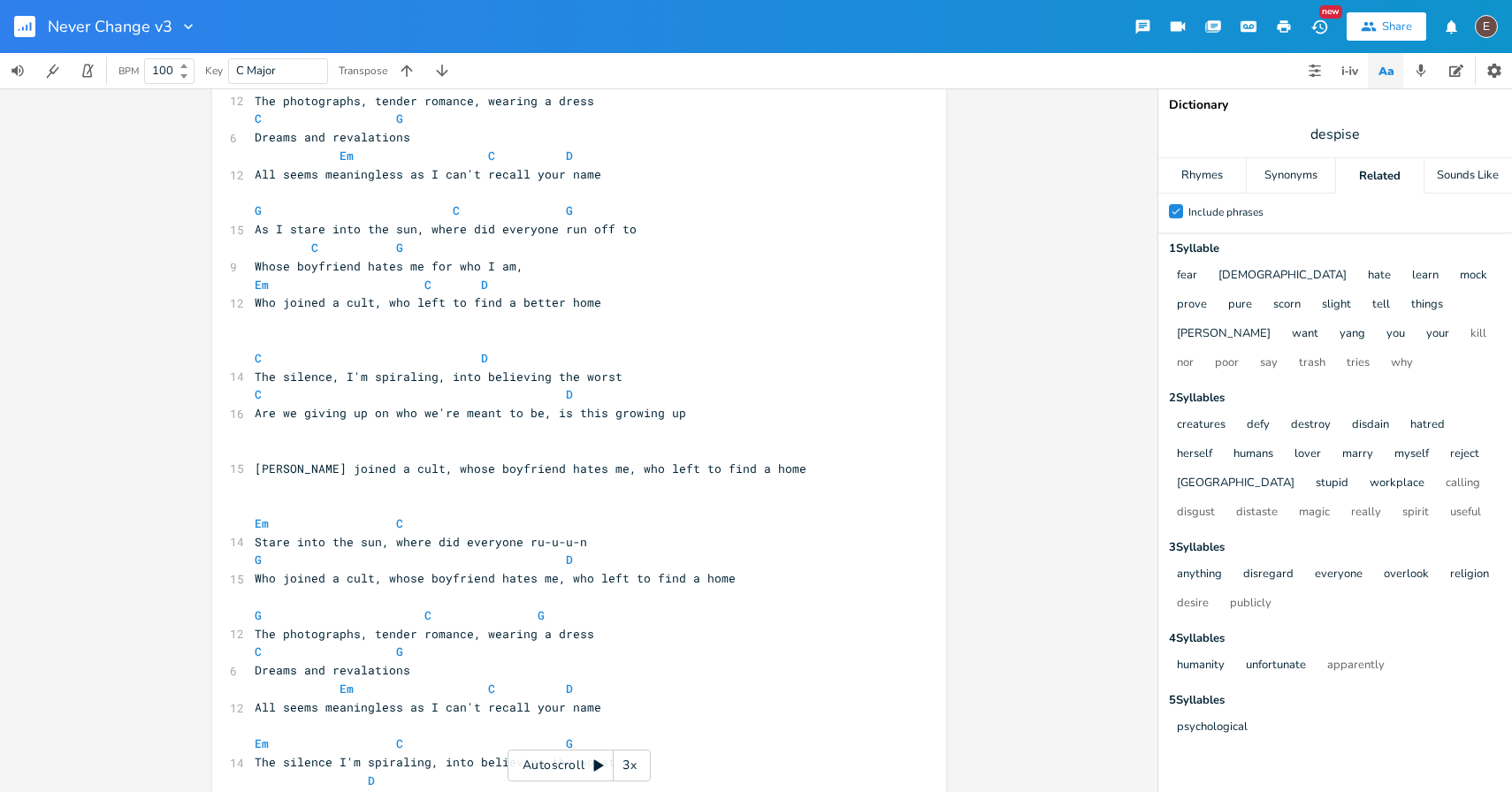
scroll to position [0, 0]
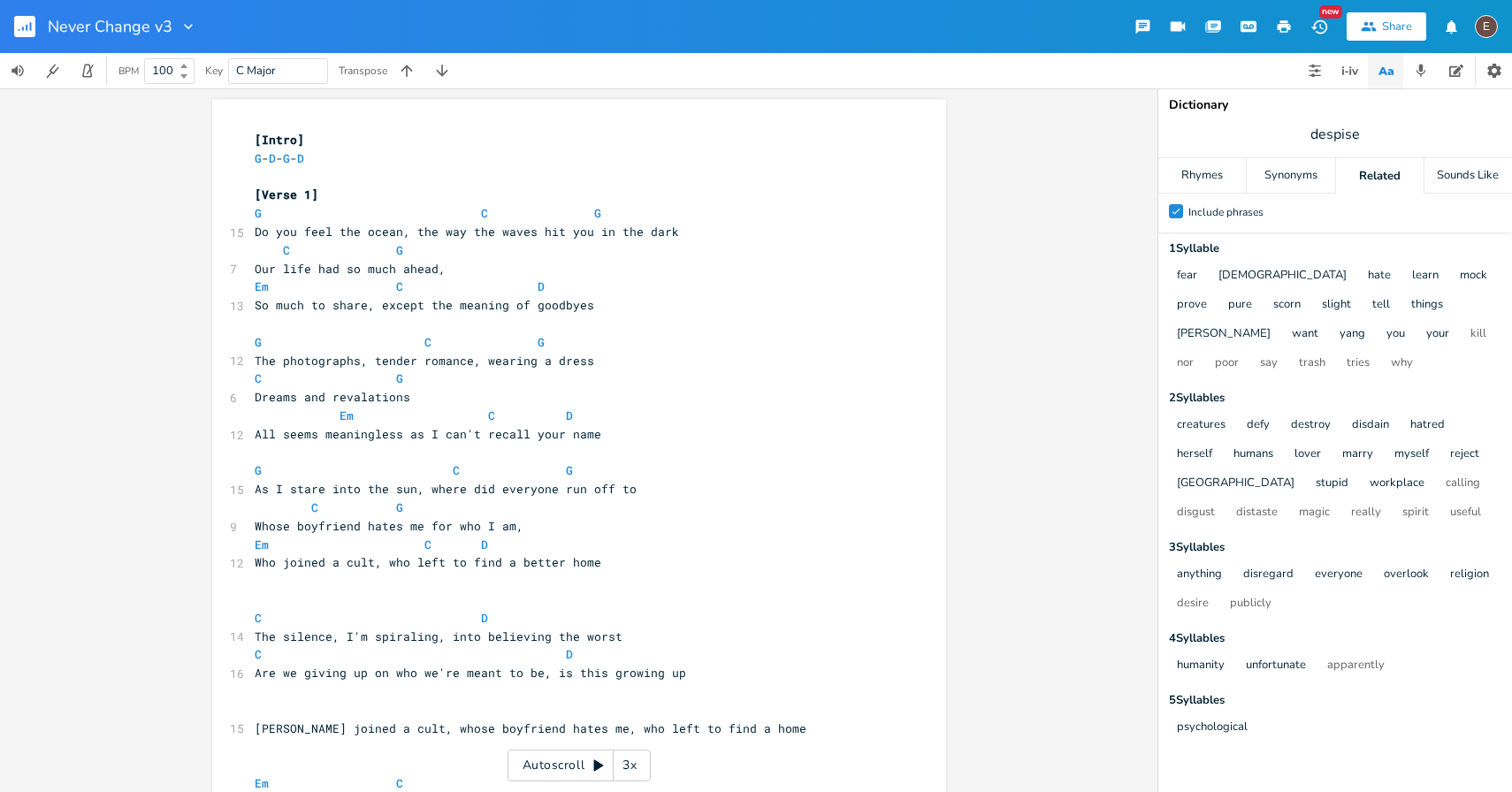
click at [539, 47] on div "Never Change v3 New Share E" at bounding box center [756, 27] width 1512 height 53
click at [251, 221] on pre "G C G" at bounding box center [571, 213] width 639 height 19
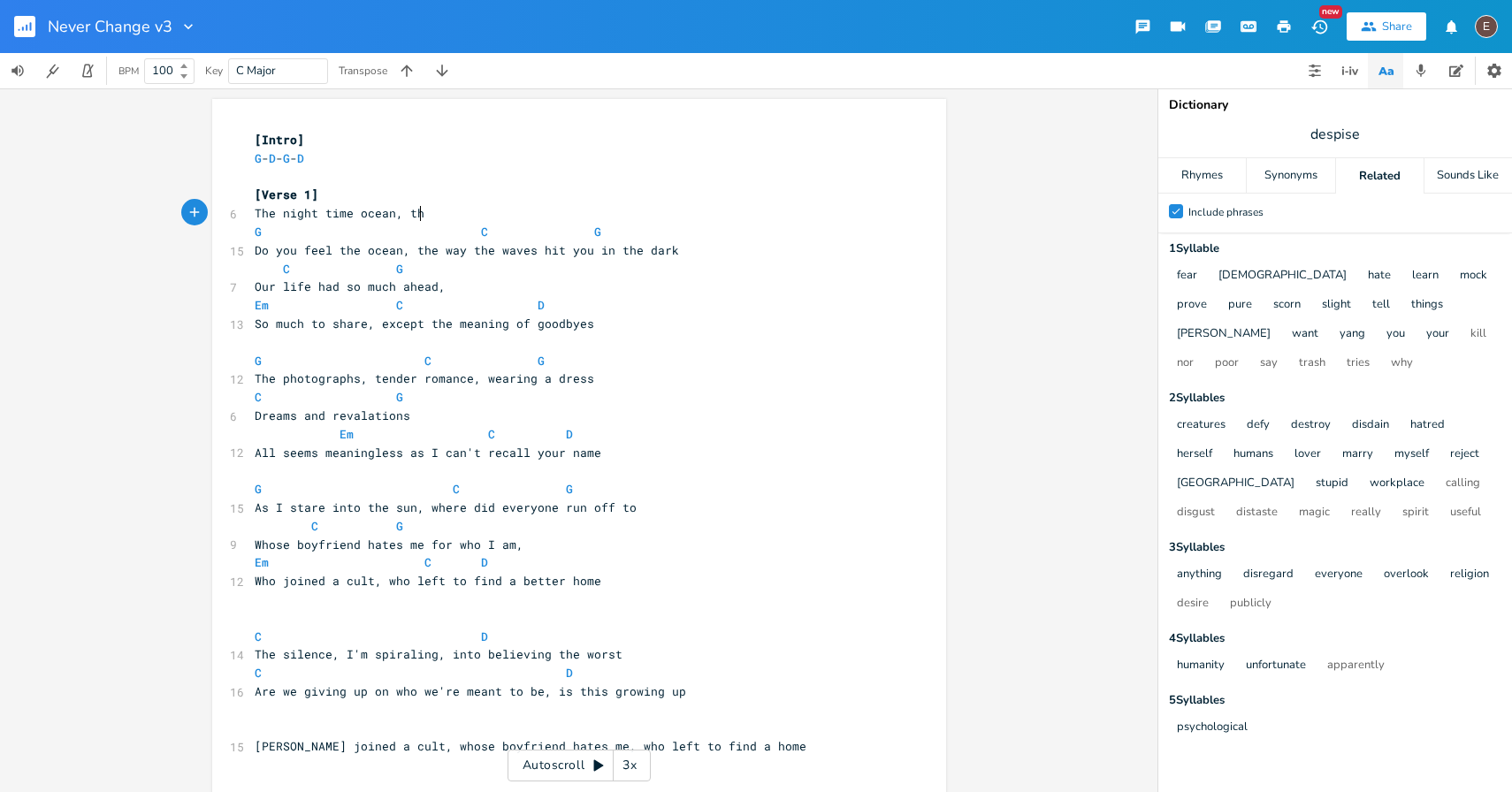
scroll to position [0, 135]
type textarea "The night time ocean, the wa"
type textarea "we felt teh"
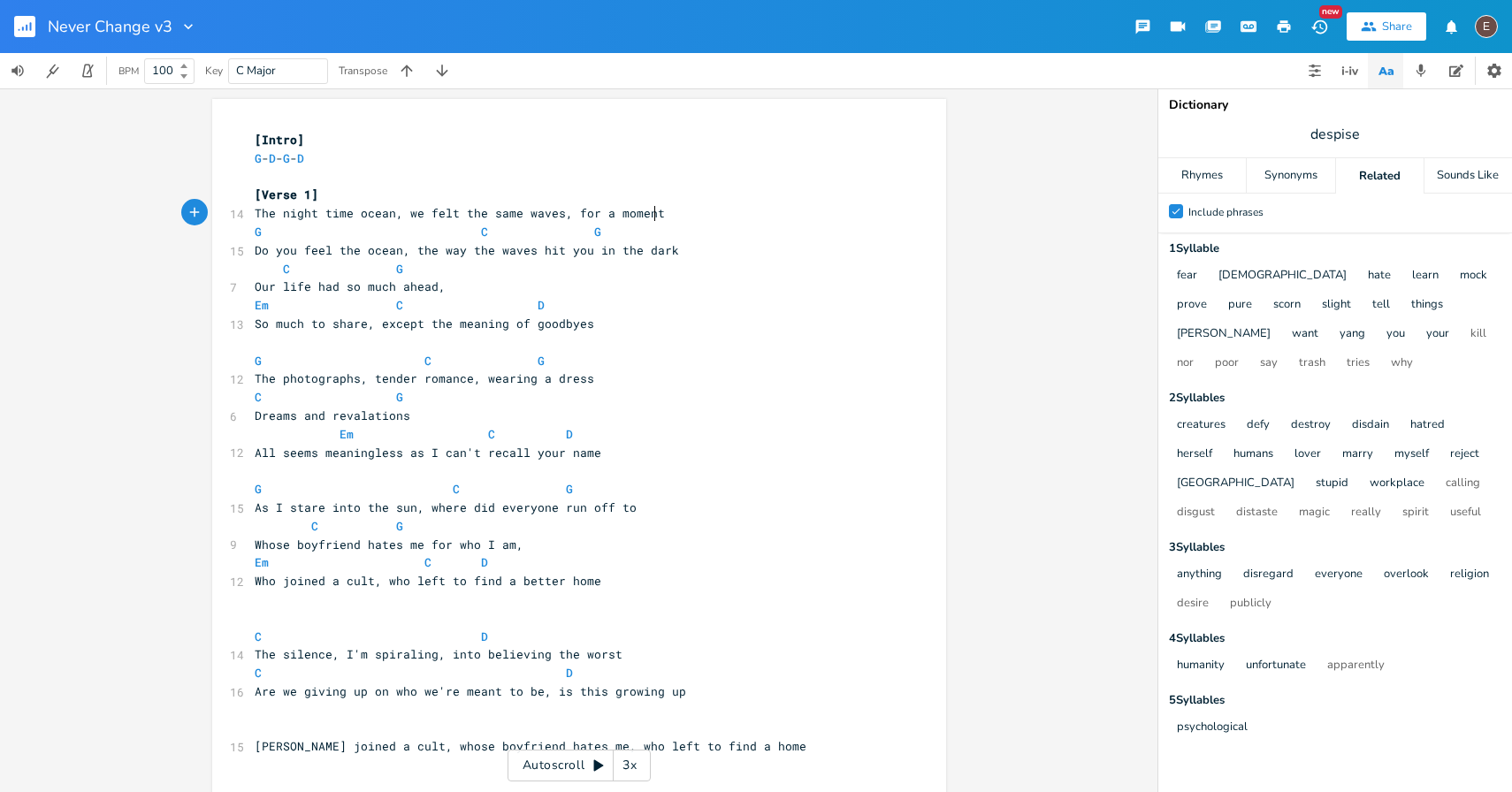
type textarea "he same waves, for a moment"
type textarea "for a moment"
drag, startPoint x: 674, startPoint y: 213, endPoint x: 570, endPoint y: 213, distance: 104.0
click at [570, 213] on pre "The night time ocean, we felt the same waves, for a moment" at bounding box center [571, 213] width 639 height 19
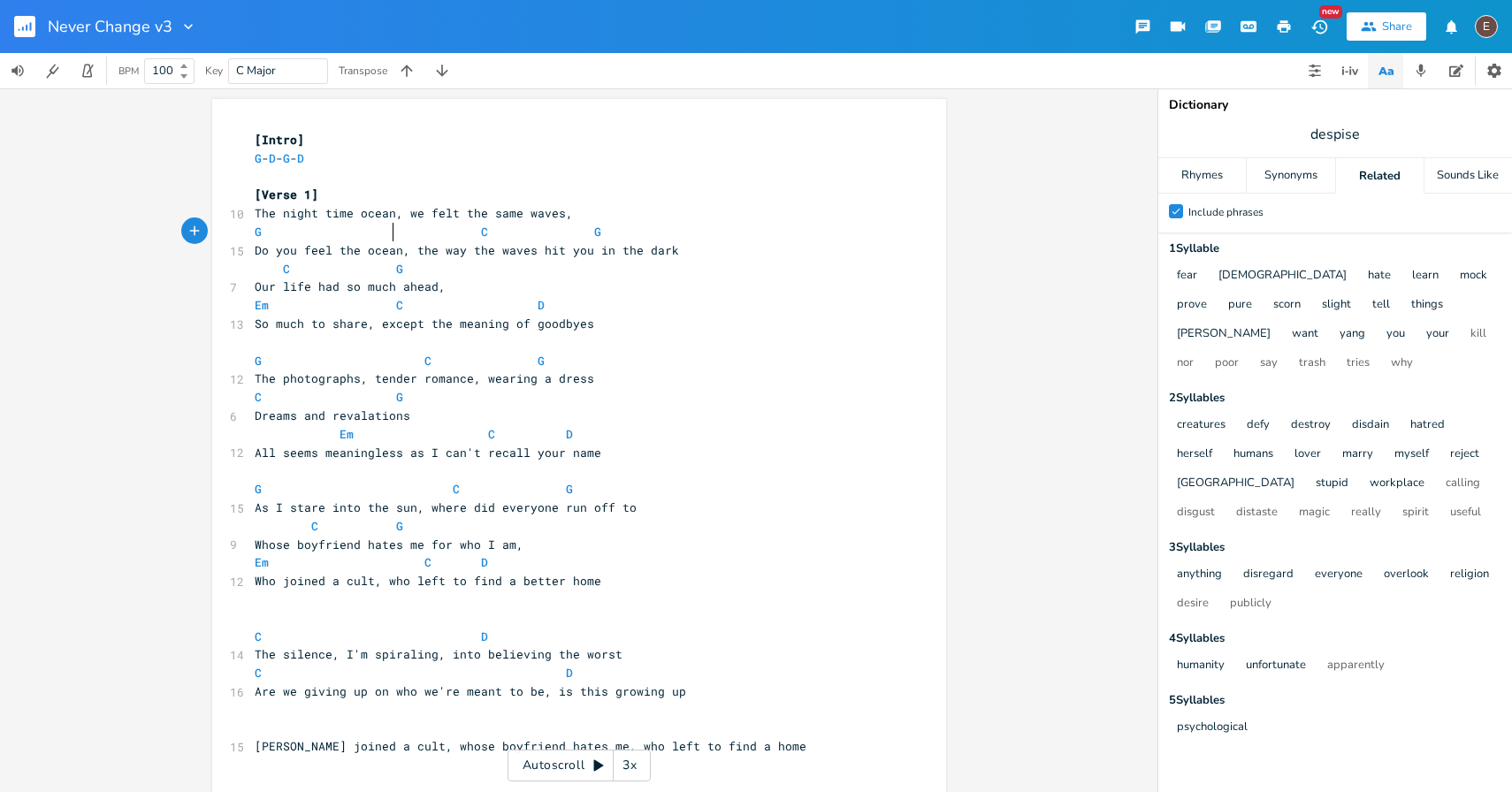
click at [398, 226] on span at bounding box center [410, 231] width 29 height 19
click at [419, 207] on span "The night time ocean, we felt the same waves," at bounding box center [413, 213] width 318 height 16
click at [588, 205] on pre "The night time ocean, we felt the same waves," at bounding box center [571, 213] width 639 height 19
click at [252, 221] on pre "The night time ocean, we felt the same waves," at bounding box center [571, 213] width 639 height 19
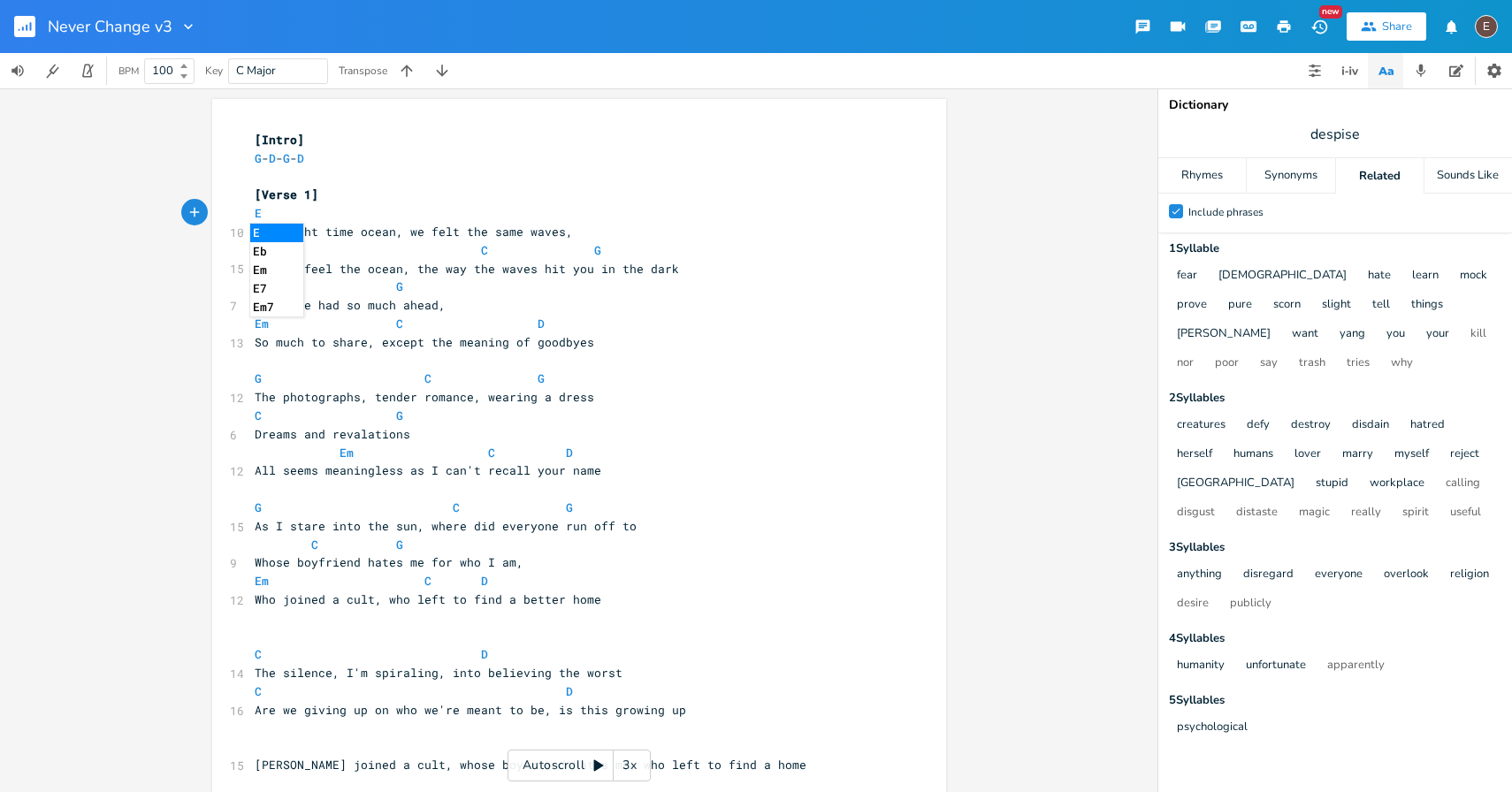
type textarea "Em"
type textarea "C"
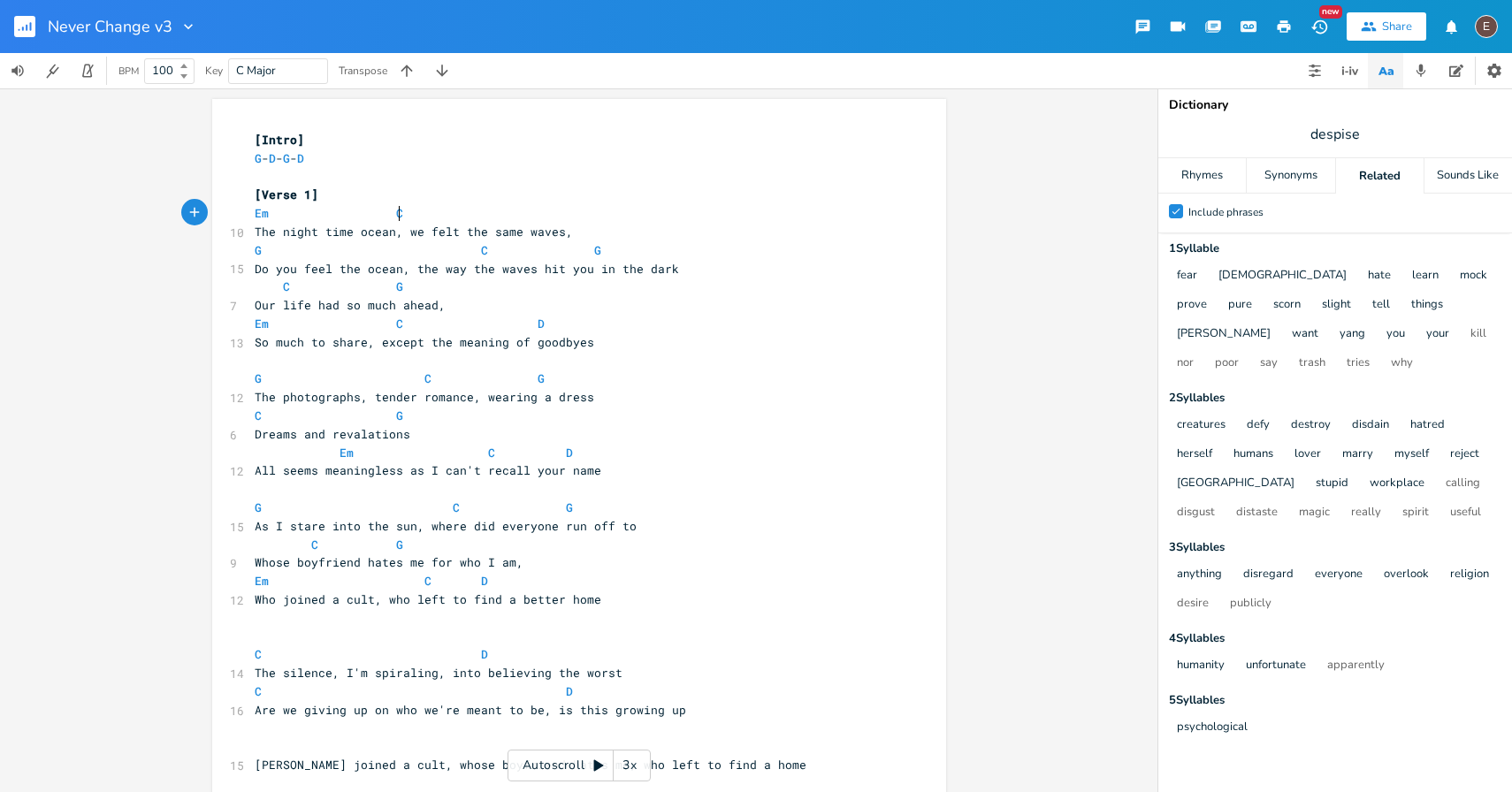
type textarea "C"
type textarea "G"
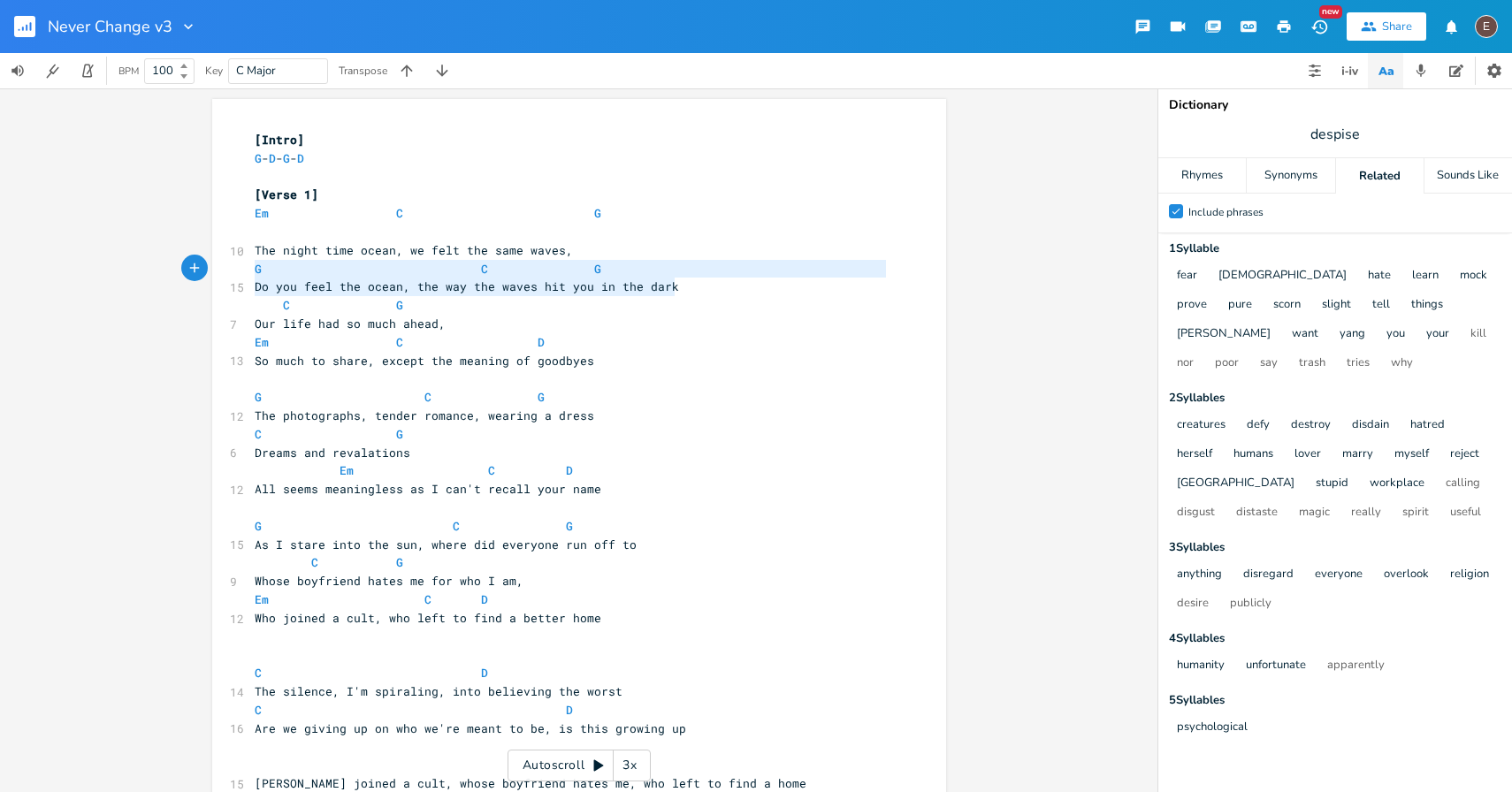
drag, startPoint x: 673, startPoint y: 283, endPoint x: 238, endPoint y: 273, distance: 435.1
type textarea "G C G Do you feel the ocean, the way the waves hit you in the dark"
click at [1466, 71] on button "button" at bounding box center [1457, 71] width 35 height 35
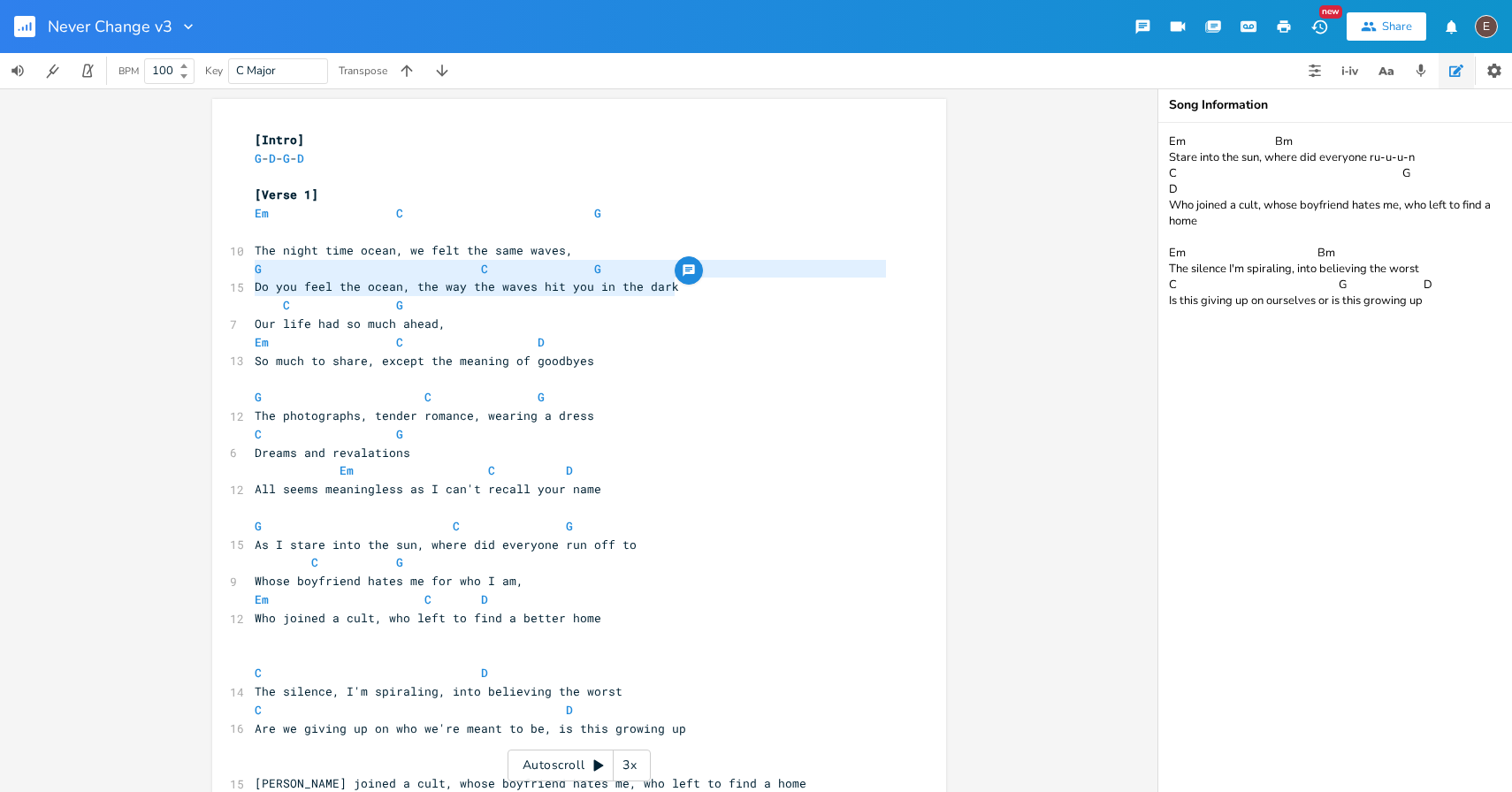
click at [1449, 279] on textarea "Em Bm Stare into the sun, where did everyone ru-u-u-n C G D Who joined a cult, …" at bounding box center [1335, 457] width 354 height 669
click at [1471, 288] on textarea "Em Bm Stare into the sun, where did everyone ru-u-u-n C G D Who joined a cult, …" at bounding box center [1335, 457] width 354 height 669
click at [1456, 296] on textarea "Em Bm Stare into the sun, where did everyone ru-u-u-n C G D Who joined a cult, …" at bounding box center [1335, 457] width 354 height 669
paste textarea "G C G Do you feel the ocean, the way the waves hit you in the dark"
type textarea "Em Bm Stare into the sun, where did everyone ru-u-u-n C G D Who joined a cult, …"
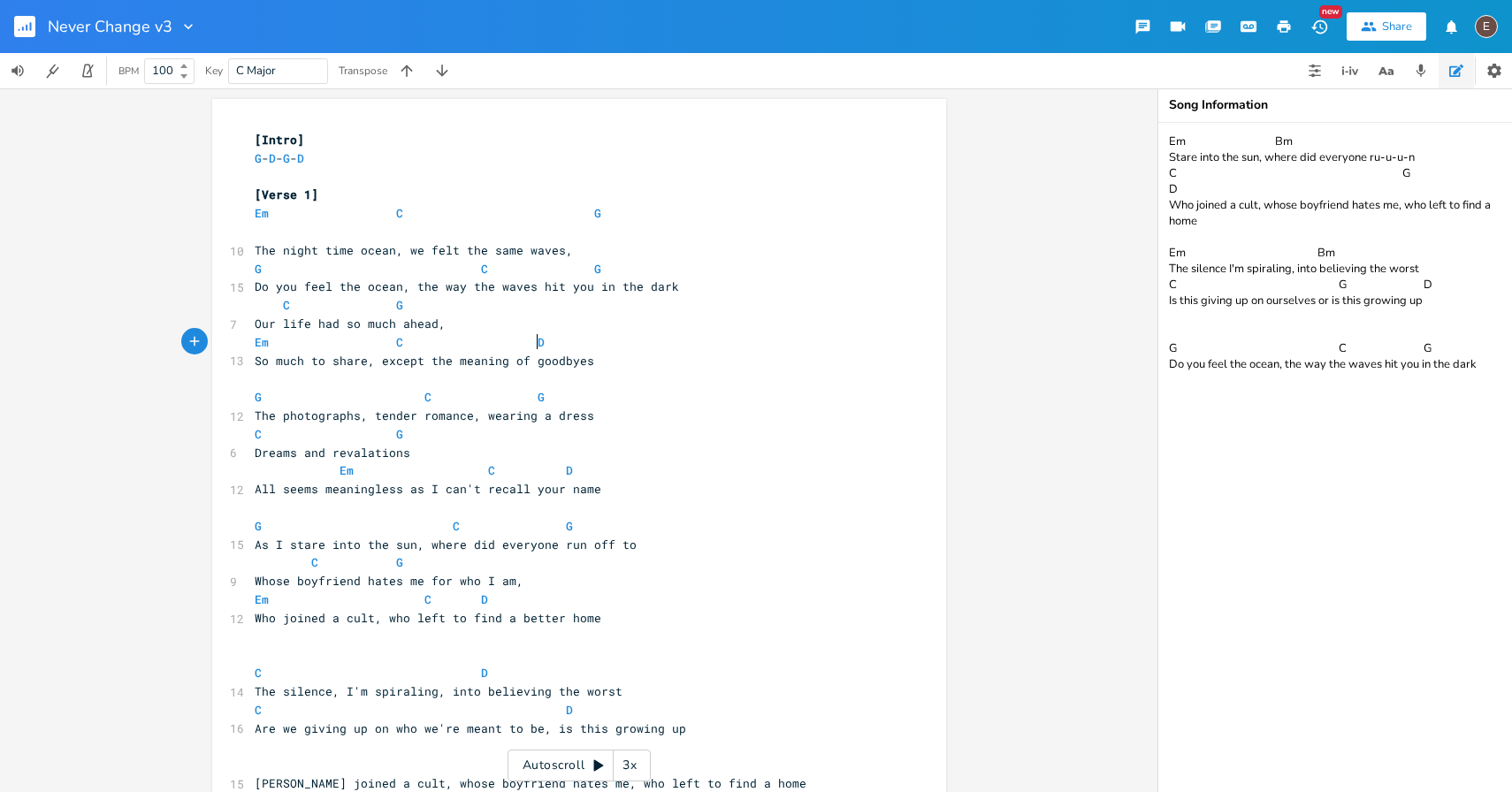
click at [752, 333] on pre "Em C D" at bounding box center [571, 342] width 639 height 19
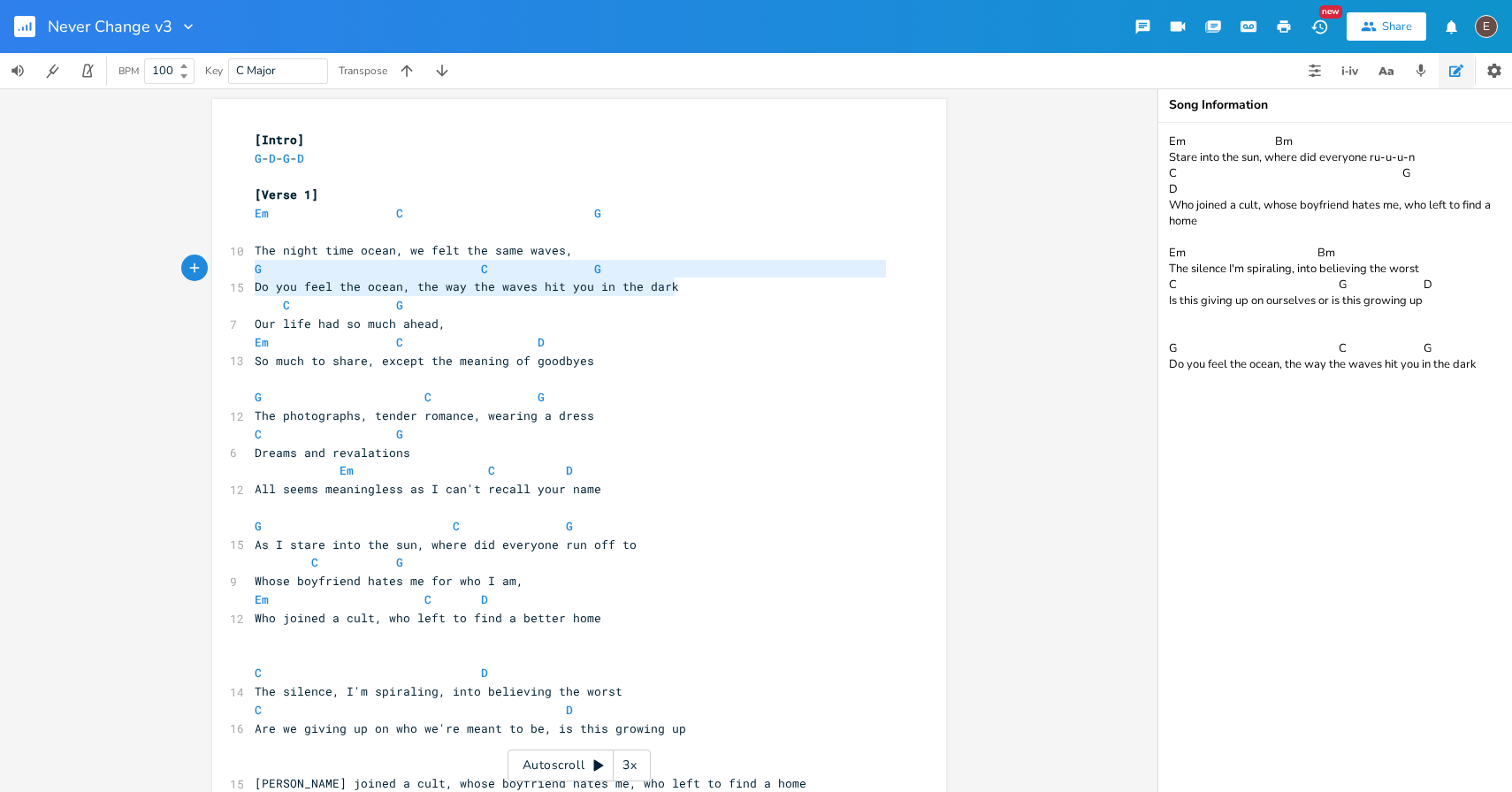
type textarea "Do you feel the ocean, the way the waves hit you in the dark"
drag, startPoint x: 675, startPoint y: 292, endPoint x: 245, endPoint y: 282, distance: 430.1
click at [251, 282] on pre "Do you feel the ocean, the way the waves hit you in the dark" at bounding box center [571, 287] width 639 height 19
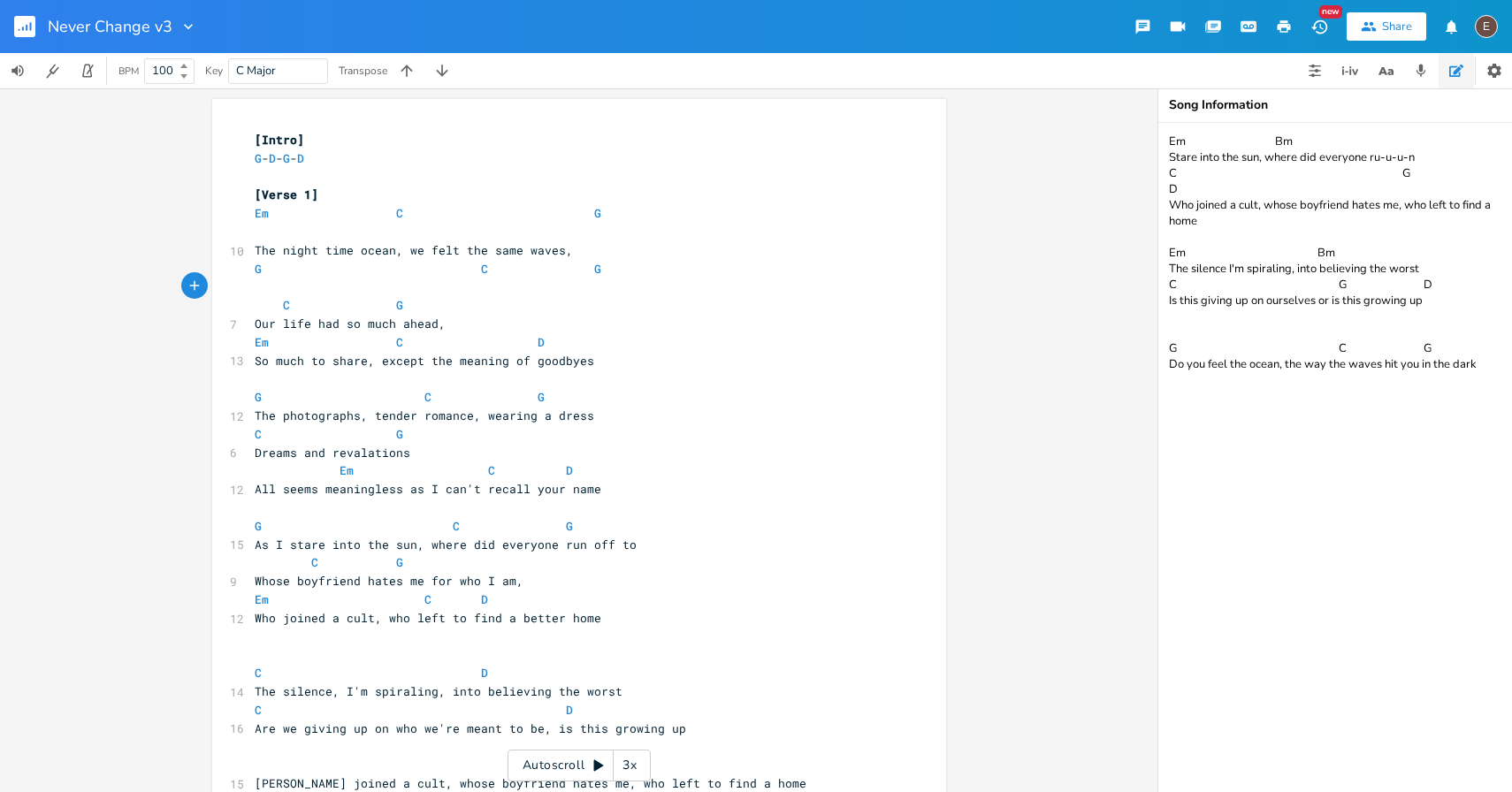
click at [296, 263] on span at bounding box center [297, 269] width 29 height 19
type textarea "G C G"
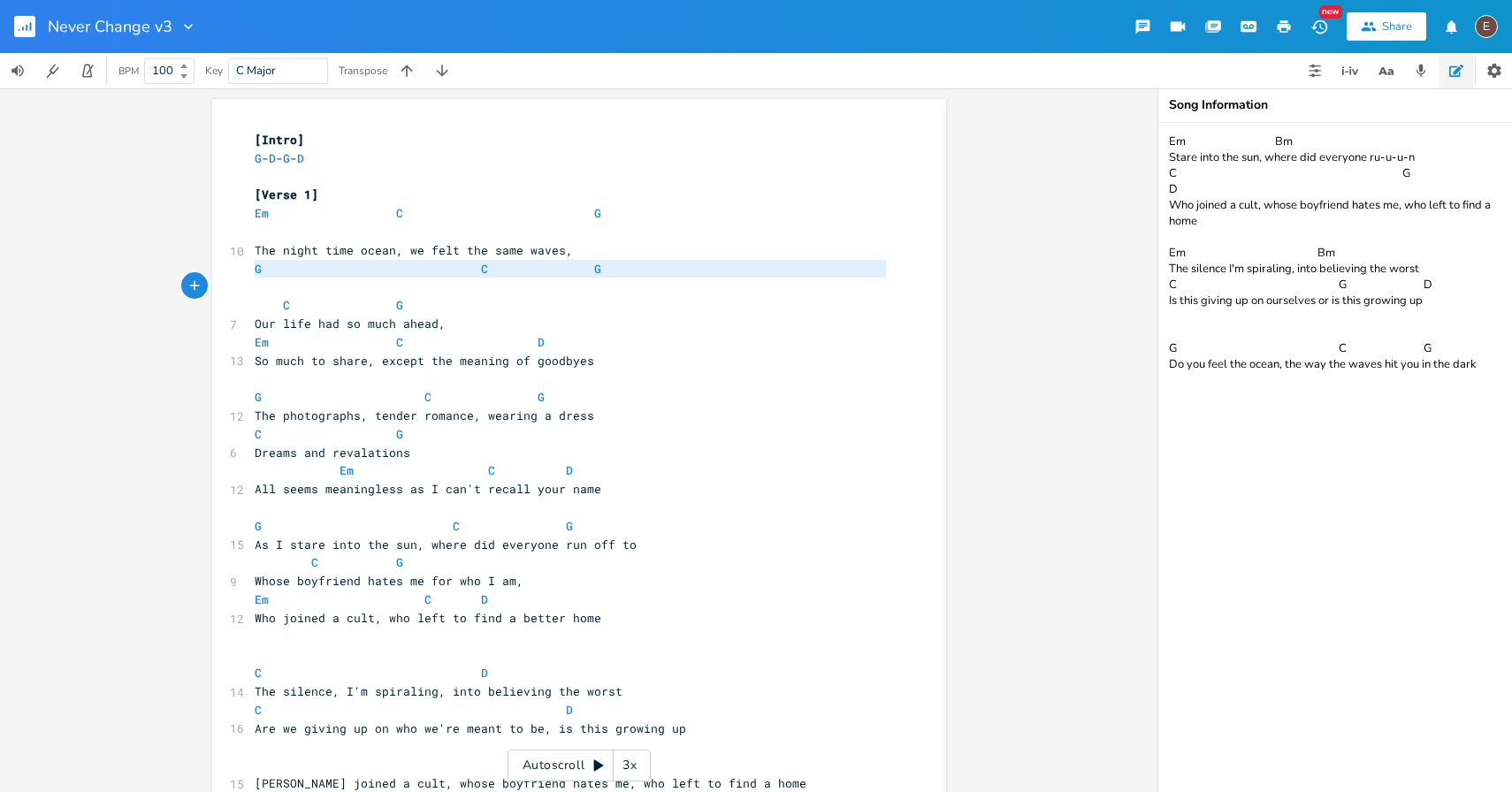
click at [296, 263] on span at bounding box center [297, 269] width 29 height 19
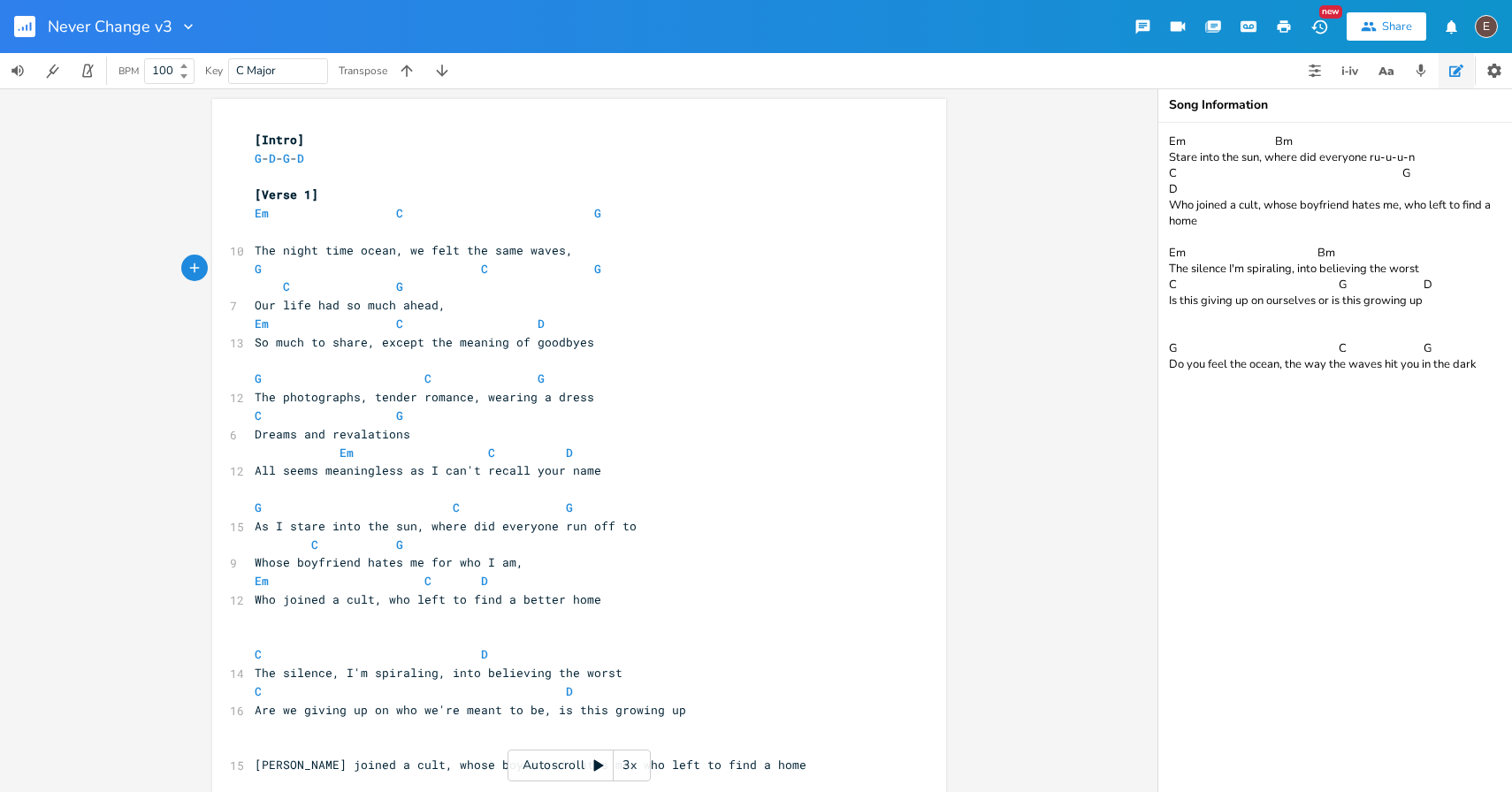
type textarea "Do you feel the ocean, the way the waves hit you in the dark"
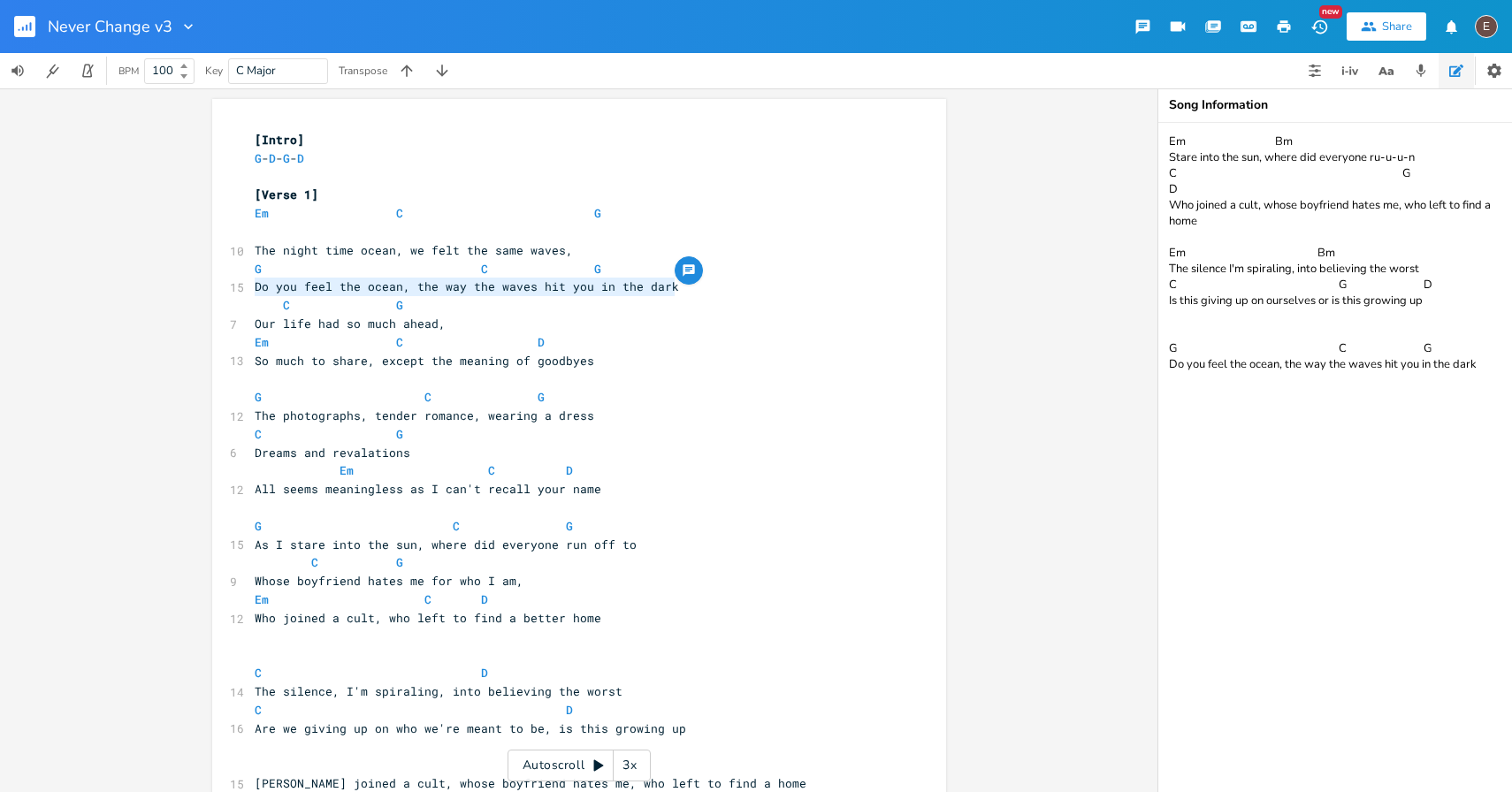
click at [652, 279] on pre "Do you feel the ocean, the way the waves hit you in the dark" at bounding box center [571, 287] width 639 height 19
type textarea "C"
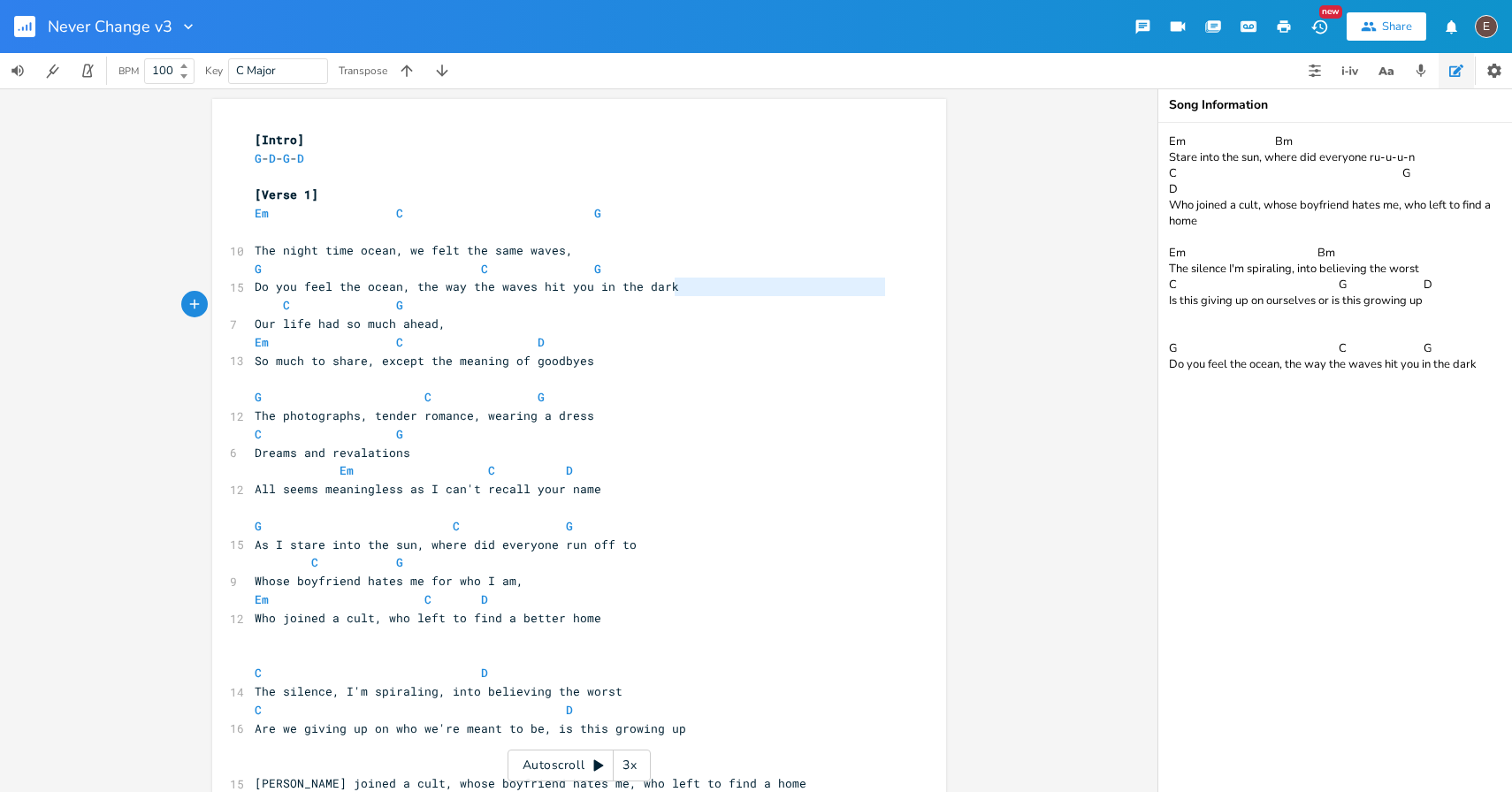
type textarea "G C G Do you feel the ocean, the way the waves hit you in the dark"
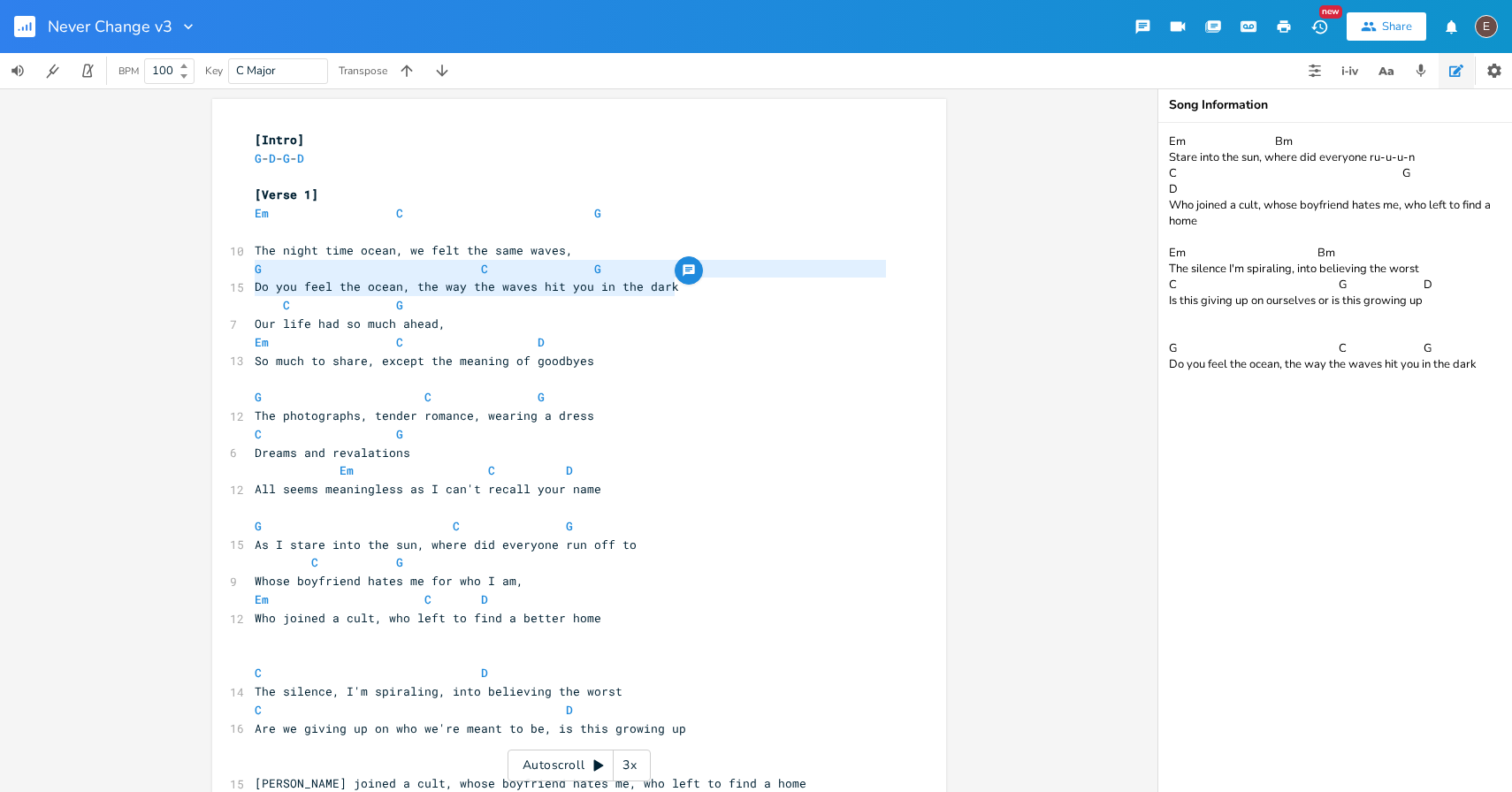
drag, startPoint x: 673, startPoint y: 288, endPoint x: 127, endPoint y: 263, distance: 546.6
click at [127, 263] on div "G C G Do you feel the ocean, the way the waves hit you in the dark x [Intro] G …" at bounding box center [579, 440] width 1157 height 703
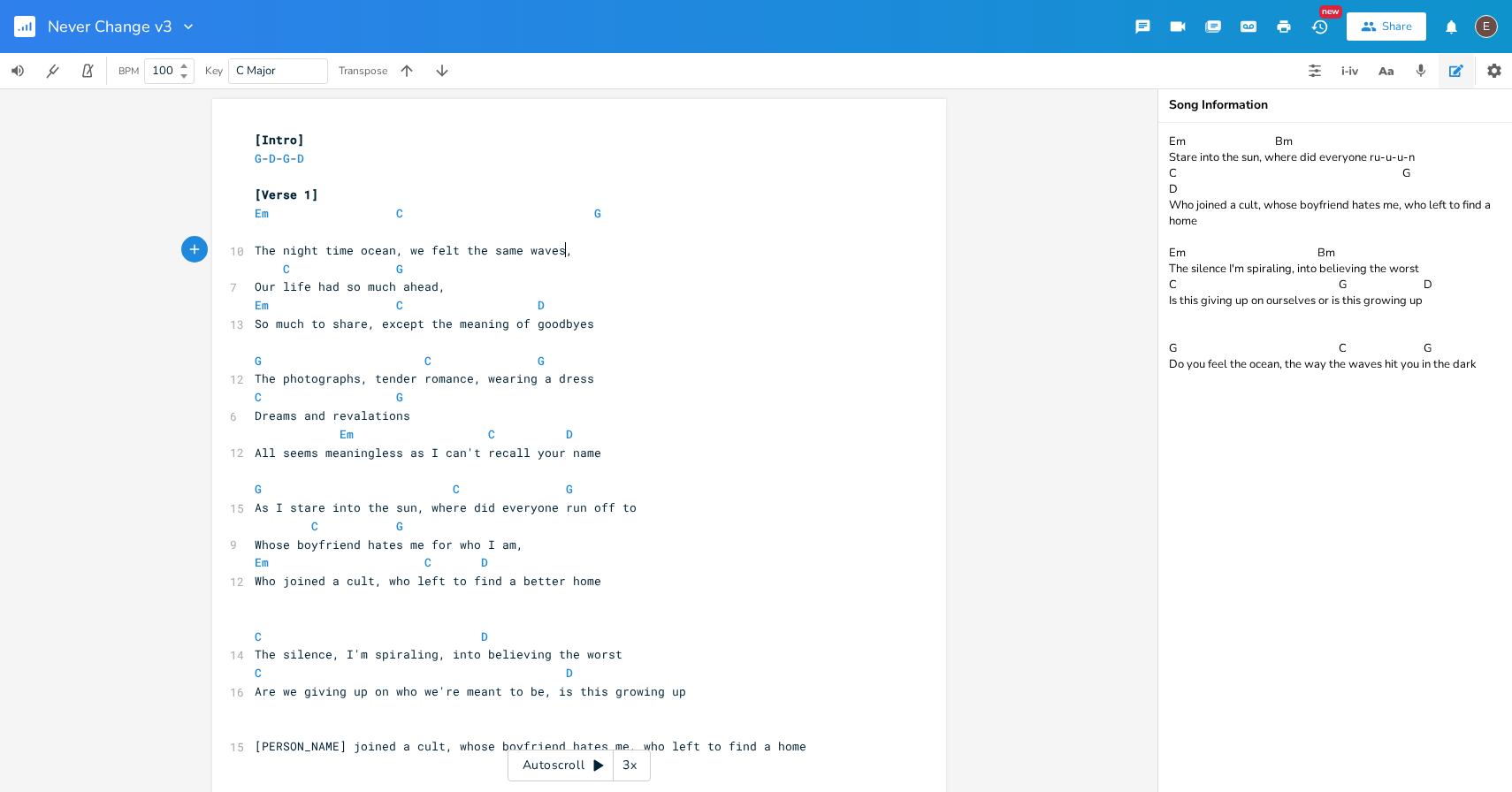
click at [251, 253] on pre "The night time ocean, we felt the same waves," at bounding box center [571, 250] width 639 height 19
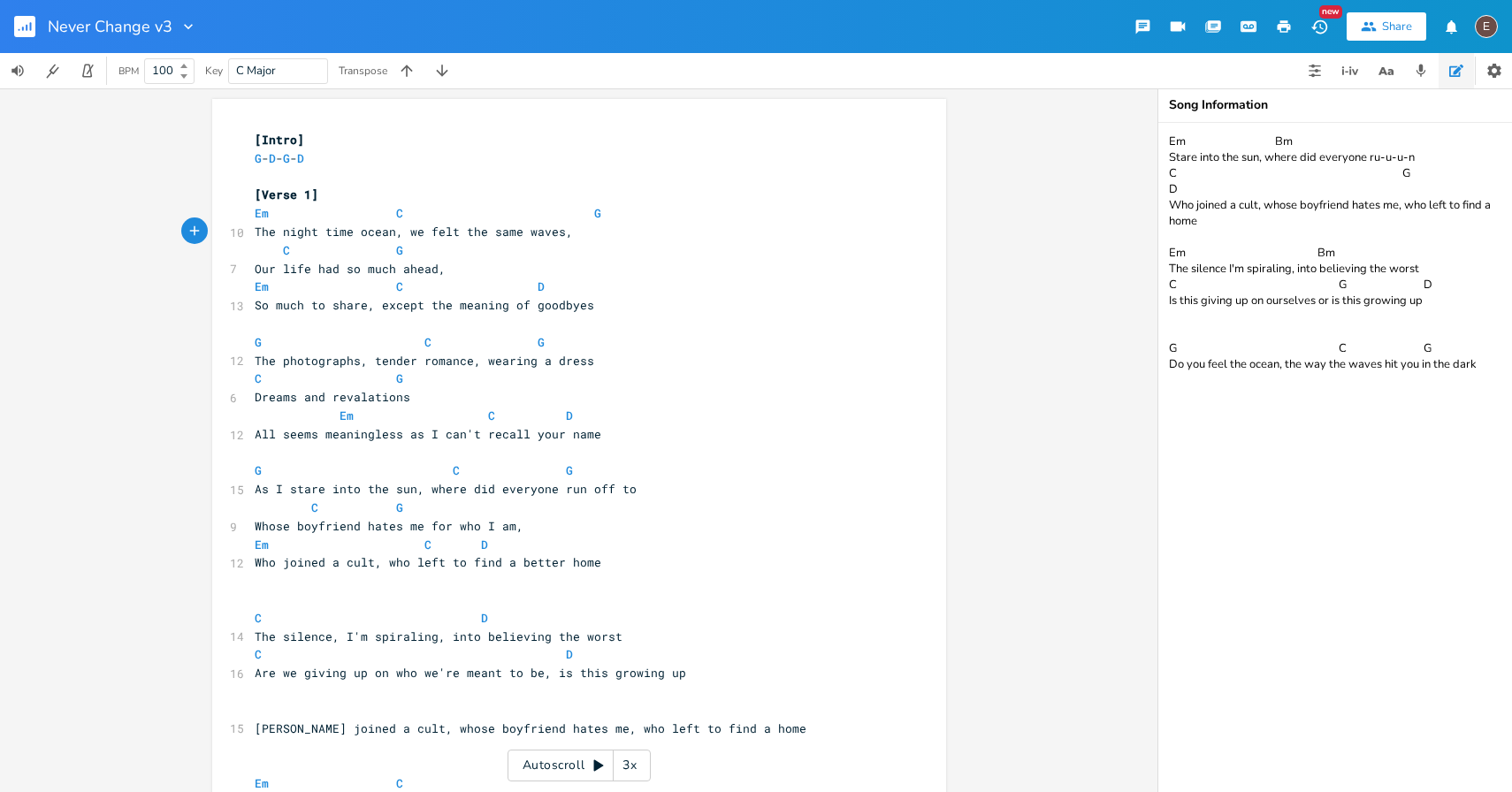
click at [610, 236] on pre "The night time ocean, we felt the same waves," at bounding box center [571, 231] width 639 height 19
click at [254, 233] on span "The night time ocean, we felt the same waves," at bounding box center [413, 231] width 318 height 16
type textarea "I"
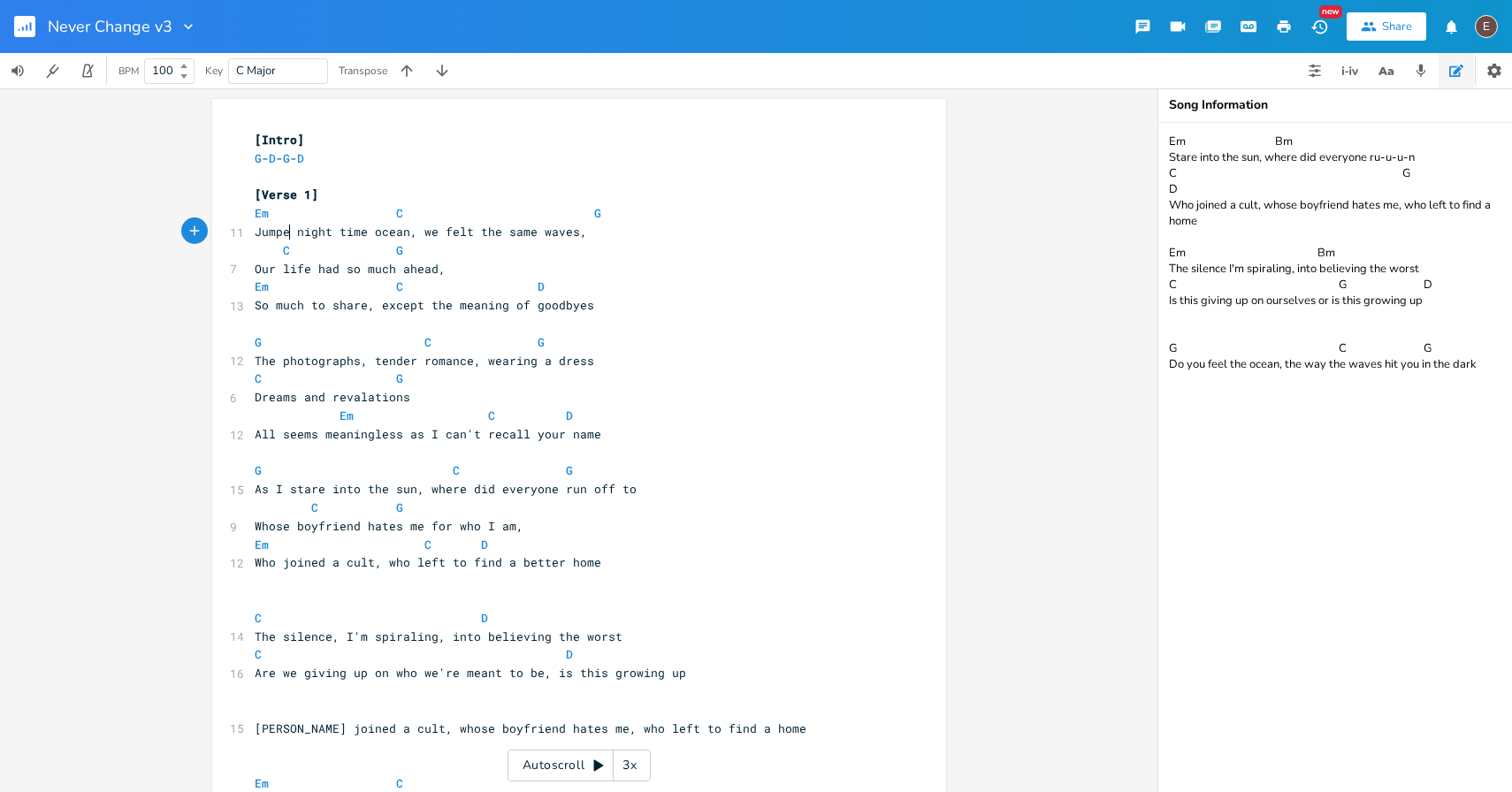
scroll to position [0, 38]
type textarea "Jumped into"
click at [653, 232] on pre "Jumped into night time ocean, we felt the same waves," at bounding box center [571, 231] width 639 height 19
click at [383, 216] on span at bounding box center [381, 213] width 29 height 19
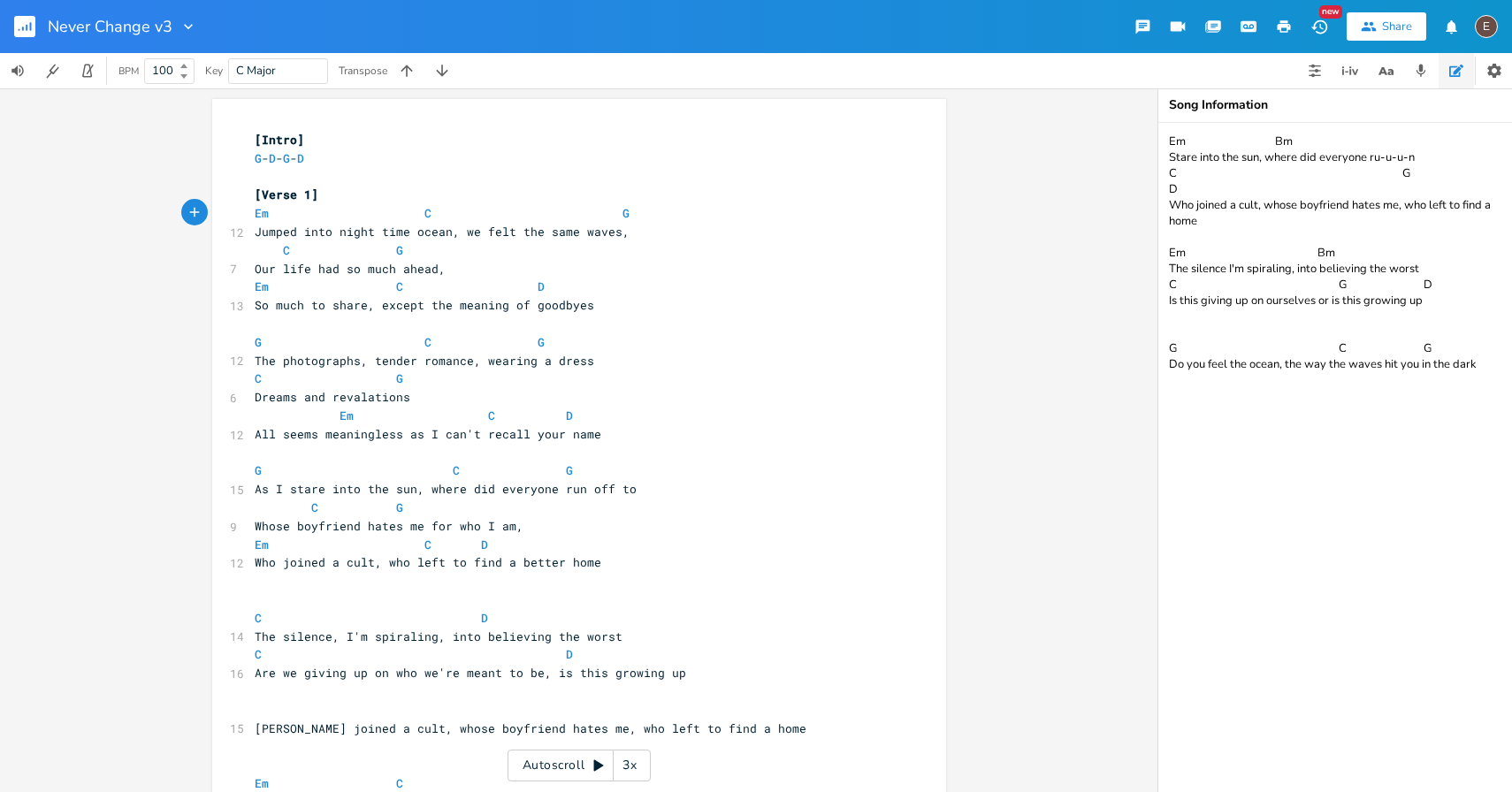
click at [623, 236] on pre "Jumped into night time ocean, we felt the same waves," at bounding box center [571, 231] width 639 height 19
type textarea "this is who we are"
click at [602, 208] on span at bounding box center [608, 213] width 29 height 19
click at [738, 236] on span "Jumped into night time ocean, we felt the same waves, this is who we are" at bounding box center [509, 231] width 510 height 16
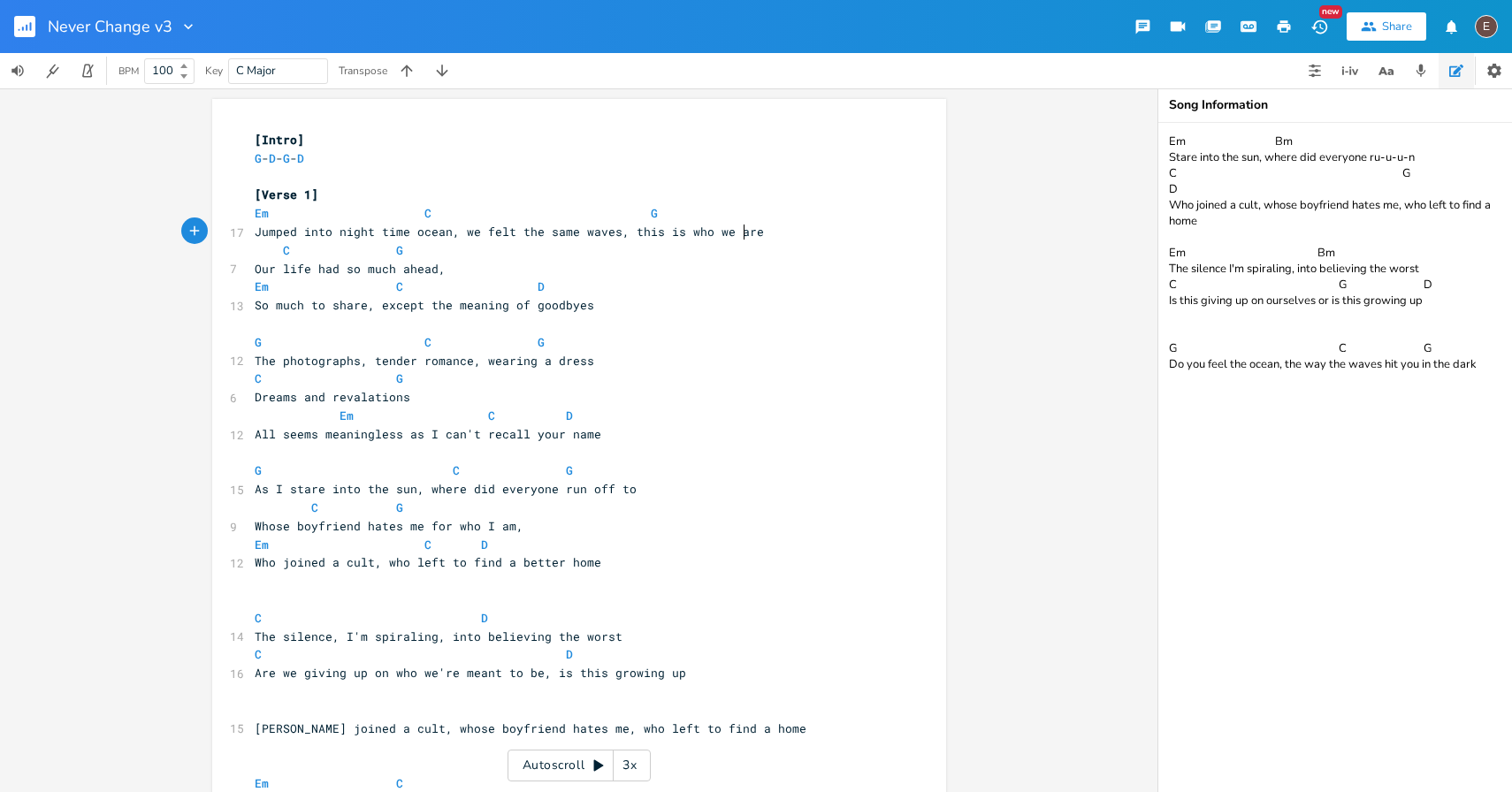
click at [738, 236] on span "Jumped into night time ocean, we felt the same waves, this is who we are" at bounding box center [509, 231] width 510 height 16
type textarea "were"
click at [673, 252] on pre "C G" at bounding box center [571, 250] width 639 height 19
click at [468, 269] on pre "Our life had so much ahead," at bounding box center [571, 269] width 639 height 19
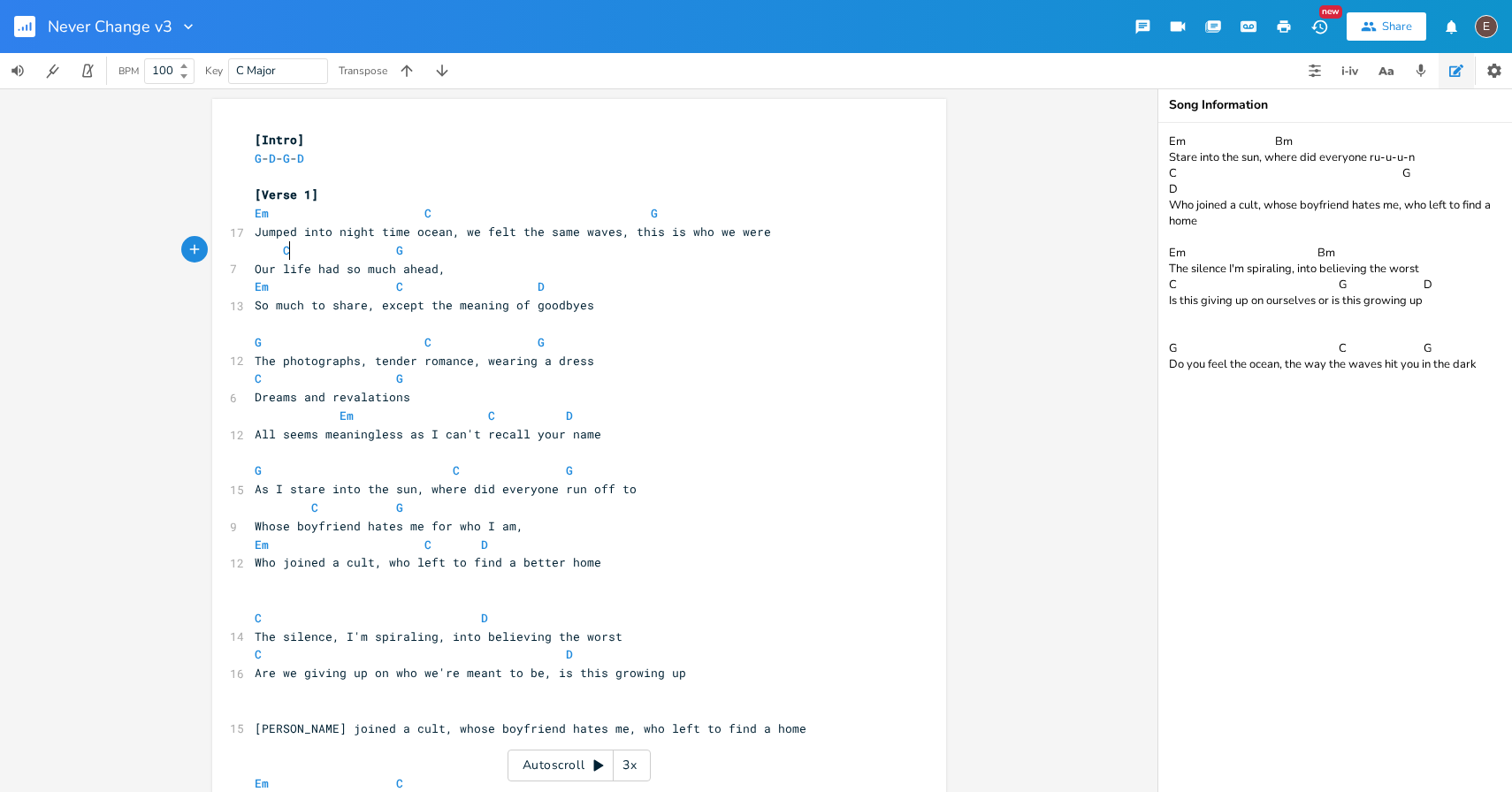
click at [290, 256] on span at bounding box center [301, 250] width 22 height 19
type textarea "Em"
click at [423, 246] on span "Em G" at bounding box center [368, 250] width 227 height 16
type textarea "C"
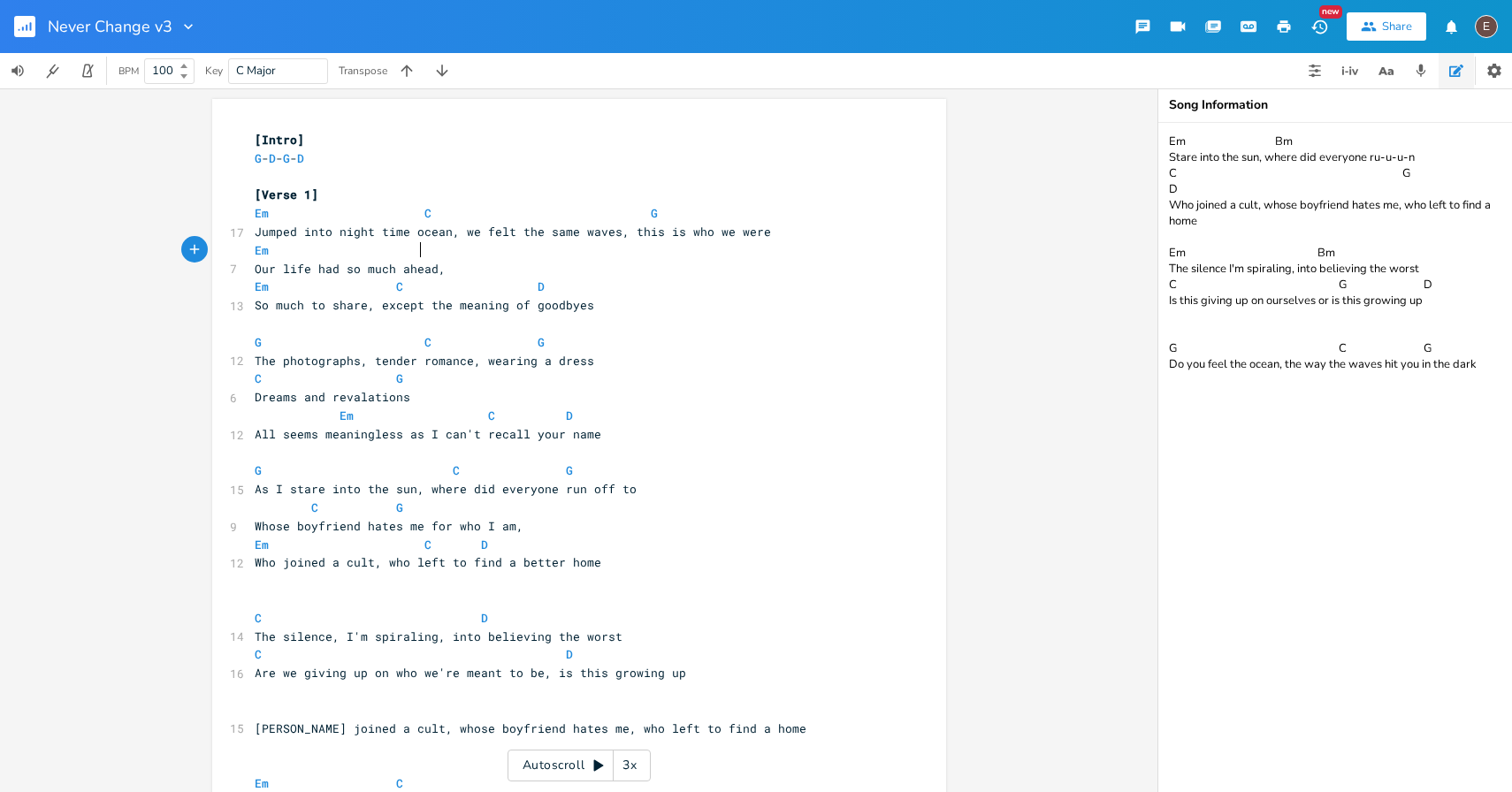
scroll to position [0, 8]
click at [269, 285] on span at bounding box center [276, 287] width 14 height 19
click at [439, 256] on span at bounding box center [446, 250] width 14 height 19
click at [425, 252] on span "C" at bounding box center [428, 250] width 7 height 17
click at [262, 252] on span "Em" at bounding box center [261, 250] width 14 height 17
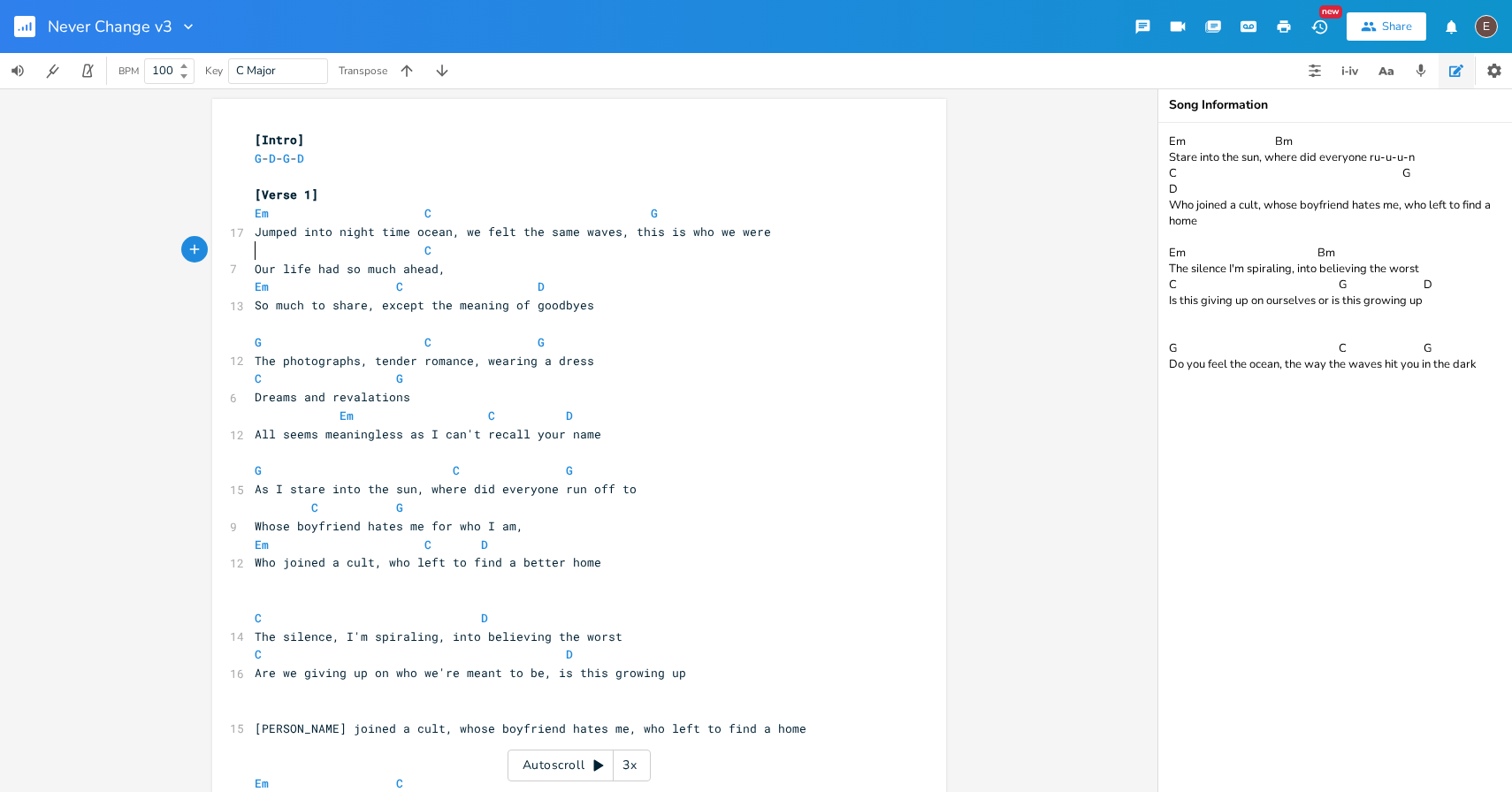
type textarea "C"
click at [439, 253] on span at bounding box center [446, 250] width 14 height 19
type textarea "G"
click at [512, 278] on span at bounding box center [523, 287] width 29 height 19
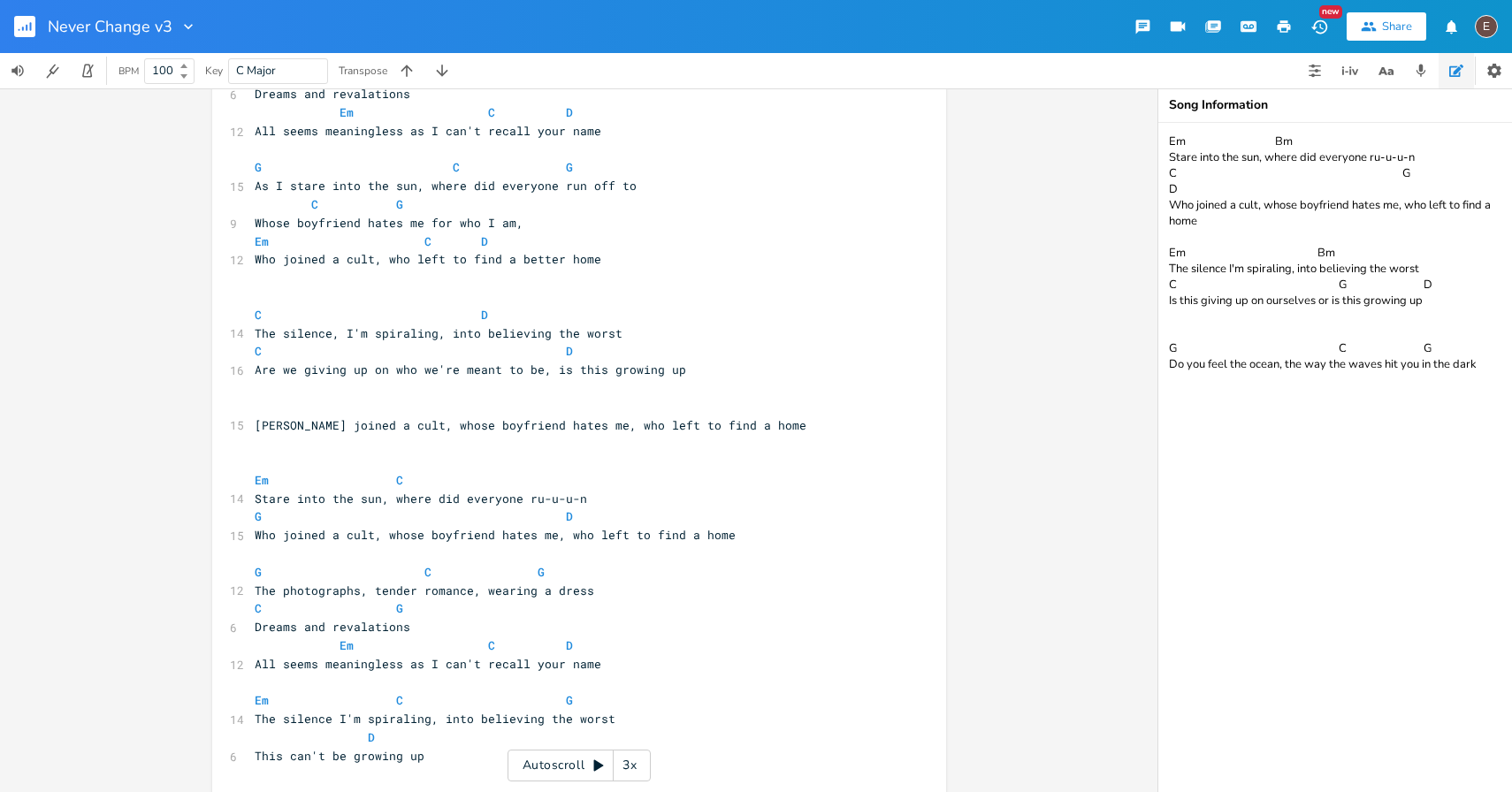
scroll to position [0, 0]
